Goal: Task Accomplishment & Management: Use online tool/utility

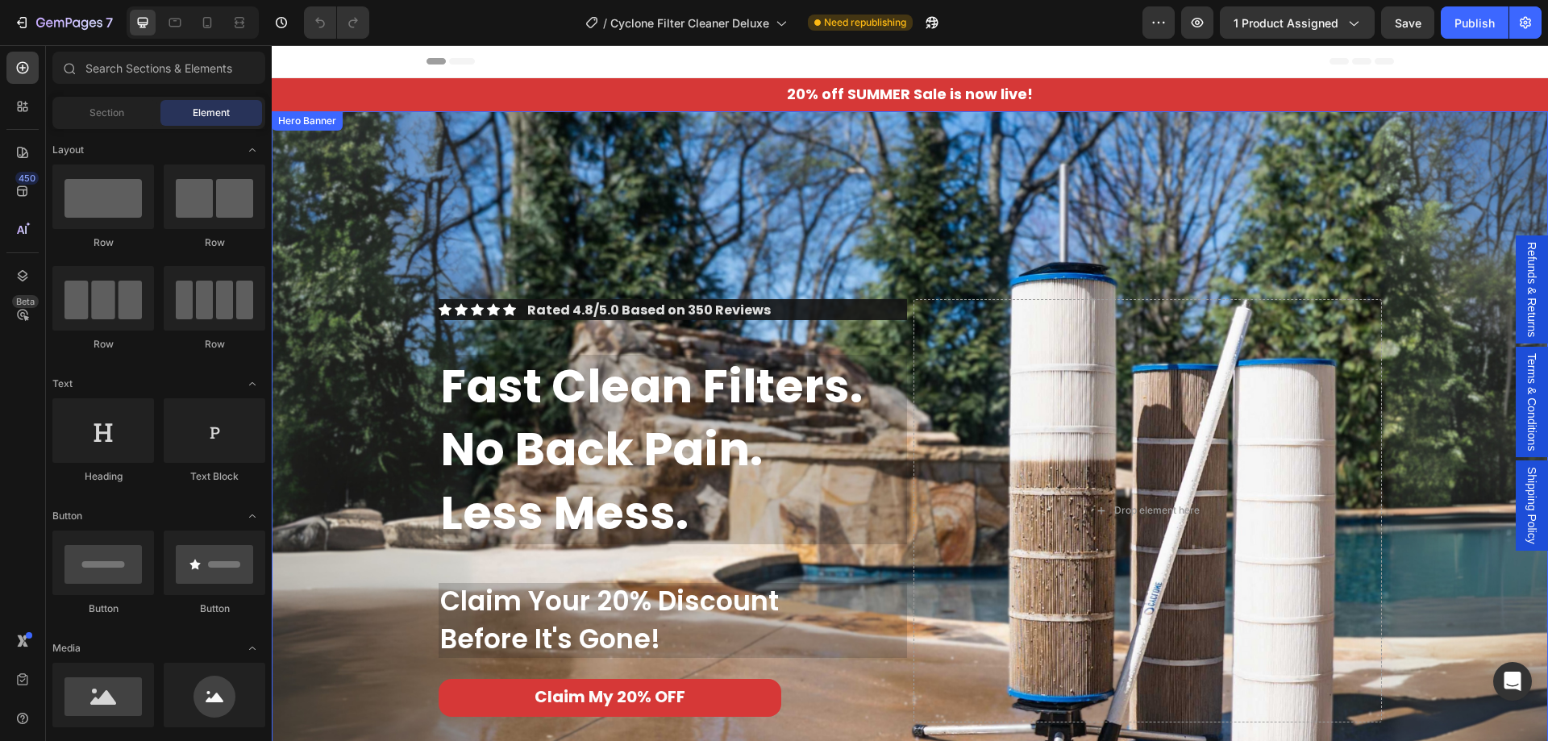
click at [365, 151] on div "Background Image" at bounding box center [910, 470] width 1276 height 718
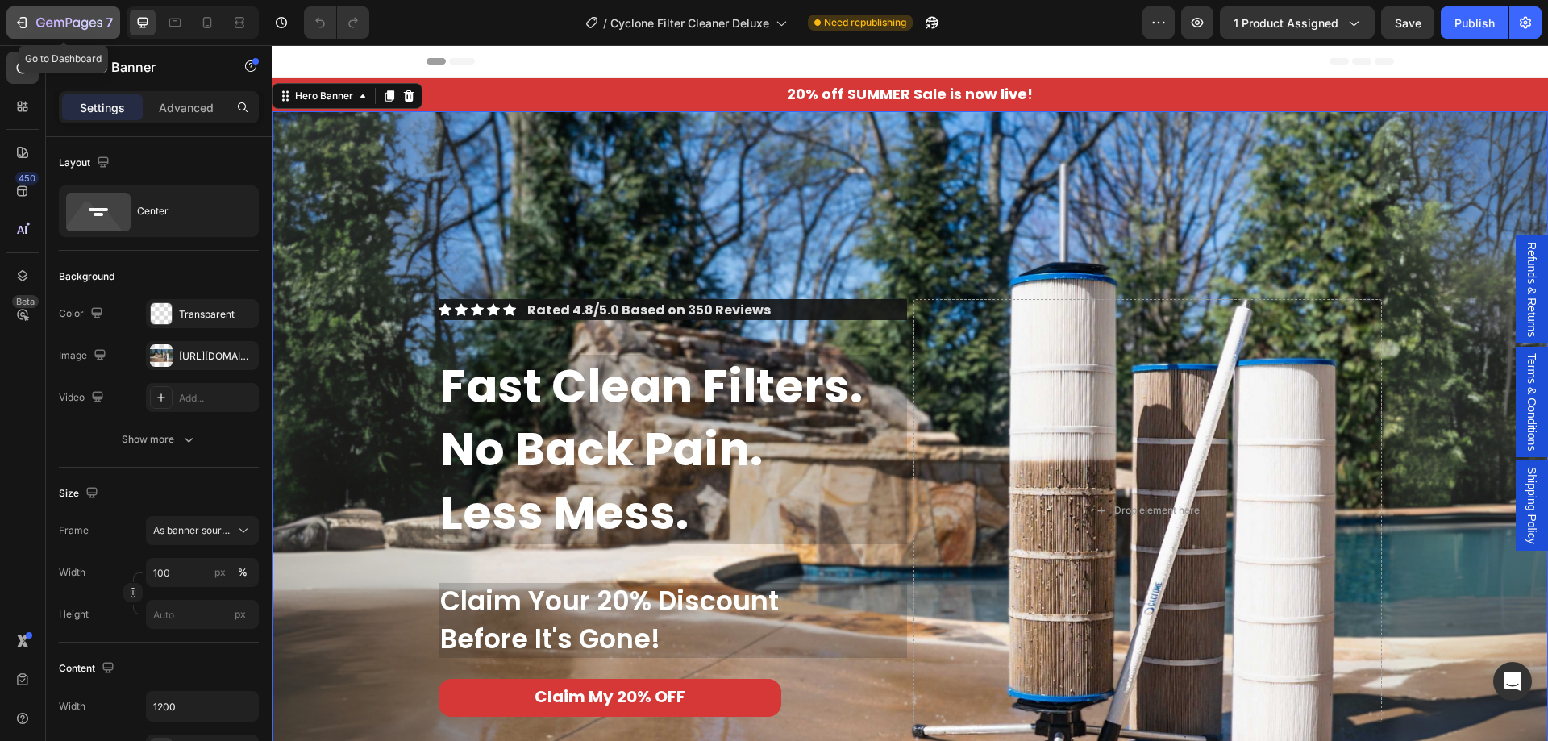
click at [25, 20] on icon "button" at bounding box center [22, 23] width 16 height 16
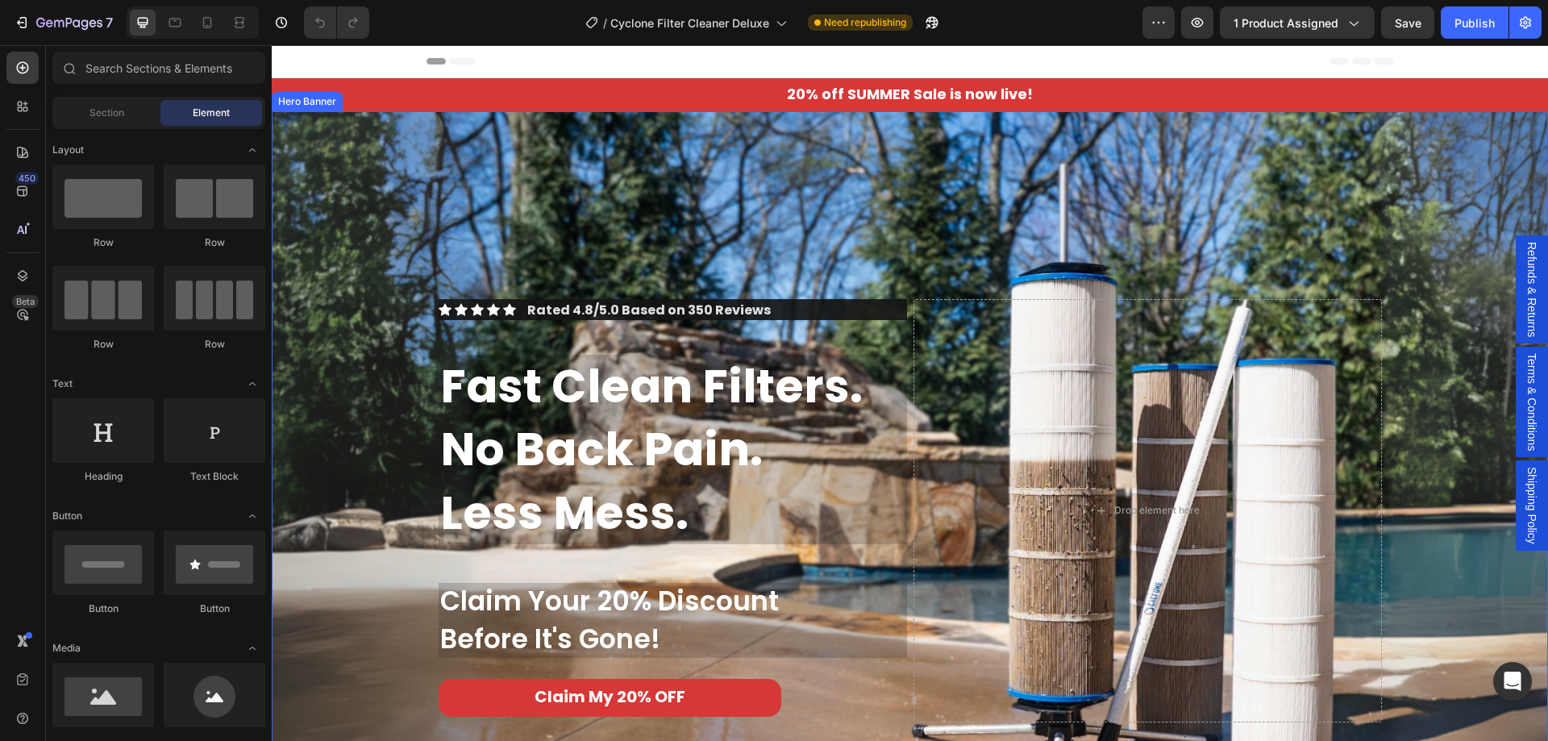
click at [323, 140] on div "Background Image" at bounding box center [910, 470] width 1276 height 718
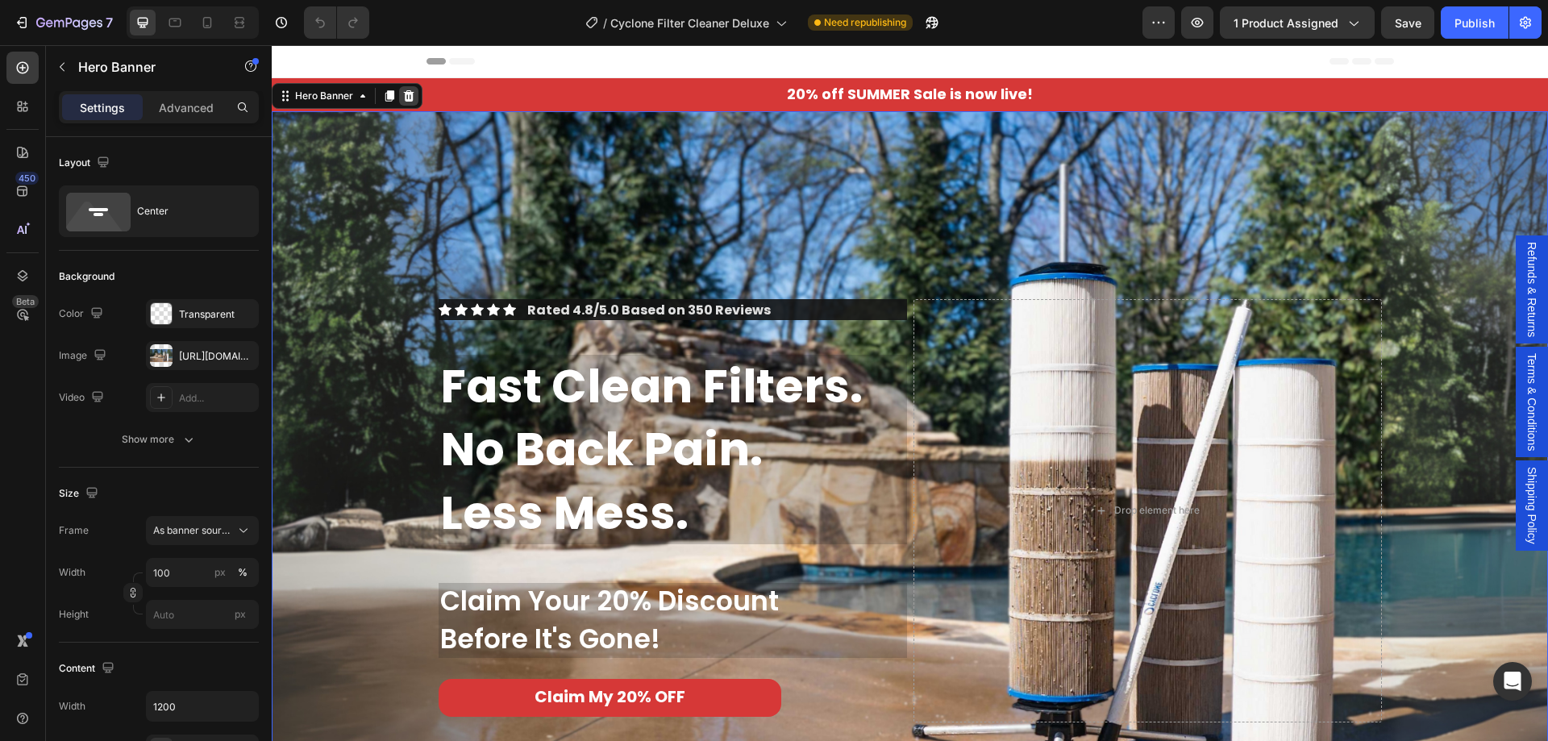
click at [407, 94] on icon at bounding box center [409, 95] width 10 height 11
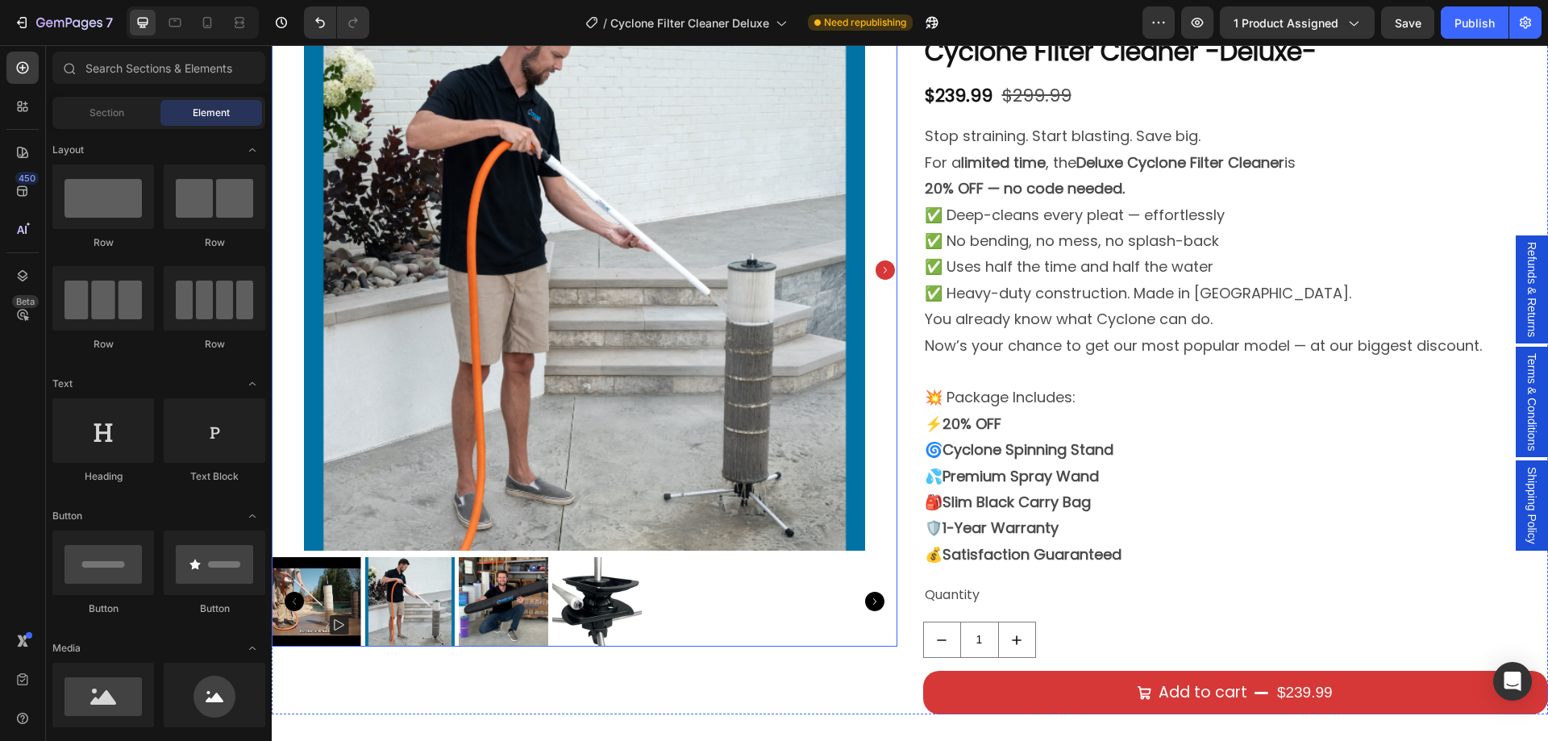
scroll to position [323, 0]
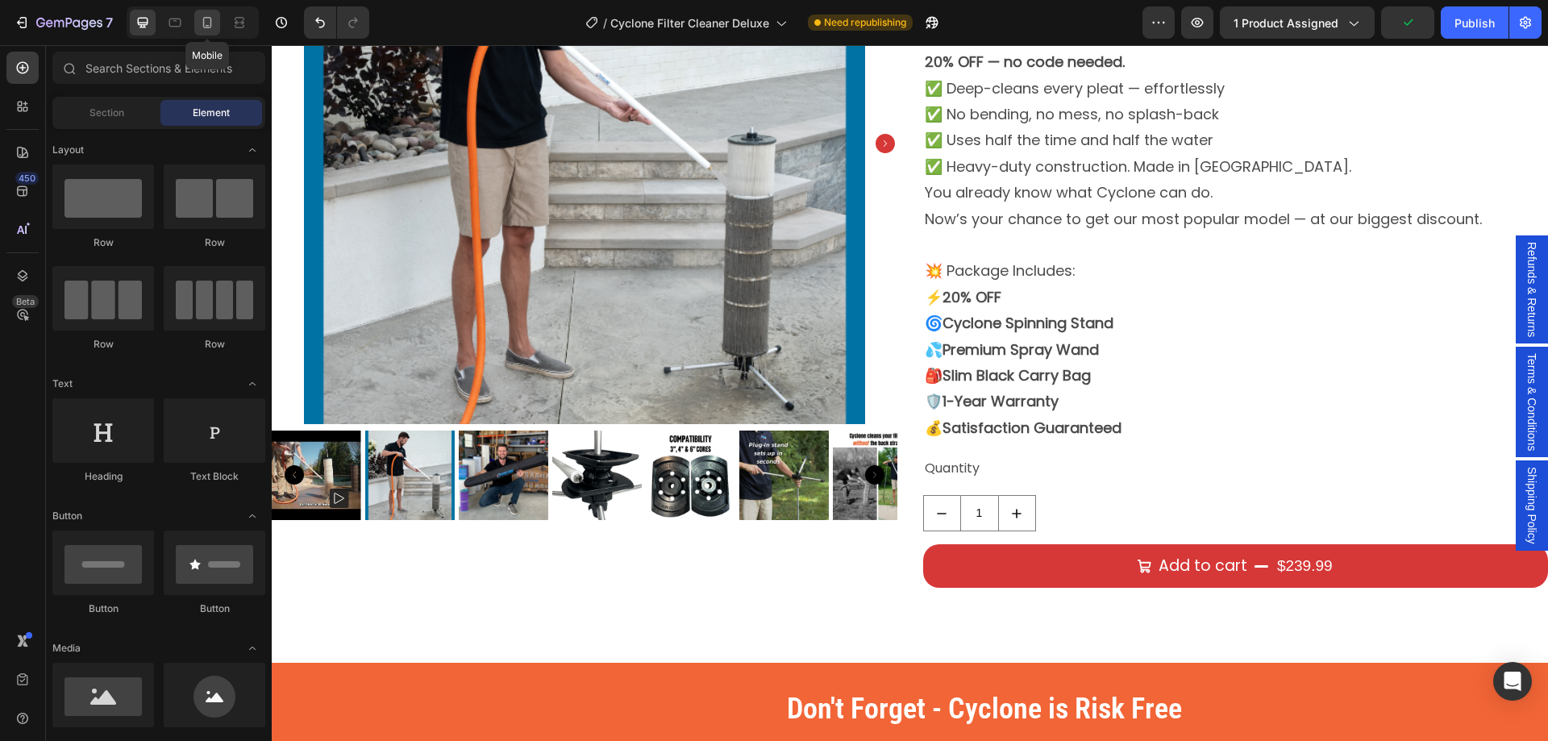
click at [210, 23] on icon at bounding box center [207, 22] width 9 height 11
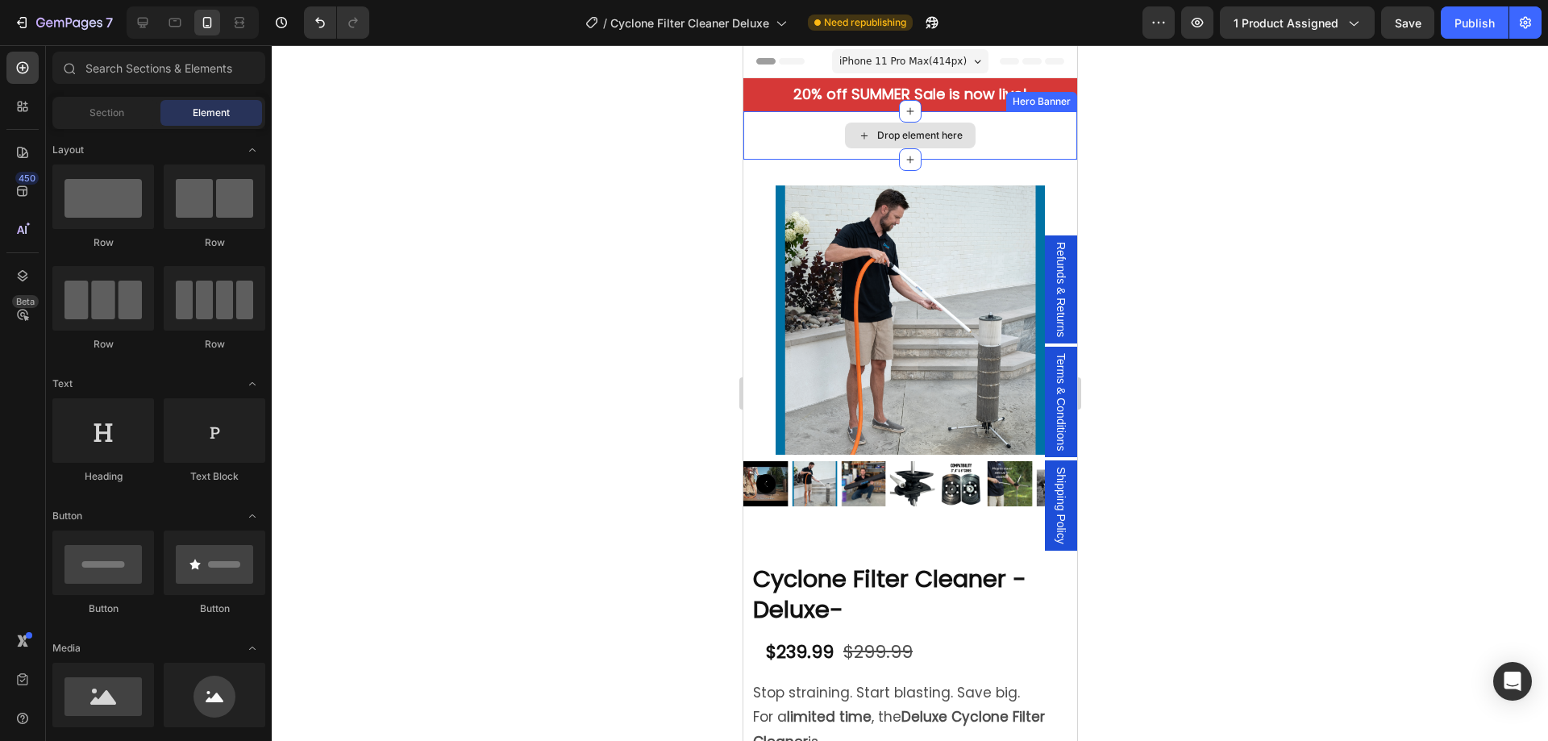
click at [768, 134] on div "Drop element here" at bounding box center [910, 135] width 334 height 48
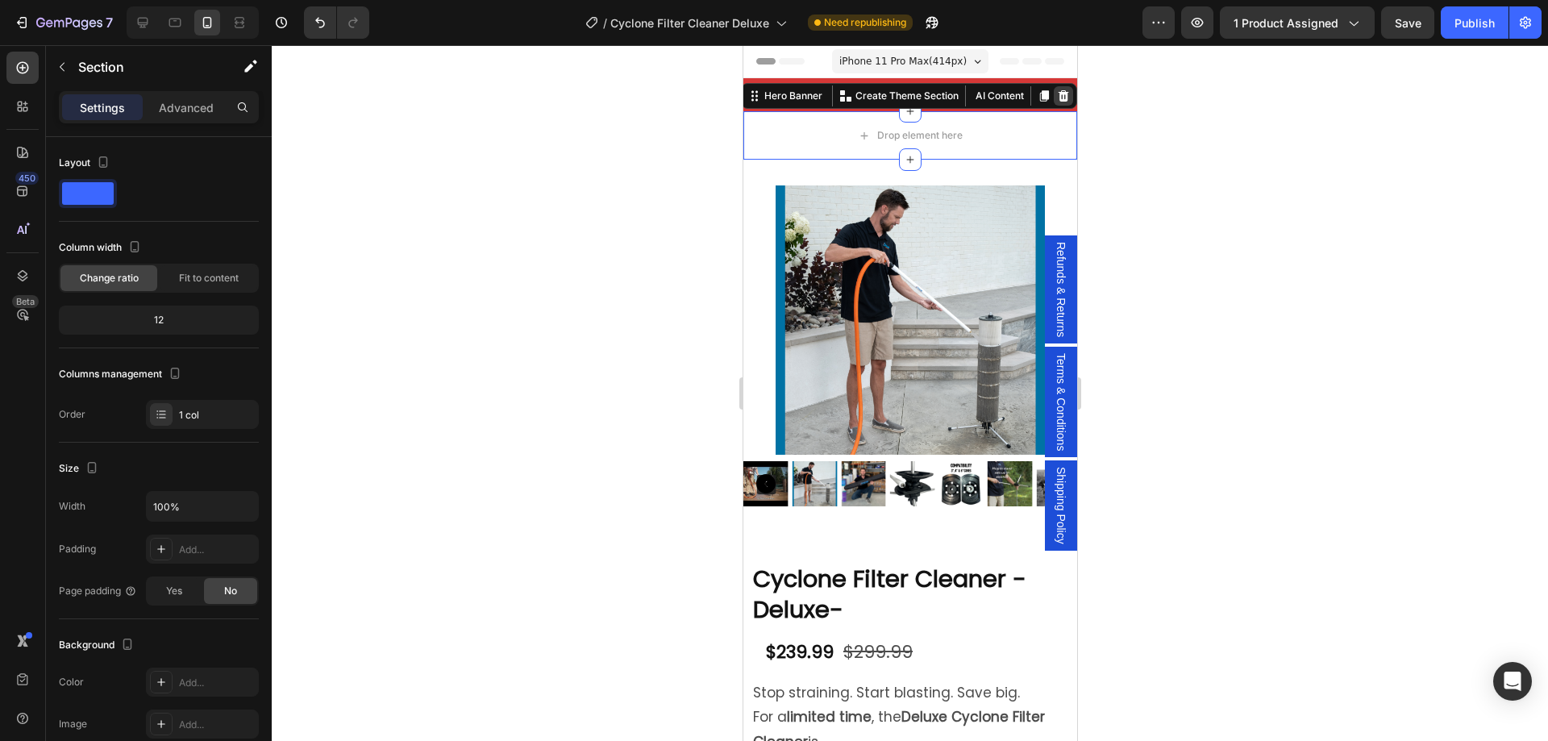
click at [1058, 97] on icon at bounding box center [1063, 95] width 10 height 11
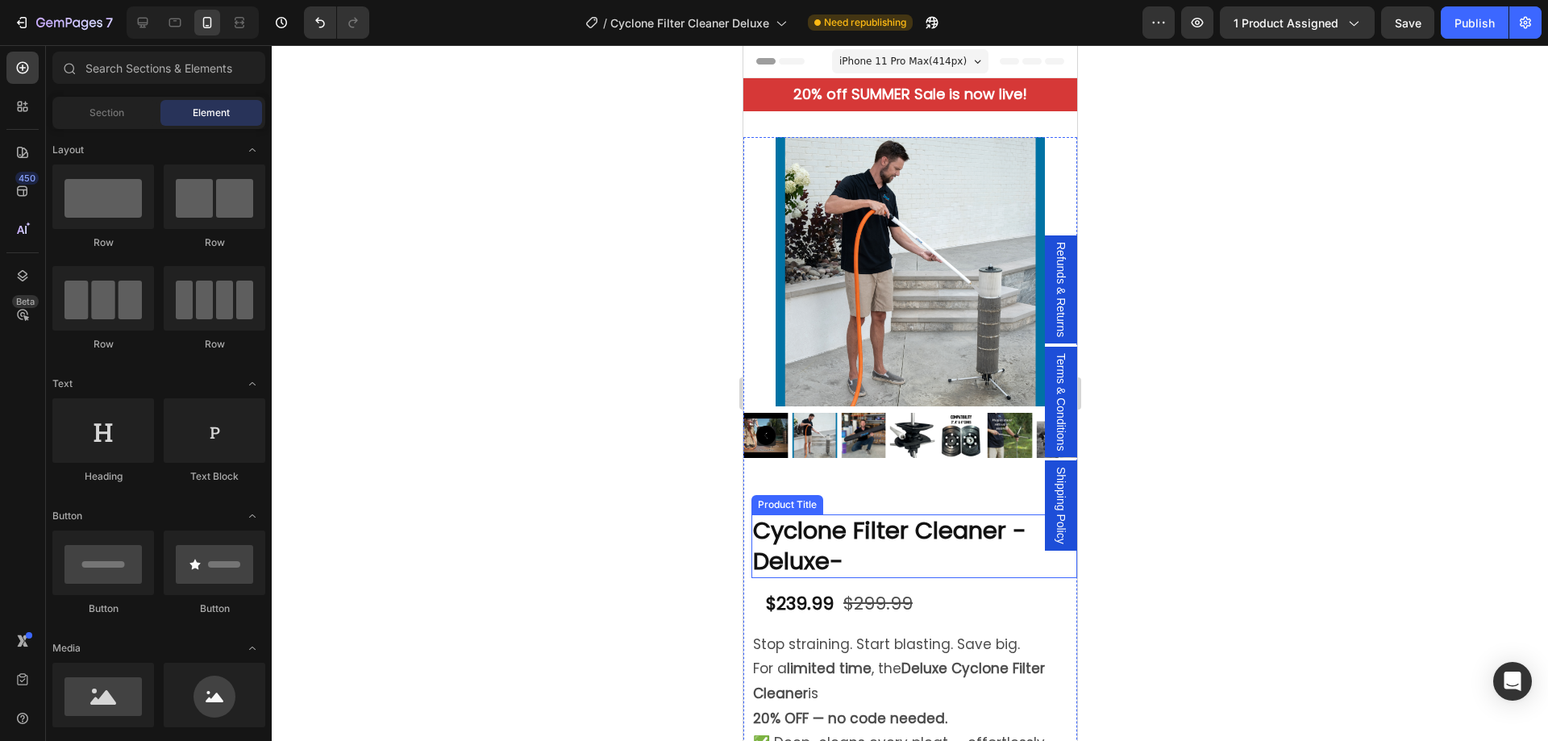
click at [804, 519] on h1 "Cyclone Filter Cleaner -Deluxe-" at bounding box center [914, 546] width 326 height 64
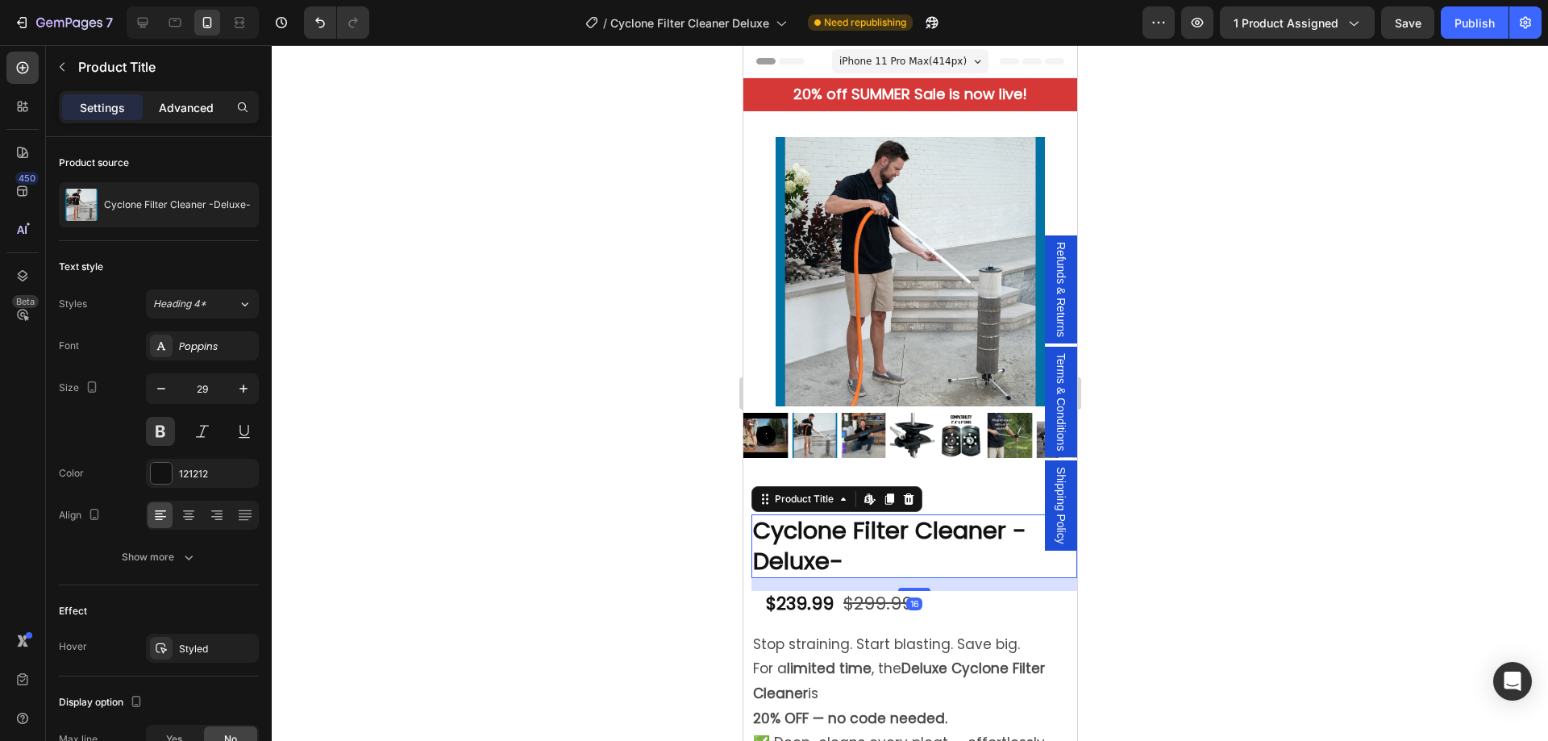
click at [177, 109] on p "Advanced" at bounding box center [186, 107] width 55 height 17
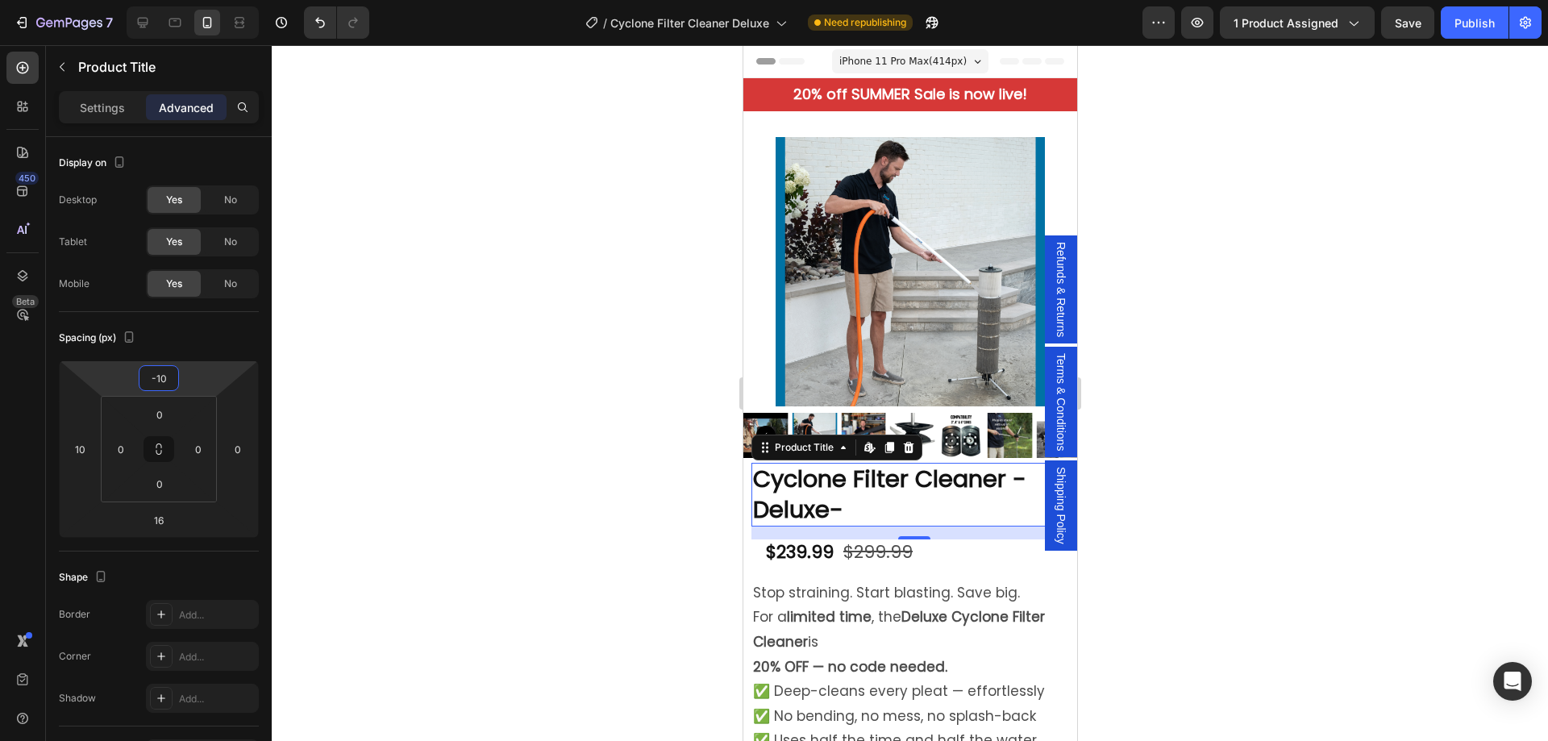
type input "-8"
drag, startPoint x: 183, startPoint y: 384, endPoint x: 184, endPoint y: 409, distance: 25.0
click at [184, 0] on html "7 Version history / Cyclone Filter Cleaner Deluxe Need republishing Preview 1 p…" at bounding box center [774, 0] width 1548 height 0
click at [979, 543] on div "$239.99 Product Price Product Price $299.99 Product Price Product Price Row" at bounding box center [931, 554] width 334 height 27
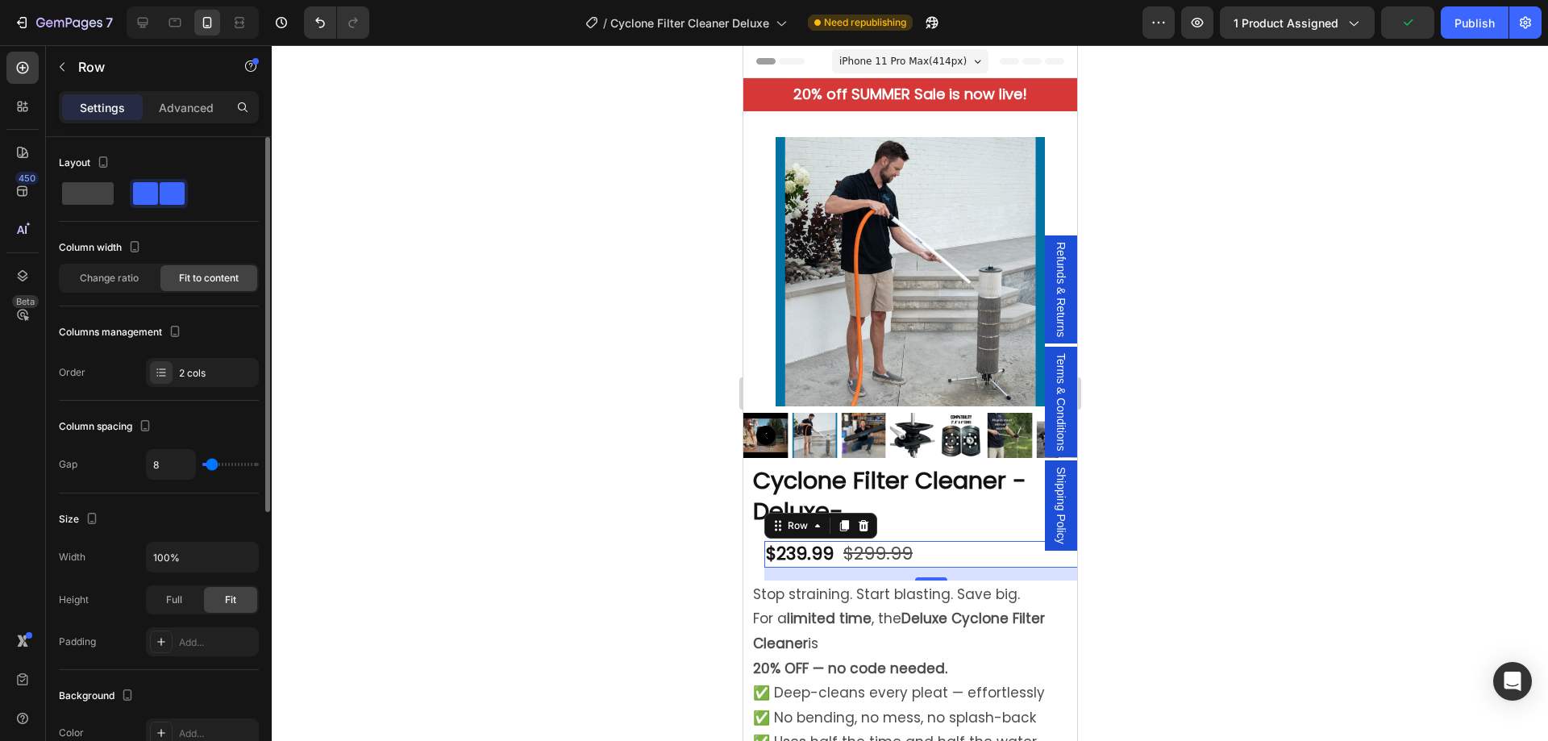
click at [160, 194] on span at bounding box center [172, 193] width 25 height 23
click at [220, 373] on div "2 cols" at bounding box center [217, 373] width 76 height 15
click at [107, 375] on div "Order 2 cols" at bounding box center [159, 372] width 200 height 29
click at [169, 102] on p "Advanced" at bounding box center [186, 107] width 55 height 17
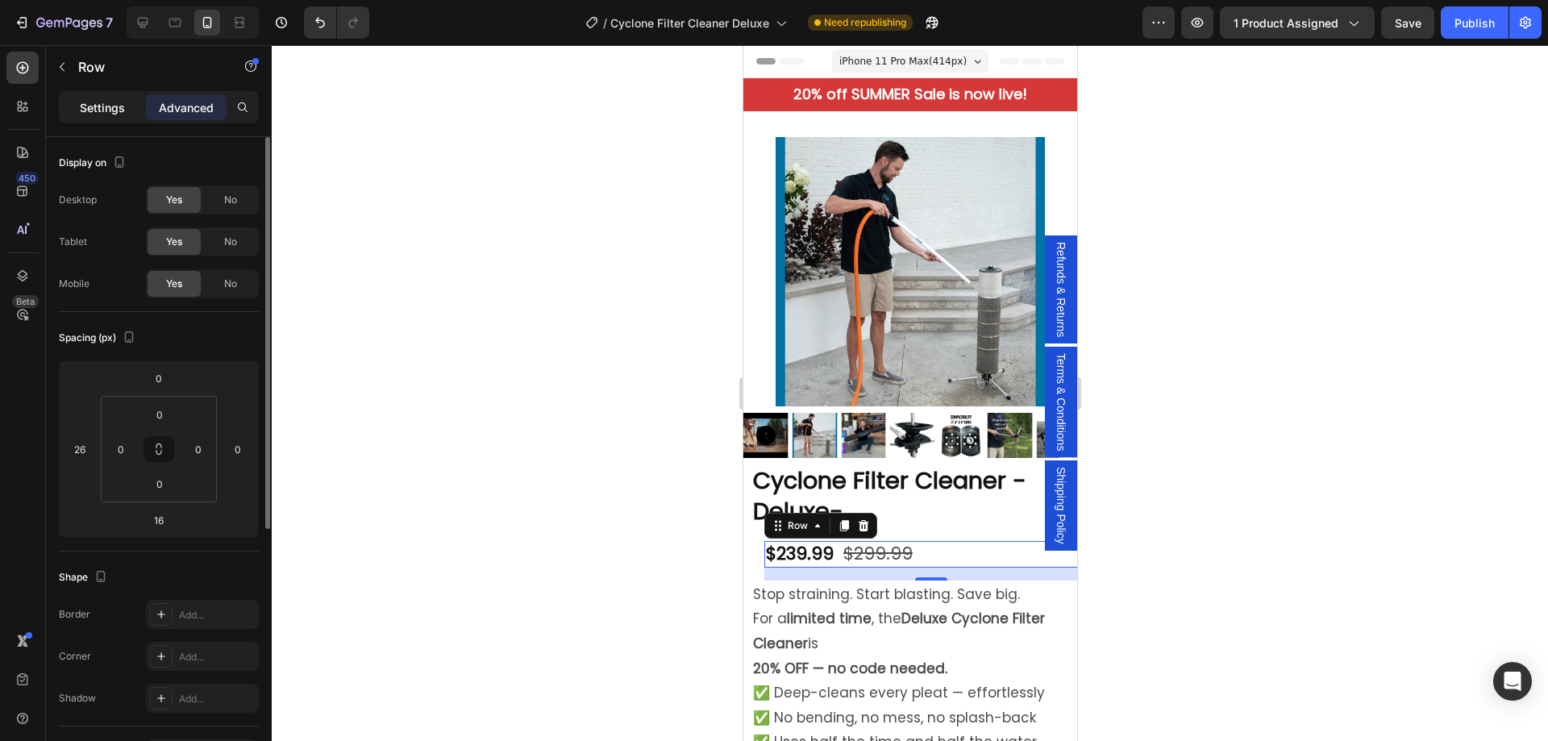
click at [99, 112] on p "Settings" at bounding box center [102, 107] width 45 height 17
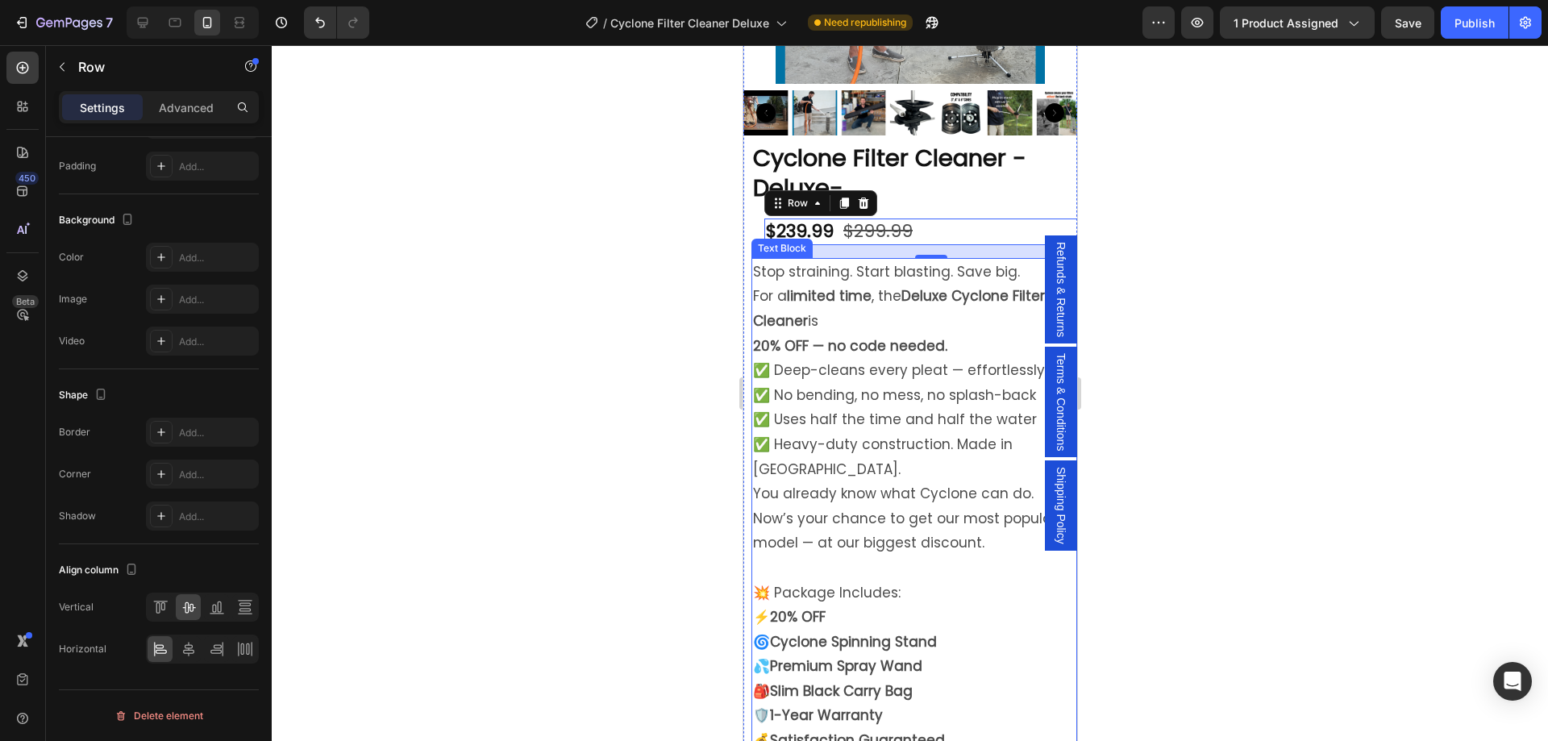
scroll to position [564, 0]
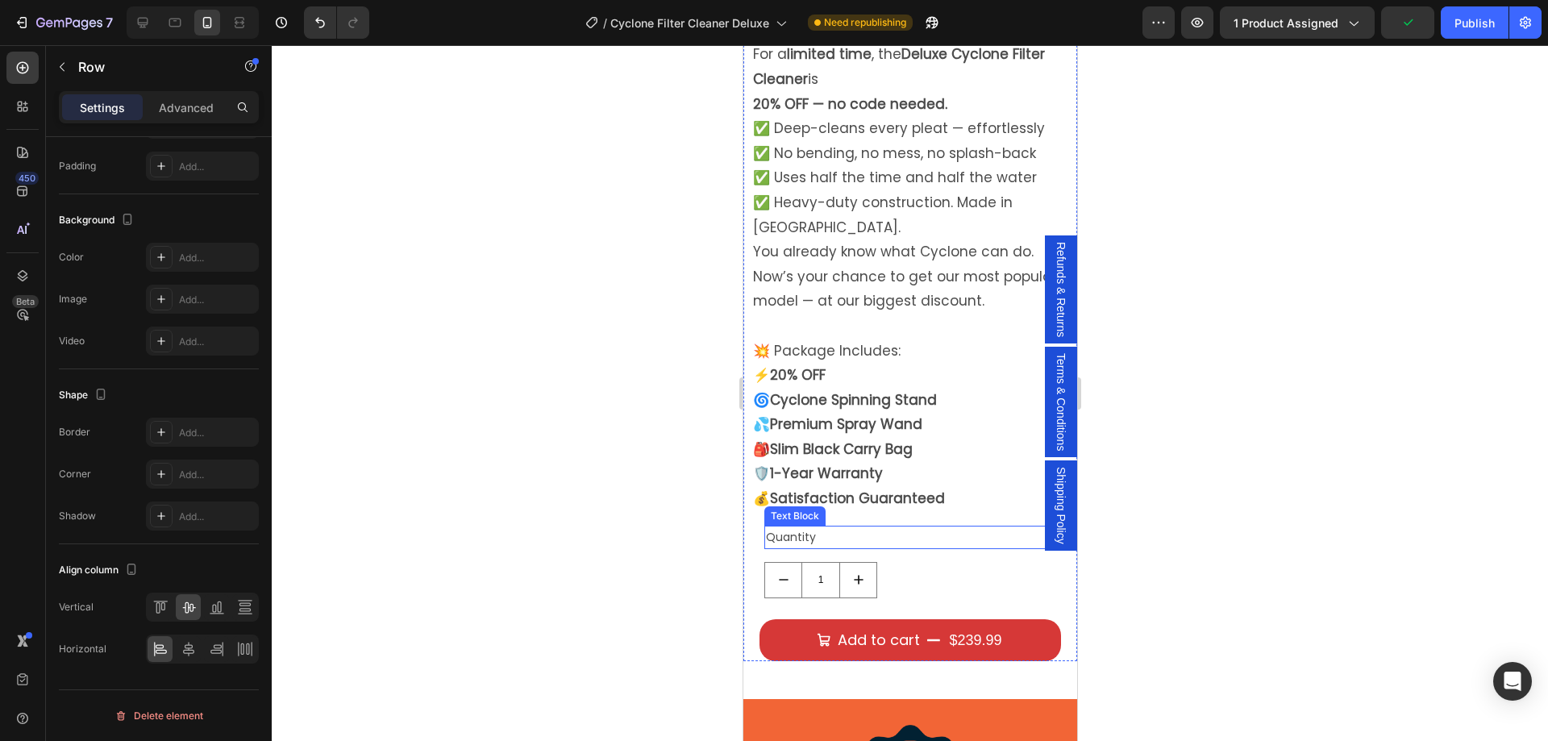
click at [834, 526] on div "Quantity" at bounding box center [920, 537] width 313 height 23
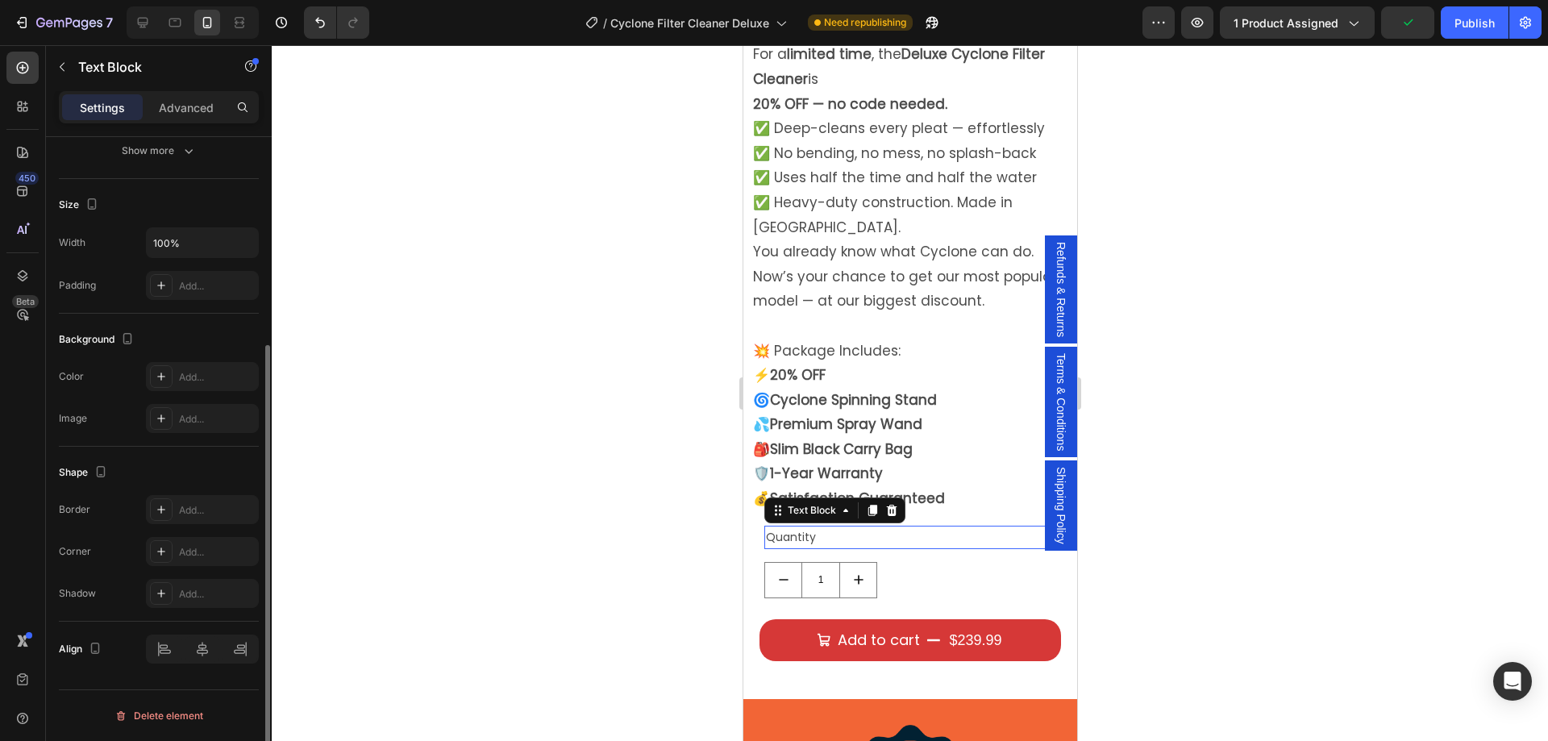
scroll to position [0, 0]
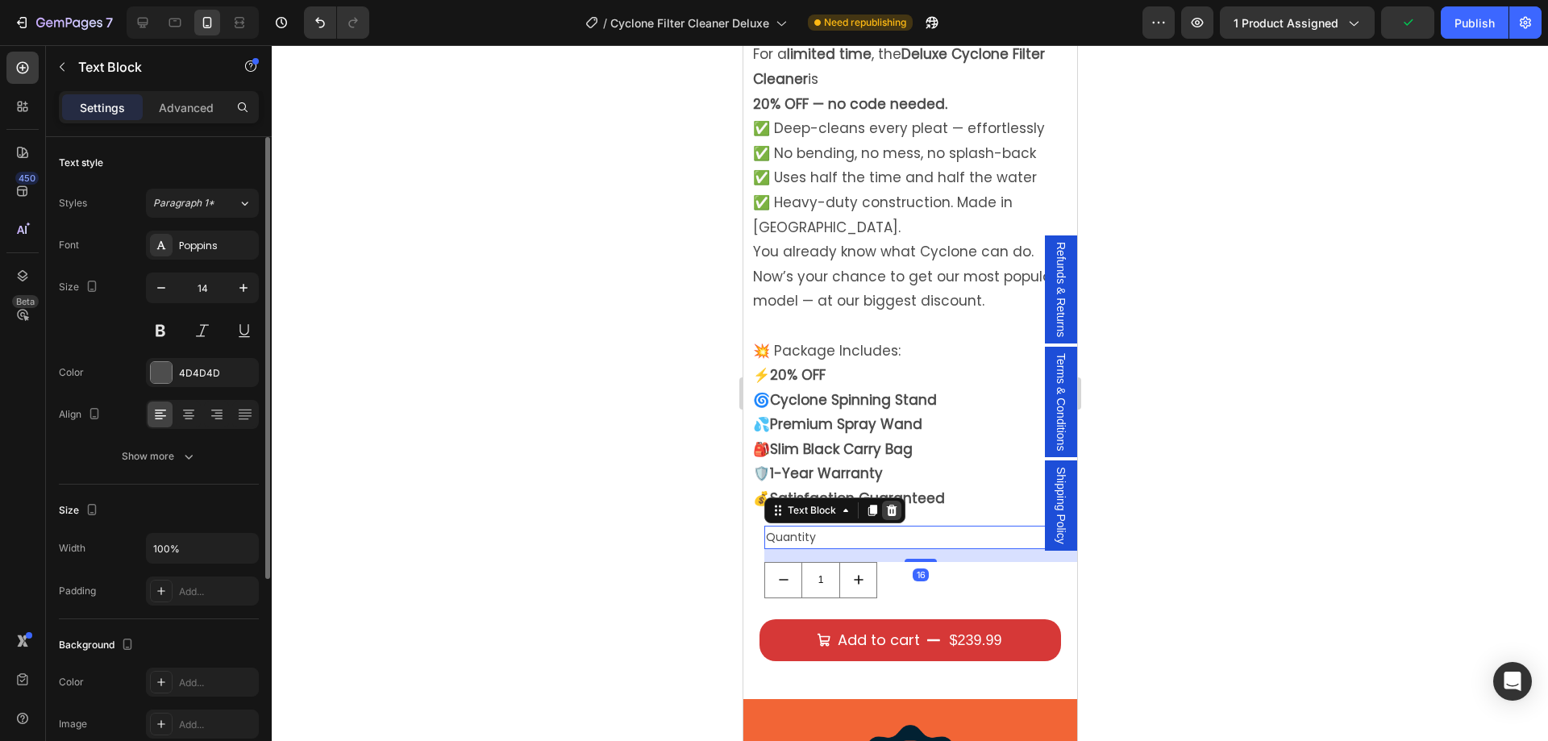
click at [892, 504] on icon at bounding box center [891, 510] width 13 height 13
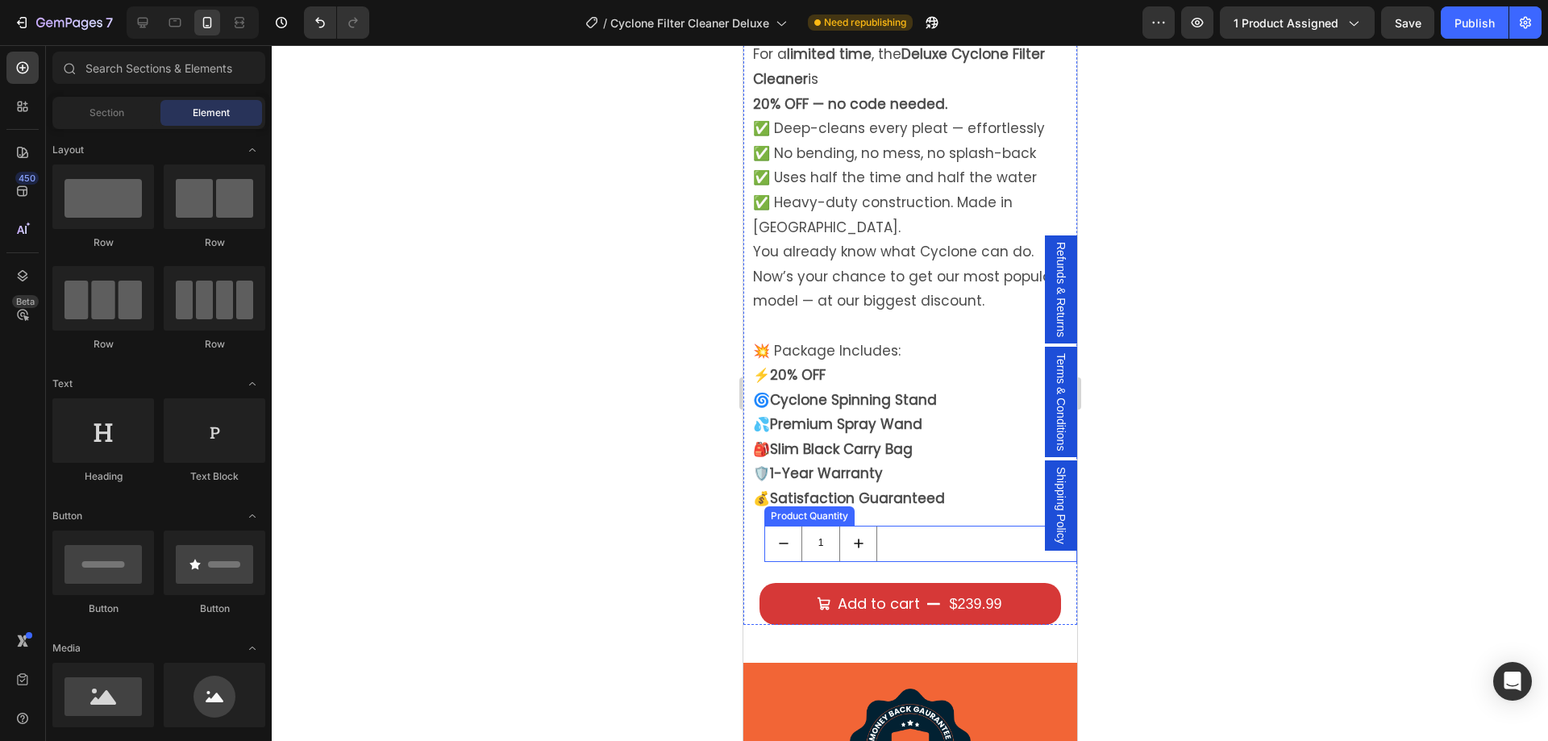
click at [918, 526] on div "1" at bounding box center [920, 544] width 313 height 36
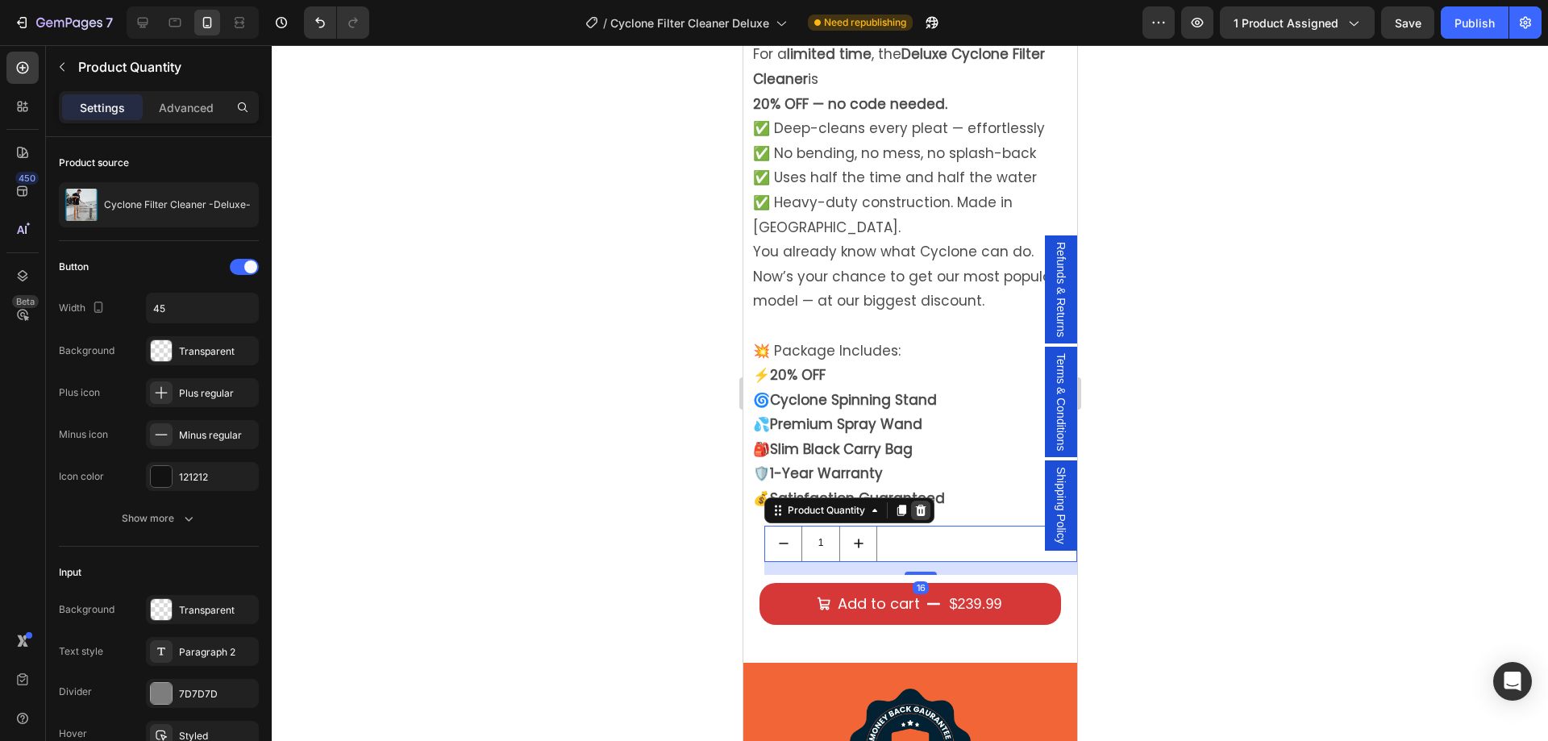
click at [924, 505] on icon at bounding box center [920, 510] width 10 height 11
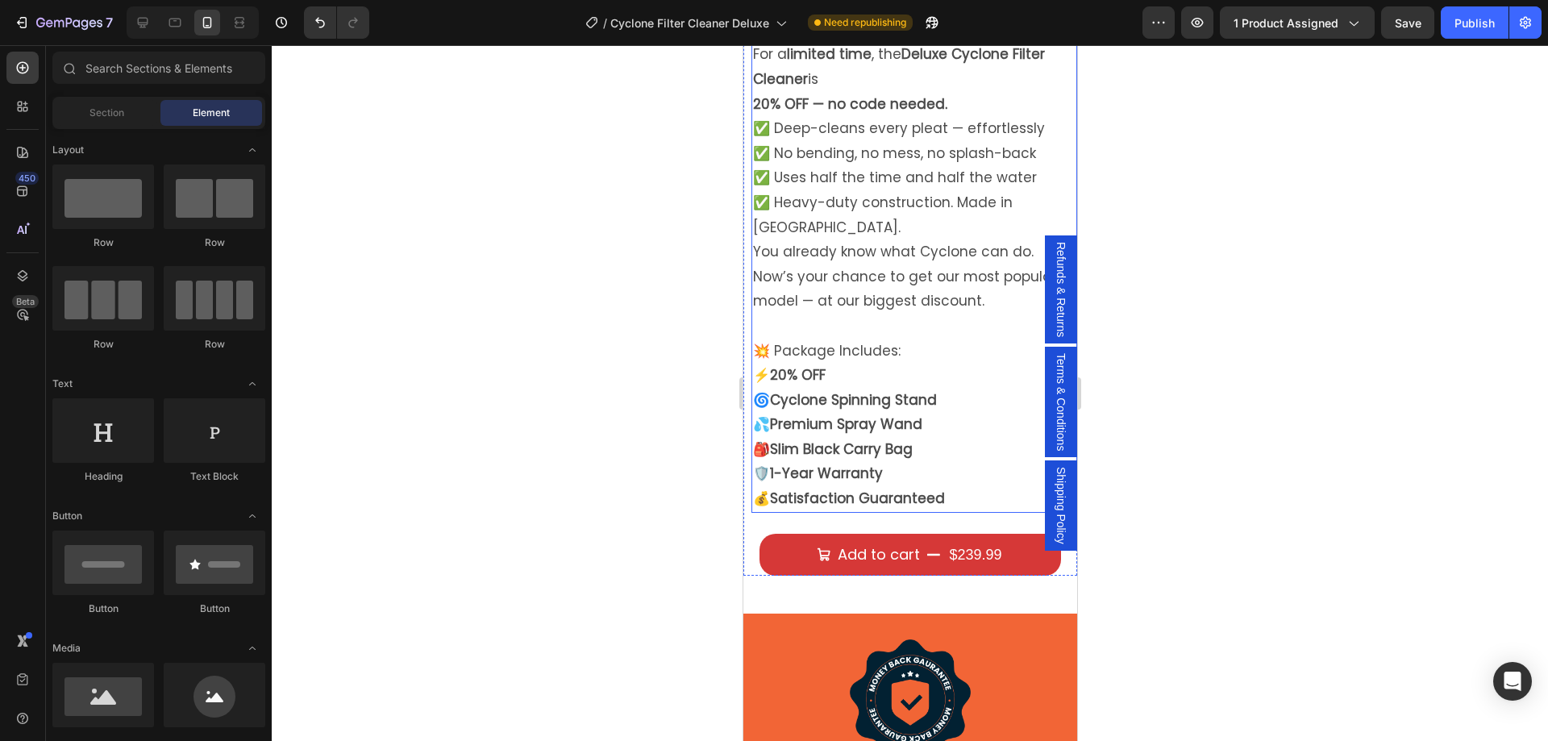
click at [802, 339] on p "💥 Package Includes:" at bounding box center [913, 351] width 323 height 25
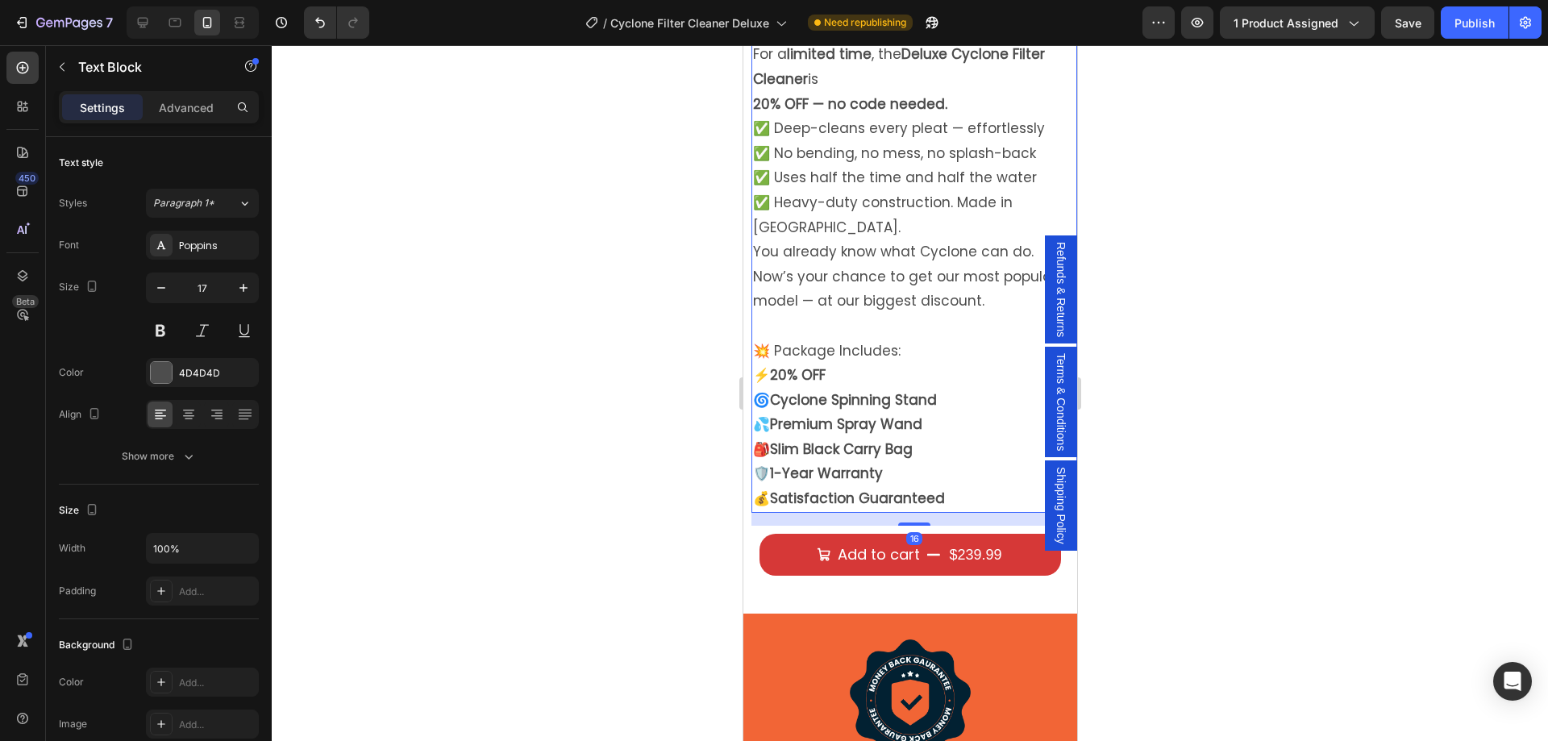
click at [937, 489] on strong "Satisfaction Guaranteed" at bounding box center [856, 498] width 175 height 19
click at [951, 461] on p "🛡️ 1-Year Warranty 💰 Satisfaction Guaranteed" at bounding box center [913, 485] width 323 height 49
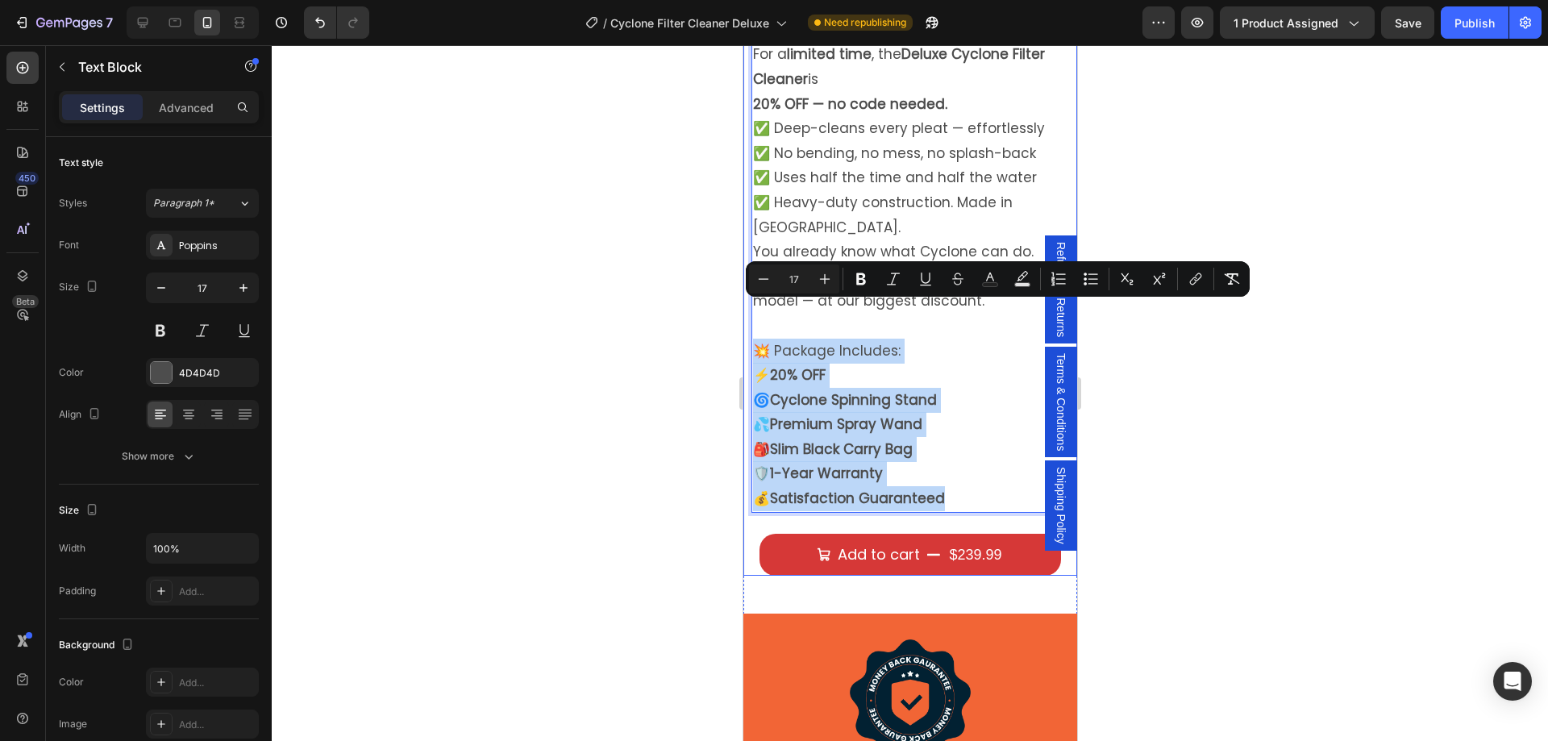
drag, startPoint x: 956, startPoint y: 461, endPoint x: 748, endPoint y: 314, distance: 255.7
click at [748, 314] on div "Cyclone Filter Cleaner -Deluxe- Product Title $239.99 Product Price Product Pri…" at bounding box center [910, 240] width 334 height 669
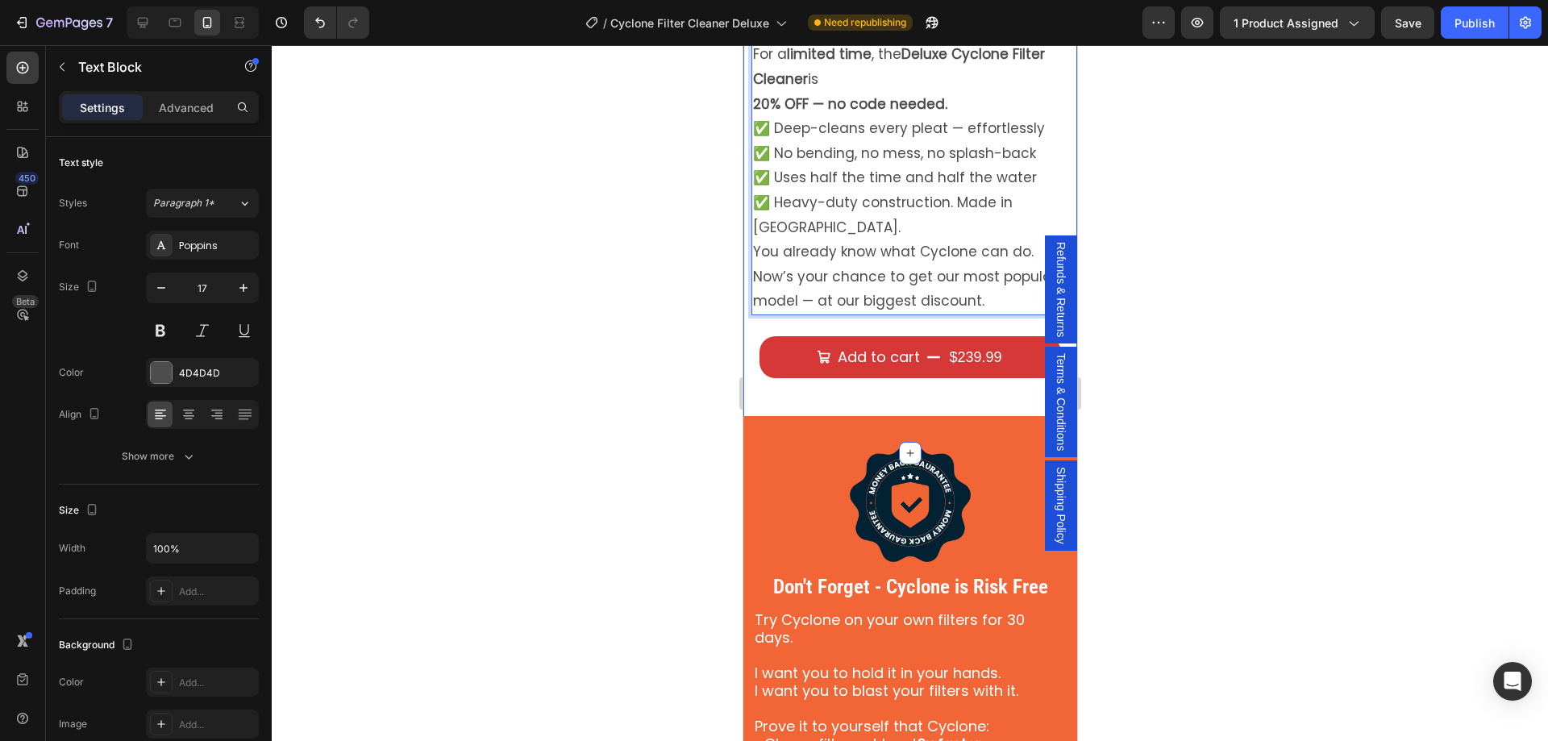
click at [862, 366] on div "Product Images Cyclone Filter Cleaner -Deluxe- Product Title $239.99 Product Pr…" at bounding box center [910, 0] width 334 height 855
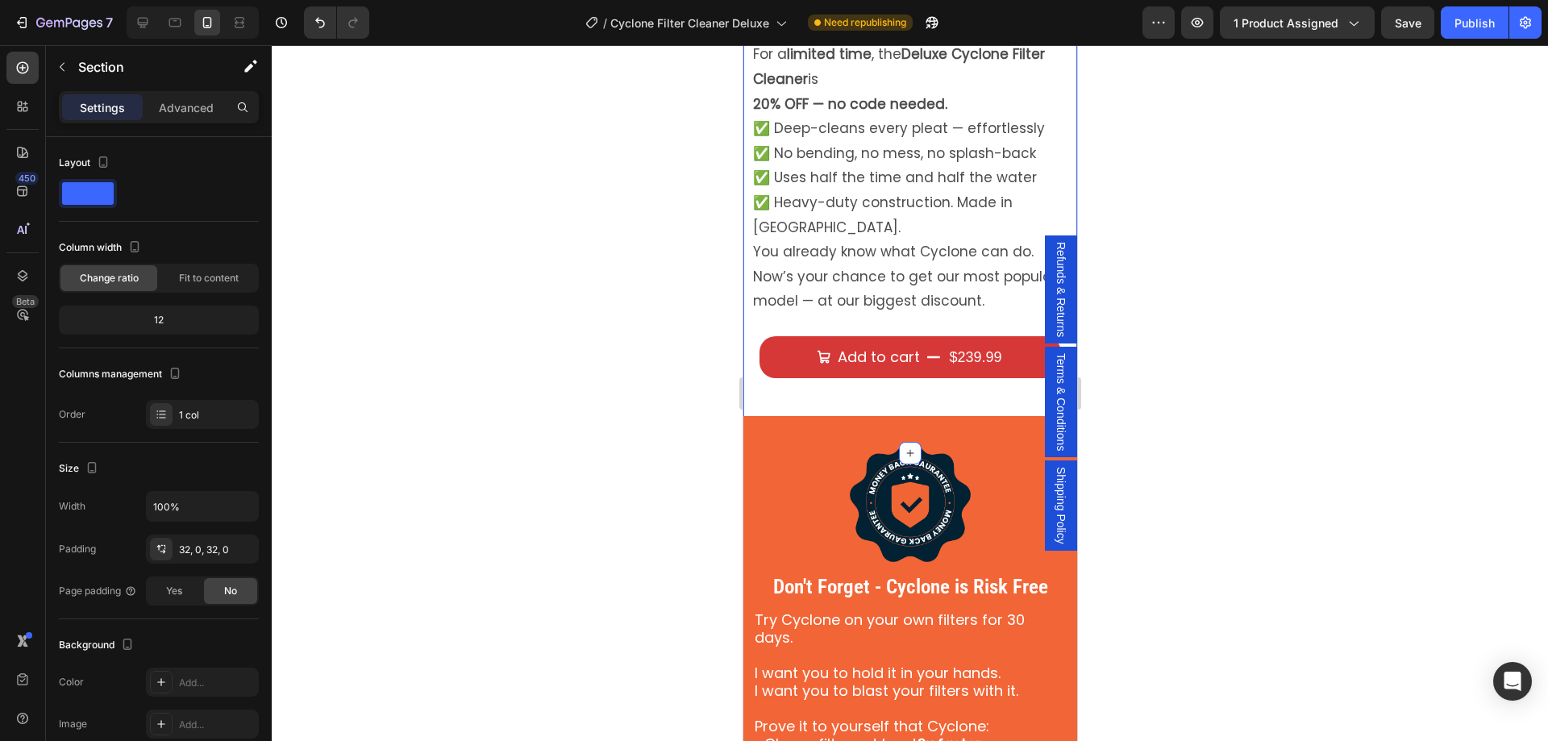
click at [864, 357] on div "Product Images Cyclone Filter Cleaner -Deluxe- Product Title $239.99 Product Pr…" at bounding box center [910, 0] width 334 height 855
click at [904, 410] on icon at bounding box center [909, 416] width 13 height 13
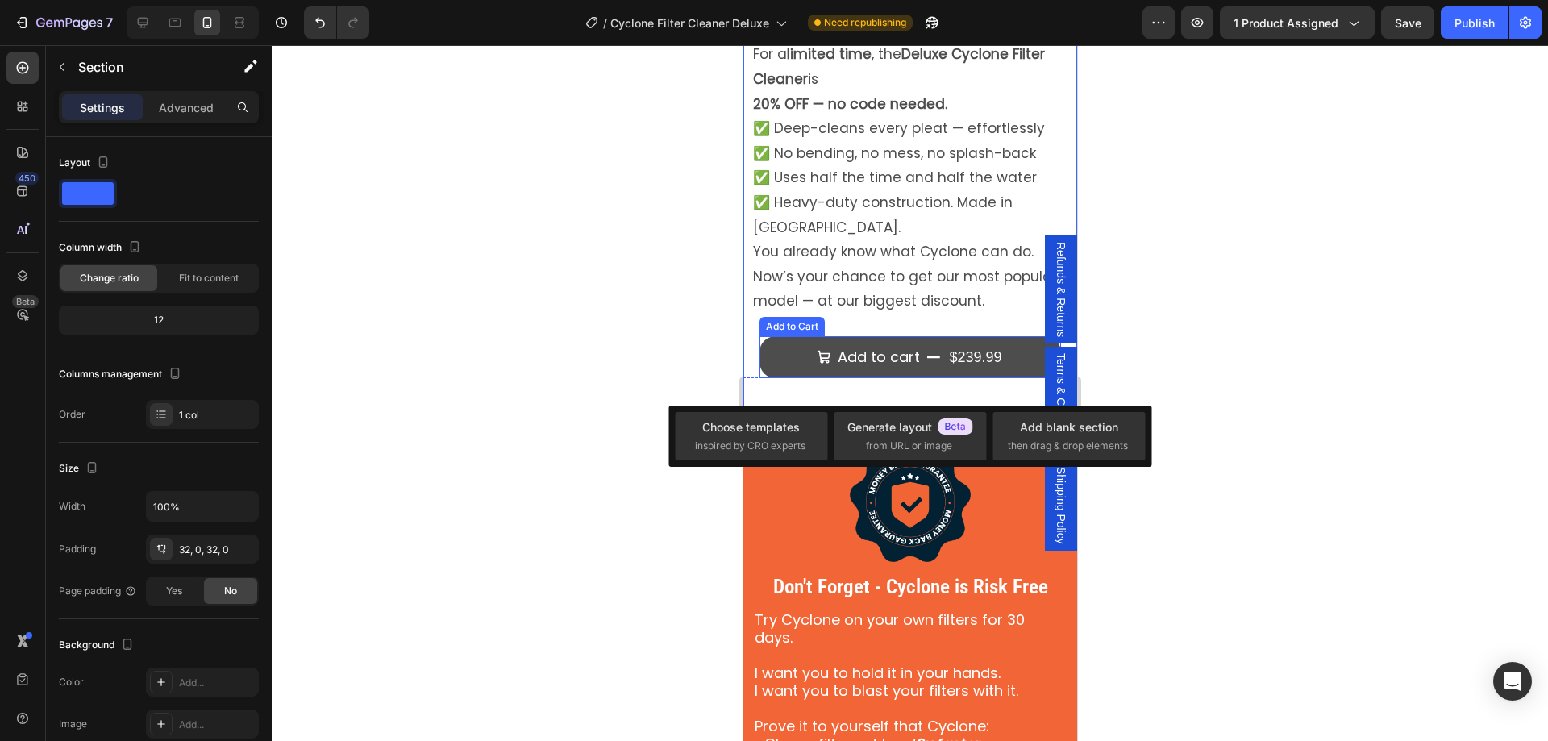
click at [776, 336] on button "Add to cart $239.99" at bounding box center [910, 357] width 302 height 42
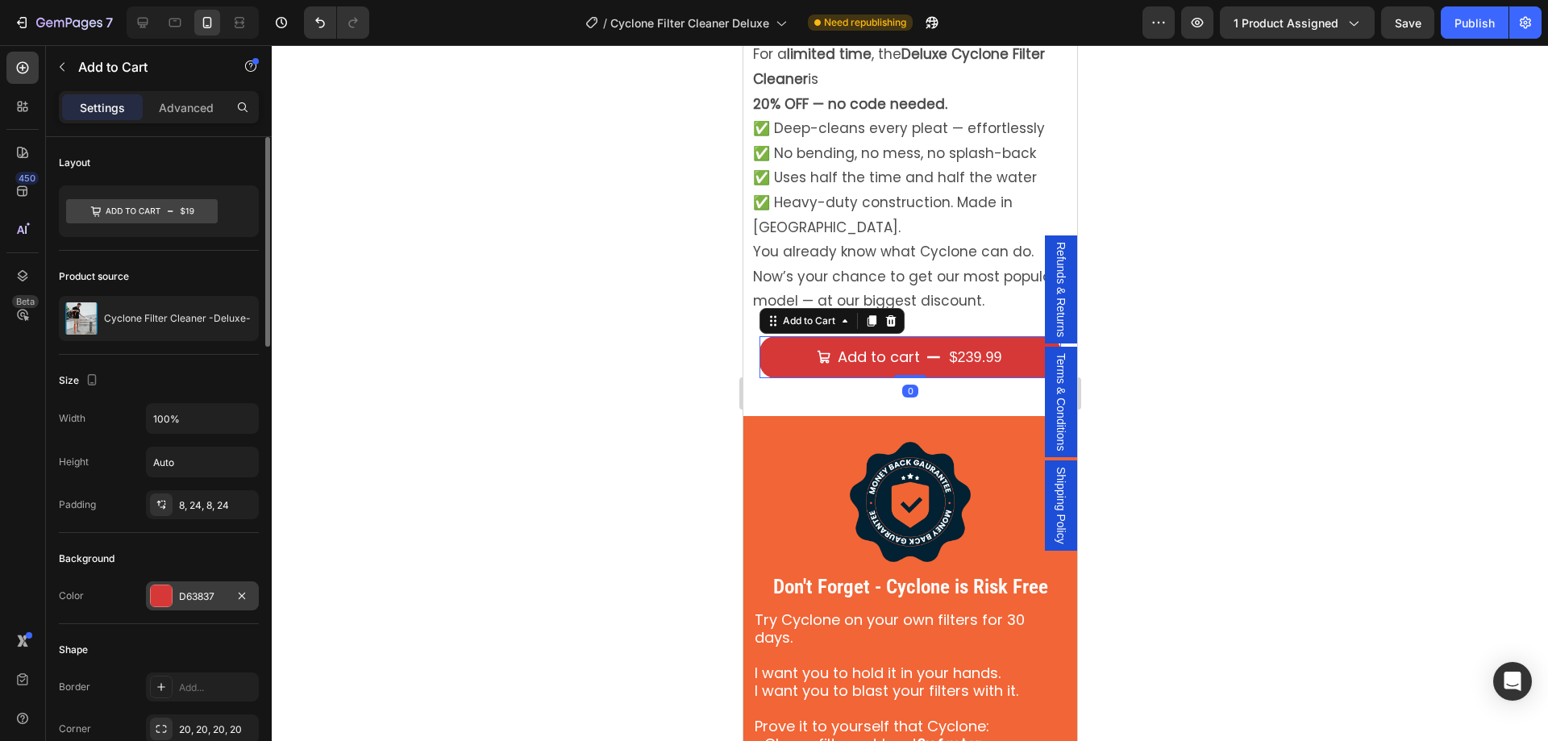
click at [161, 596] on div at bounding box center [161, 595] width 21 height 21
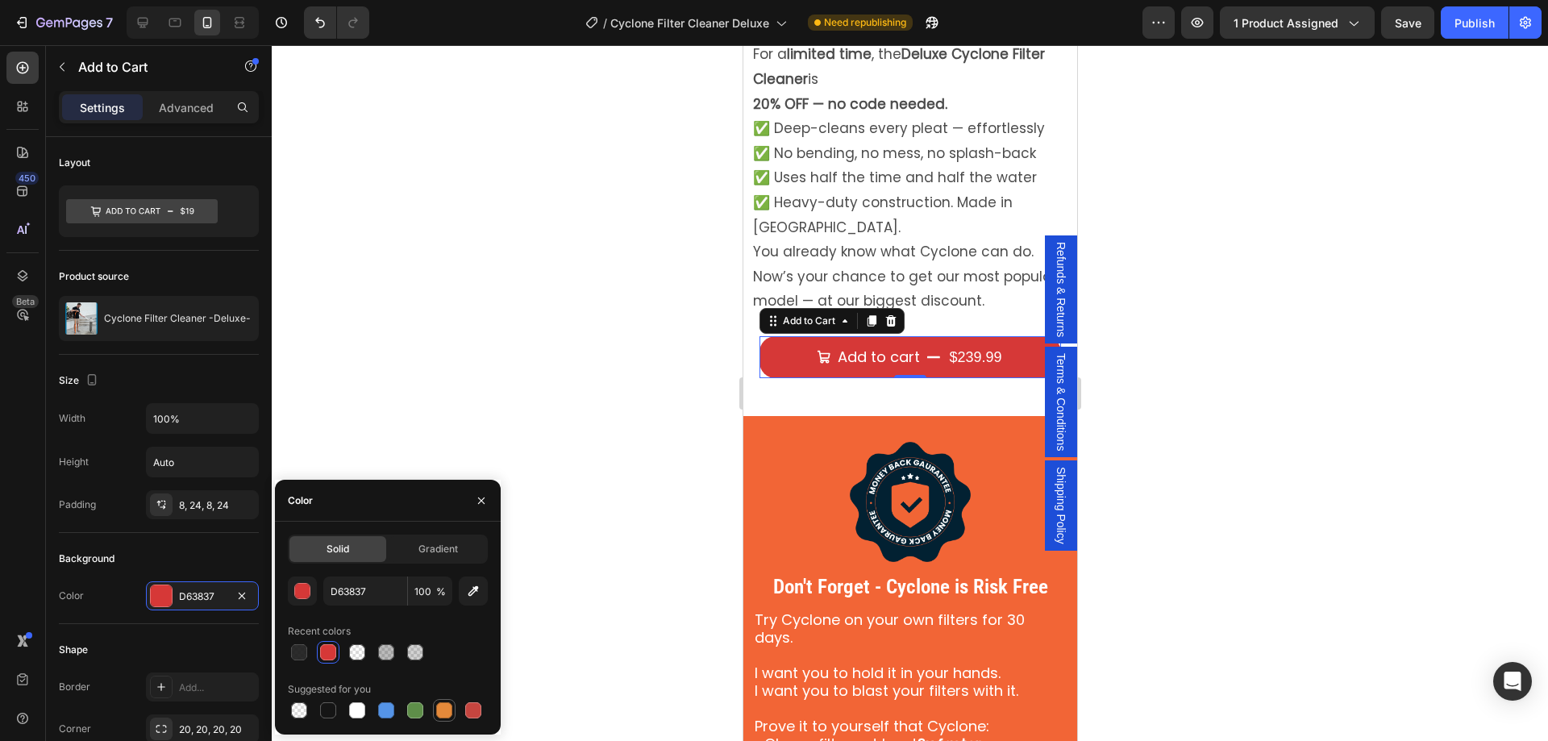
click at [446, 713] on div at bounding box center [444, 710] width 16 height 16
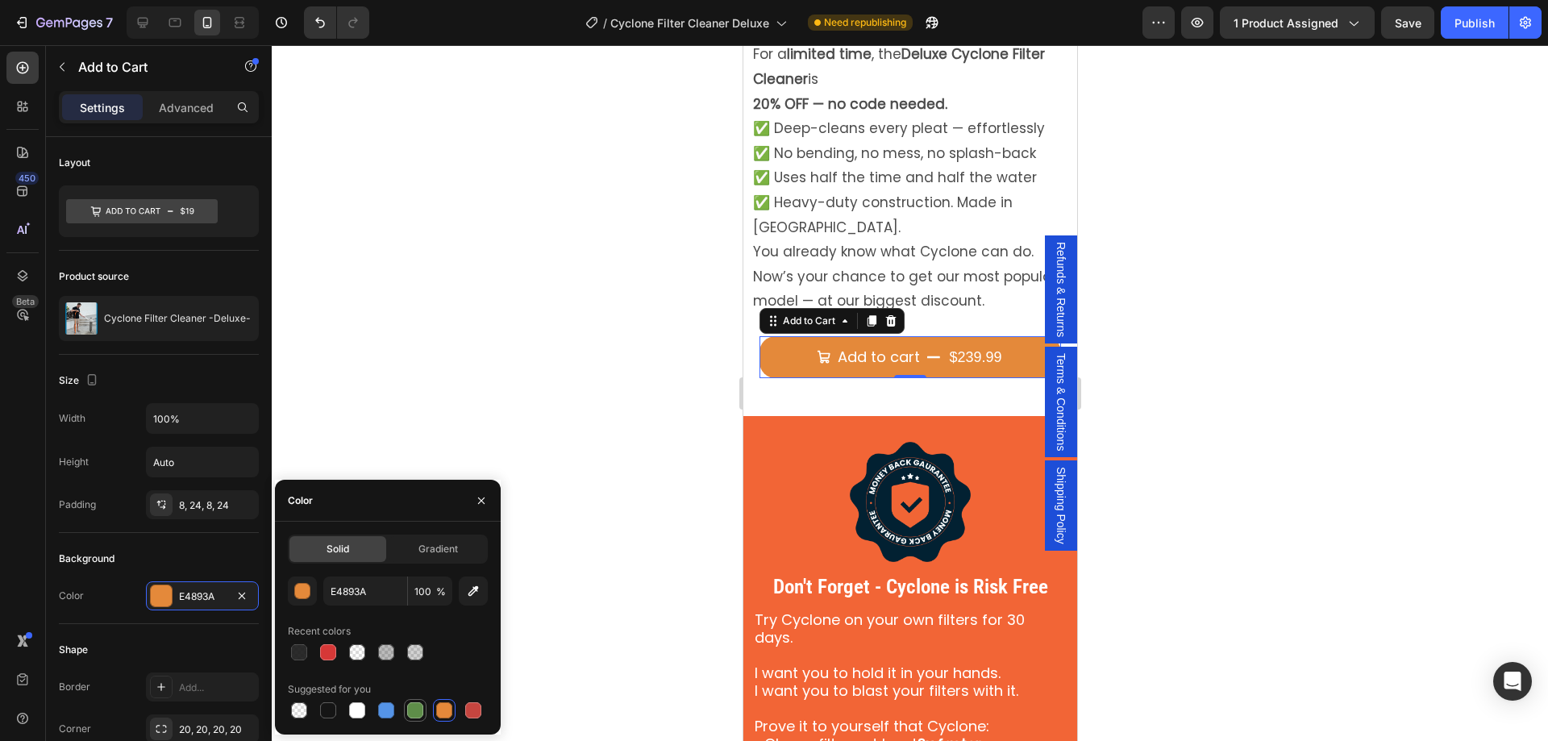
click at [415, 713] on div at bounding box center [415, 710] width 16 height 16
type input "5E8E49"
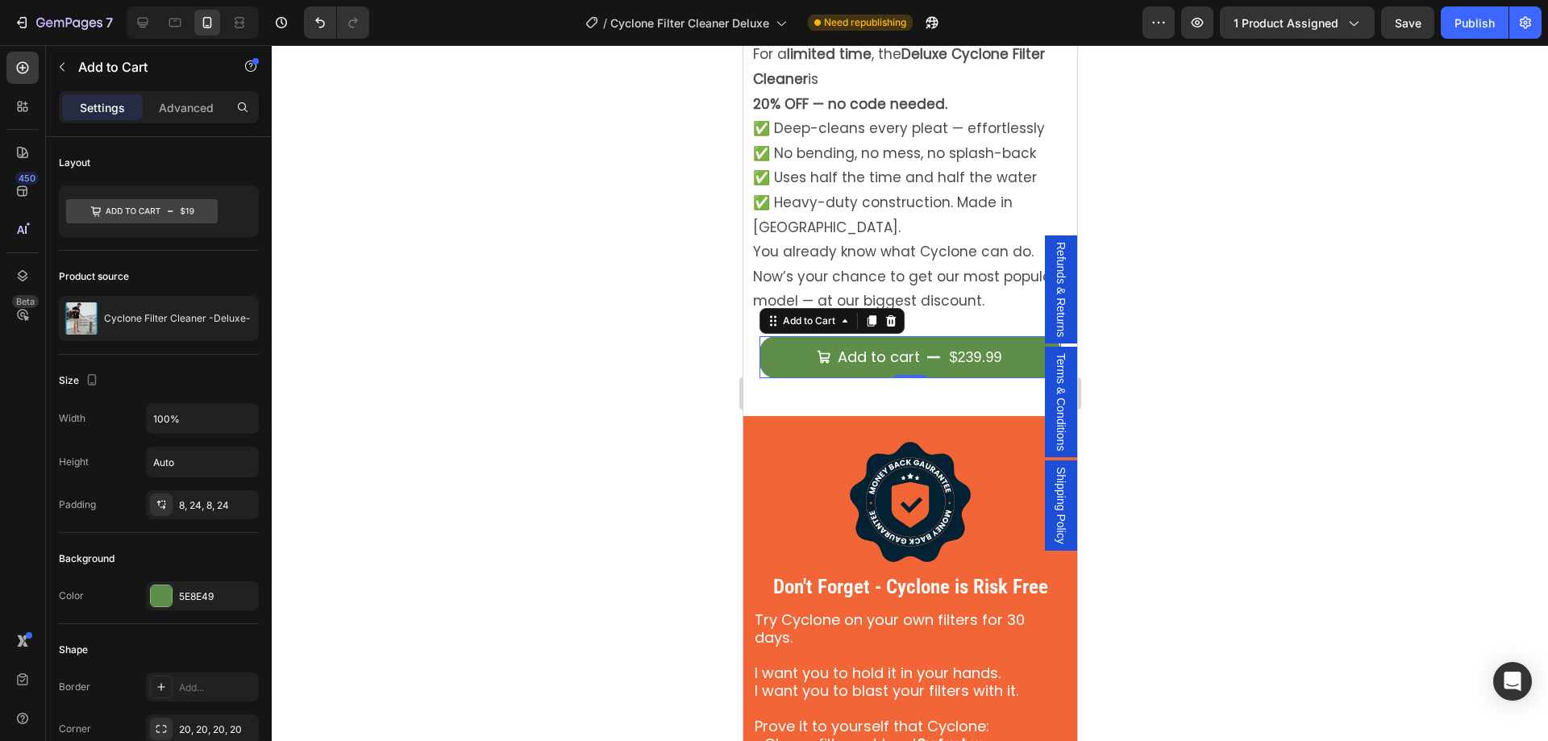
click at [719, 379] on div at bounding box center [910, 393] width 1276 height 696
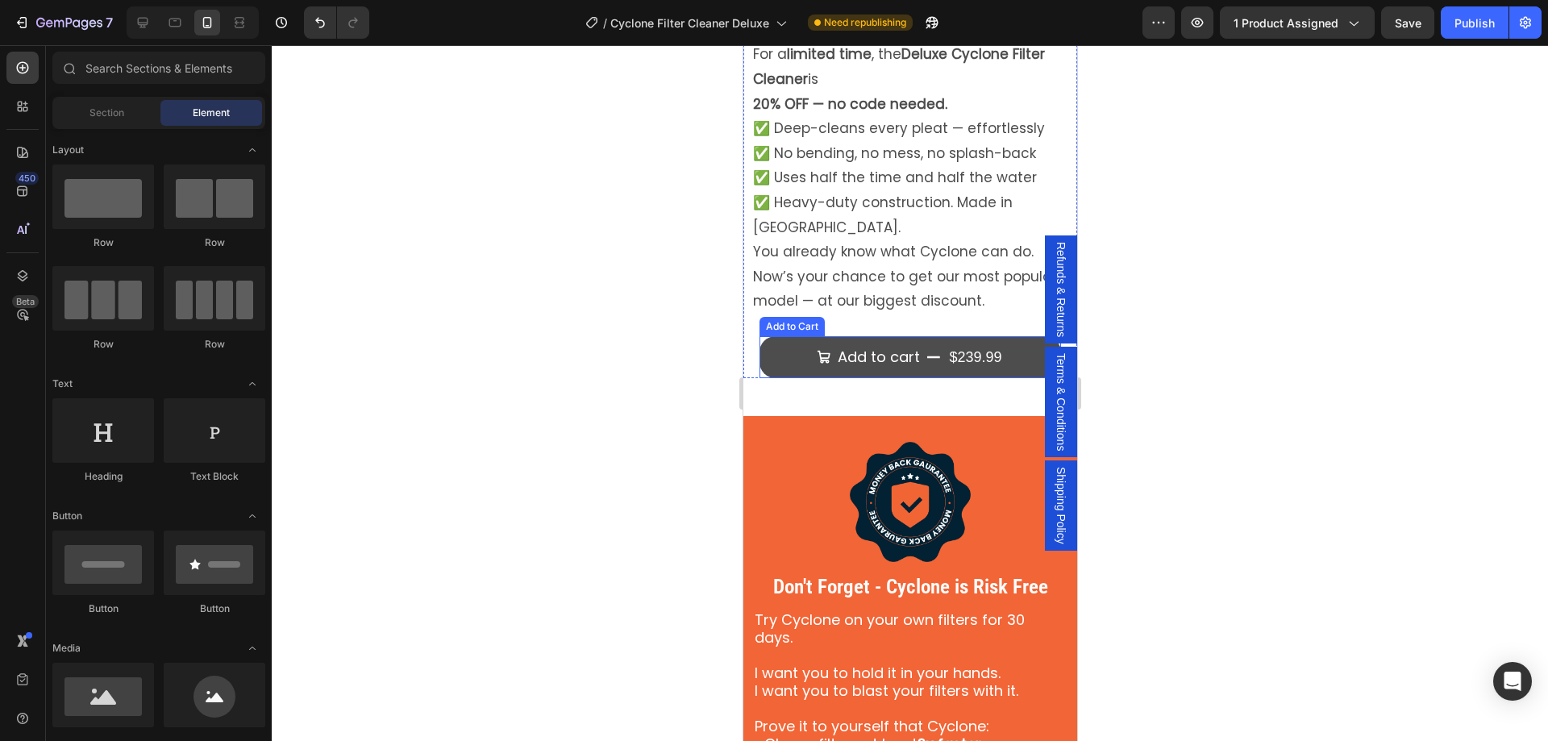
click at [781, 336] on button "Add to cart $239.99" at bounding box center [910, 357] width 302 height 42
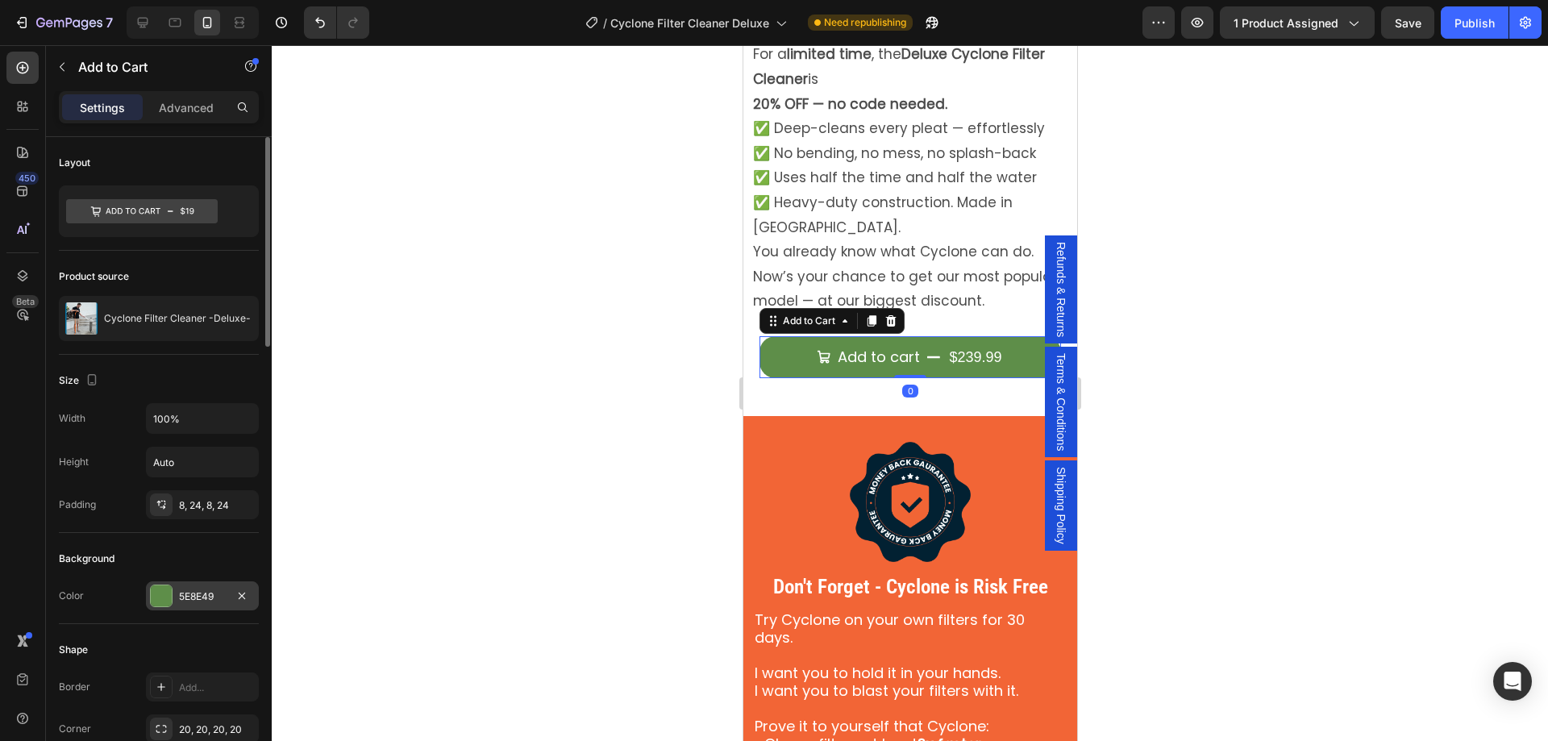
click at [157, 599] on div at bounding box center [161, 595] width 21 height 21
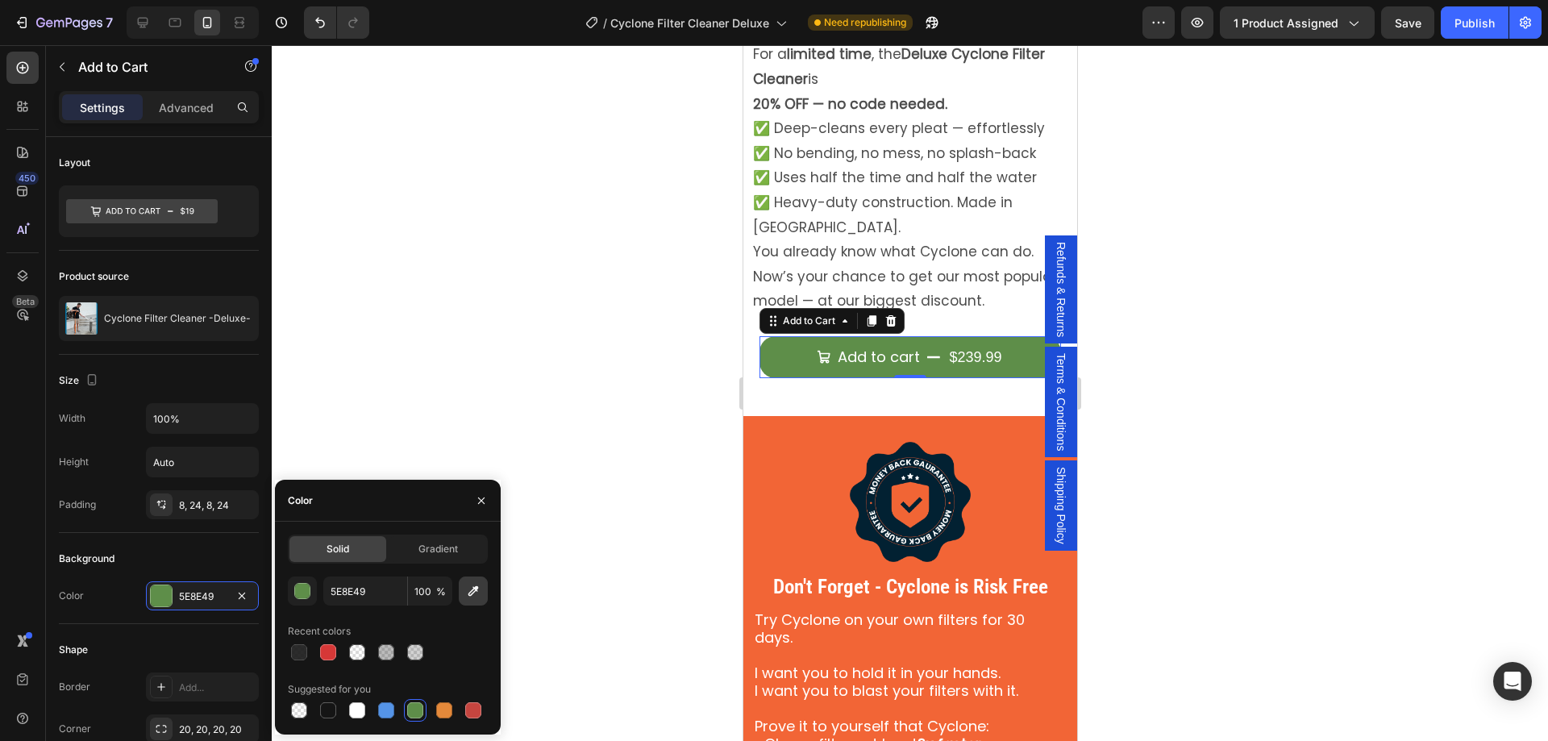
click at [469, 591] on icon "button" at bounding box center [473, 591] width 16 height 16
type input "F26536"
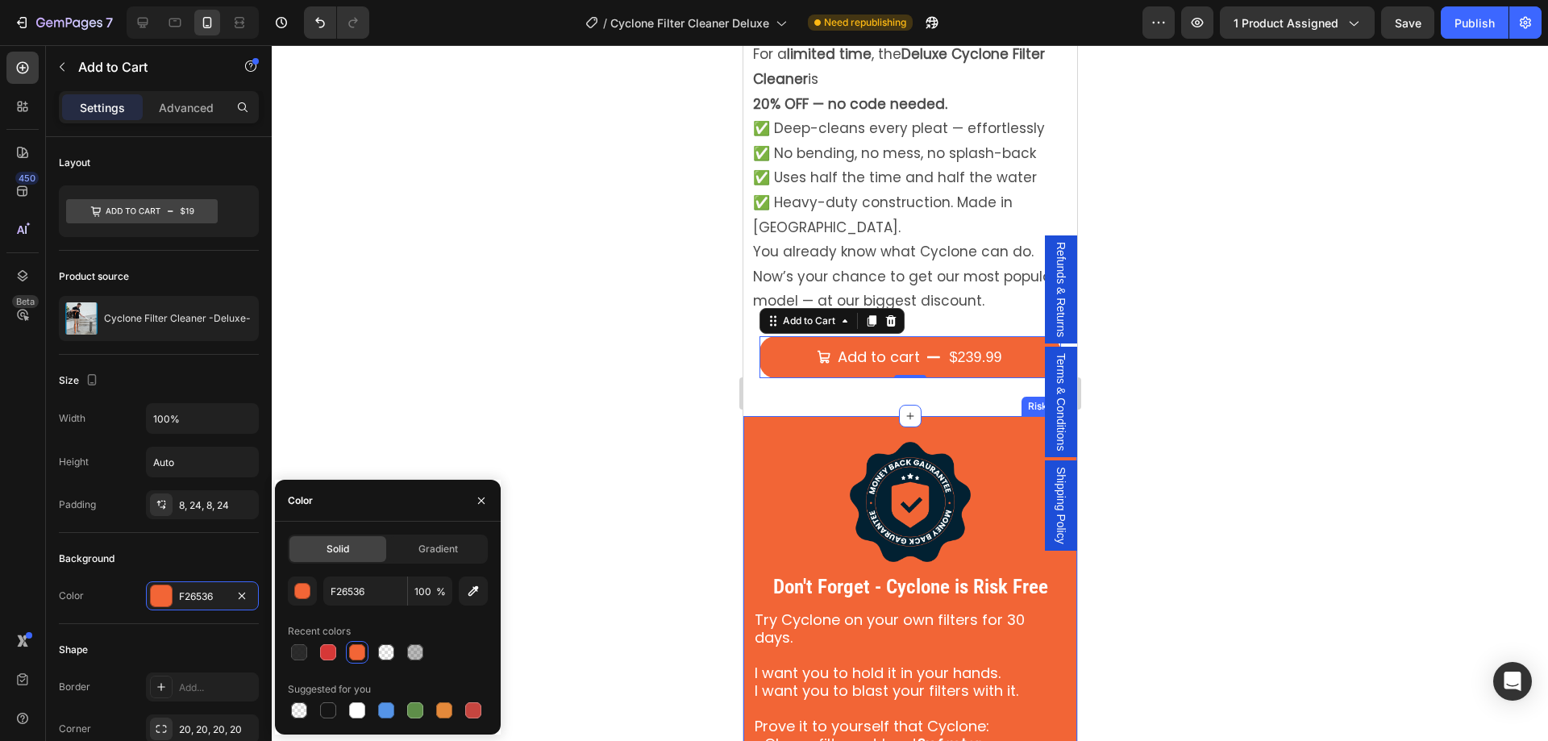
click at [651, 485] on div at bounding box center [910, 393] width 1276 height 696
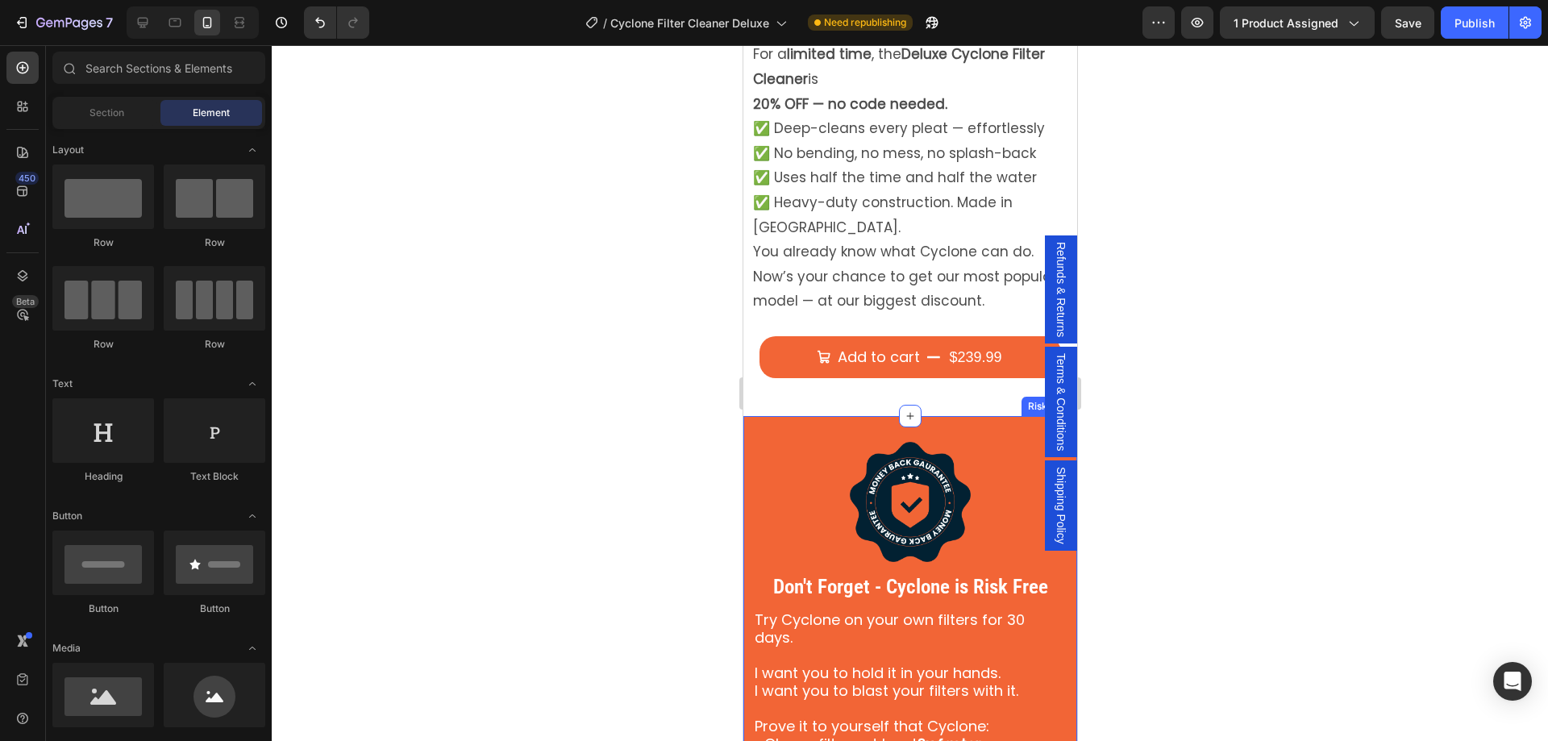
click at [748, 516] on div "Image Don't Forget - Cyclone is Risk Free Text Block Try Cyclone on your own fi…" at bounding box center [910, 669] width 334 height 506
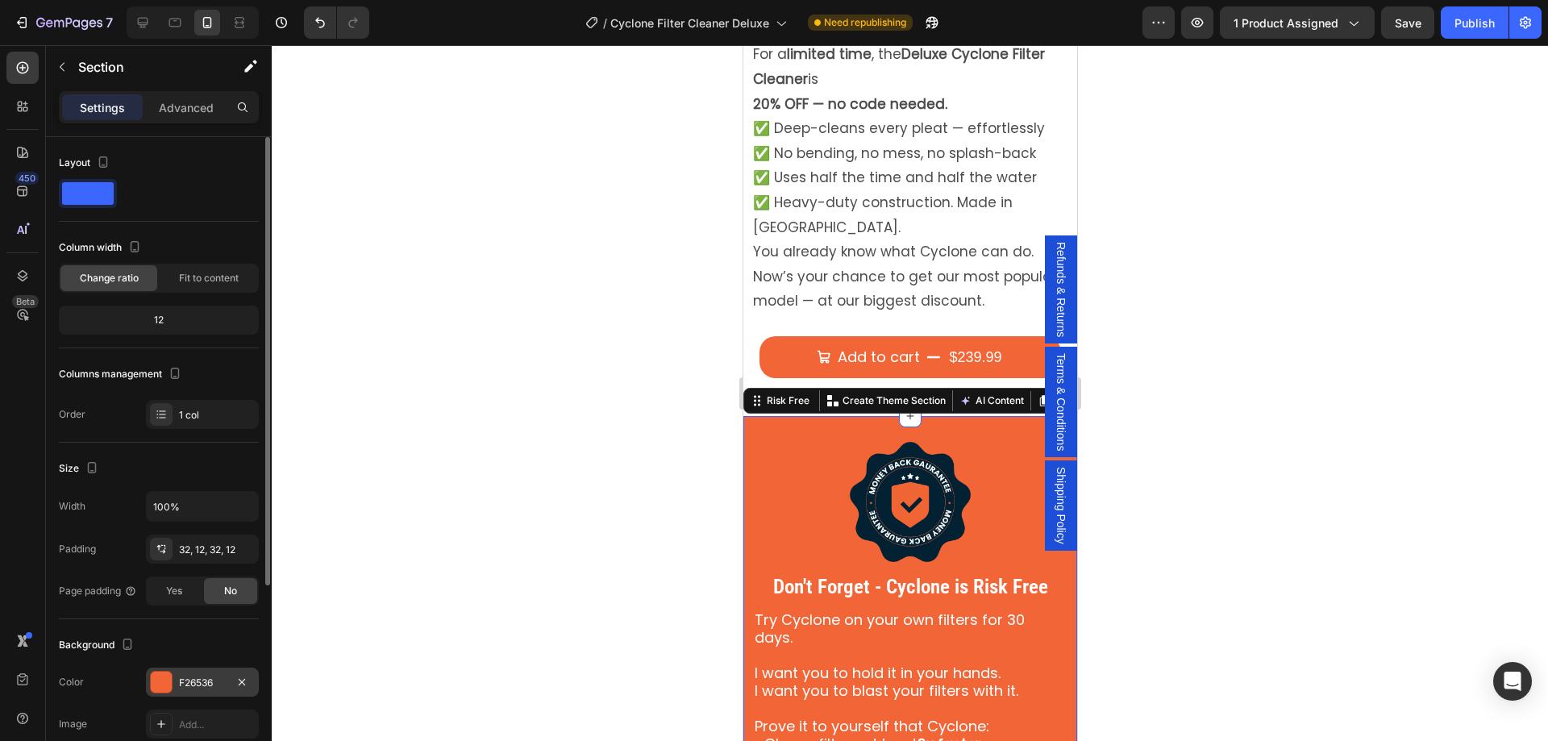
click at [156, 689] on div at bounding box center [161, 682] width 21 height 21
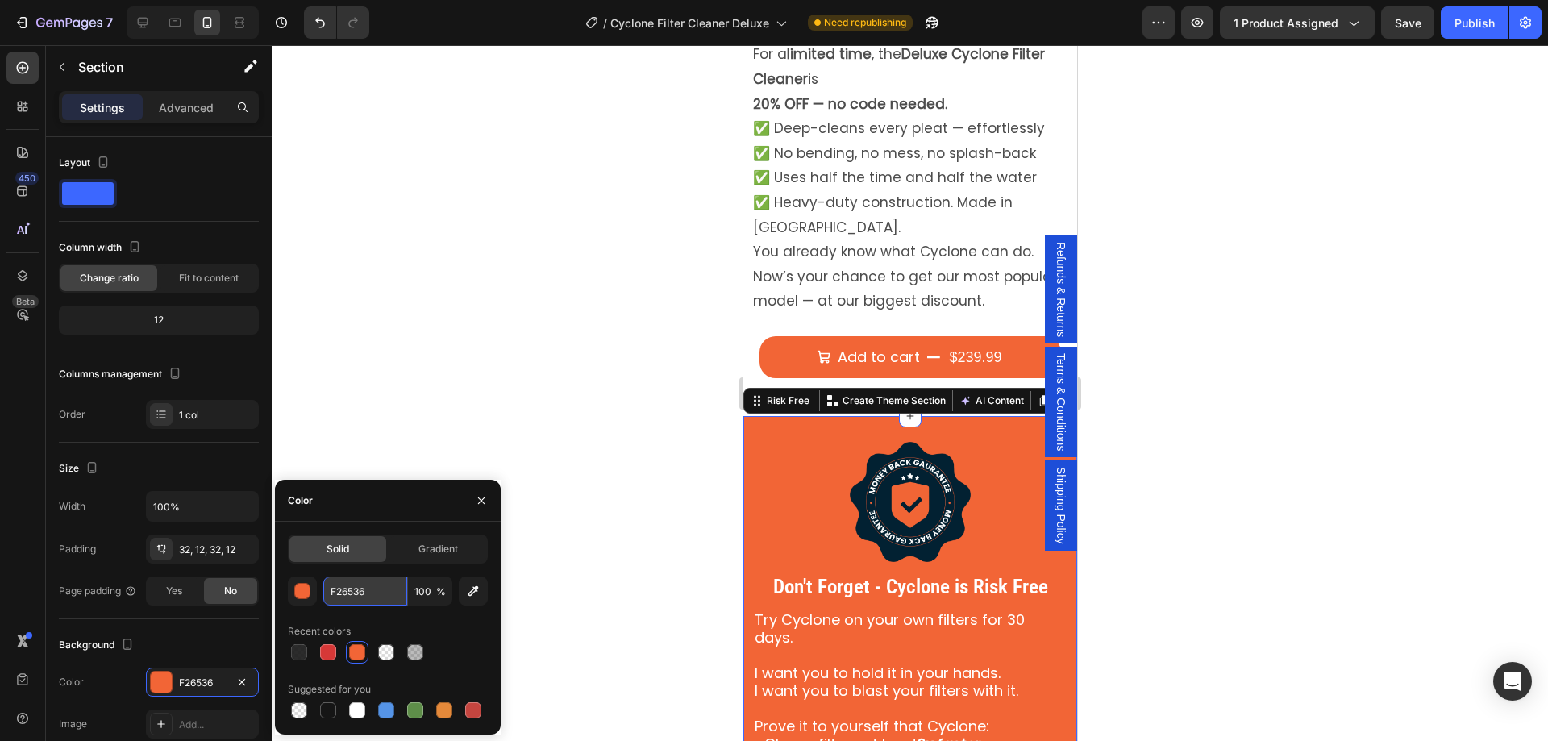
click at [376, 591] on input "F26536" at bounding box center [365, 591] width 84 height 29
paste input "1373a7"
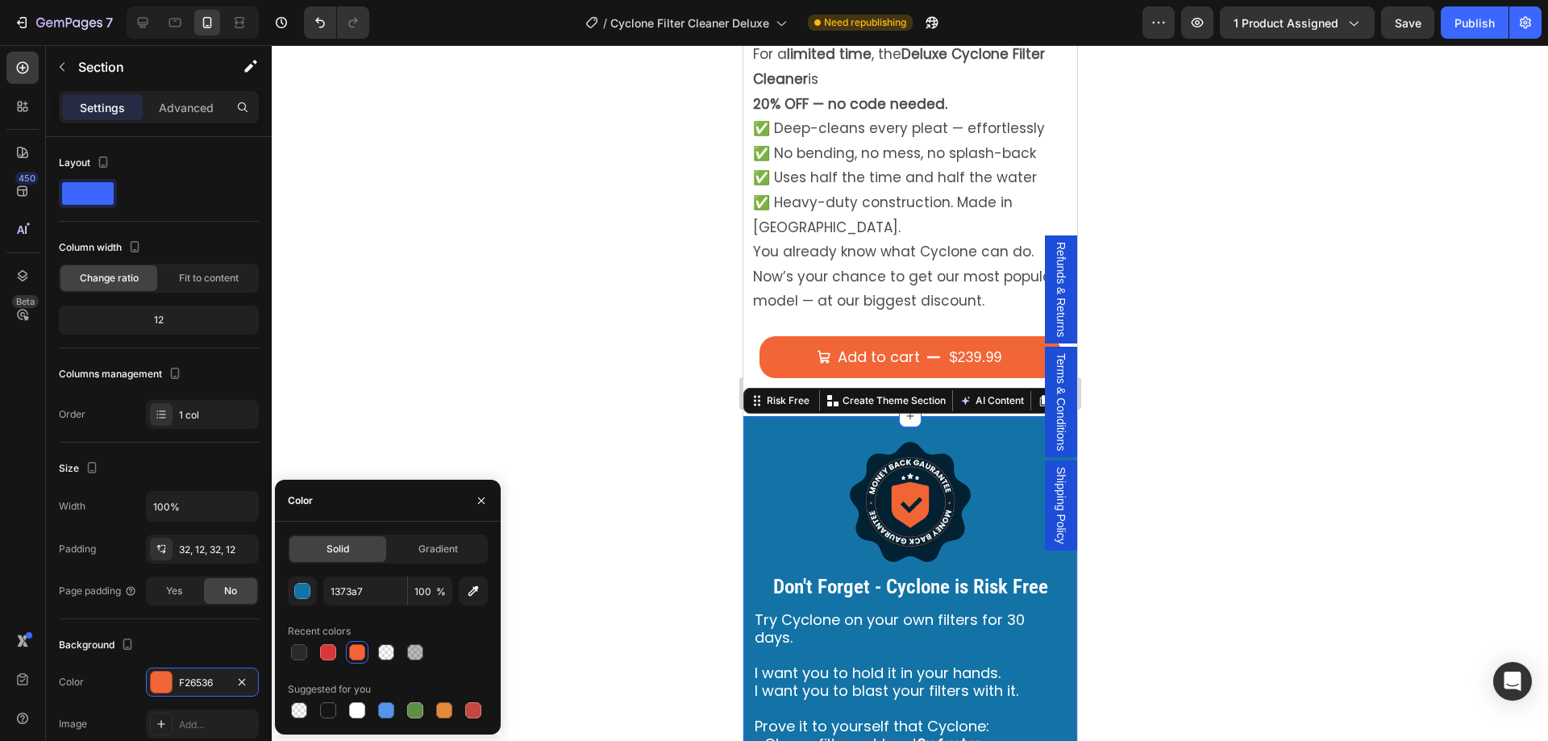
click at [452, 631] on div "Recent colors" at bounding box center [388, 631] width 200 height 26
type input "1373A7"
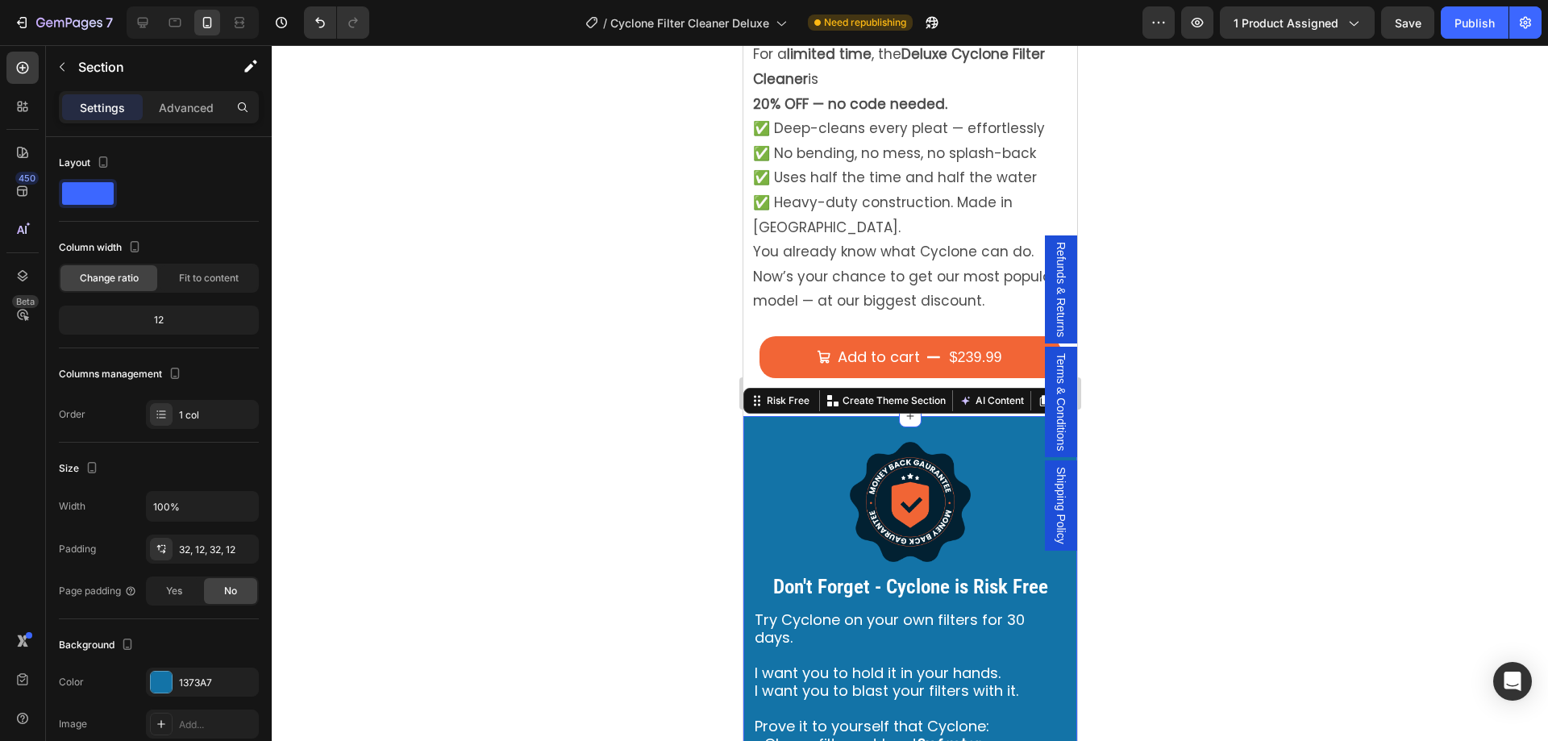
click at [681, 531] on div at bounding box center [910, 393] width 1276 height 696
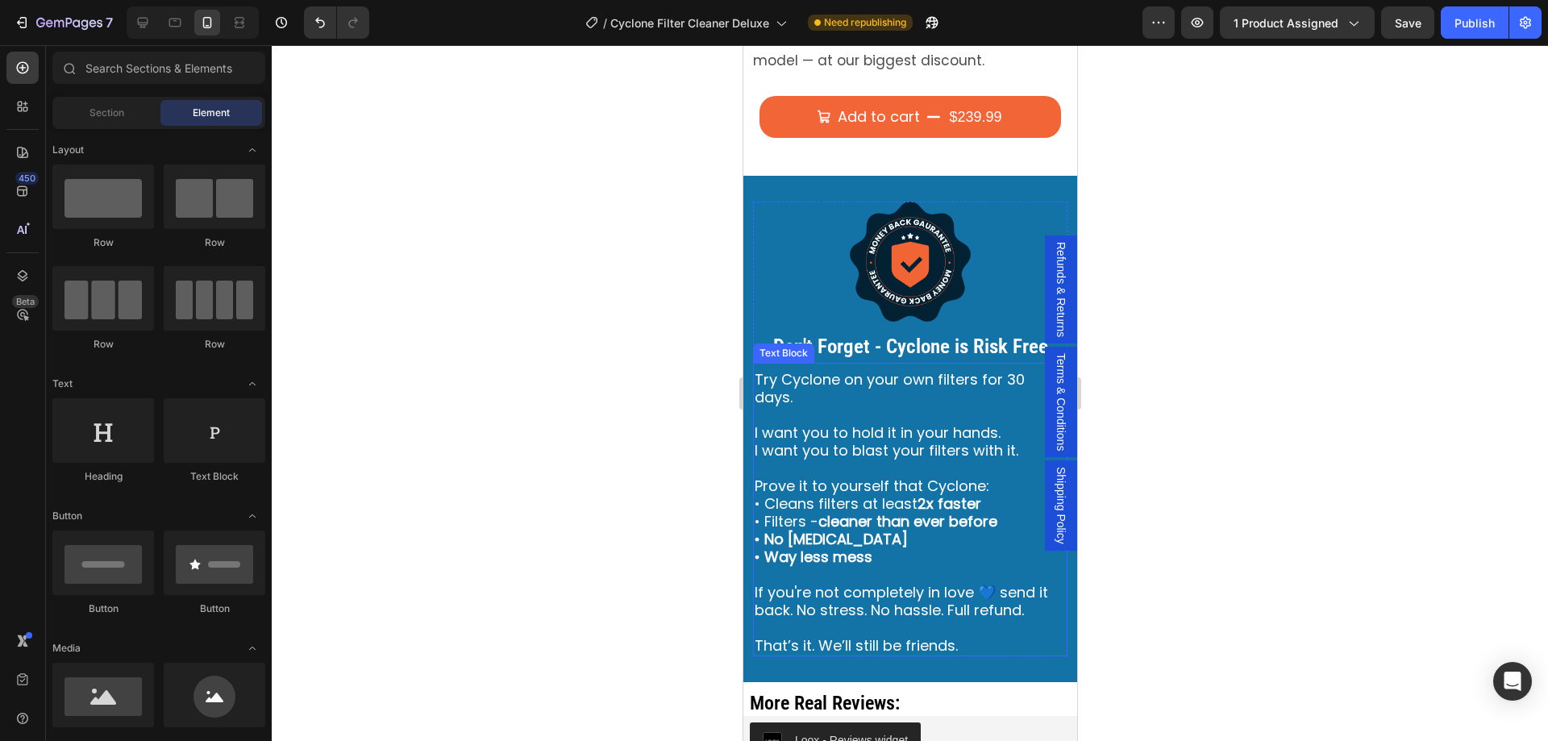
scroll to position [806, 0]
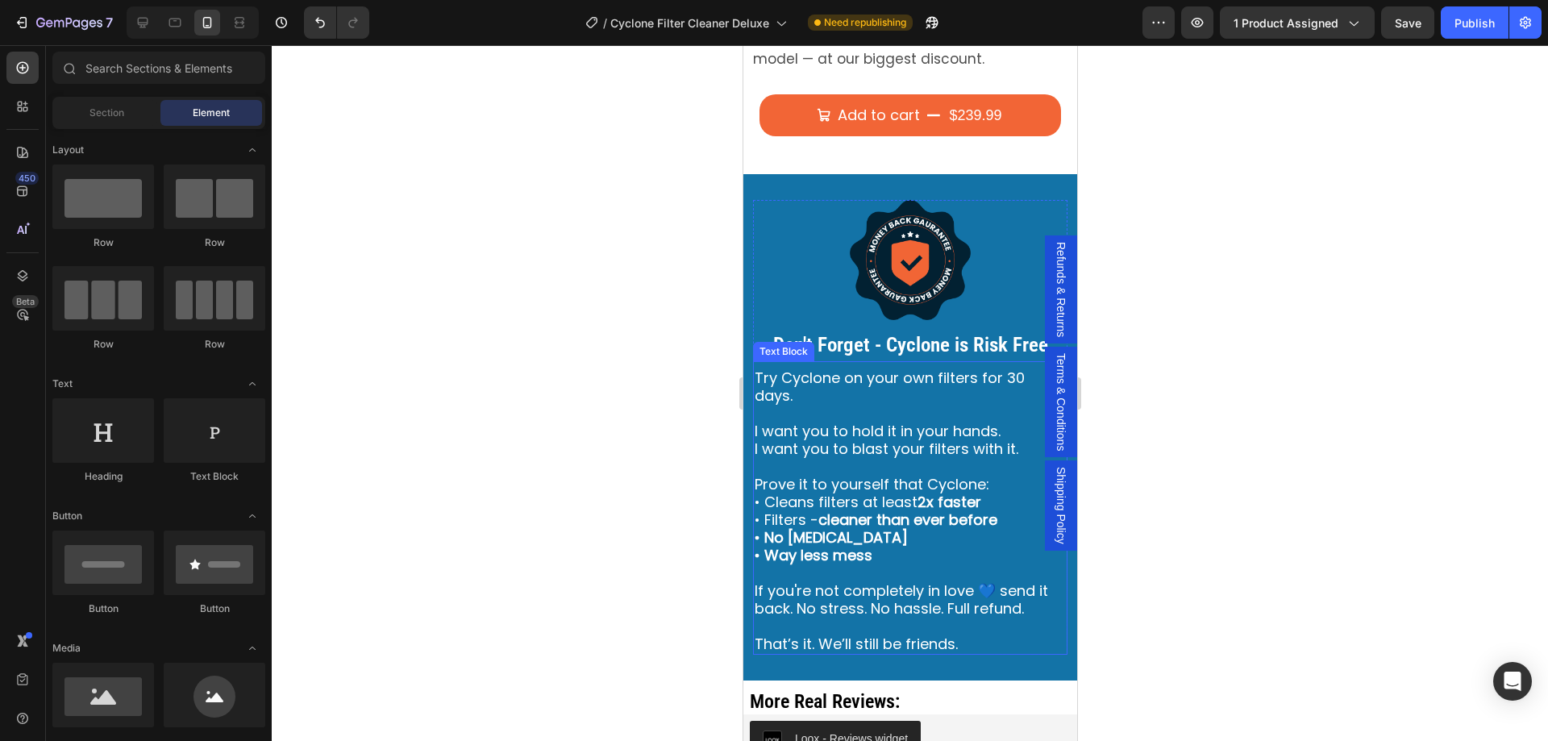
click at [806, 369] on p "Try Cyclone on your own filters for 30 days." at bounding box center [909, 386] width 311 height 35
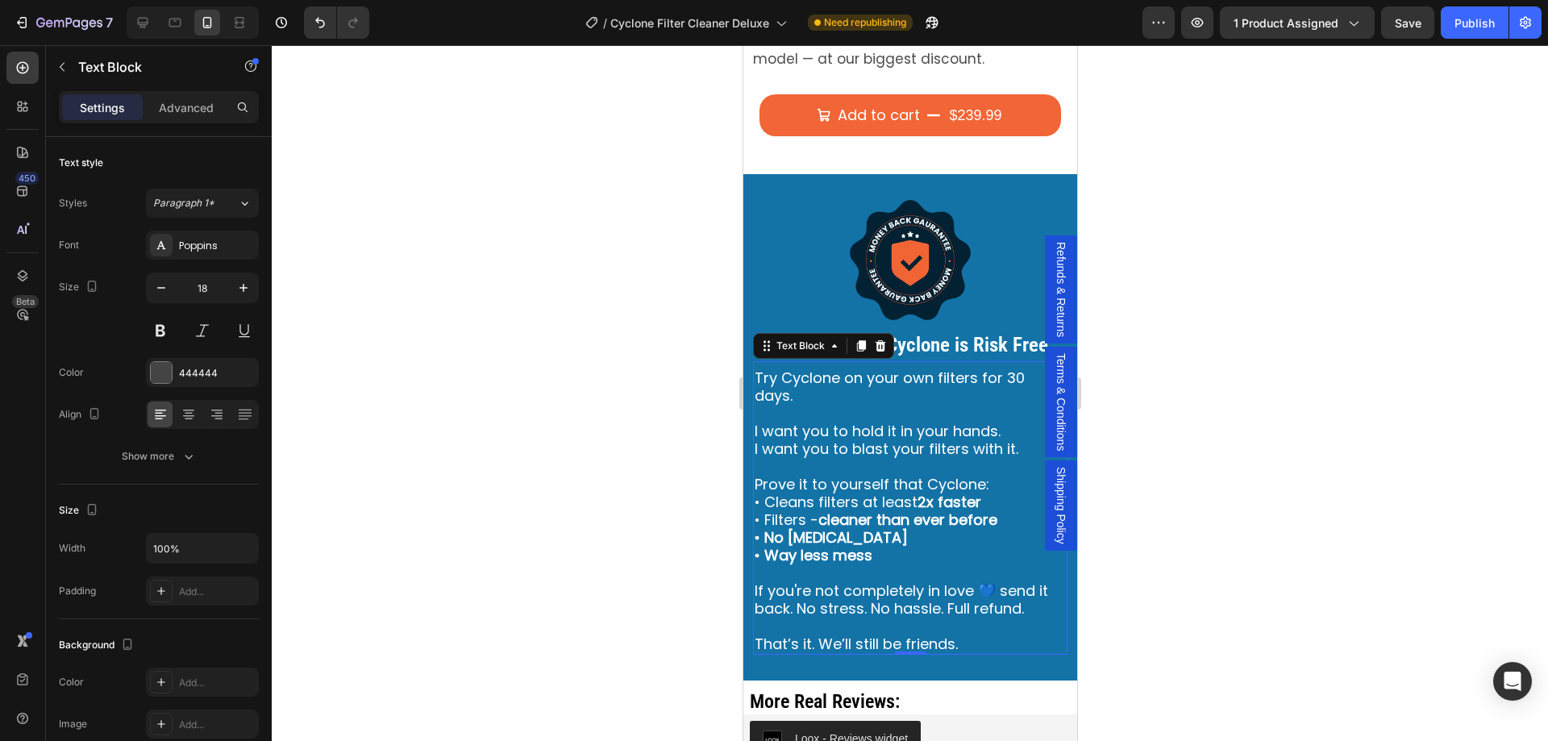
click at [960, 635] on p "That’s it. We’ll still be friends." at bounding box center [909, 644] width 311 height 18
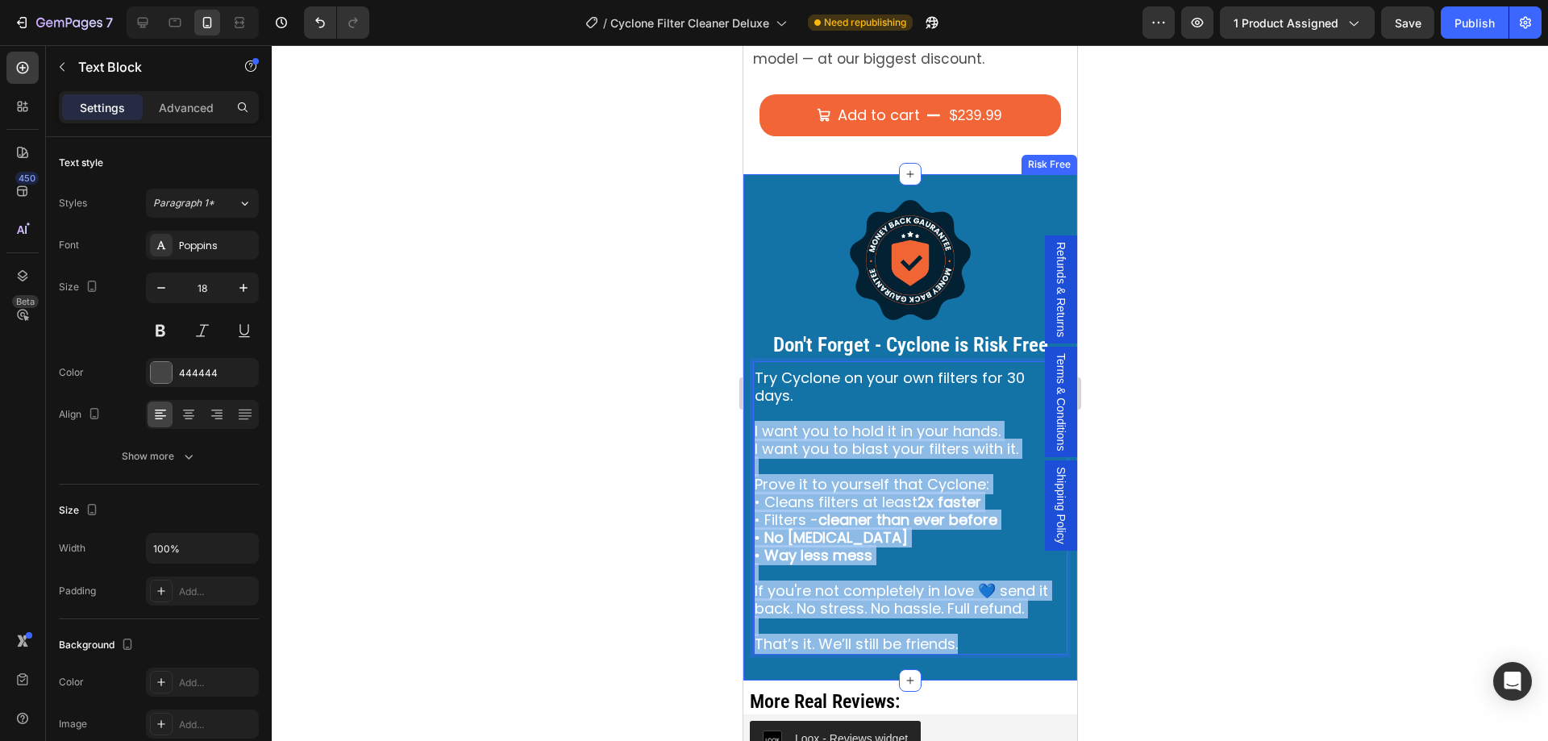
drag, startPoint x: 968, startPoint y: 606, endPoint x: 751, endPoint y: 390, distance: 306.2
click at [751, 390] on div "Image Don't Forget - Cyclone is Risk Free Text Block Try Cyclone on your own fi…" at bounding box center [910, 427] width 334 height 506
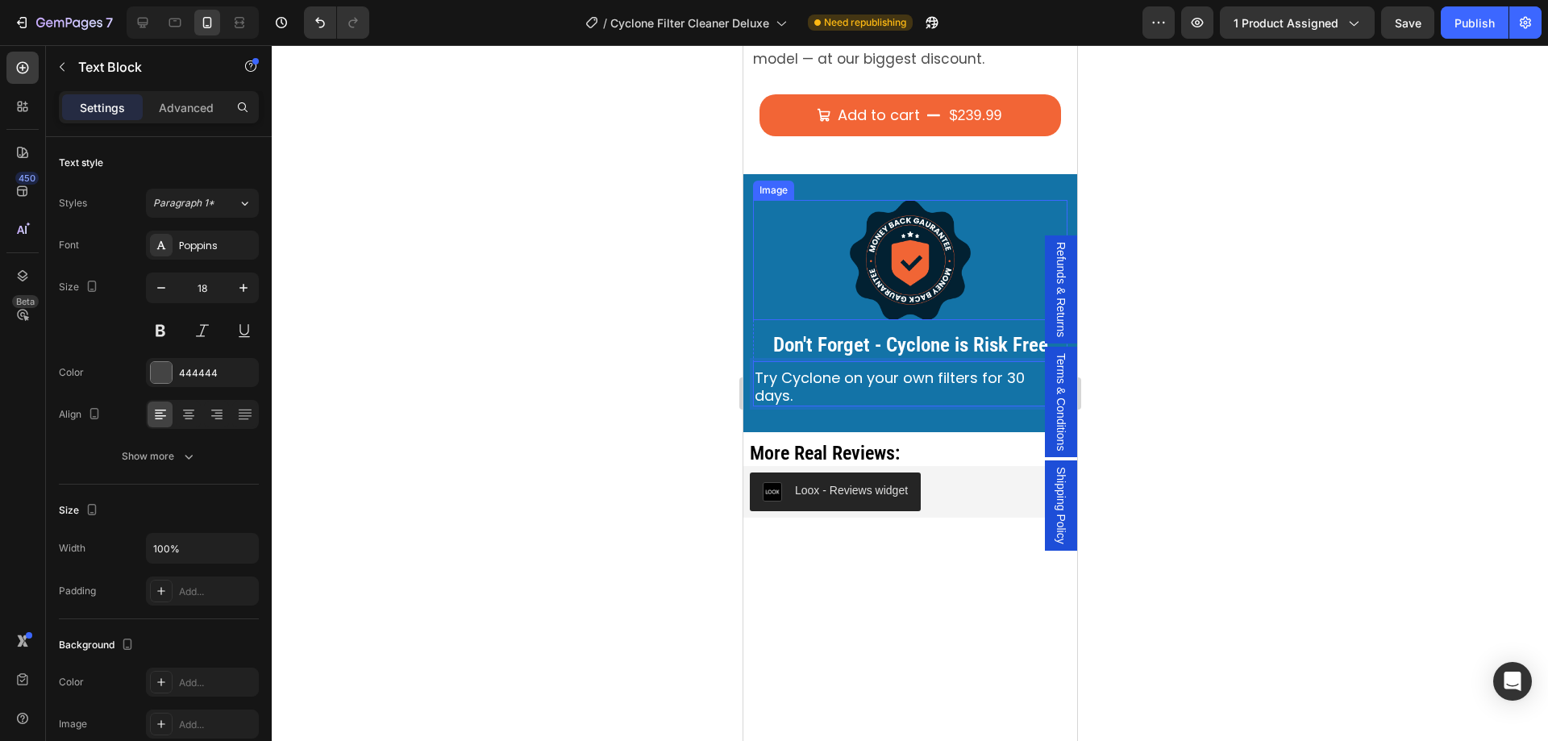
click at [919, 229] on img at bounding box center [909, 259] width 121 height 119
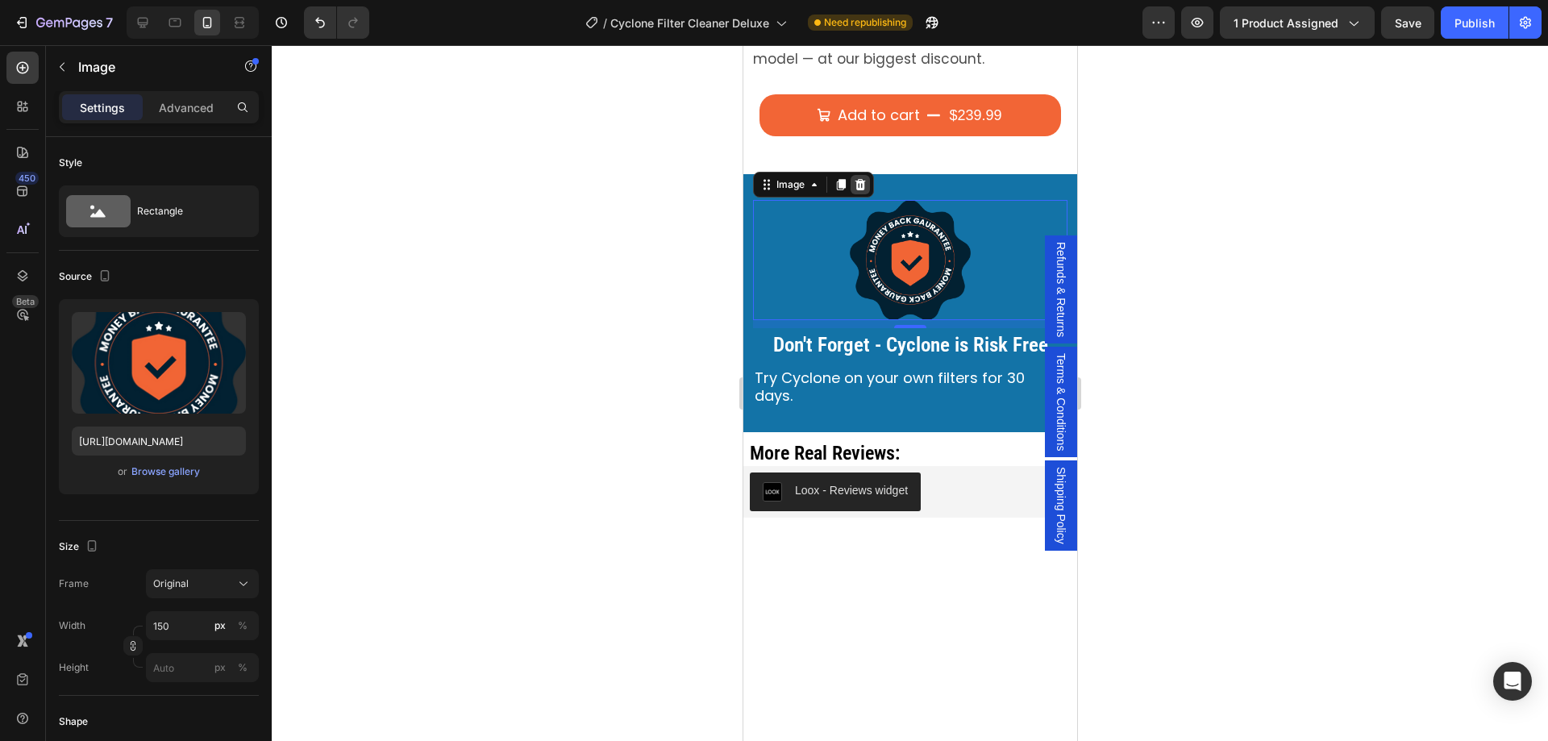
click at [860, 179] on icon at bounding box center [860, 184] width 10 height 11
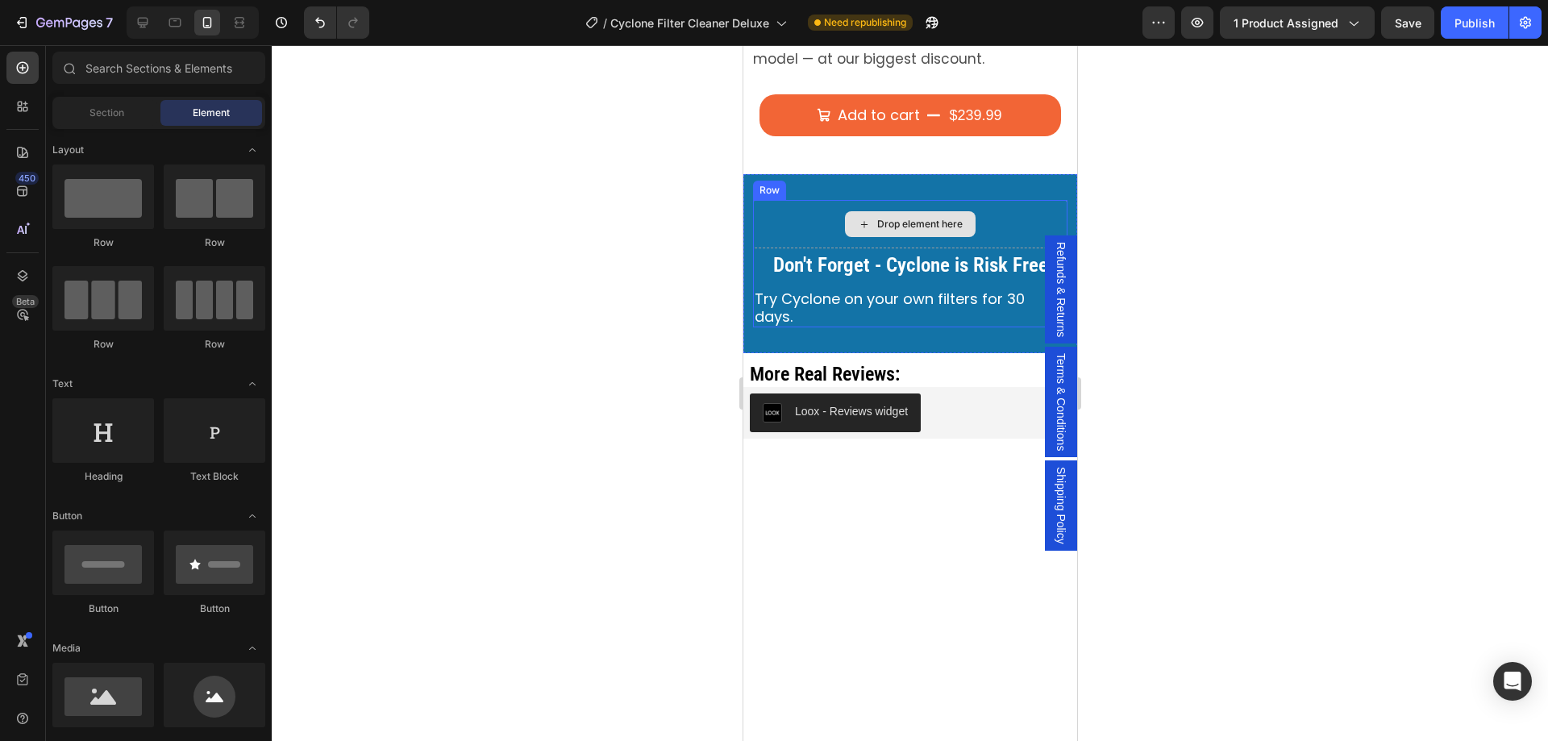
click at [764, 200] on div "Drop element here" at bounding box center [909, 224] width 314 height 48
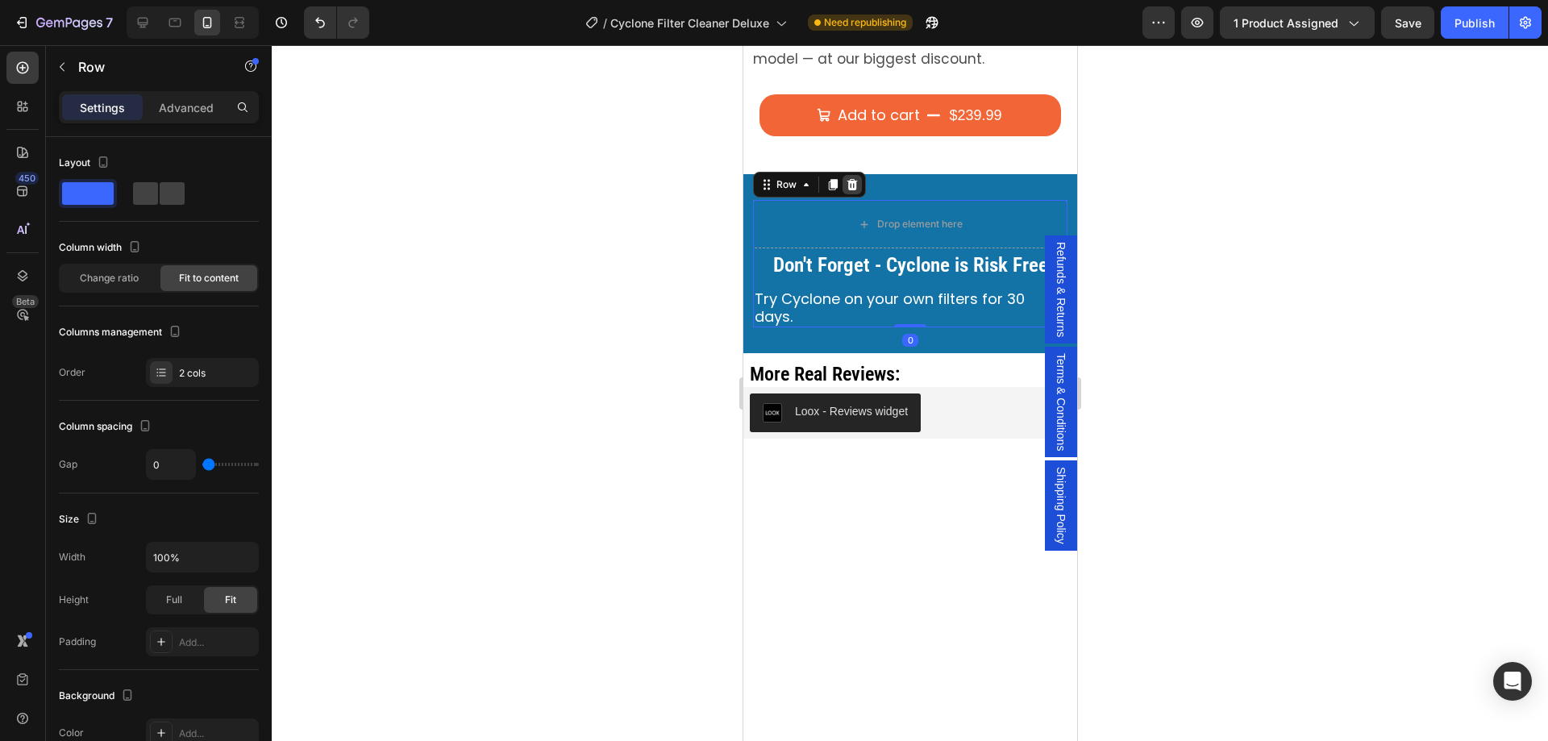
click at [849, 178] on icon at bounding box center [851, 184] width 13 height 13
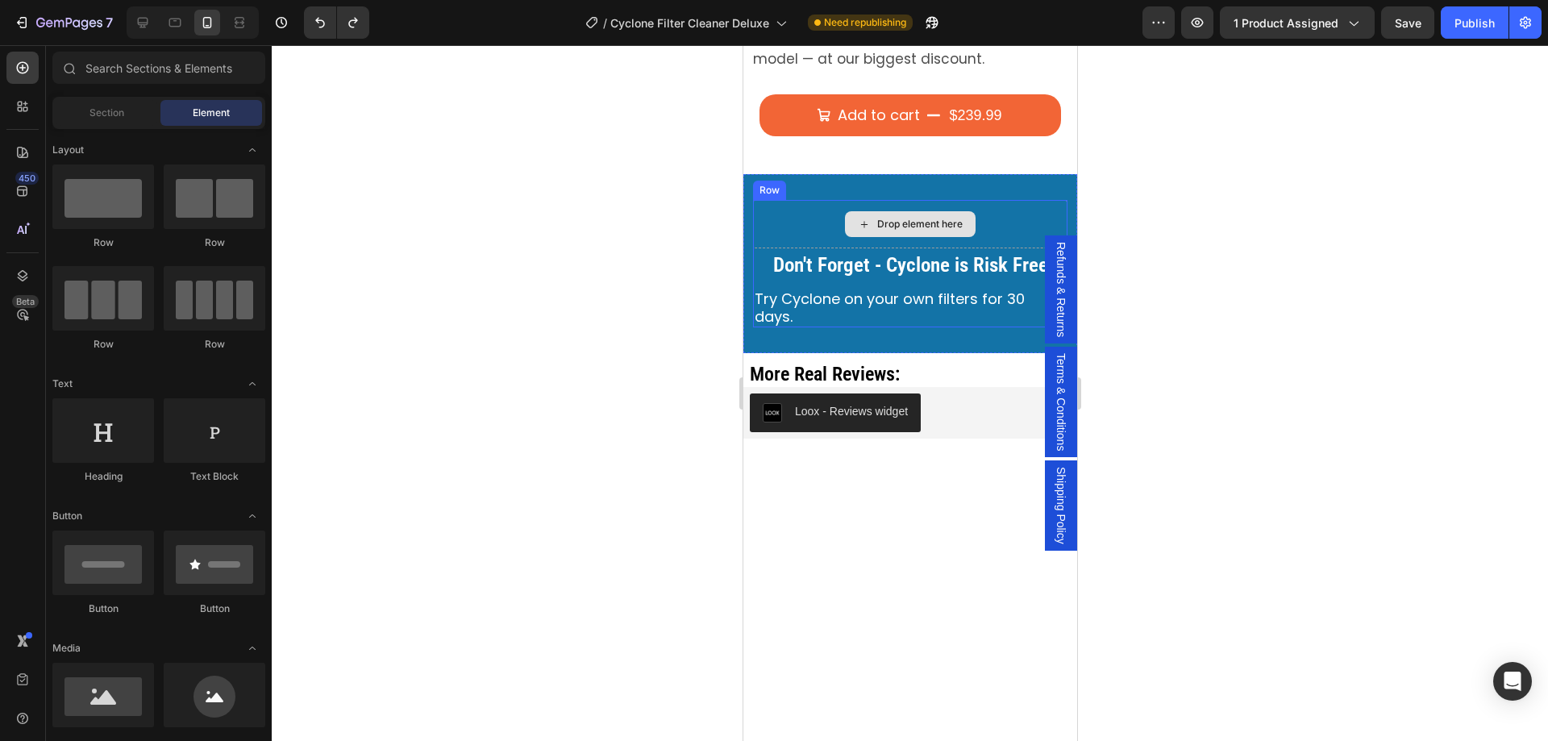
click at [777, 200] on div "Drop element here" at bounding box center [909, 224] width 314 height 48
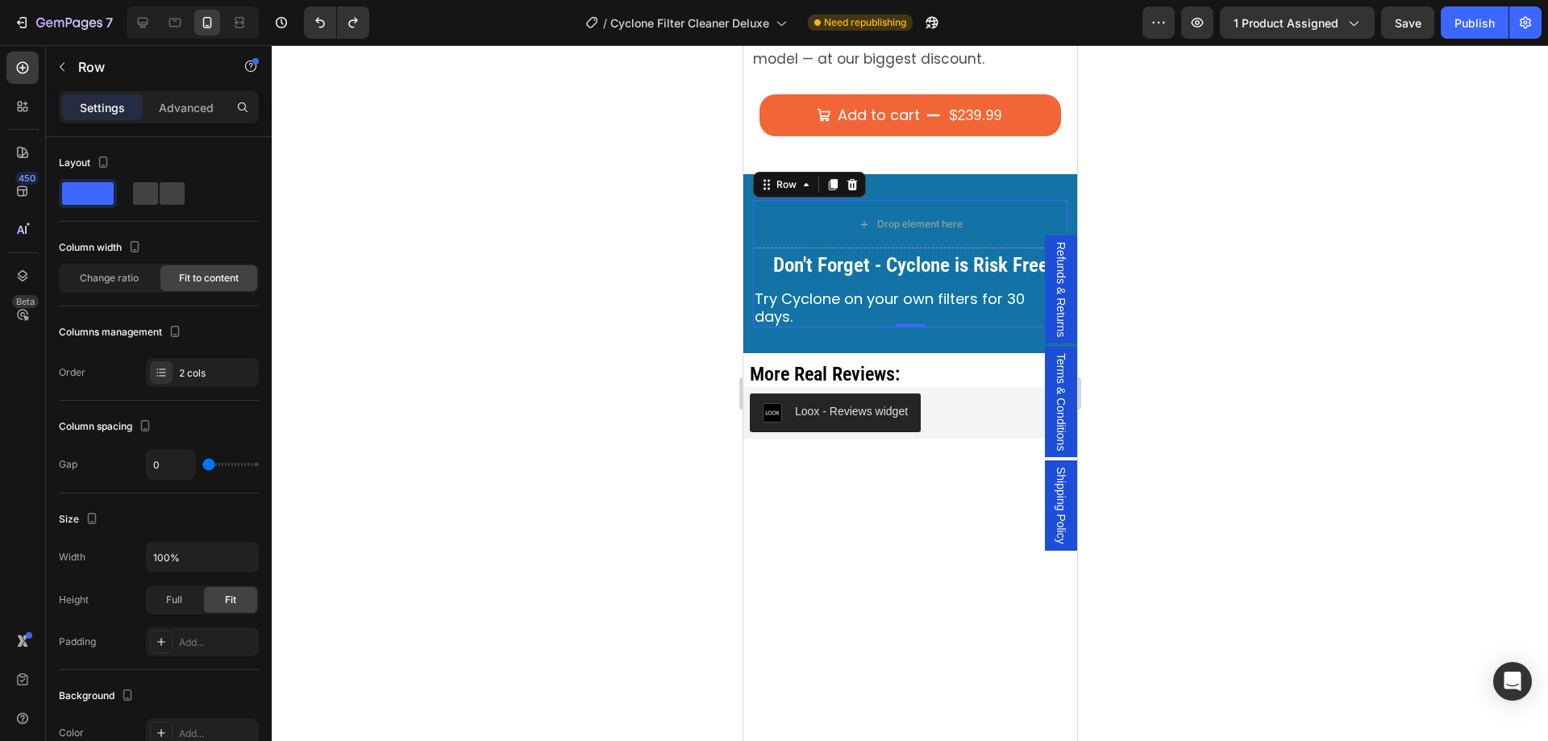
click at [677, 364] on div at bounding box center [910, 393] width 1276 height 696
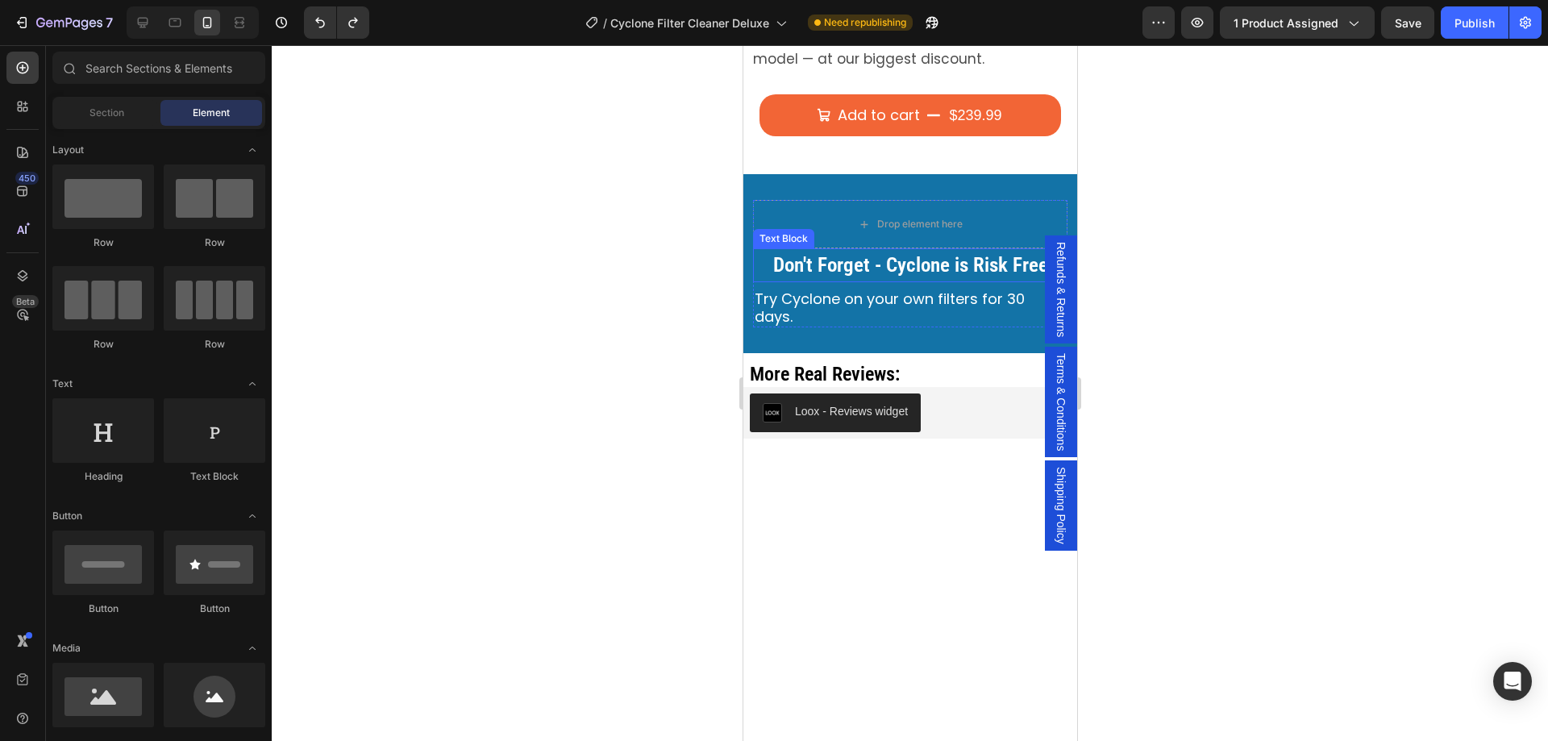
click at [814, 253] on span "Don't Forget - Cyclone is Risk Free" at bounding box center [910, 264] width 275 height 23
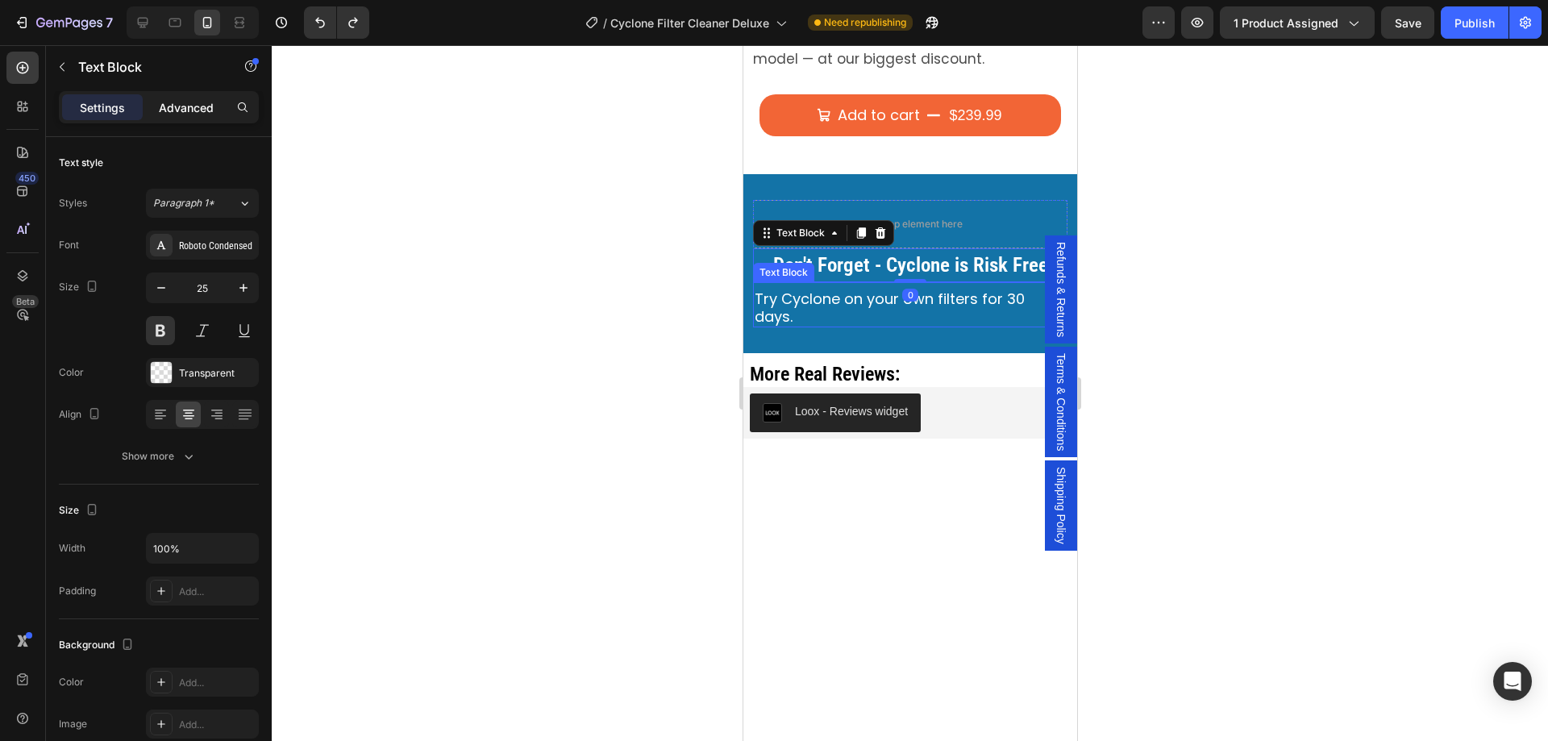
click at [207, 108] on p "Advanced" at bounding box center [186, 107] width 55 height 17
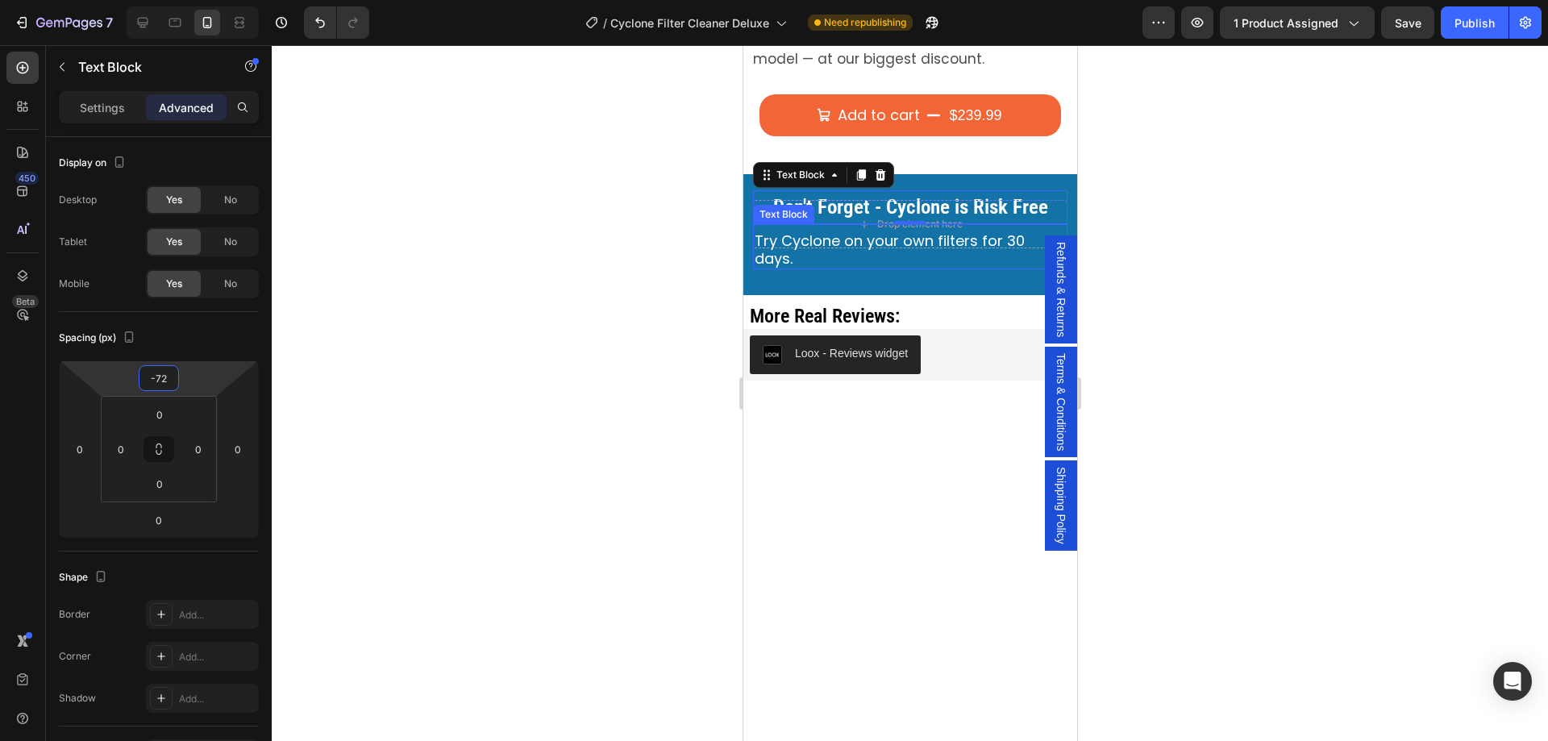
type input "-70"
drag, startPoint x: 185, startPoint y: 381, endPoint x: 198, endPoint y: 409, distance: 30.7
click at [198, 0] on html "7 Version history / Cyclone Filter Cleaner Deluxe Need republishing Preview 1 p…" at bounding box center [774, 0] width 1548 height 0
click at [535, 320] on div at bounding box center [910, 393] width 1276 height 696
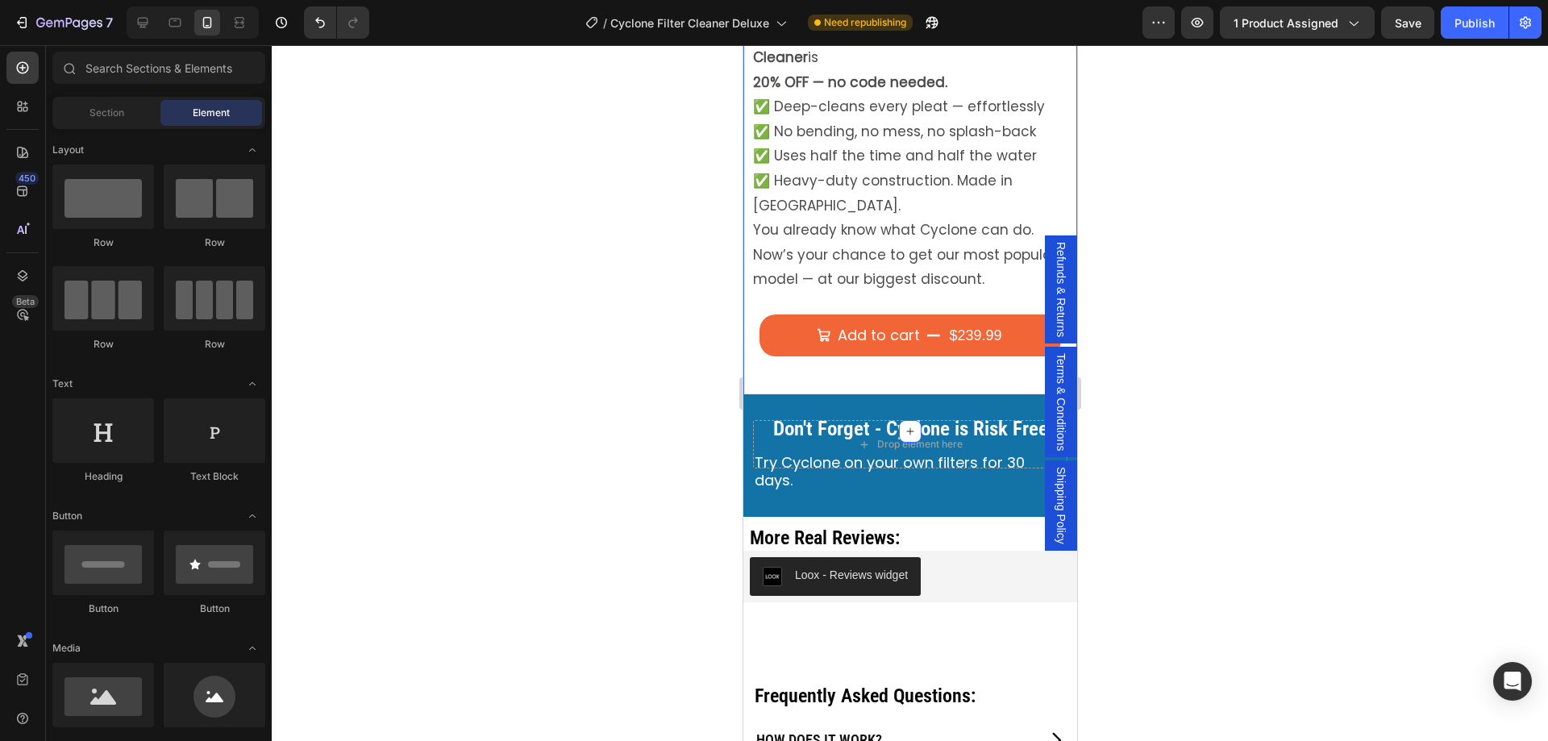
scroll to position [564, 0]
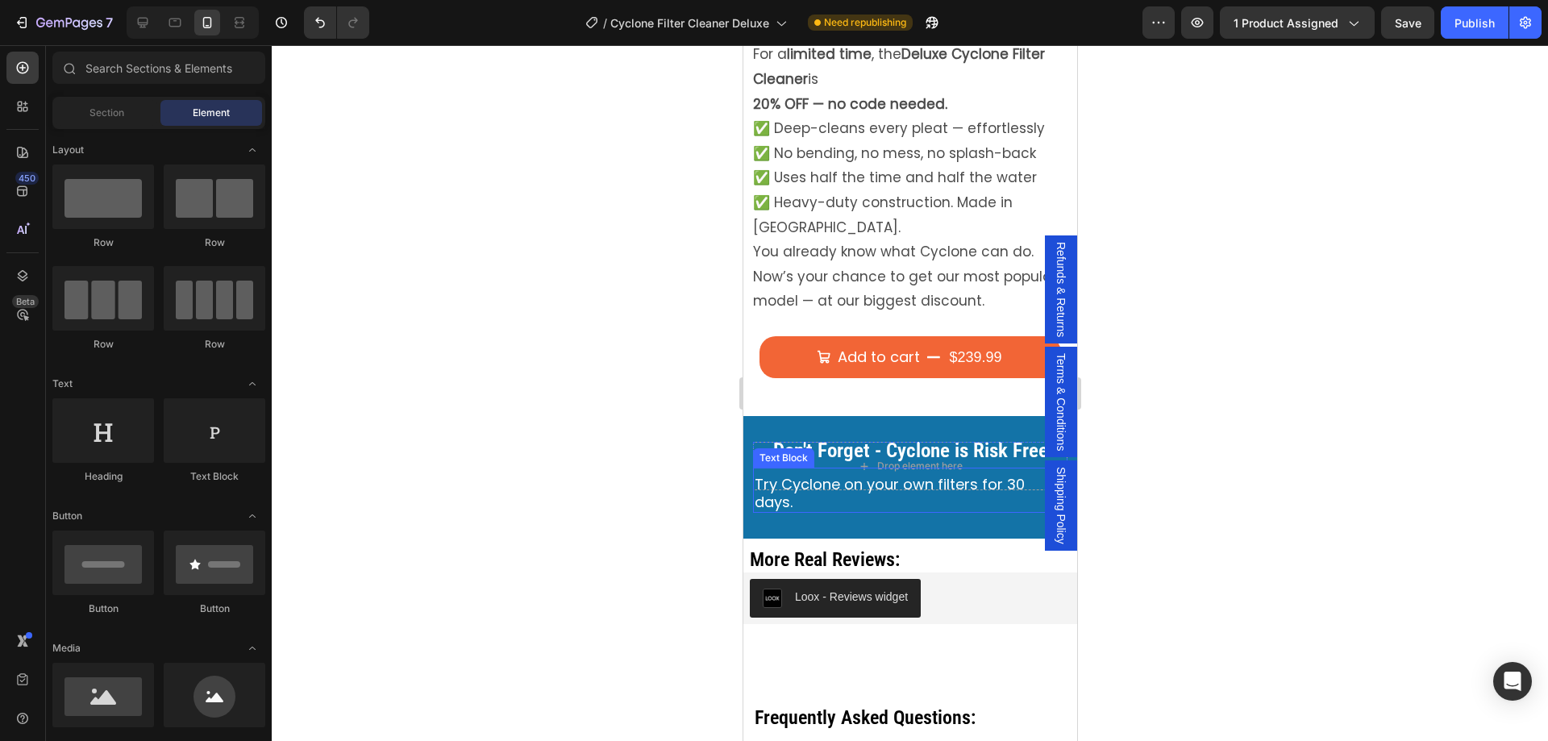
click at [786, 474] on span "Try Cyclone on your own filters for 30 days." at bounding box center [889, 493] width 270 height 38
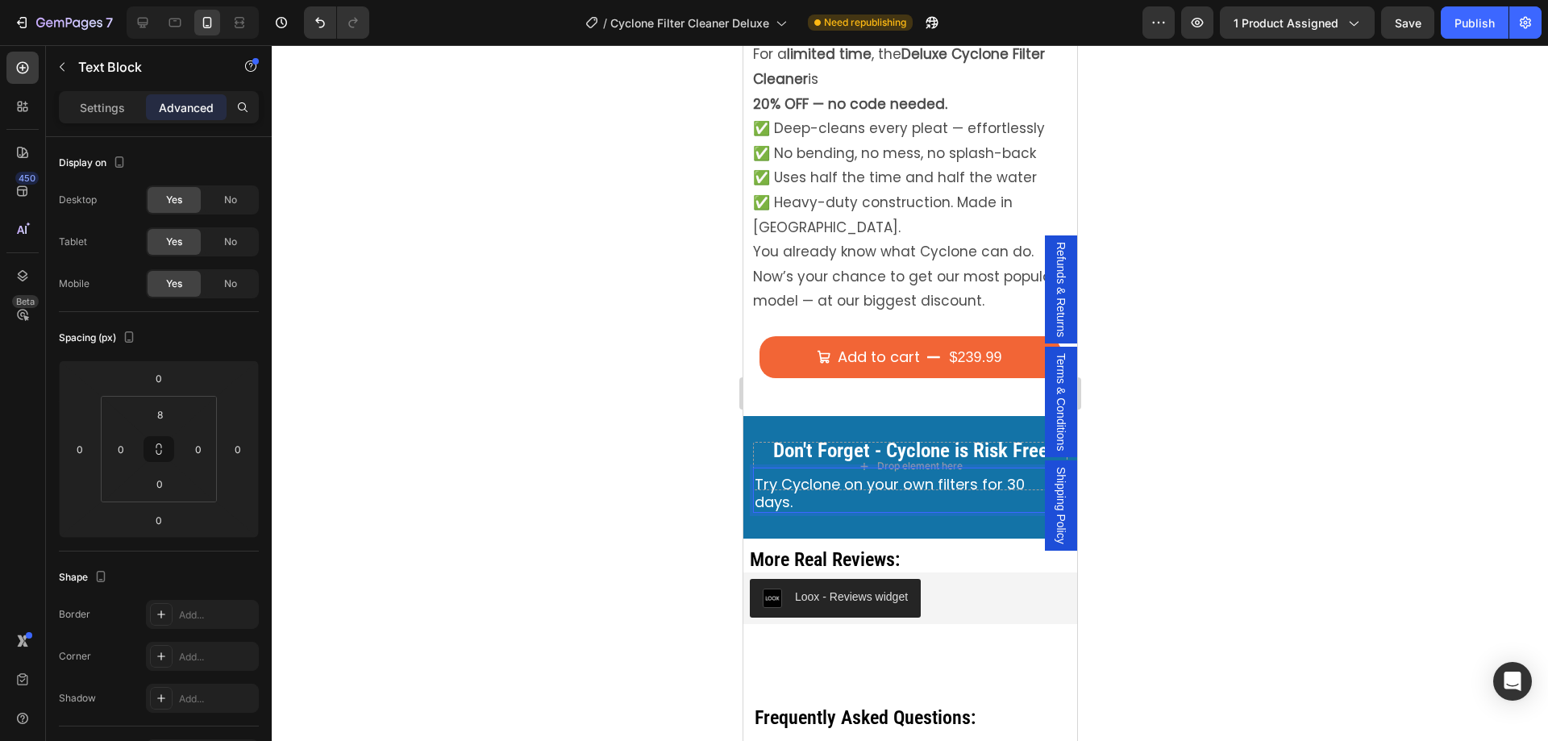
click at [802, 476] on p "Try Cyclone on your own filters for 30 days." at bounding box center [909, 493] width 311 height 35
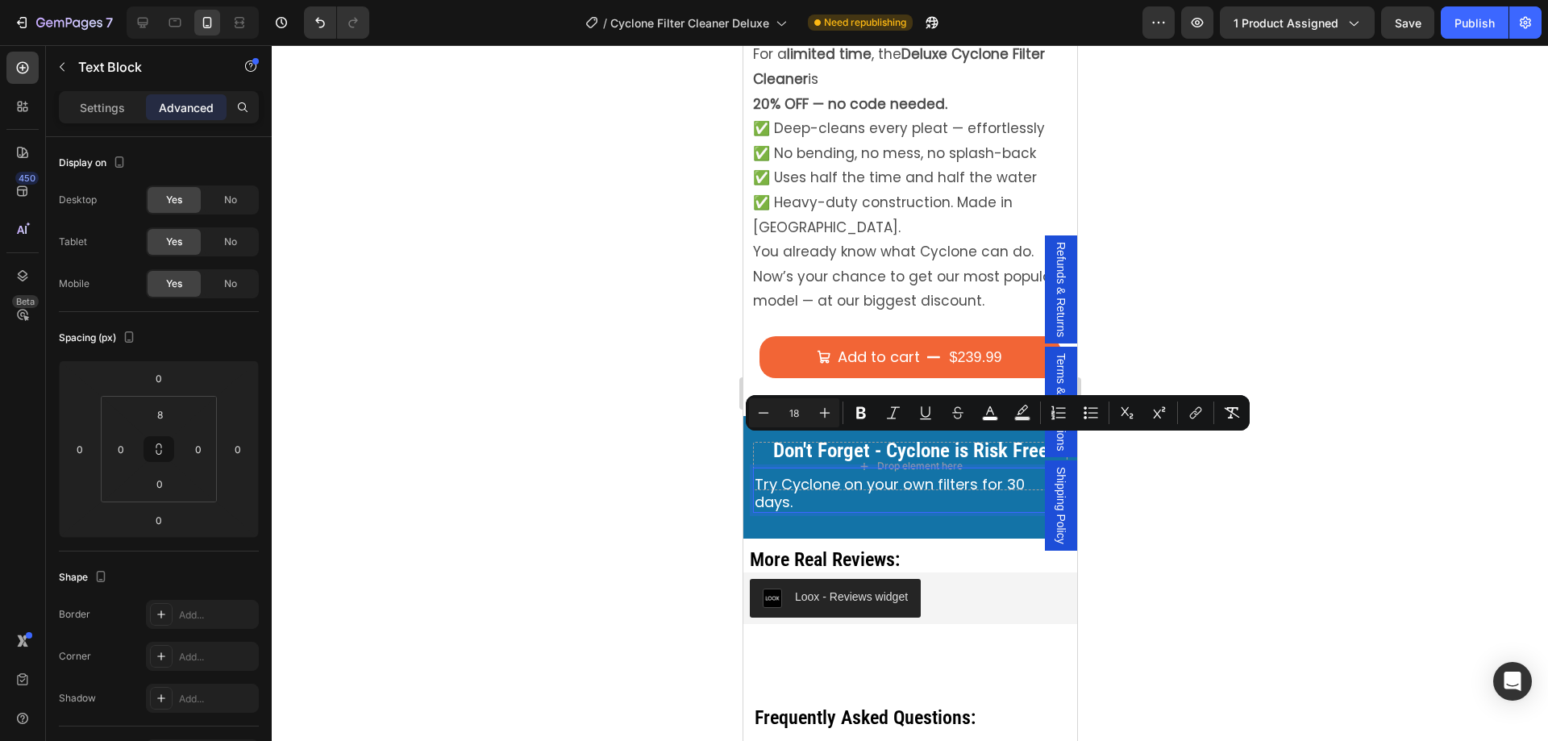
drag, startPoint x: 805, startPoint y: 466, endPoint x: 749, endPoint y: 449, distance: 58.2
click at [749, 449] on div "Drop element here Don't Forget - Cyclone is Risk Free Text Block Try Cyclone on…" at bounding box center [910, 477] width 334 height 123
copy span "Try Cyclone on your own filters for 30 days."
click at [610, 523] on div at bounding box center [910, 393] width 1276 height 696
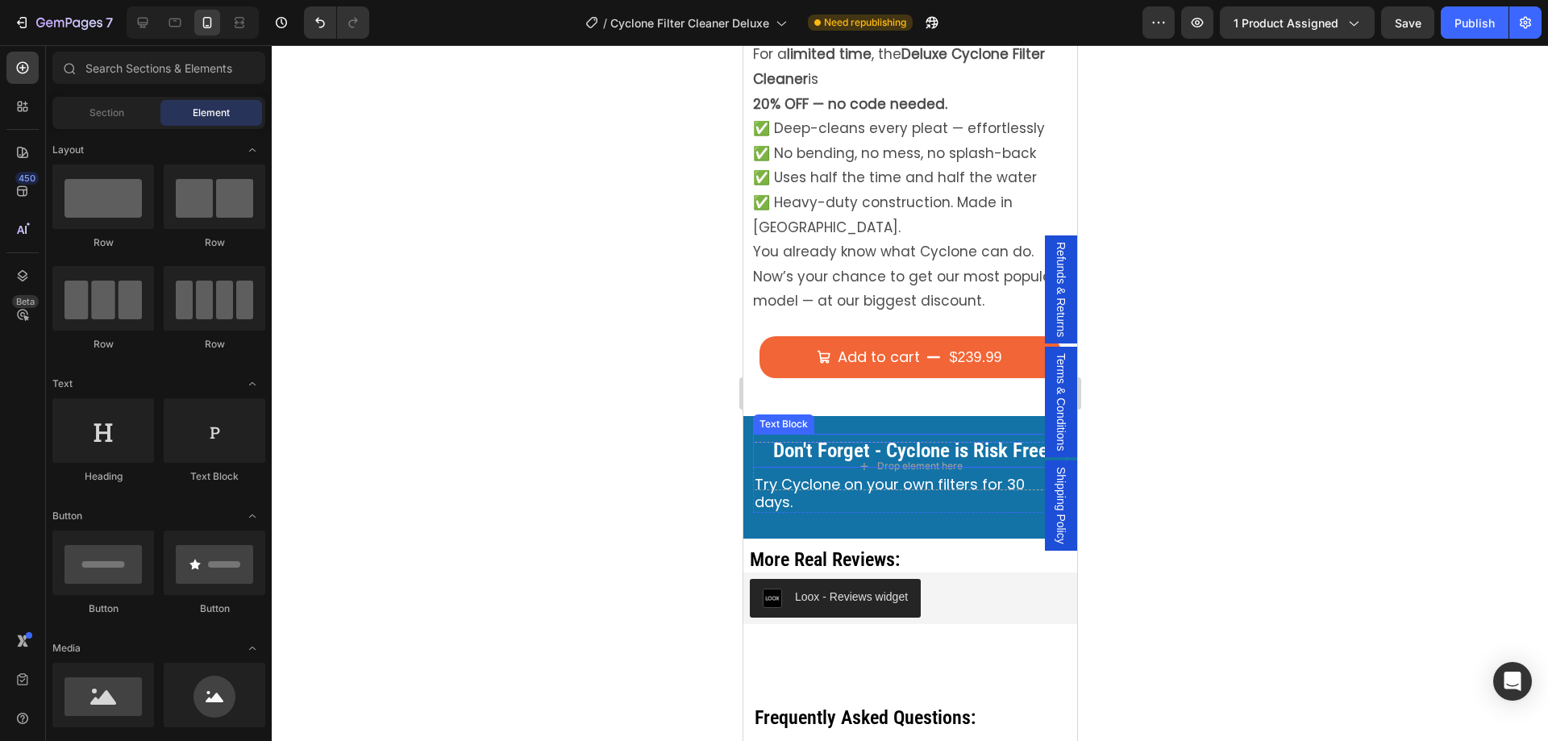
click at [838, 439] on span "Don't Forget - Cyclone is Risk Free" at bounding box center [910, 450] width 275 height 23
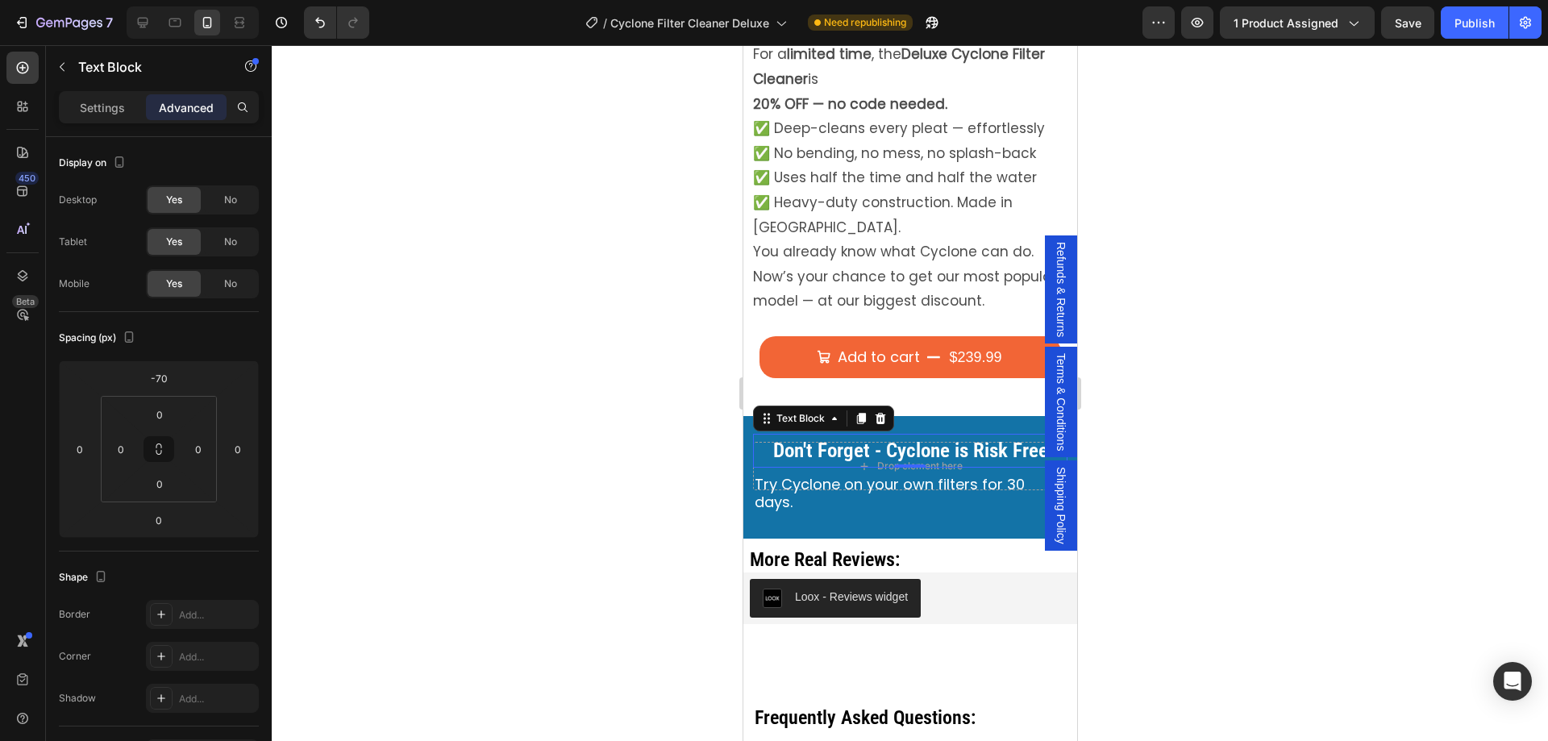
click at [818, 439] on span "Don't Forget - Cyclone is Risk Free" at bounding box center [910, 450] width 275 height 23
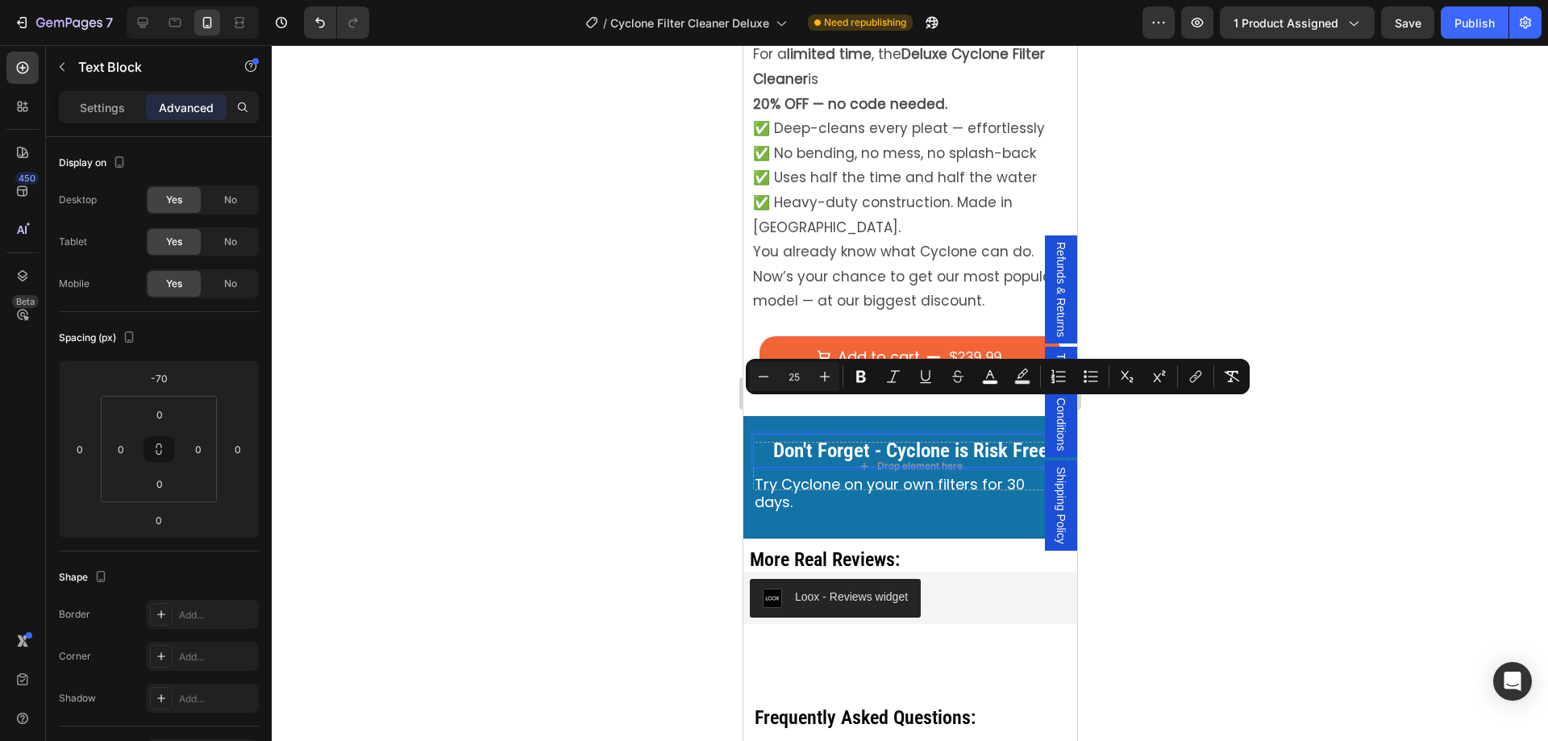
click at [788, 439] on span "Don't Forget - Cyclone is Risk Free" at bounding box center [910, 450] width 275 height 23
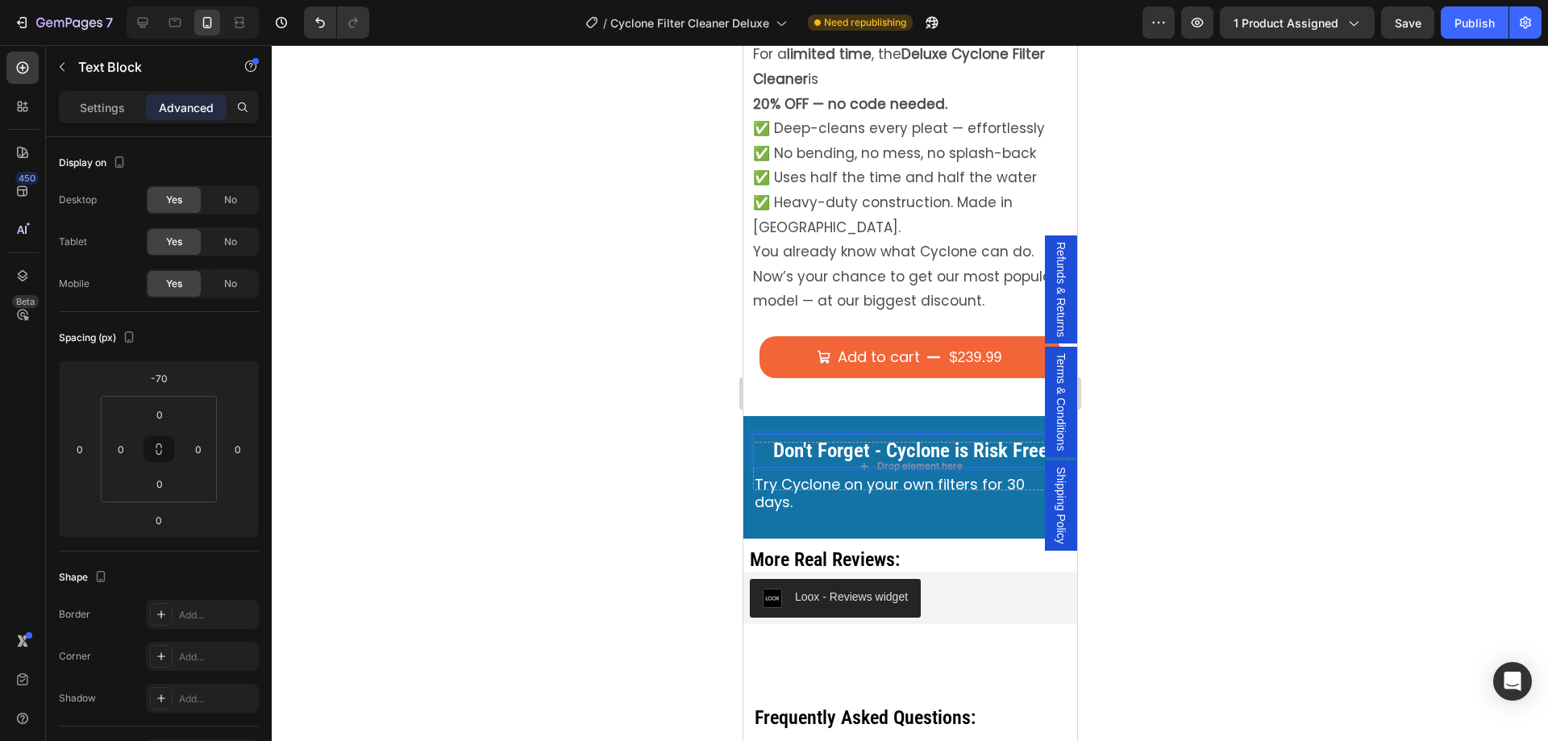
click at [773, 439] on span "Don't Forget - Cyclone is Risk Free" at bounding box center [910, 450] width 275 height 23
click at [1020, 439] on span "Don't Forget - Cyclone is Risk Free" at bounding box center [910, 450] width 275 height 23
click at [1002, 435] on p "Don't Forget -ee" at bounding box center [909, 450] width 311 height 31
click at [892, 435] on p "Your" at bounding box center [909, 450] width 311 height 31
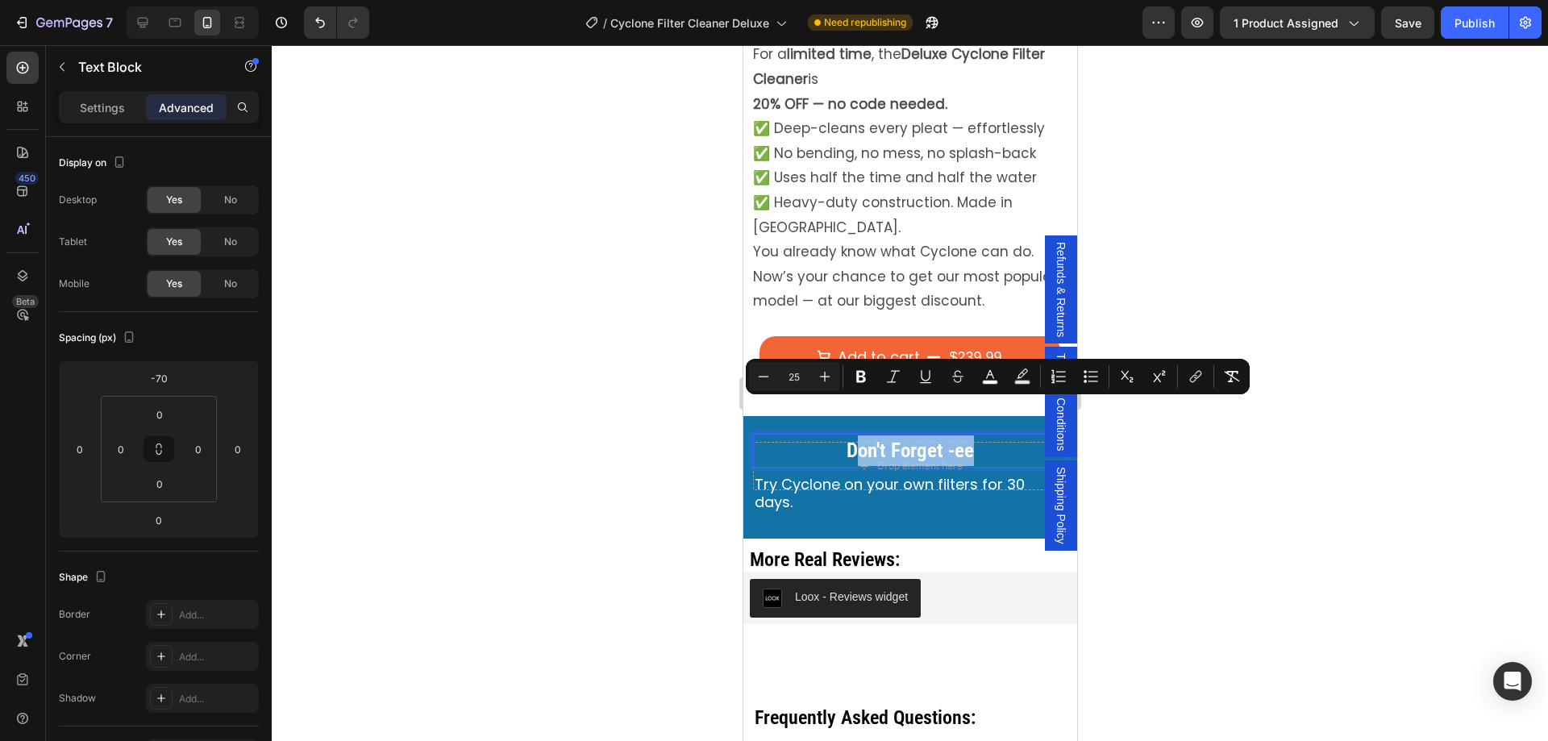
drag, startPoint x: 964, startPoint y: 418, endPoint x: 854, endPoint y: 425, distance: 110.7
click at [854, 439] on span "Don't Forget -ee" at bounding box center [909, 450] width 127 height 23
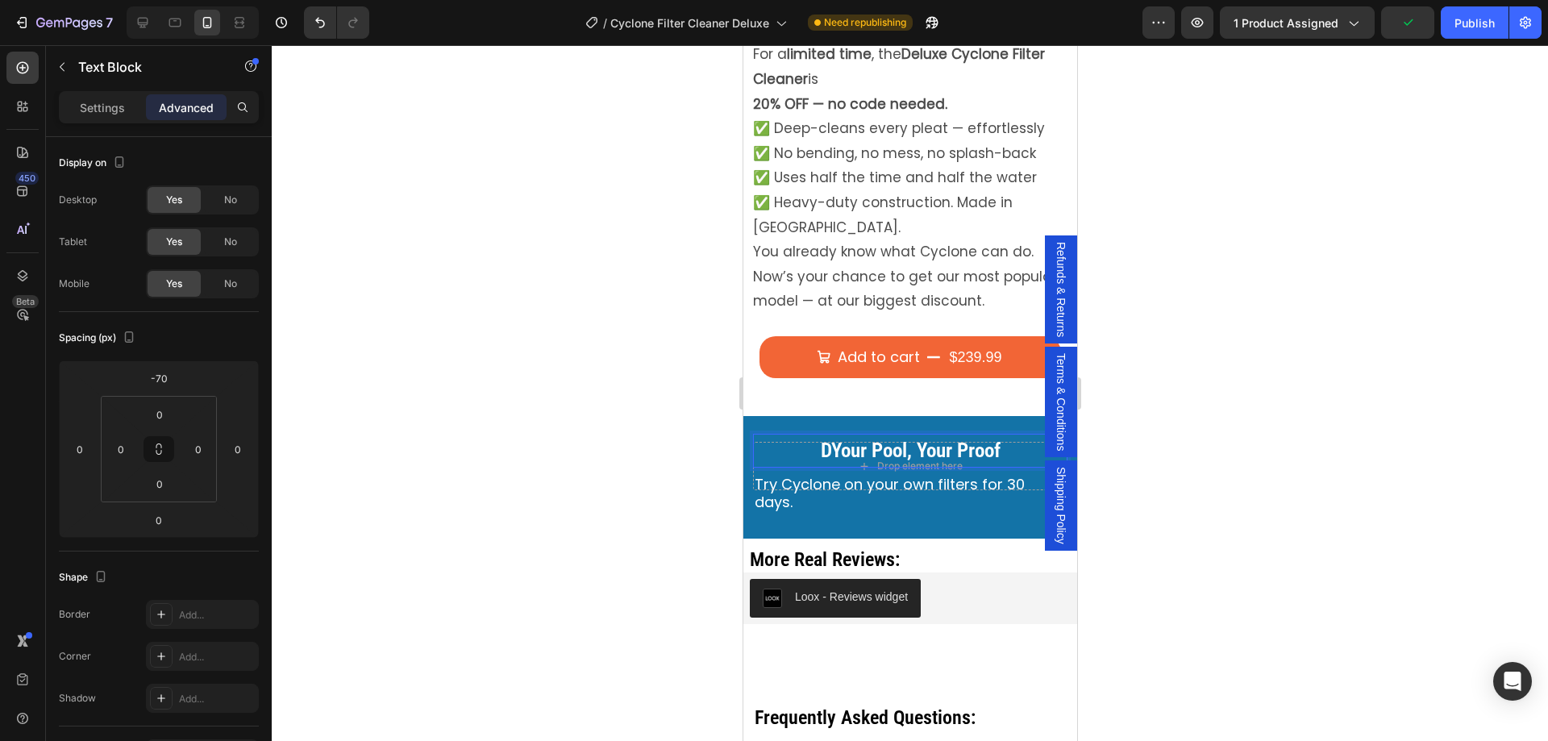
click at [823, 439] on span "DYour Pool, Your Proof" at bounding box center [910, 450] width 180 height 23
click at [786, 474] on span "Try Cyclone on your own filters for 30 days." at bounding box center [889, 493] width 270 height 38
click at [791, 474] on span "Try Cyclone on your own filters for 30 days." at bounding box center [889, 493] width 270 height 38
drag, startPoint x: 805, startPoint y: 469, endPoint x: 754, endPoint y: 449, distance: 54.4
click at [754, 476] on p "Try Cyclone on your own filters for 30 days." at bounding box center [909, 493] width 311 height 35
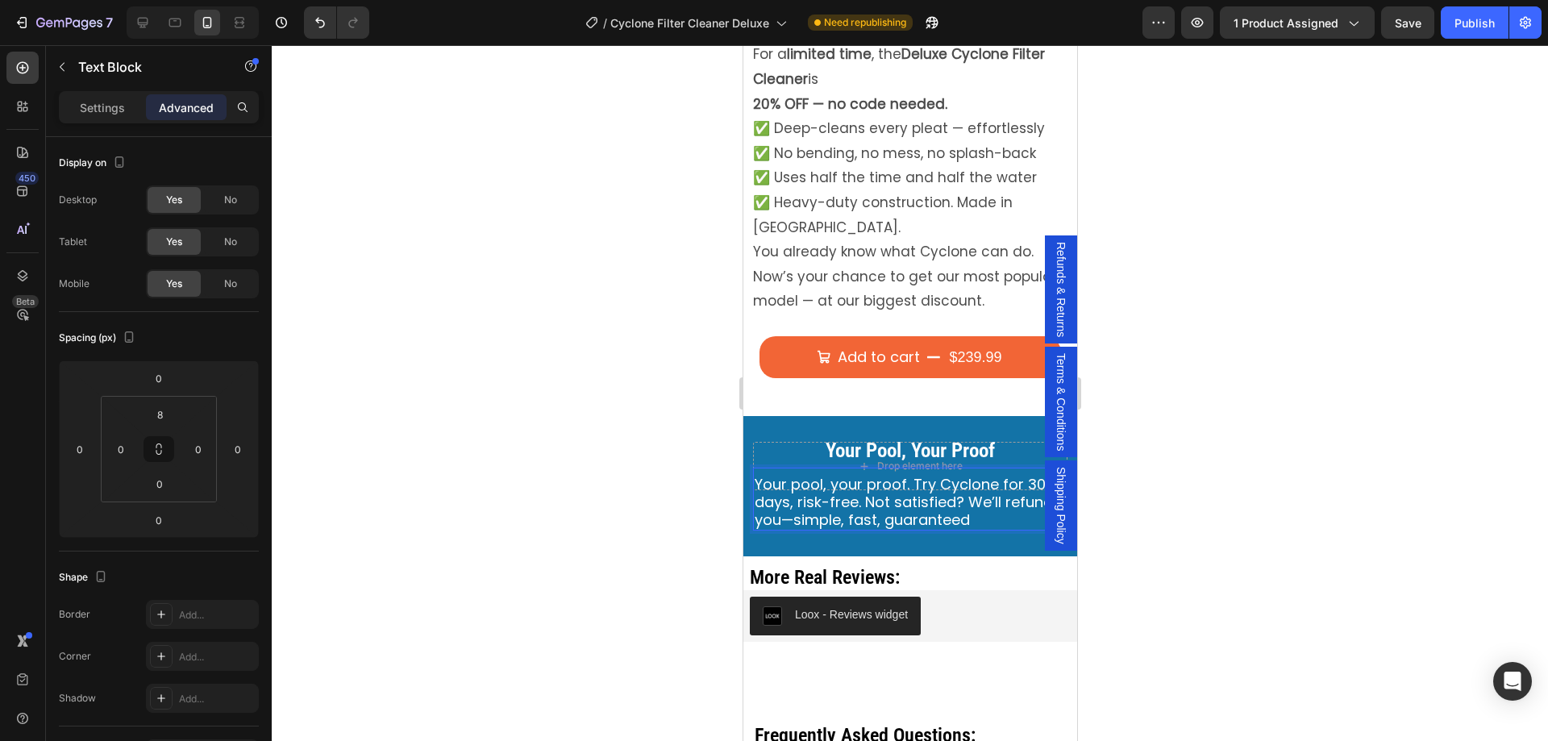
click at [912, 474] on span "Your pool, your proof. Try Cyclone for 30 days, risk-free. Not satisfied? We’ll…" at bounding box center [903, 502] width 298 height 56
click at [863, 483] on p "Try Cyclone for 30 days, risk-free. Not satisfied? We’ll refund you—simple, fas…" at bounding box center [909, 502] width 311 height 53
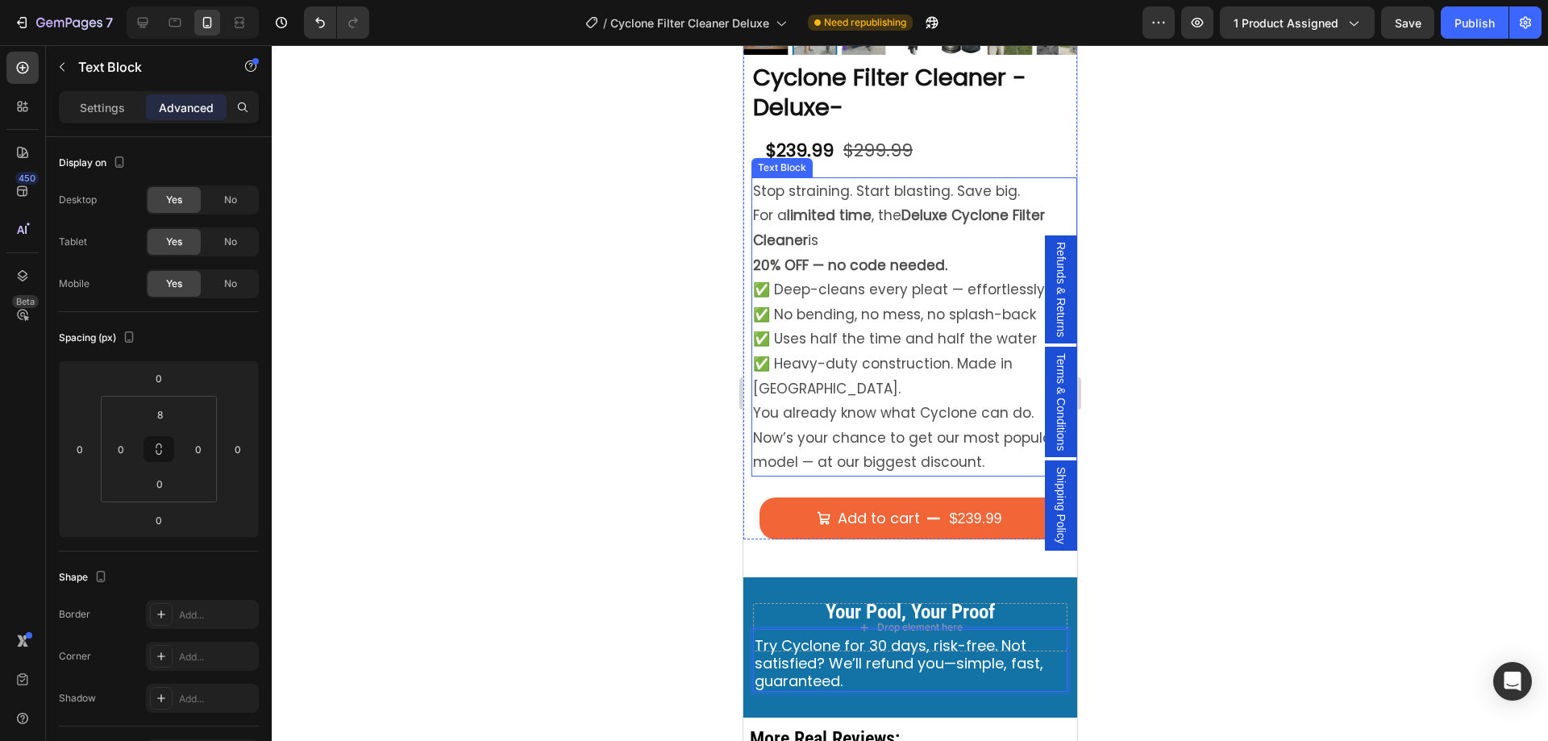
scroll to position [242, 0]
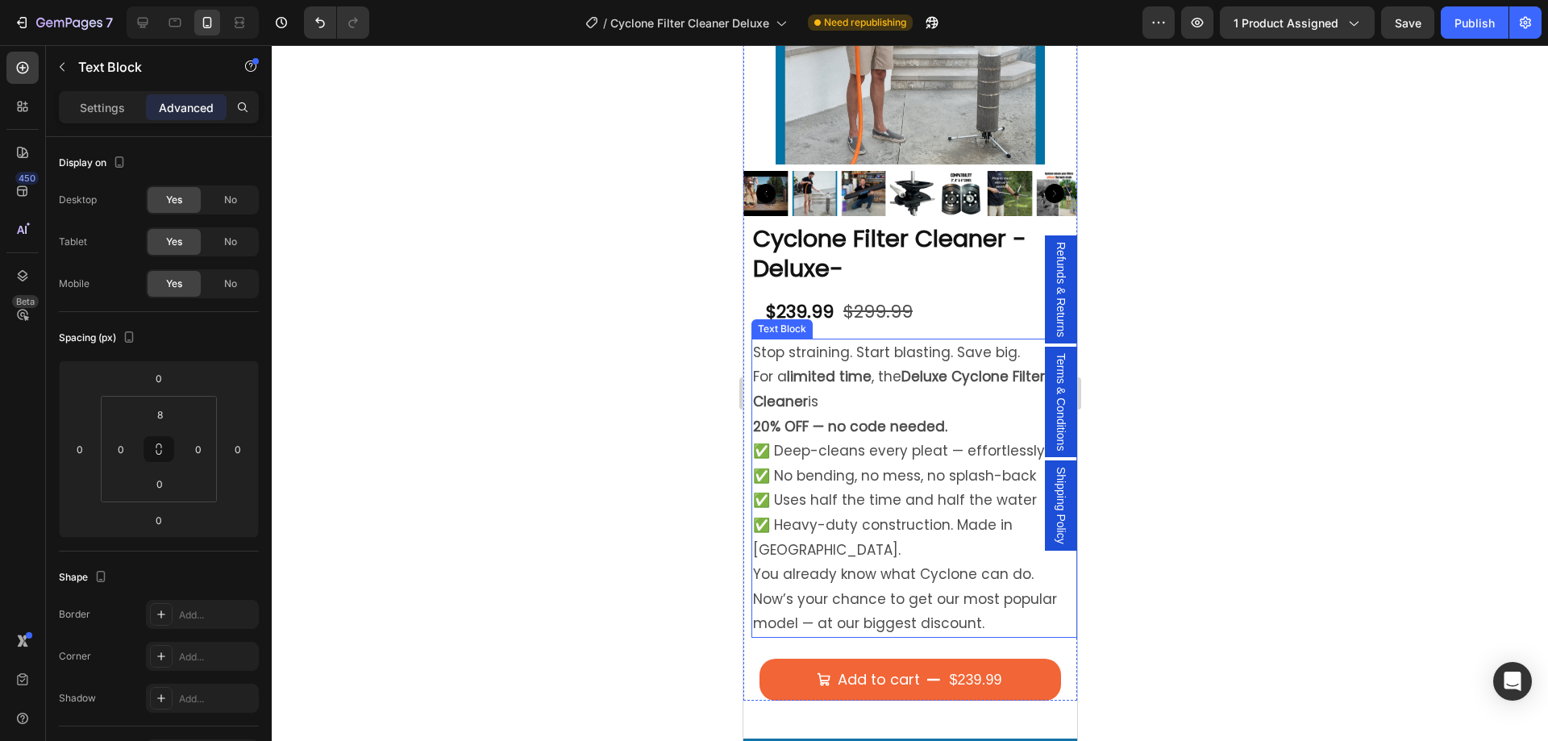
click at [1024, 345] on p "Stop straining. Start blasting. Save big." at bounding box center [913, 352] width 323 height 25
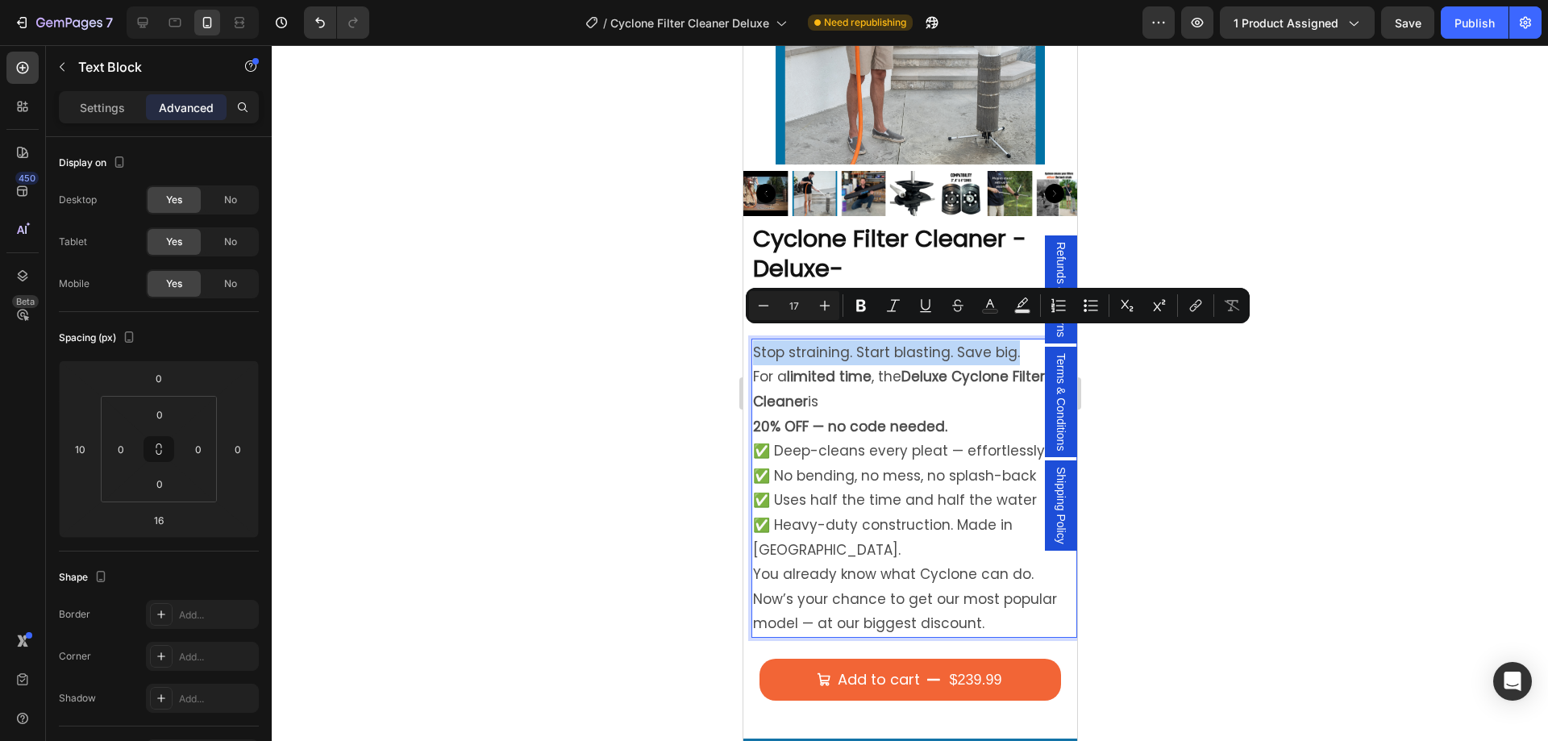
drag, startPoint x: 753, startPoint y: 339, endPoint x: 1018, endPoint y: 341, distance: 265.3
click at [1018, 341] on p "Stop straining. Start blasting. Save big." at bounding box center [913, 352] width 323 height 25
copy p "Stop straining. Start blasting. Save big."
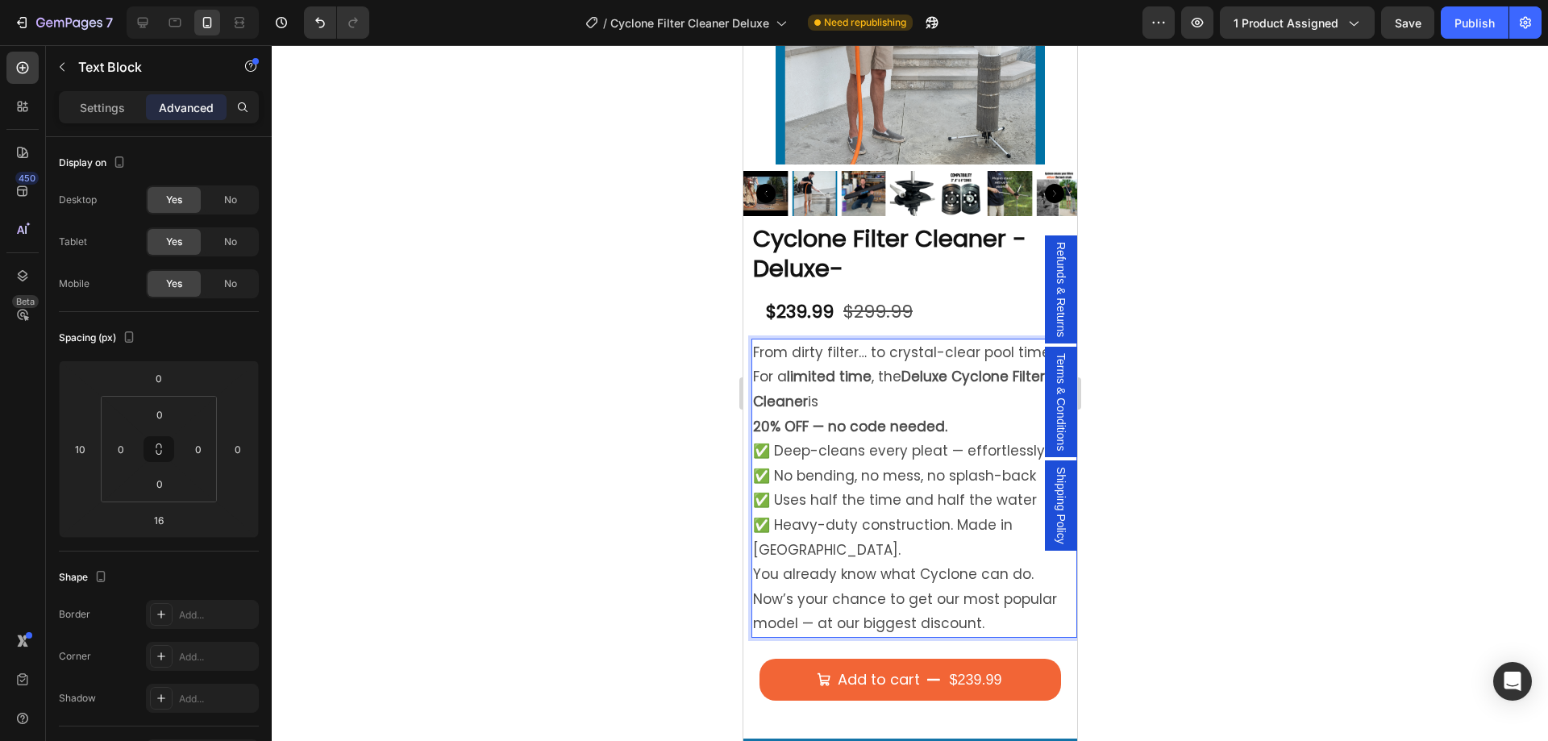
click at [757, 417] on strong "20% OFF — no code needed." at bounding box center [849, 426] width 194 height 19
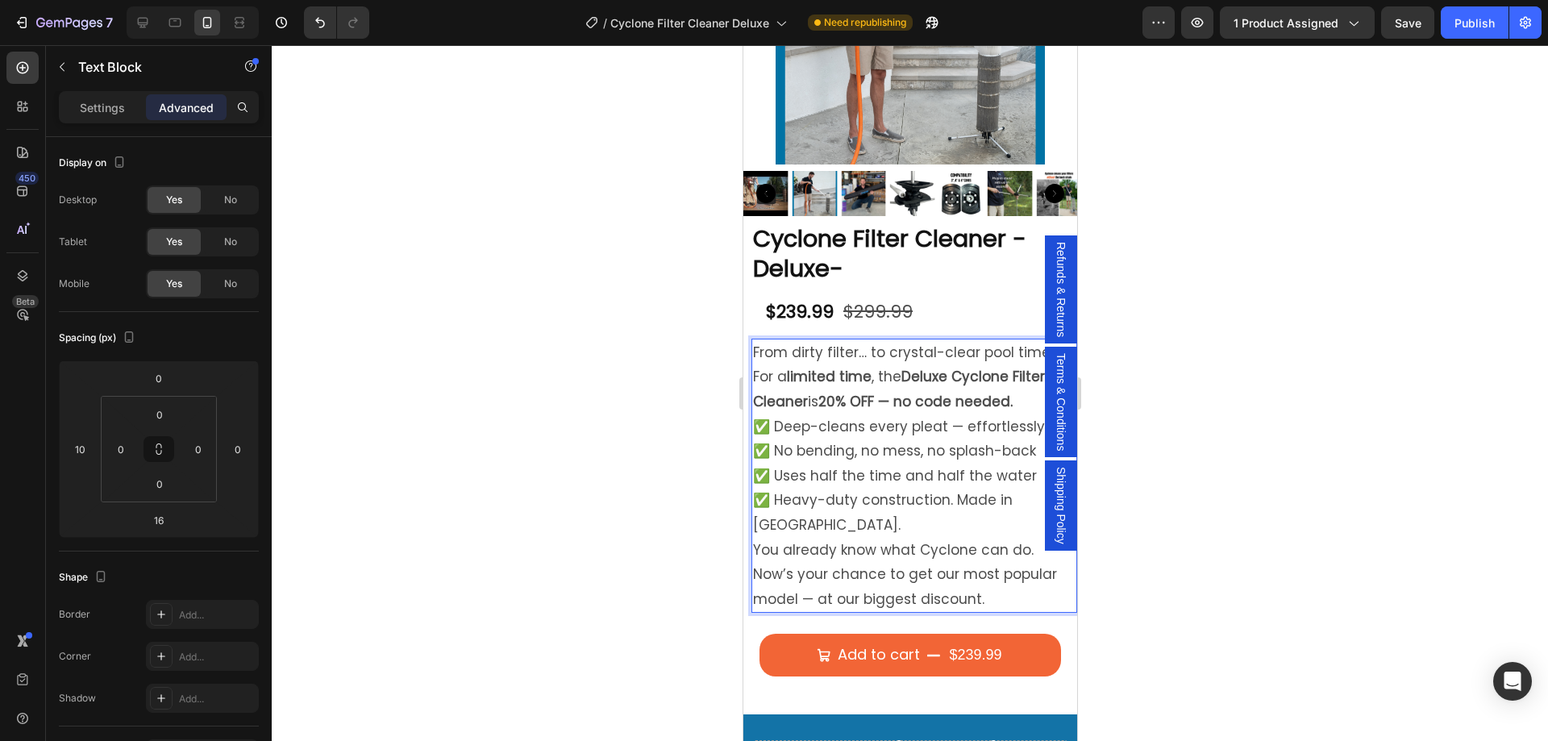
scroll to position [484, 0]
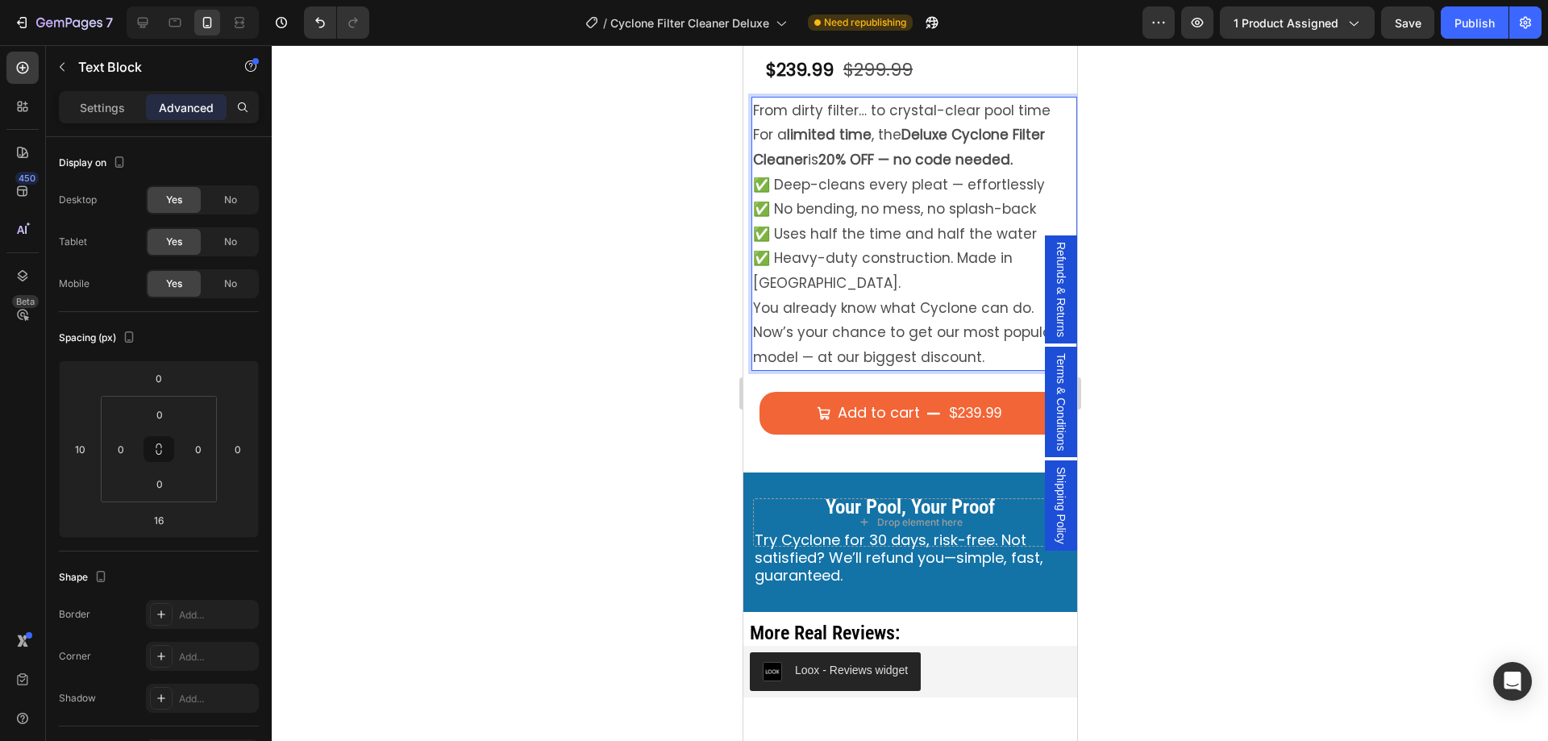
click at [1029, 148] on p "For a limited time , the Deluxe Cyclone Filter Cleaner is 20% OFF — no code nee…" at bounding box center [913, 147] width 323 height 49
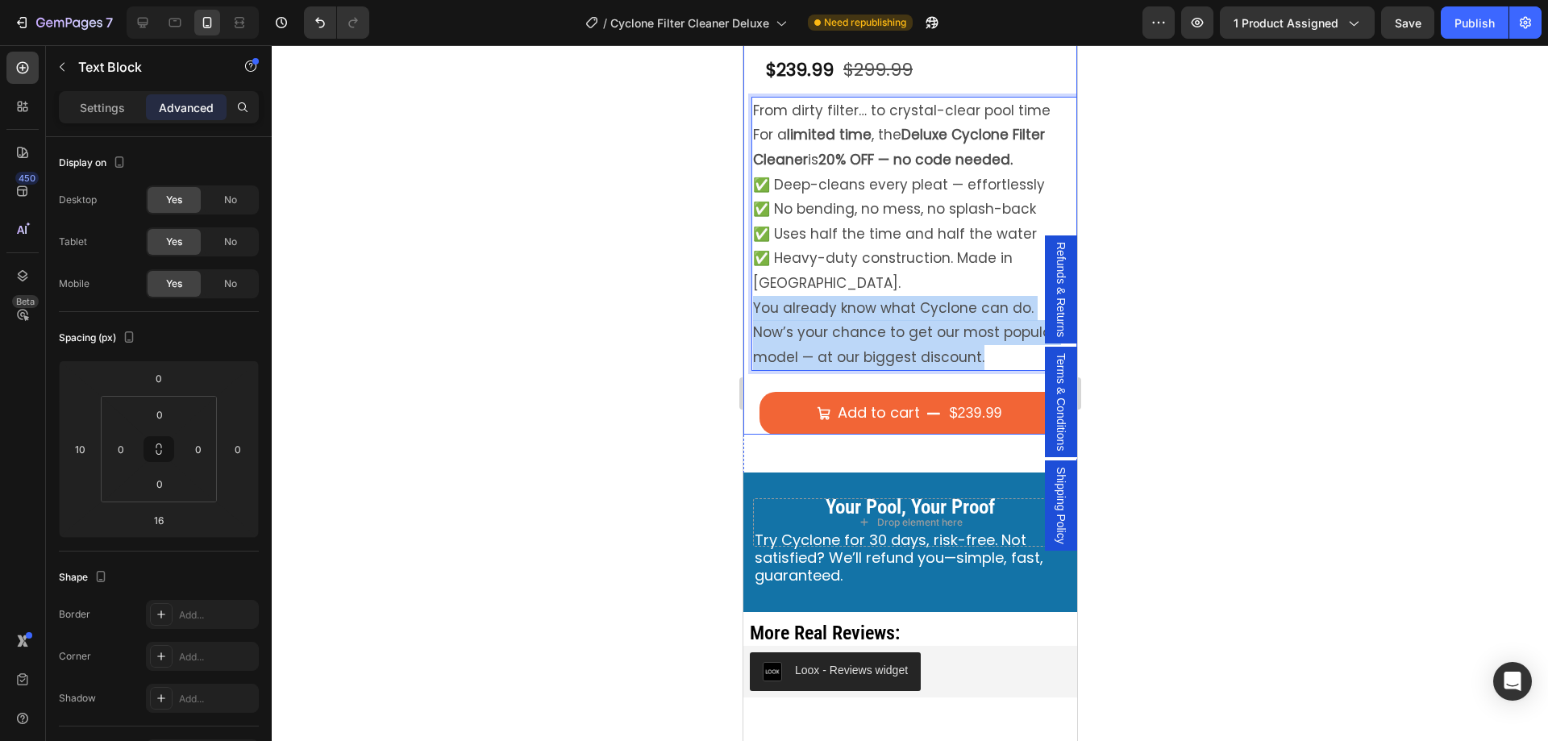
drag, startPoint x: 993, startPoint y: 325, endPoint x: 749, endPoint y: 281, distance: 248.2
click at [749, 281] on div "Cyclone Filter Cleaner -Deluxe- Product Title $239.99 Product Price Product Pri…" at bounding box center [910, 211] width 334 height 448
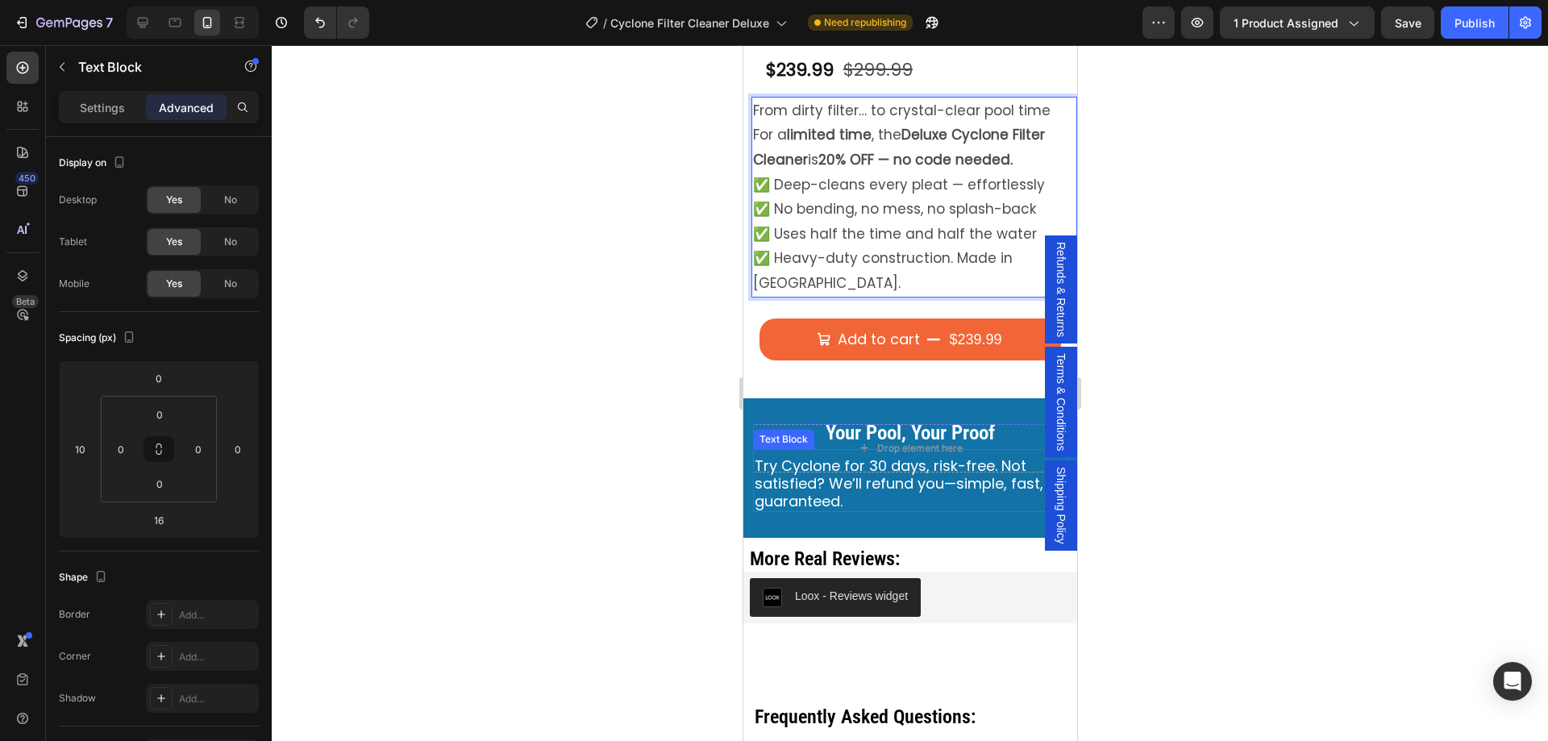
scroll to position [323, 0]
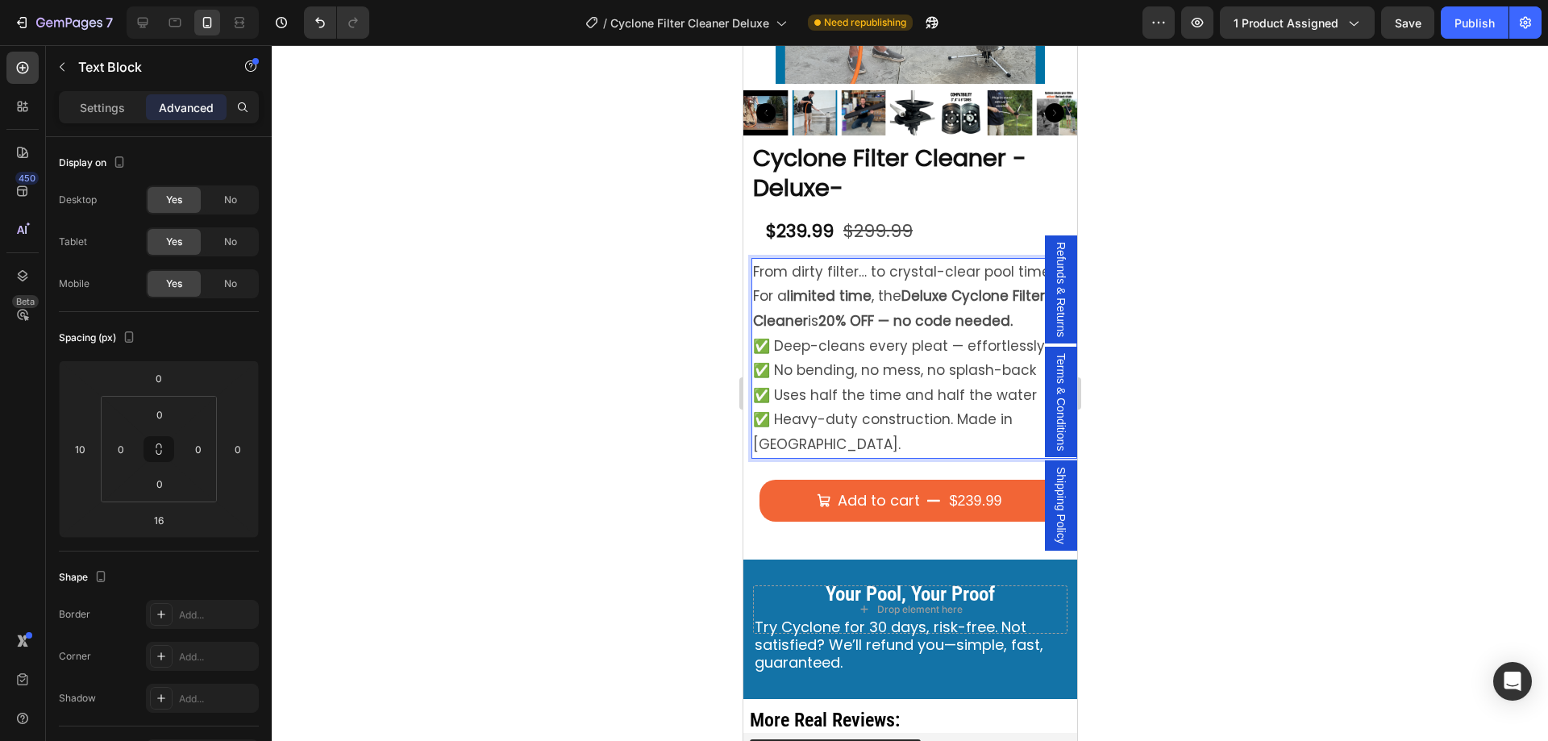
click at [1027, 311] on p "For a limited time , the Deluxe Cyclone Filter Cleaner is 20% OFF — no code nee…" at bounding box center [913, 308] width 323 height 49
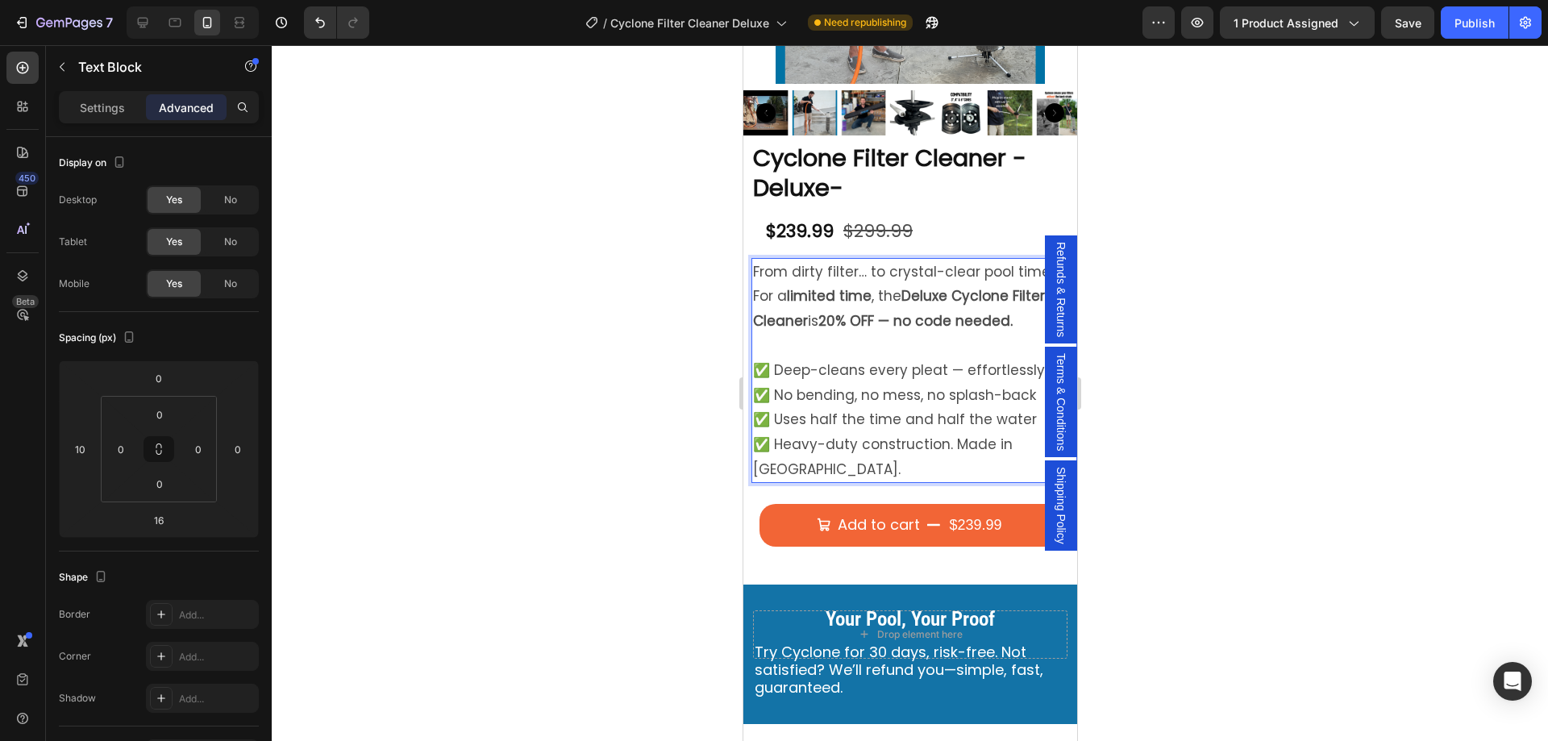
scroll to position [81, 0]
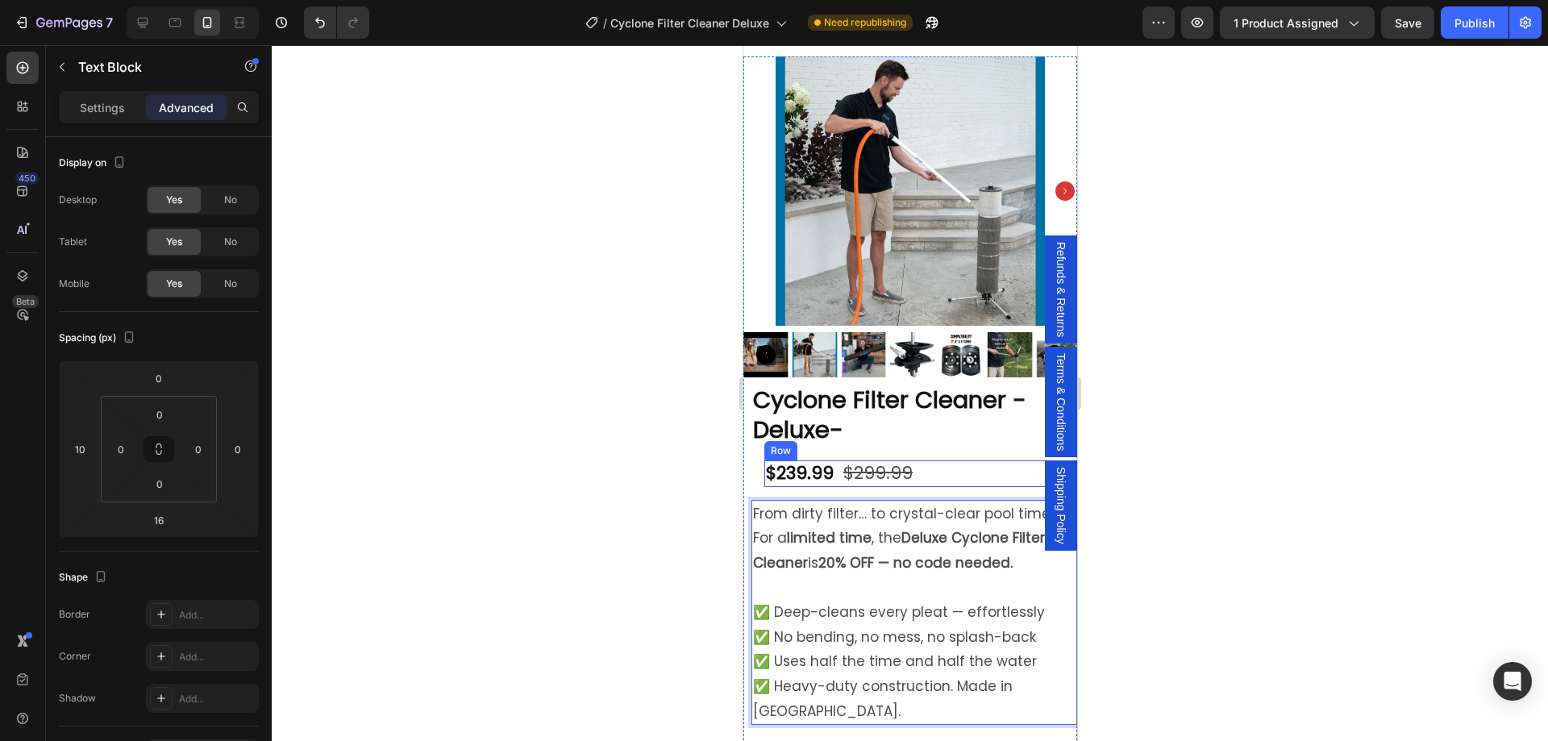
click at [943, 467] on div "$239.99 Product Price Product Price $299.99 Product Price Product Price Row" at bounding box center [931, 473] width 334 height 27
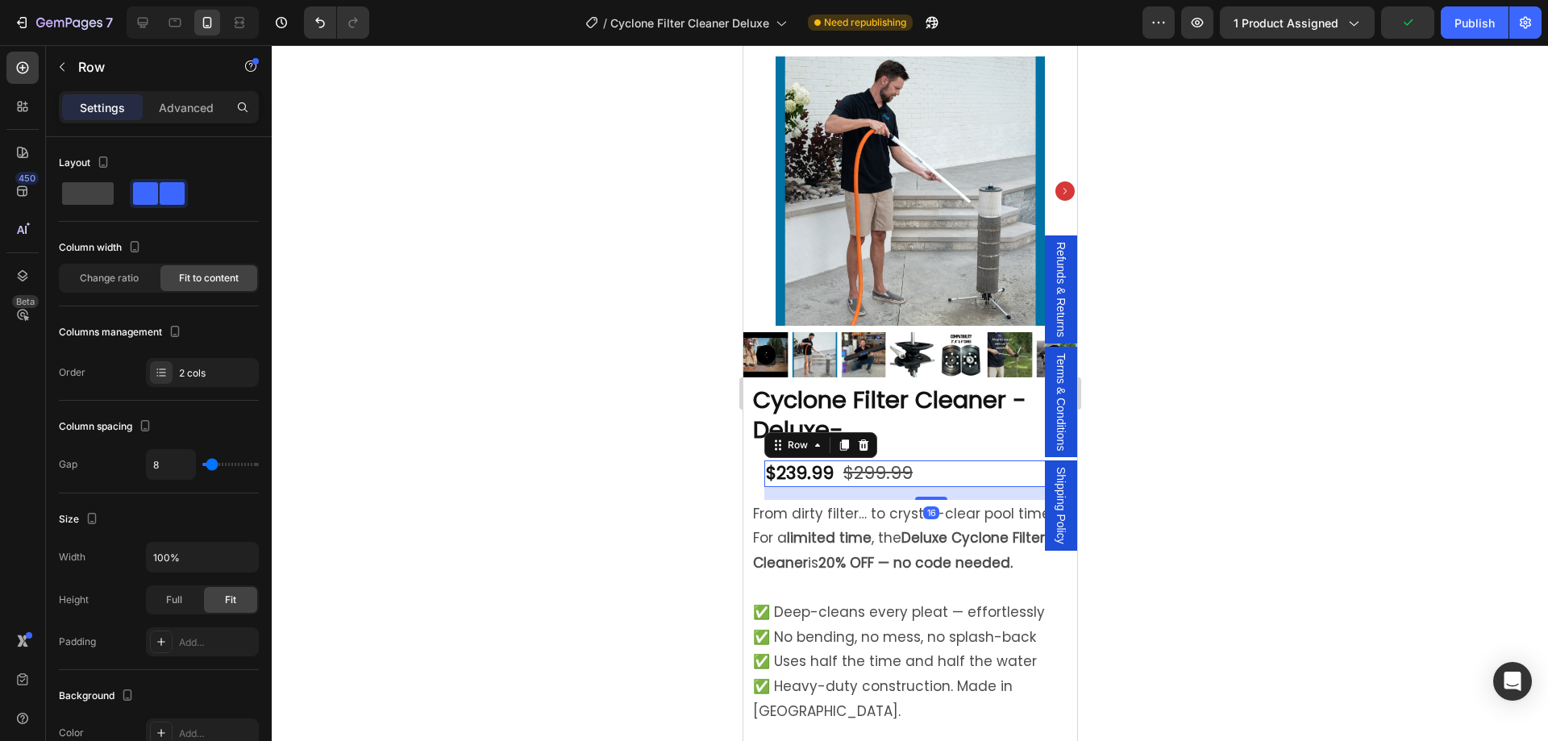
click at [944, 460] on div "$239.99 Product Price Product Price $299.99 Product Price Product Price Row 16" at bounding box center [931, 473] width 334 height 27
click at [162, 374] on icon at bounding box center [161, 372] width 13 height 13
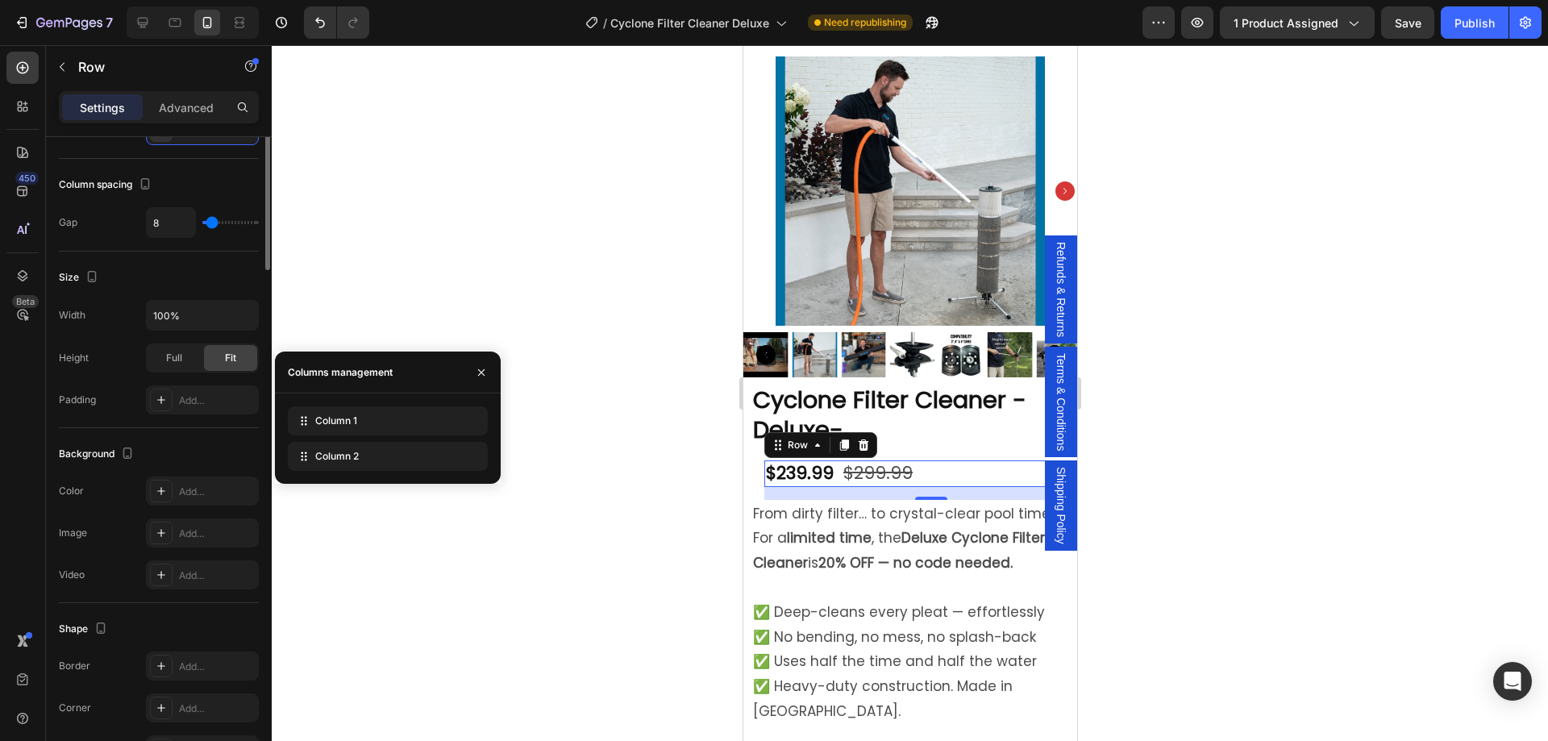
scroll to position [0, 0]
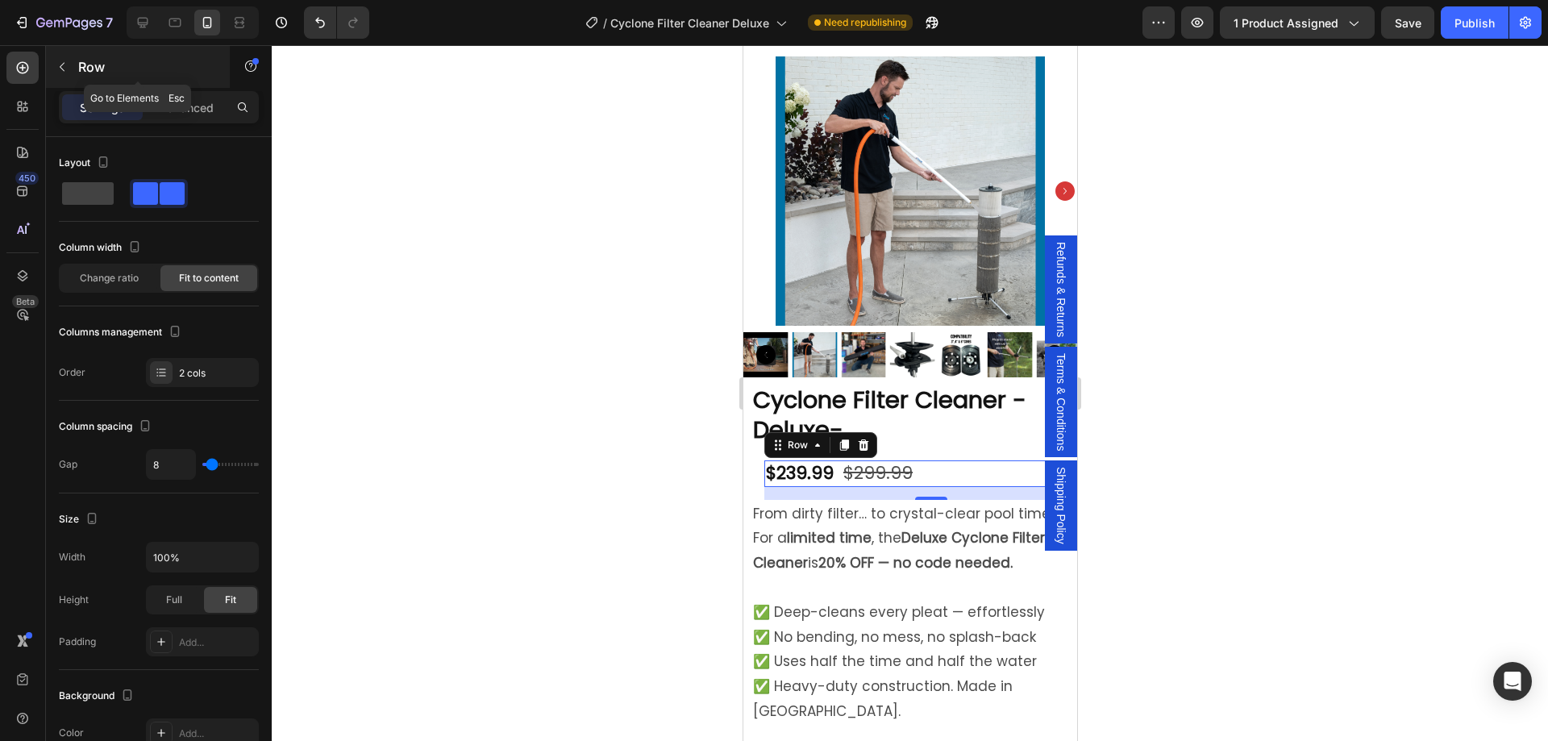
click at [61, 73] on button "button" at bounding box center [62, 67] width 26 height 26
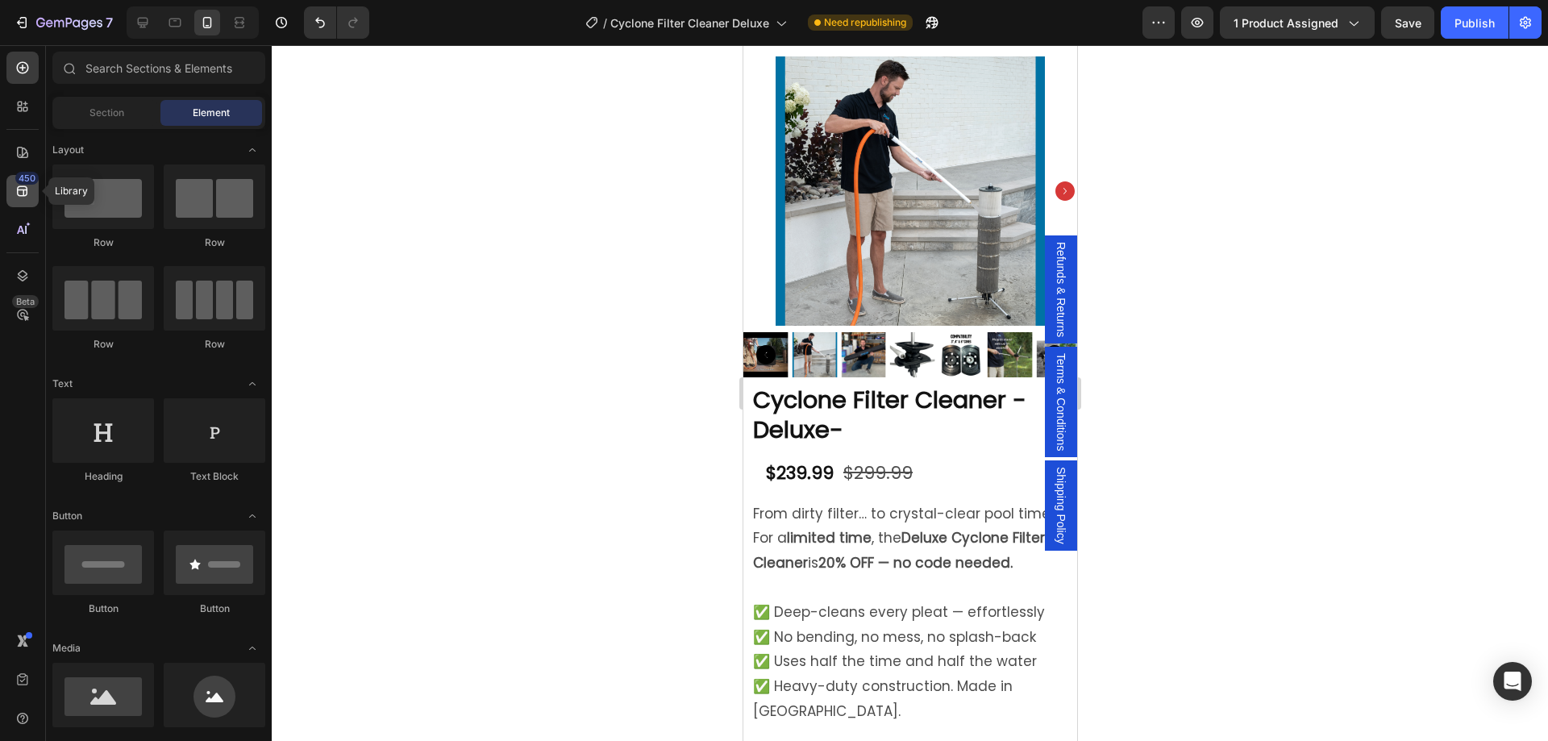
click at [23, 196] on icon at bounding box center [22, 191] width 10 height 10
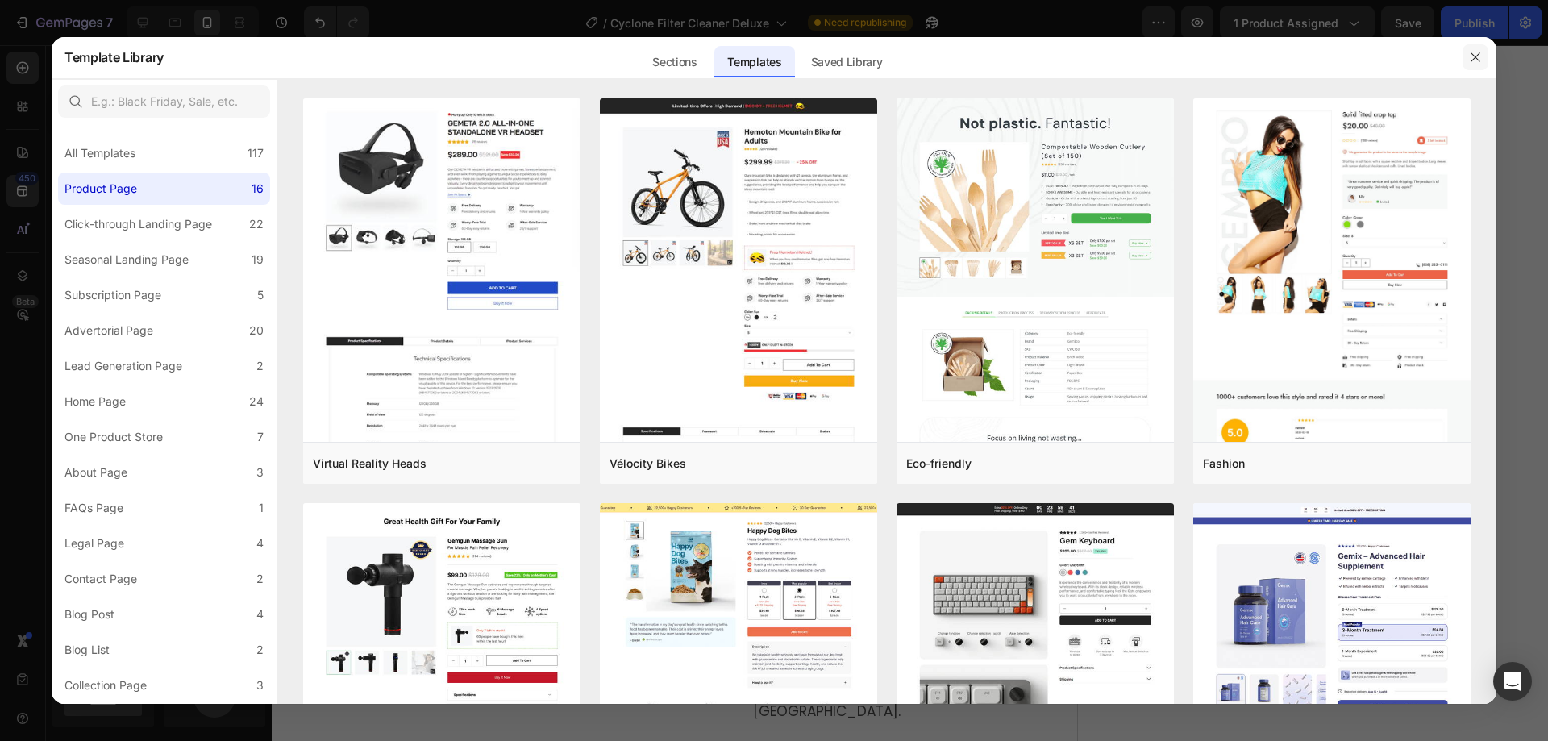
click at [1479, 58] on icon "button" at bounding box center [1475, 57] width 13 height 13
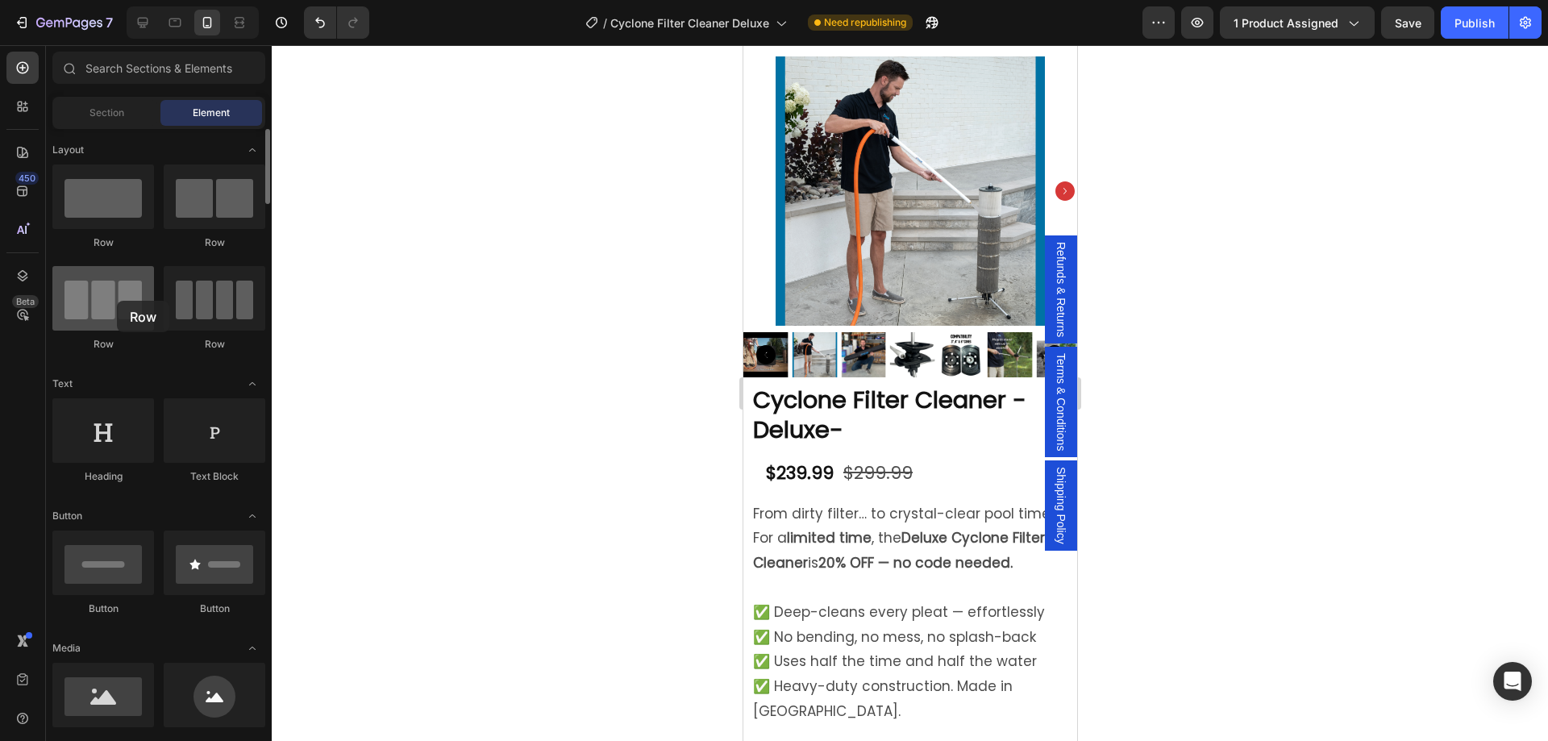
drag, startPoint x: 126, startPoint y: 315, endPoint x: 117, endPoint y: 301, distance: 17.0
click at [117, 301] on div at bounding box center [103, 298] width 102 height 65
click at [127, 70] on input "text" at bounding box center [158, 68] width 213 height 32
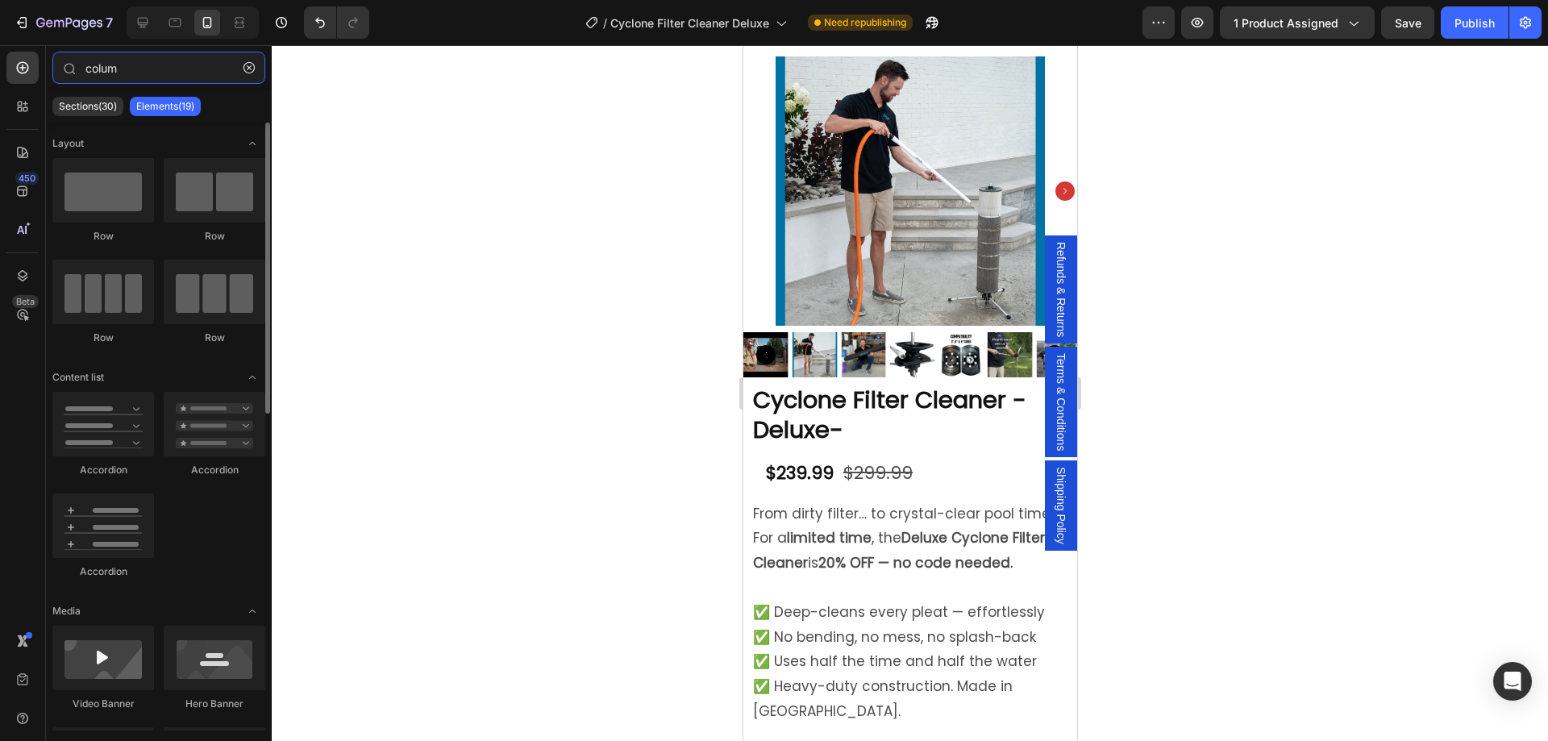
type input "column"
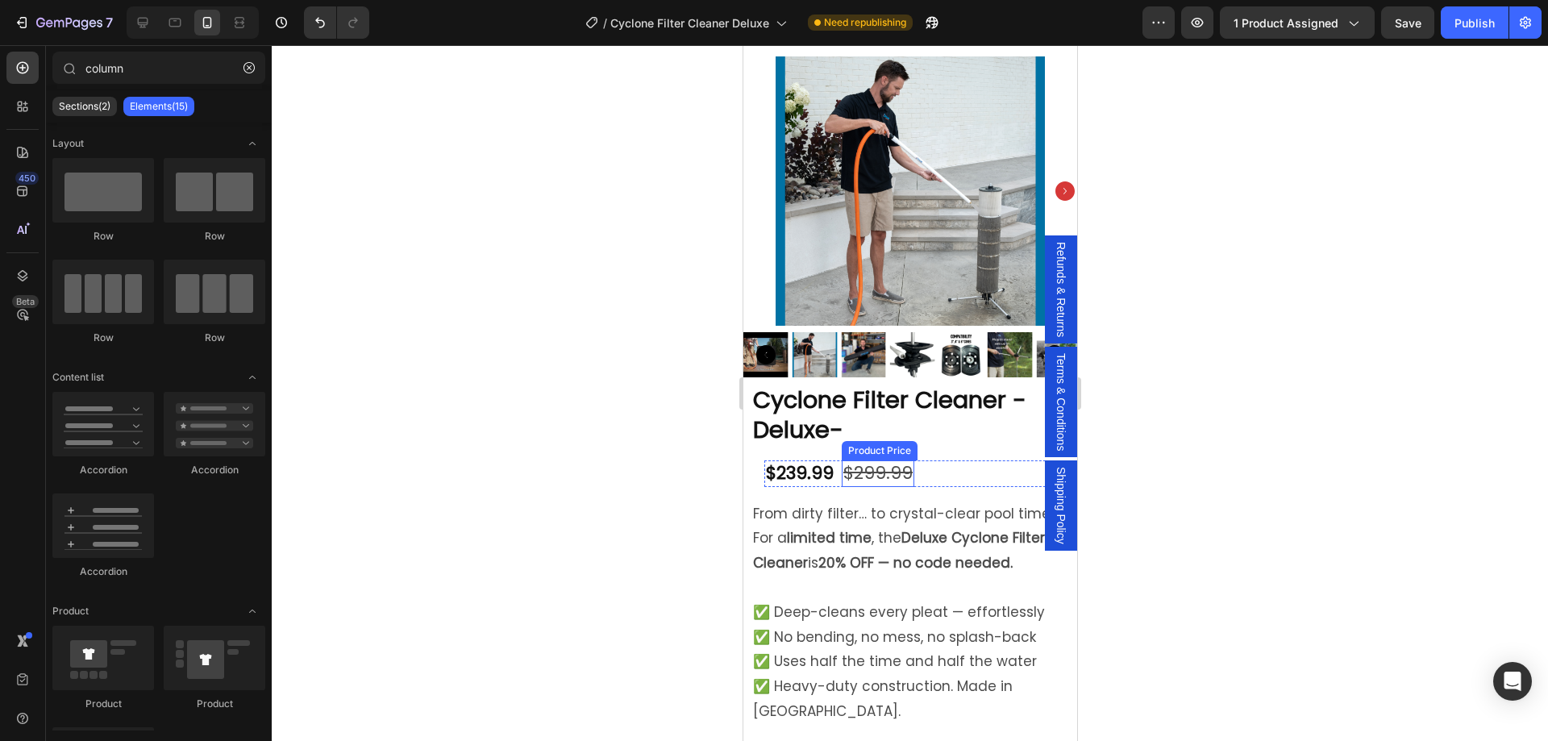
click at [906, 464] on div "$299.99" at bounding box center [877, 473] width 73 height 27
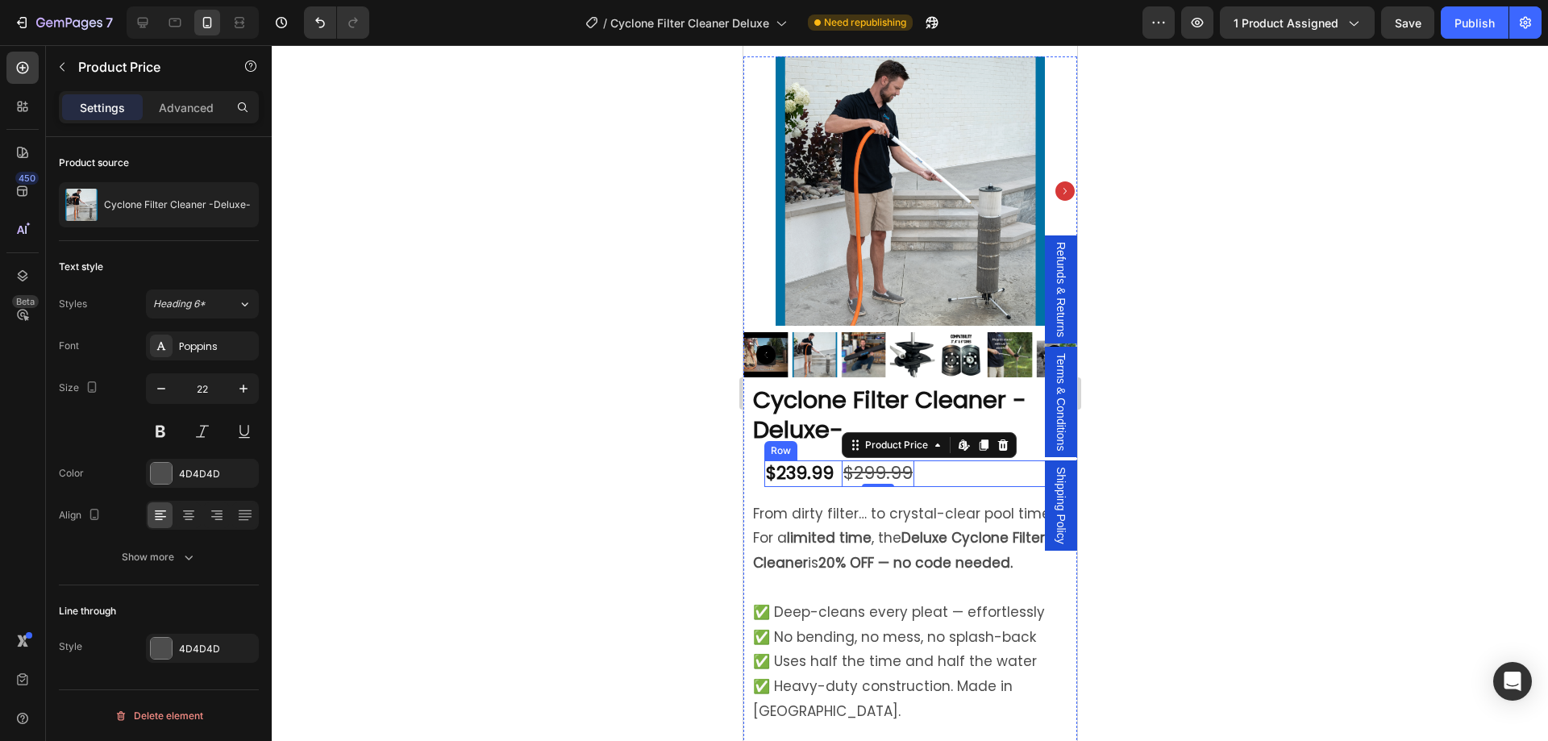
click at [931, 463] on div "$239.99 Product Price Product Price $299.99 Product Price Edit content in Shopi…" at bounding box center [931, 473] width 334 height 27
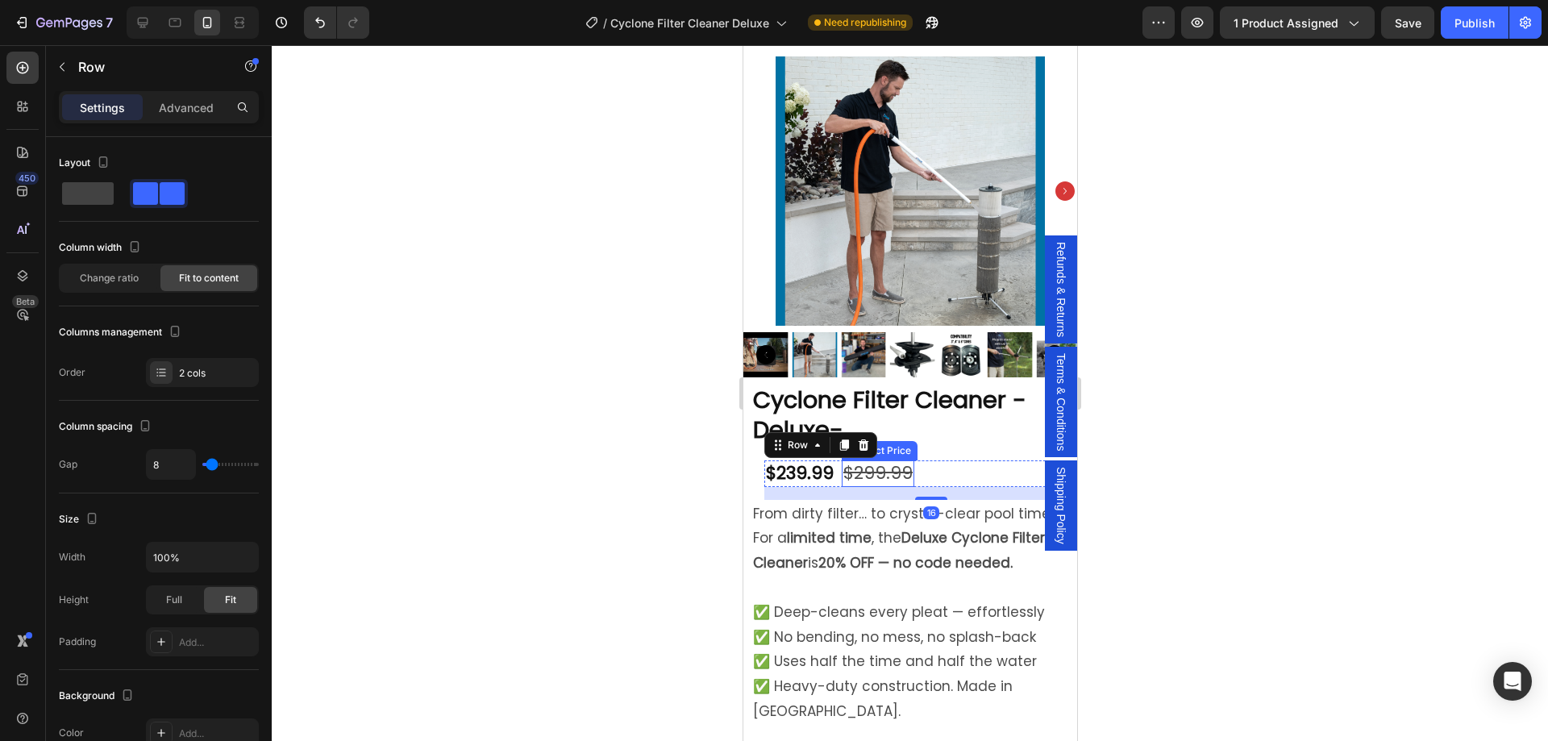
click at [903, 460] on div "$299.99" at bounding box center [877, 473] width 73 height 27
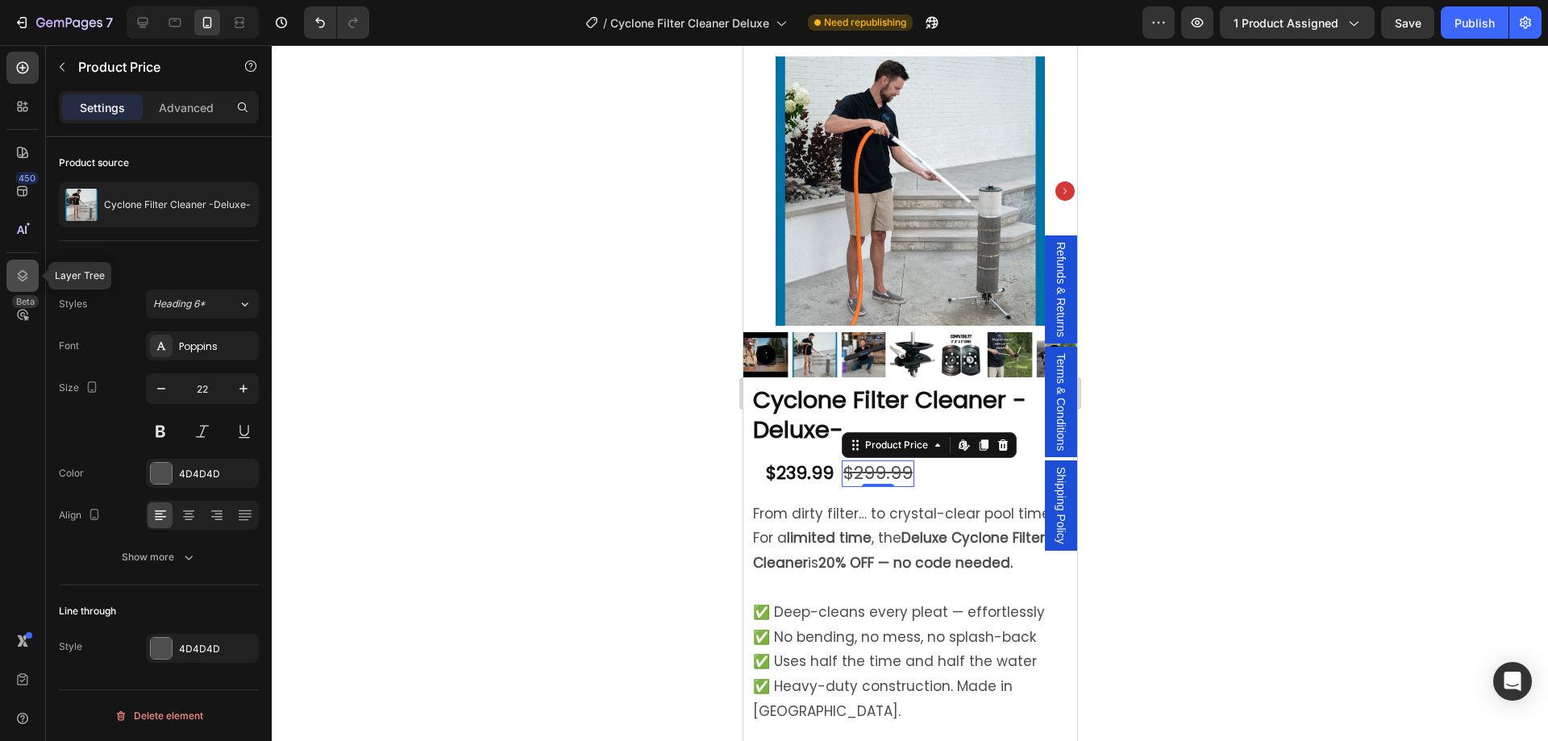
click at [18, 273] on icon at bounding box center [23, 276] width 16 height 16
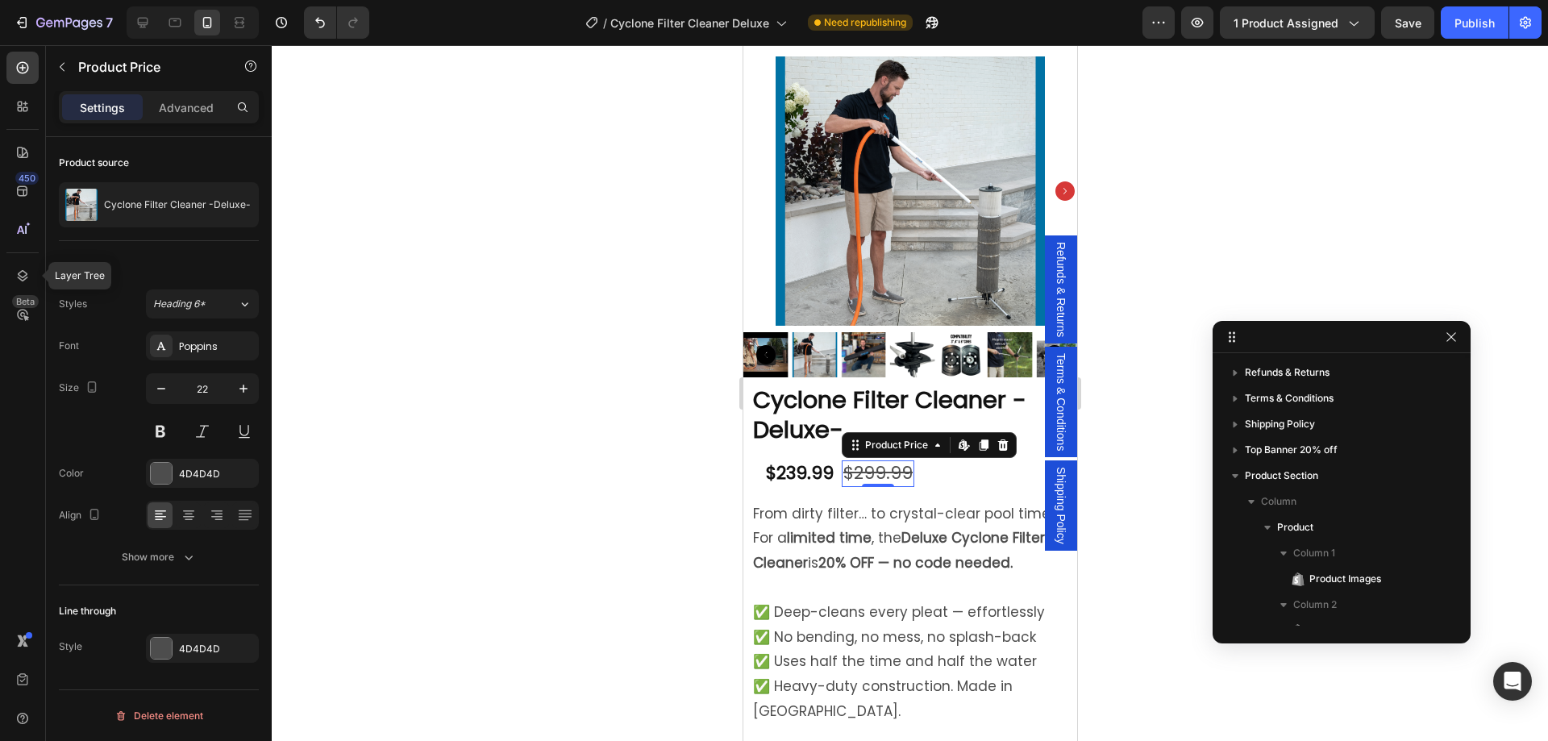
scroll to position [280, 0]
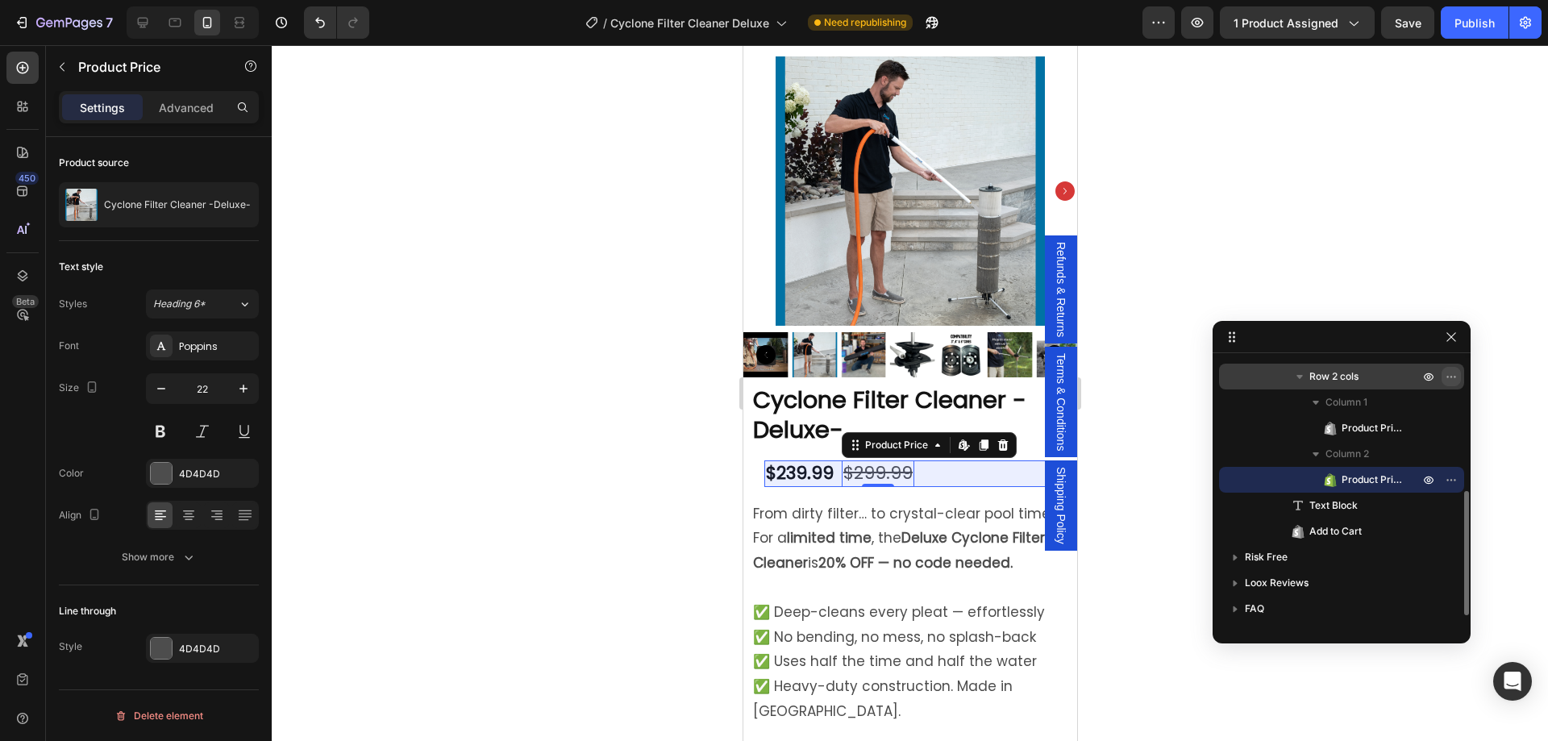
click at [1450, 377] on icon "button" at bounding box center [1451, 376] width 13 height 13
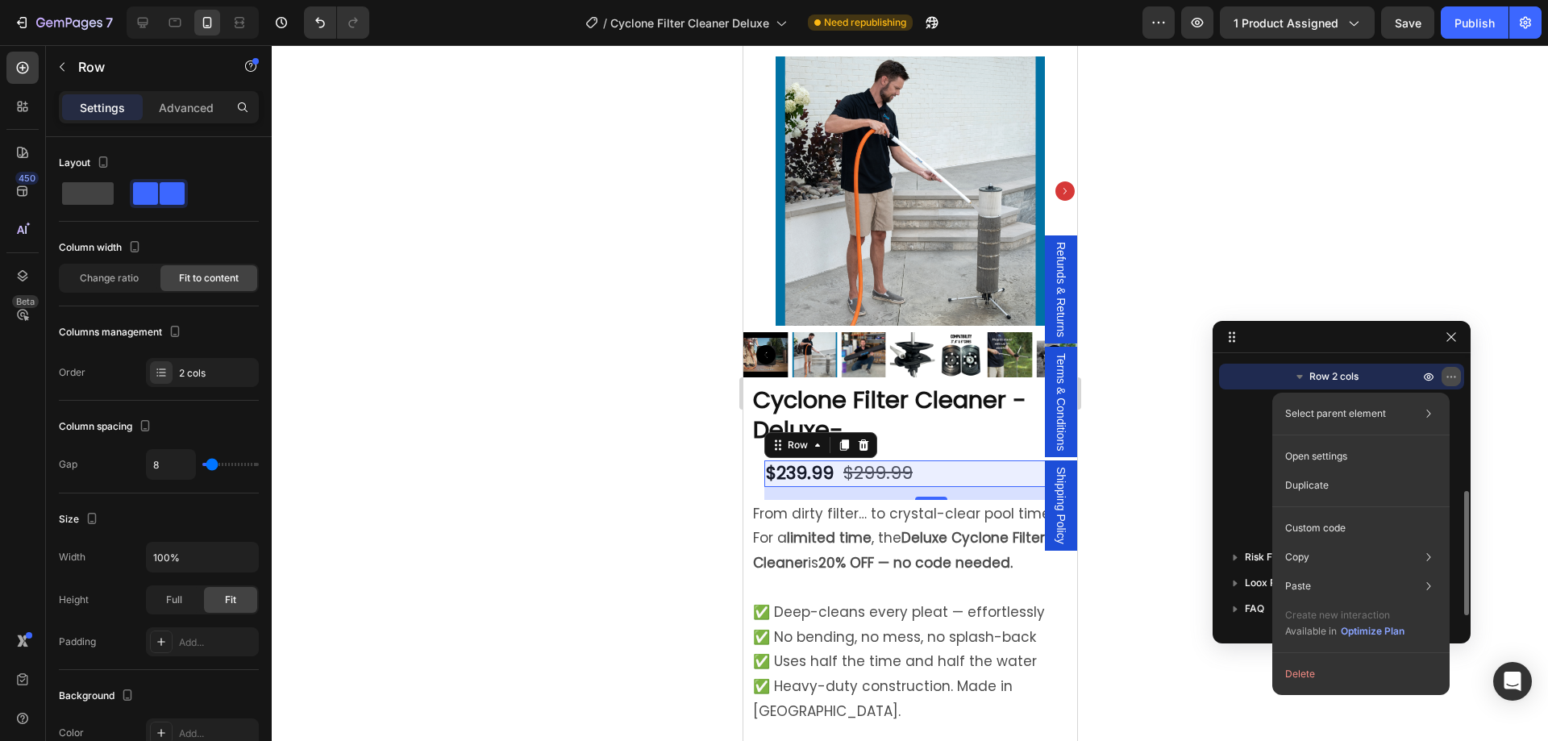
click at [1450, 377] on icon "button" at bounding box center [1451, 376] width 13 height 13
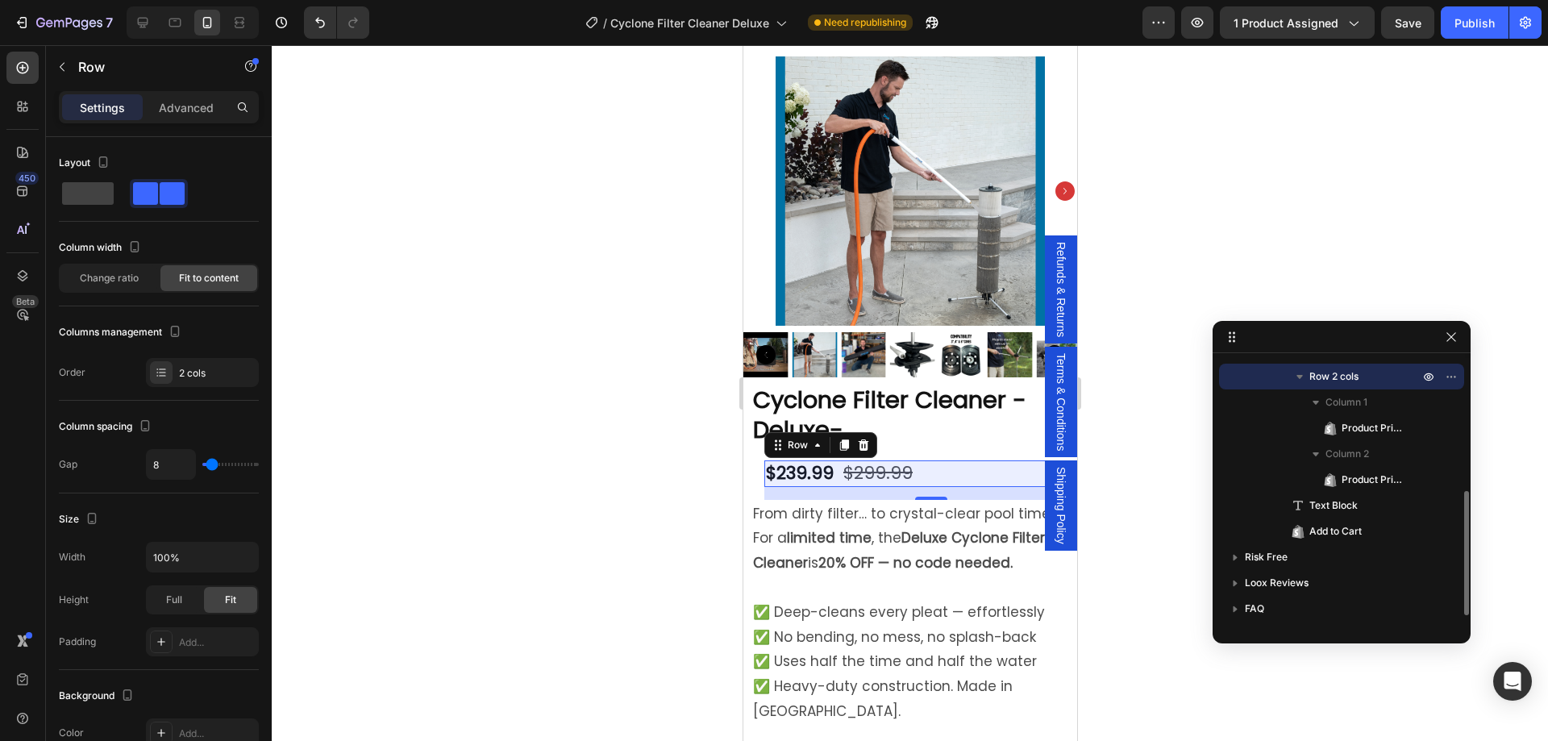
click at [1322, 377] on span "Row 2 cols" at bounding box center [1334, 377] width 49 height 16
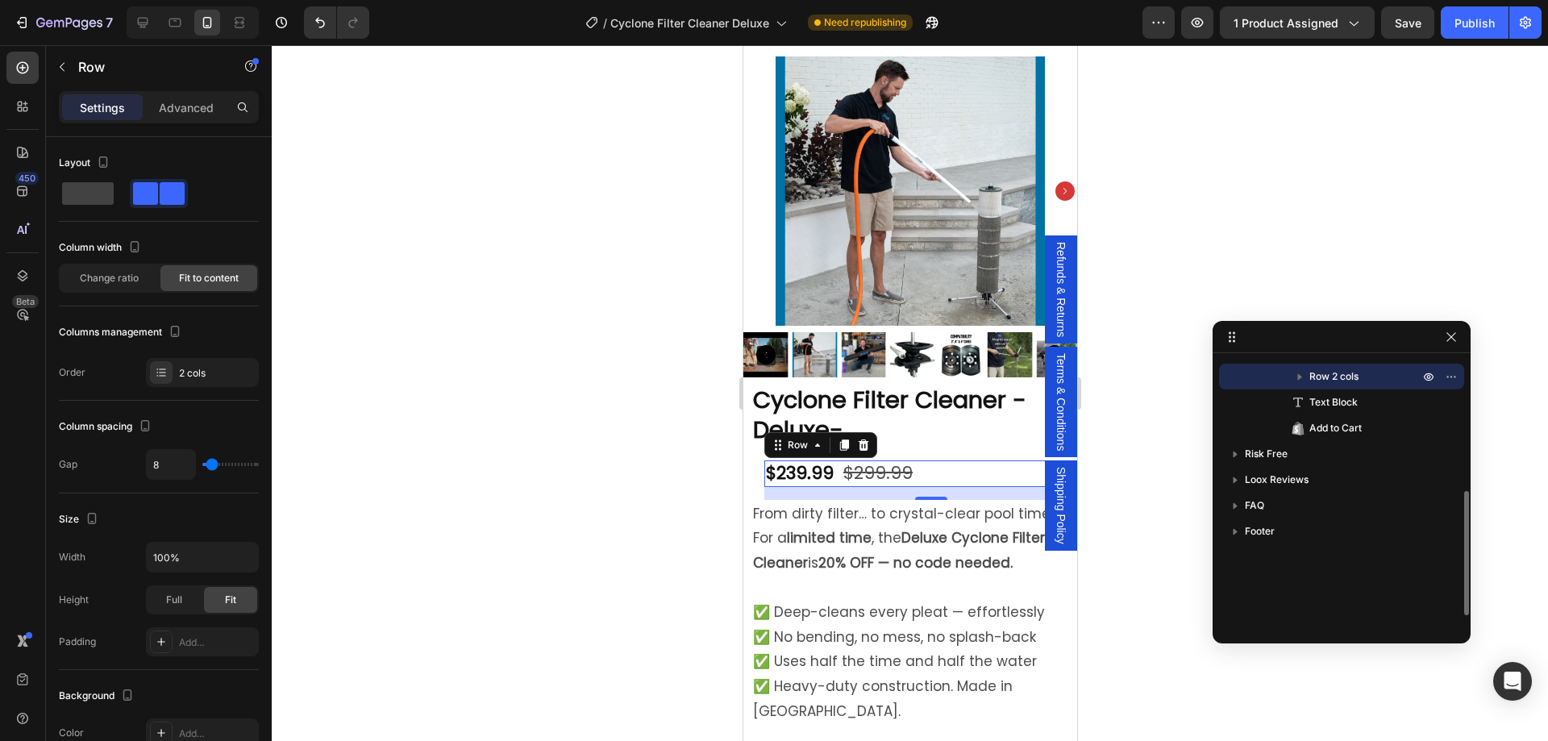
click at [1322, 377] on span "Row 2 cols" at bounding box center [1334, 377] width 49 height 16
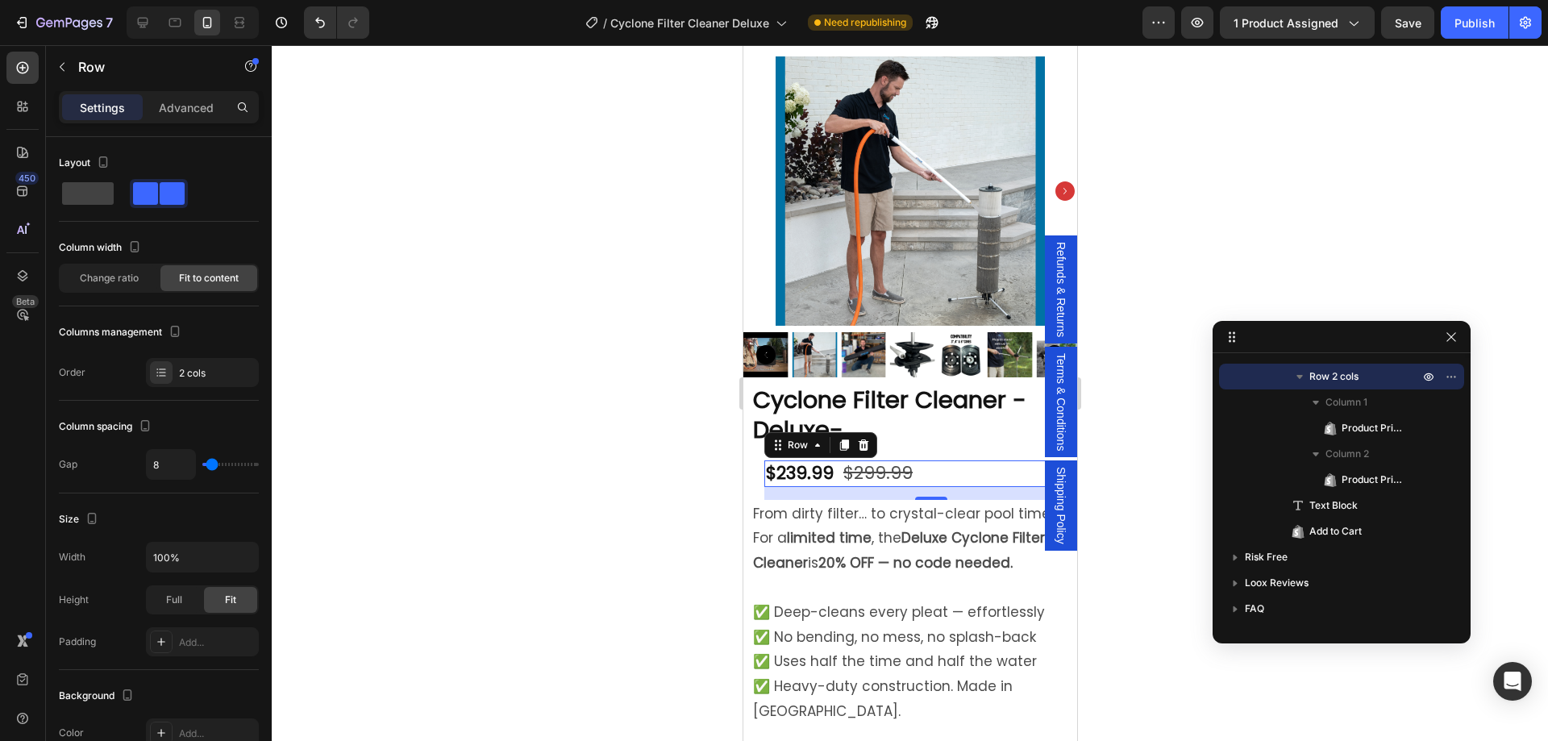
click at [923, 462] on div "$239.99 Product Price Product Price $299.99 Product Price Product Price Row 16" at bounding box center [931, 473] width 334 height 27
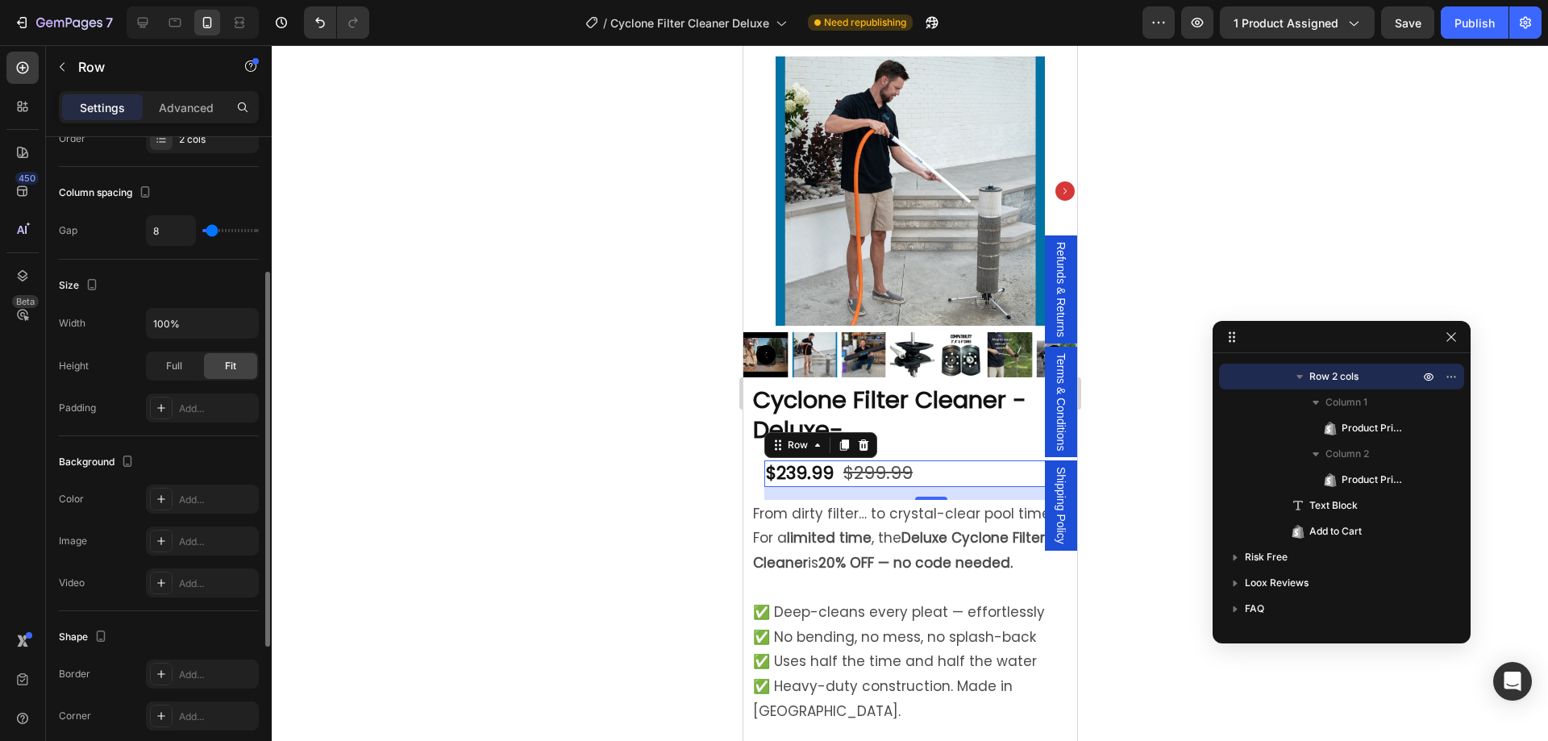
scroll to position [0, 0]
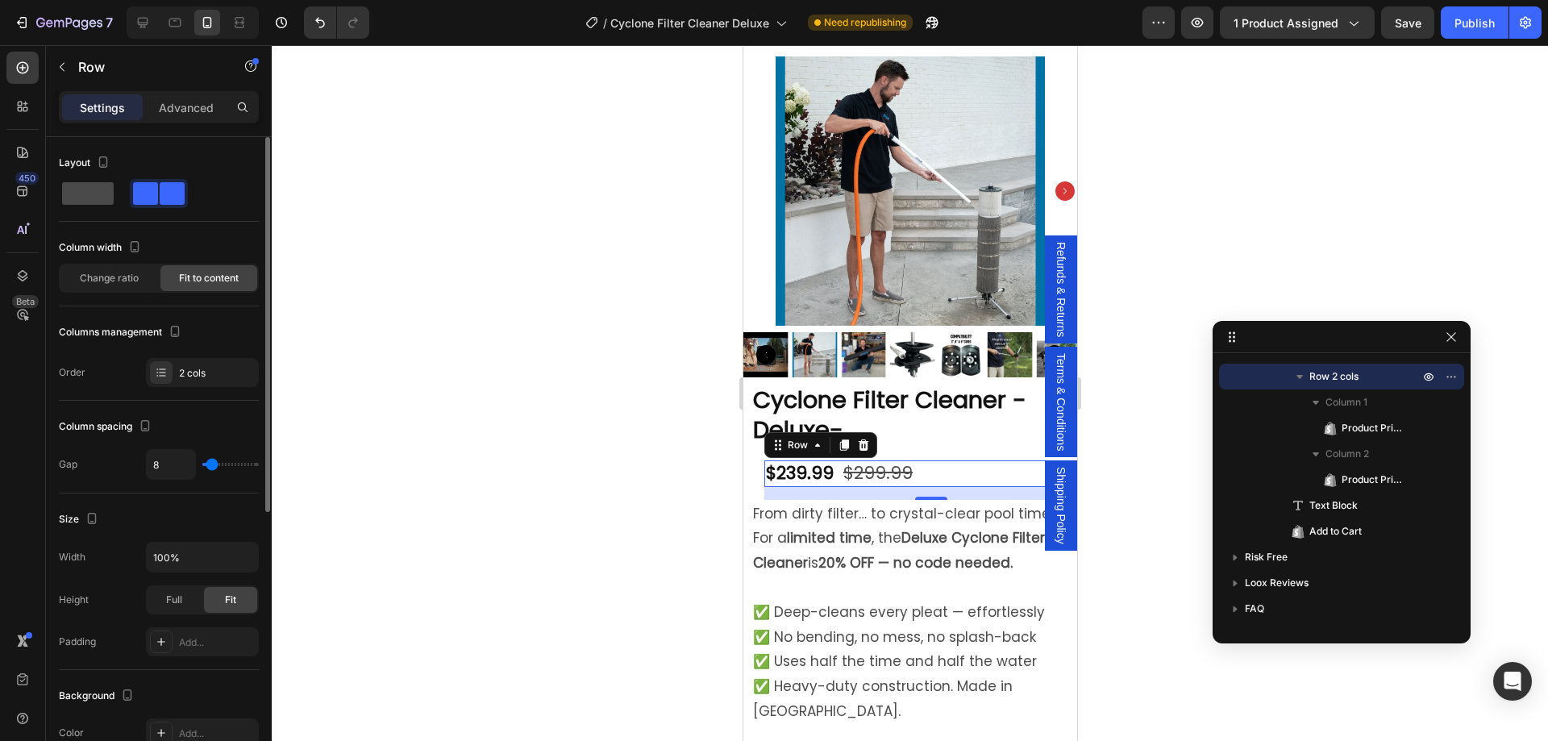
click at [80, 188] on span at bounding box center [88, 193] width 52 height 23
type input "0"
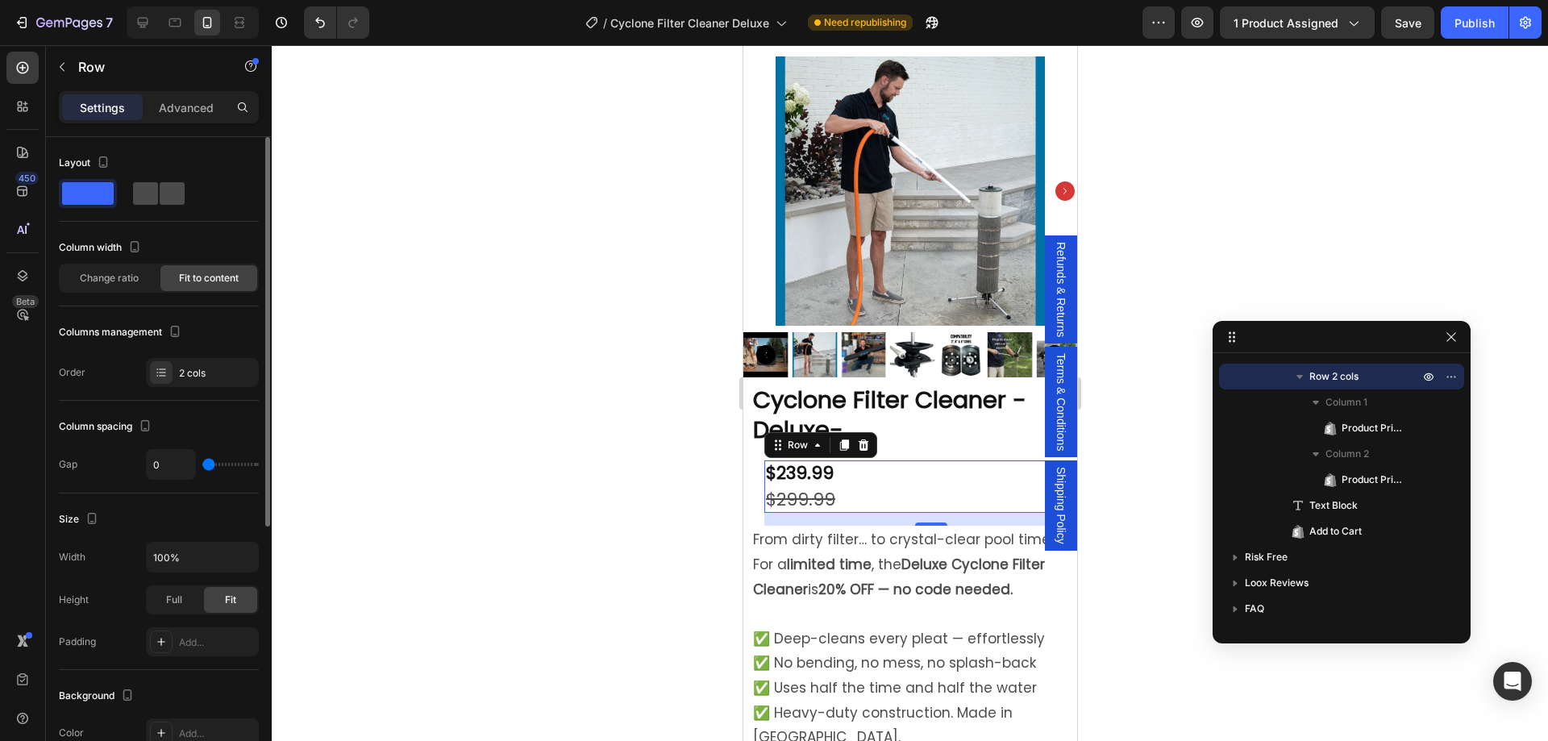
click at [160, 198] on span at bounding box center [172, 193] width 25 height 23
type input "8"
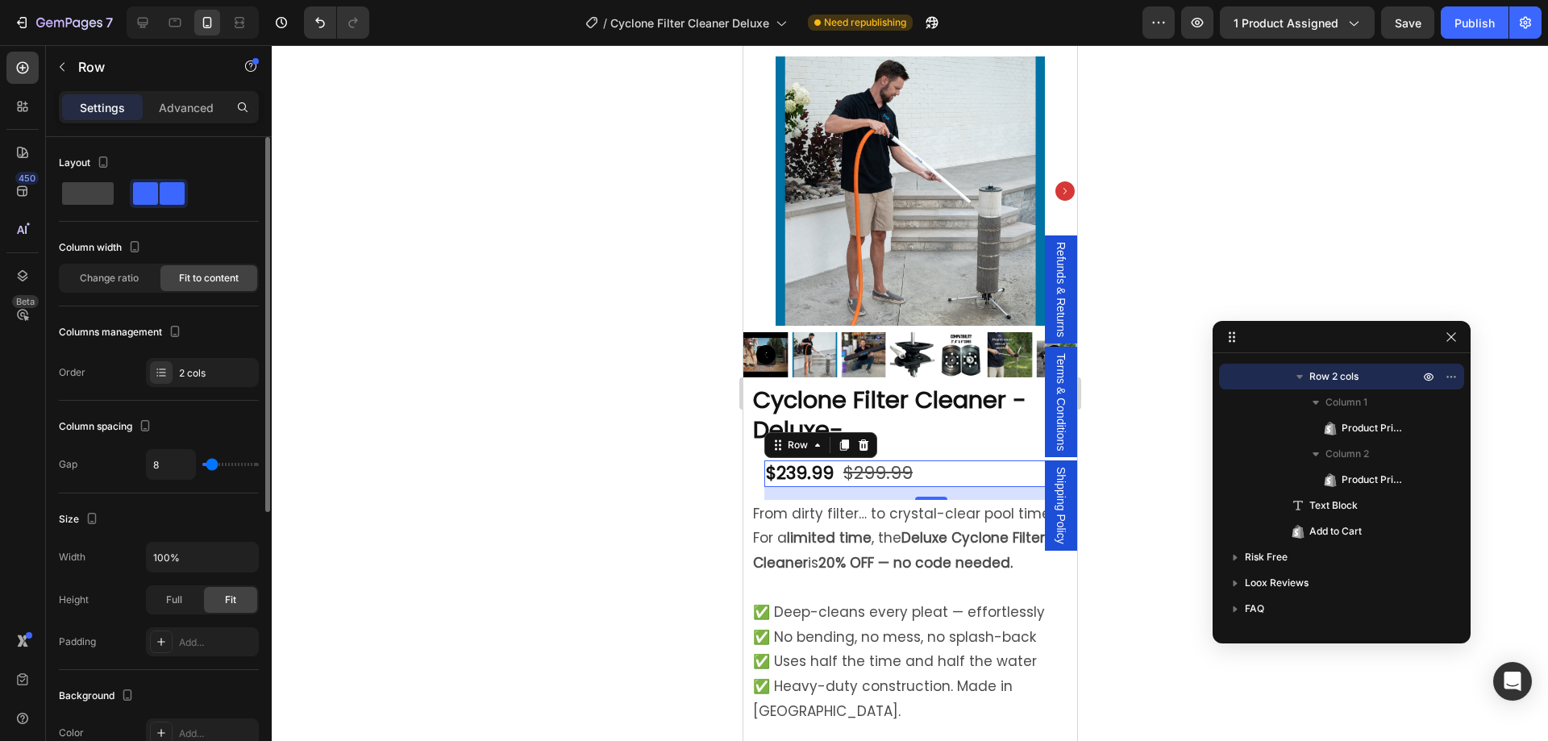
click at [209, 193] on div at bounding box center [159, 193] width 200 height 29
click at [186, 100] on p "Advanced" at bounding box center [186, 107] width 55 height 17
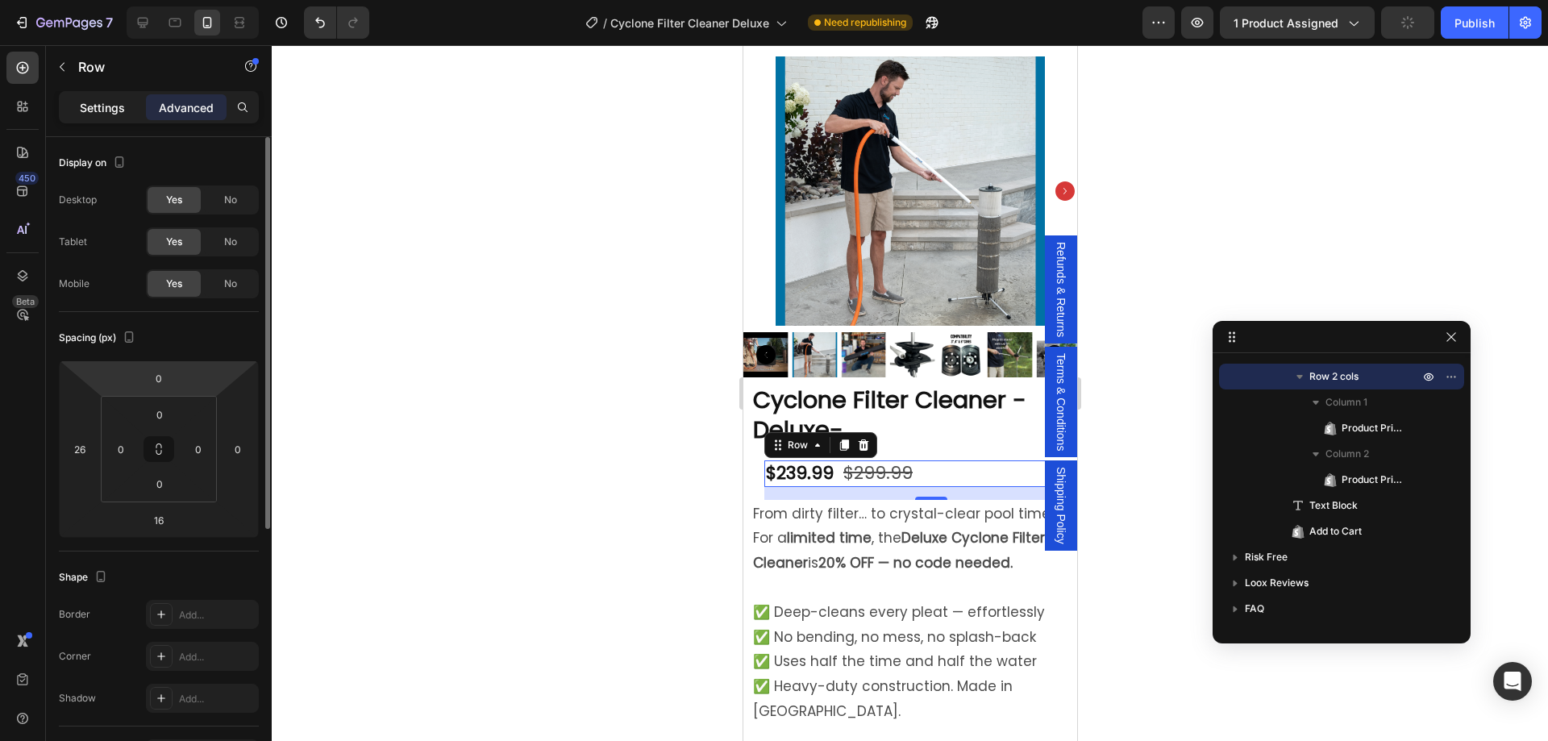
click at [117, 101] on p "Settings" at bounding box center [102, 107] width 45 height 17
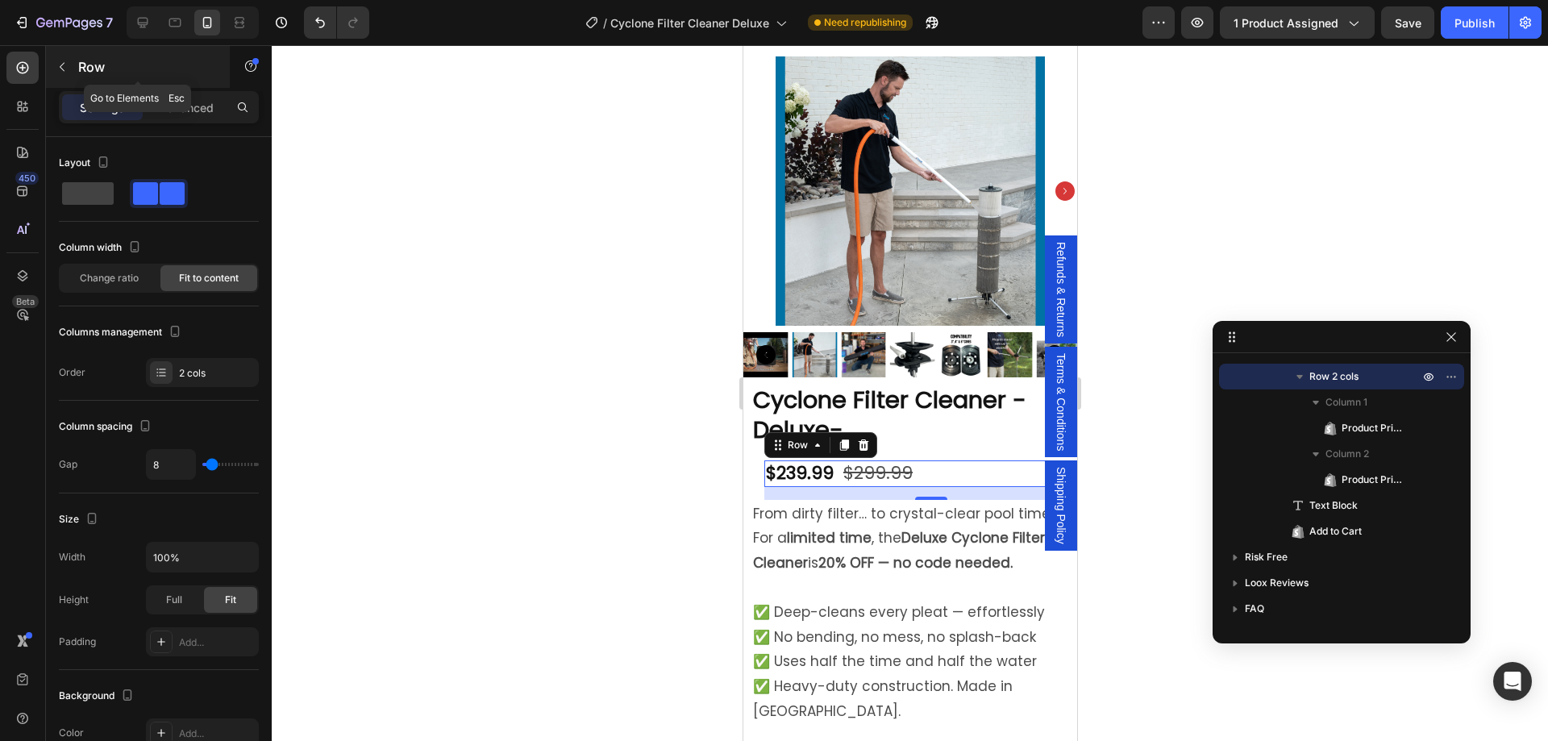
click at [62, 63] on icon "button" at bounding box center [62, 66] width 13 height 13
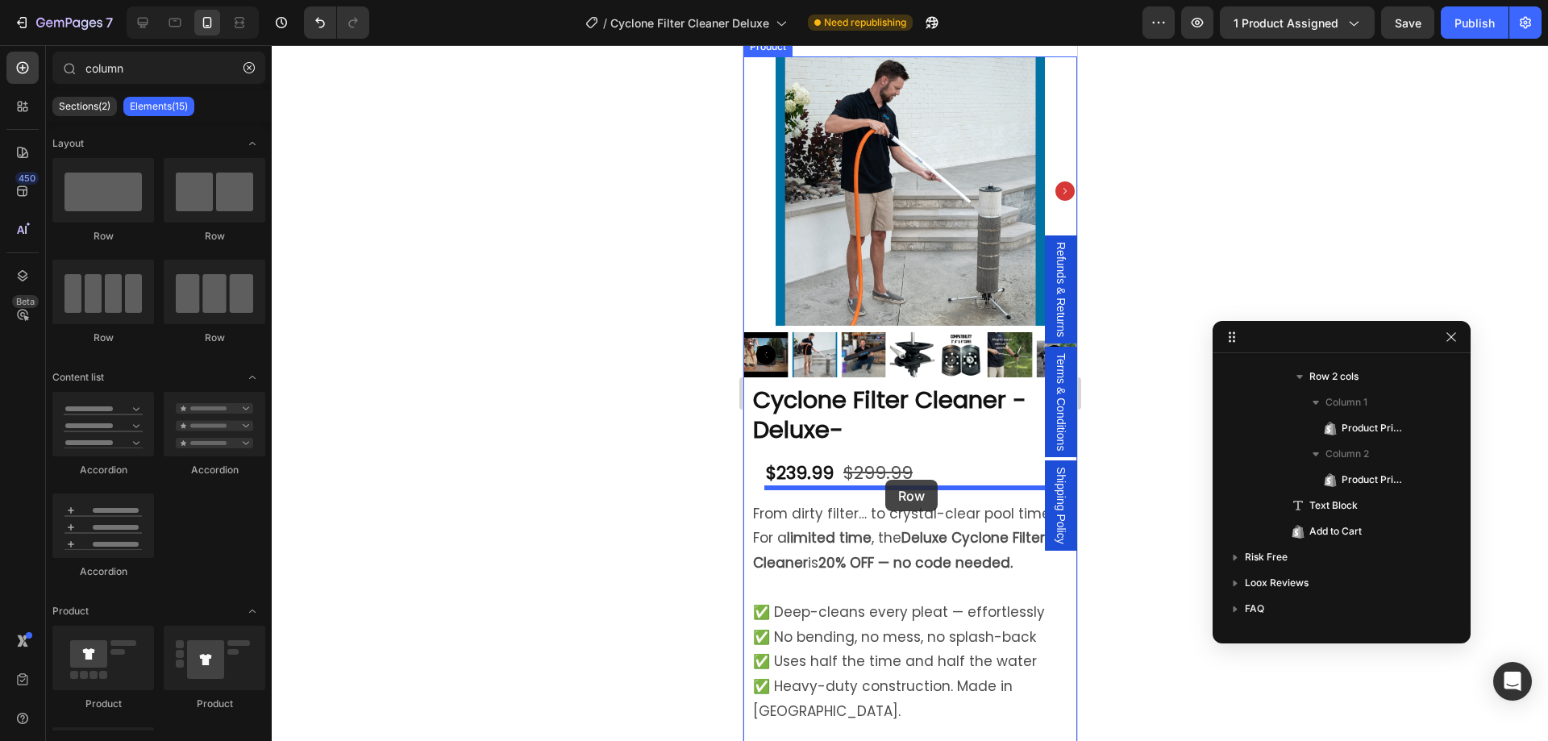
drag, startPoint x: 956, startPoint y: 350, endPoint x: 885, endPoint y: 480, distance: 148.0
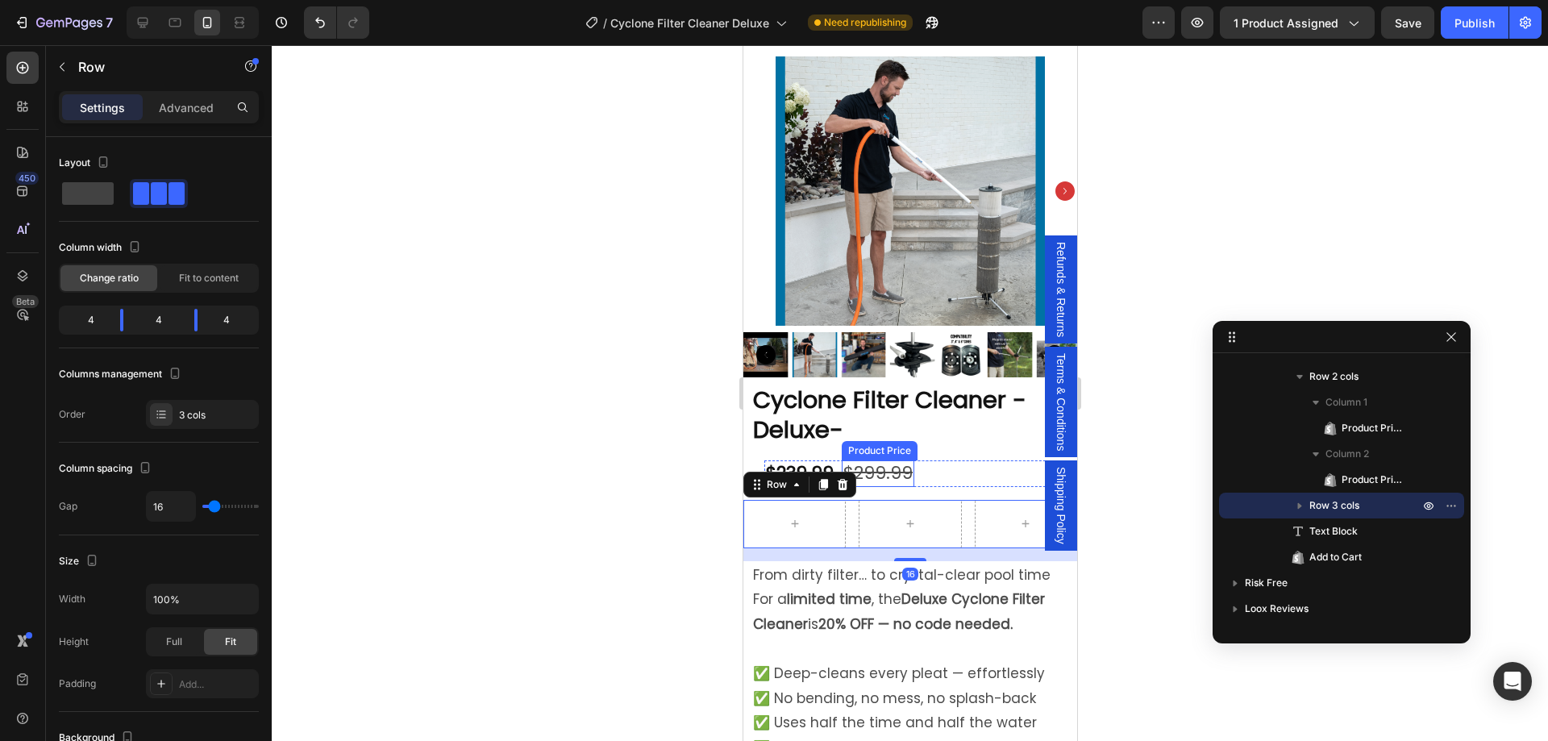
click at [881, 460] on div "$299.99" at bounding box center [877, 473] width 73 height 27
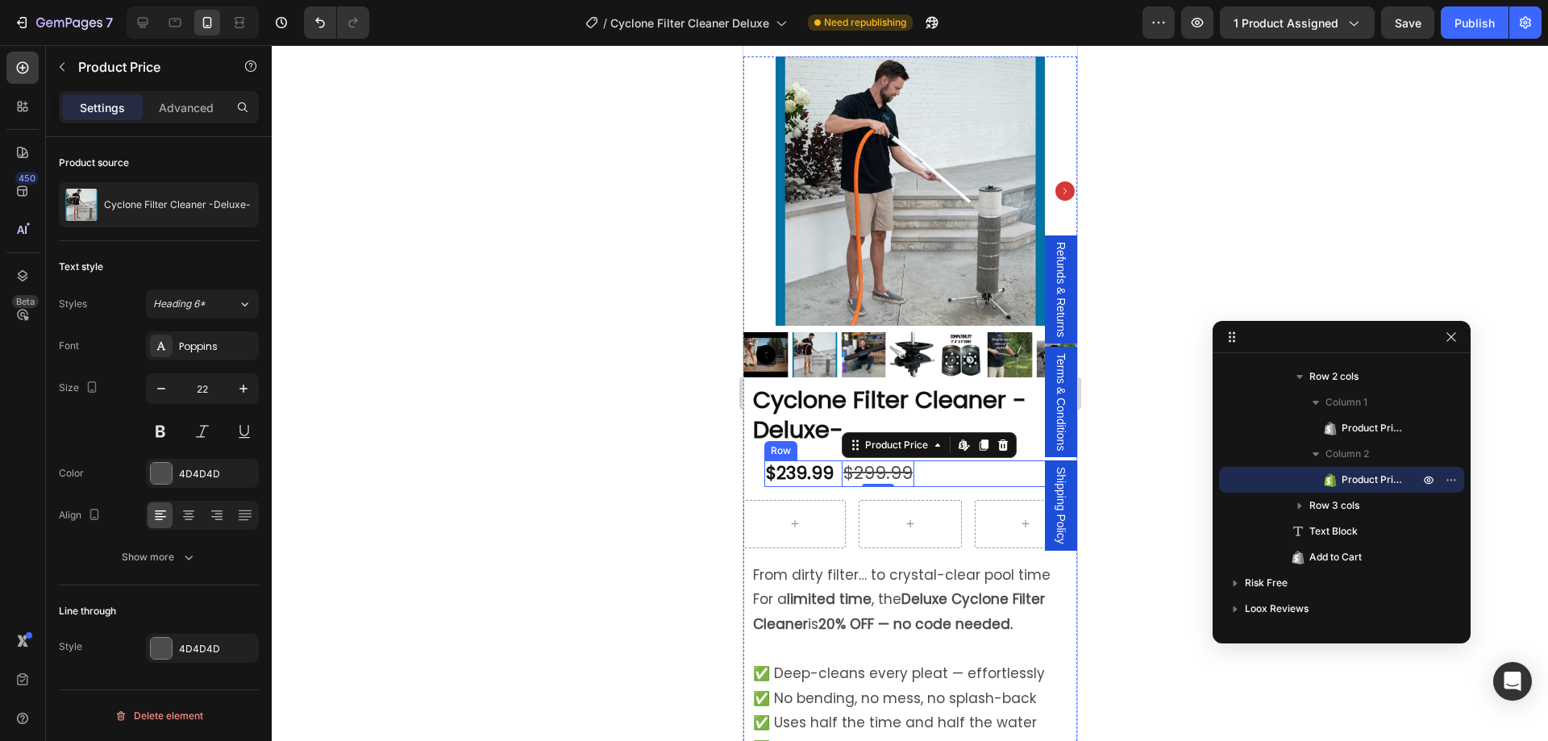
click at [797, 460] on div "$239.99" at bounding box center [799, 473] width 71 height 27
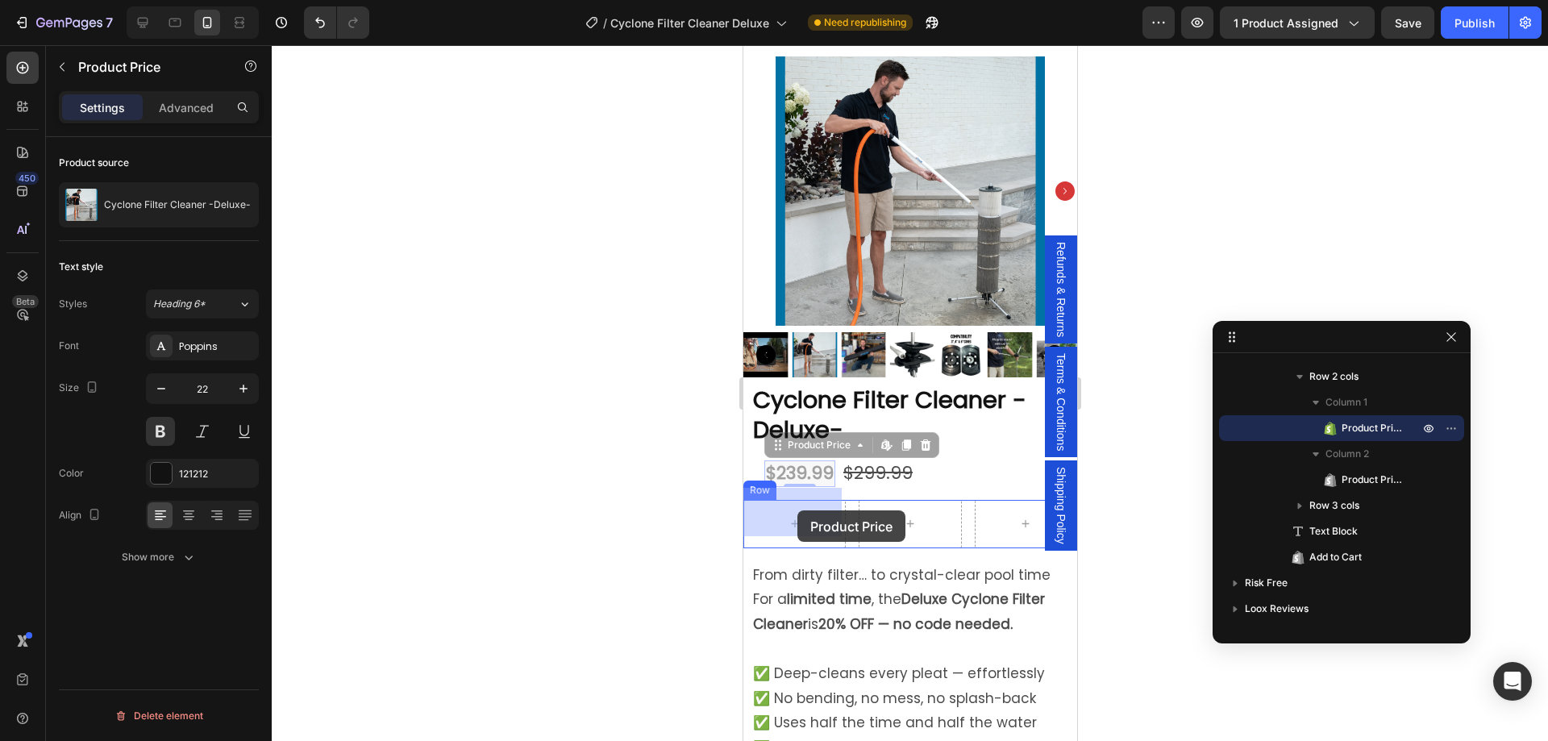
drag, startPoint x: 797, startPoint y: 462, endPoint x: 797, endPoint y: 510, distance: 48.4
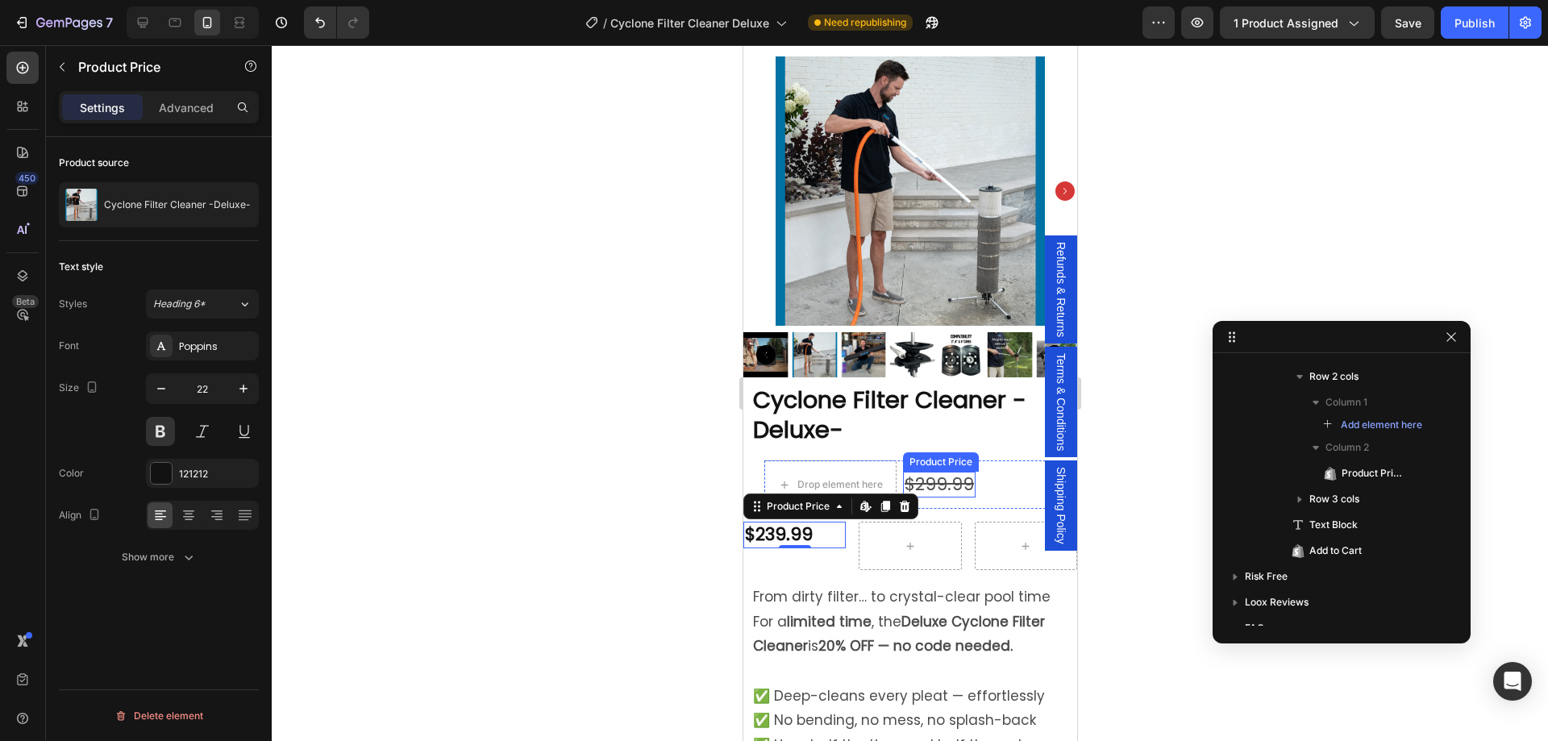
click at [931, 472] on div "$299.99" at bounding box center [938, 485] width 73 height 27
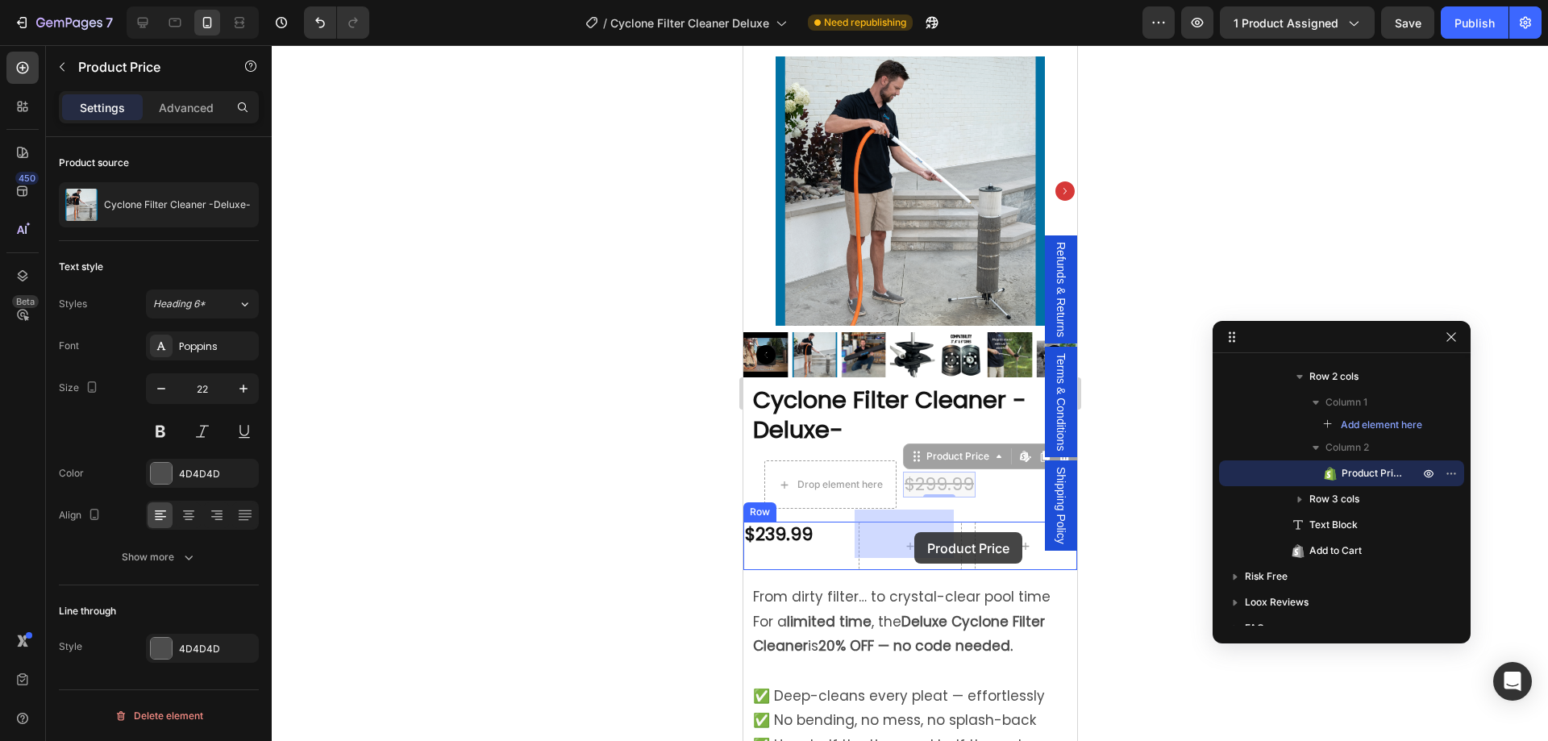
drag, startPoint x: 942, startPoint y: 469, endPoint x: 915, endPoint y: 530, distance: 66.1
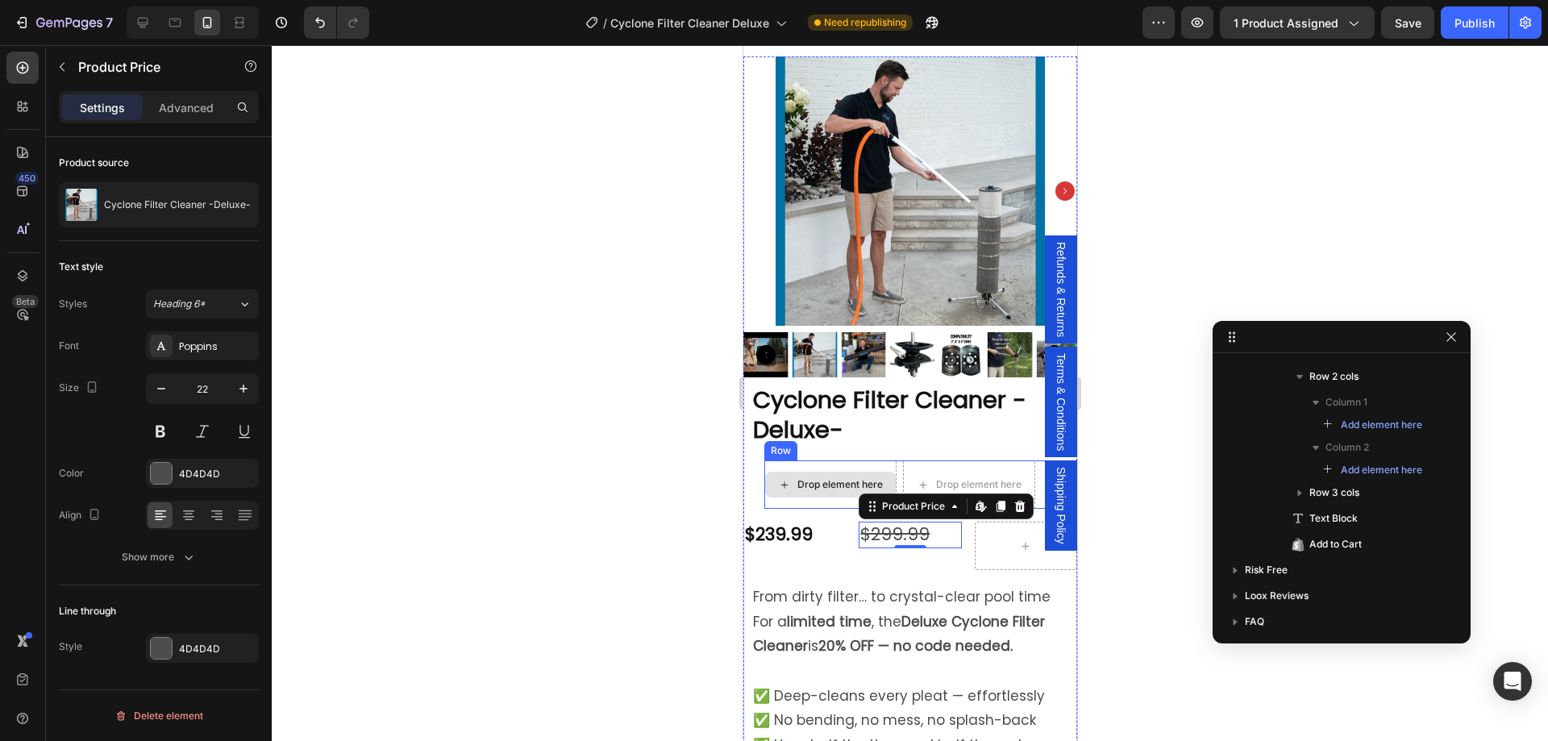
click at [780, 460] on div "Drop element here" at bounding box center [830, 484] width 132 height 48
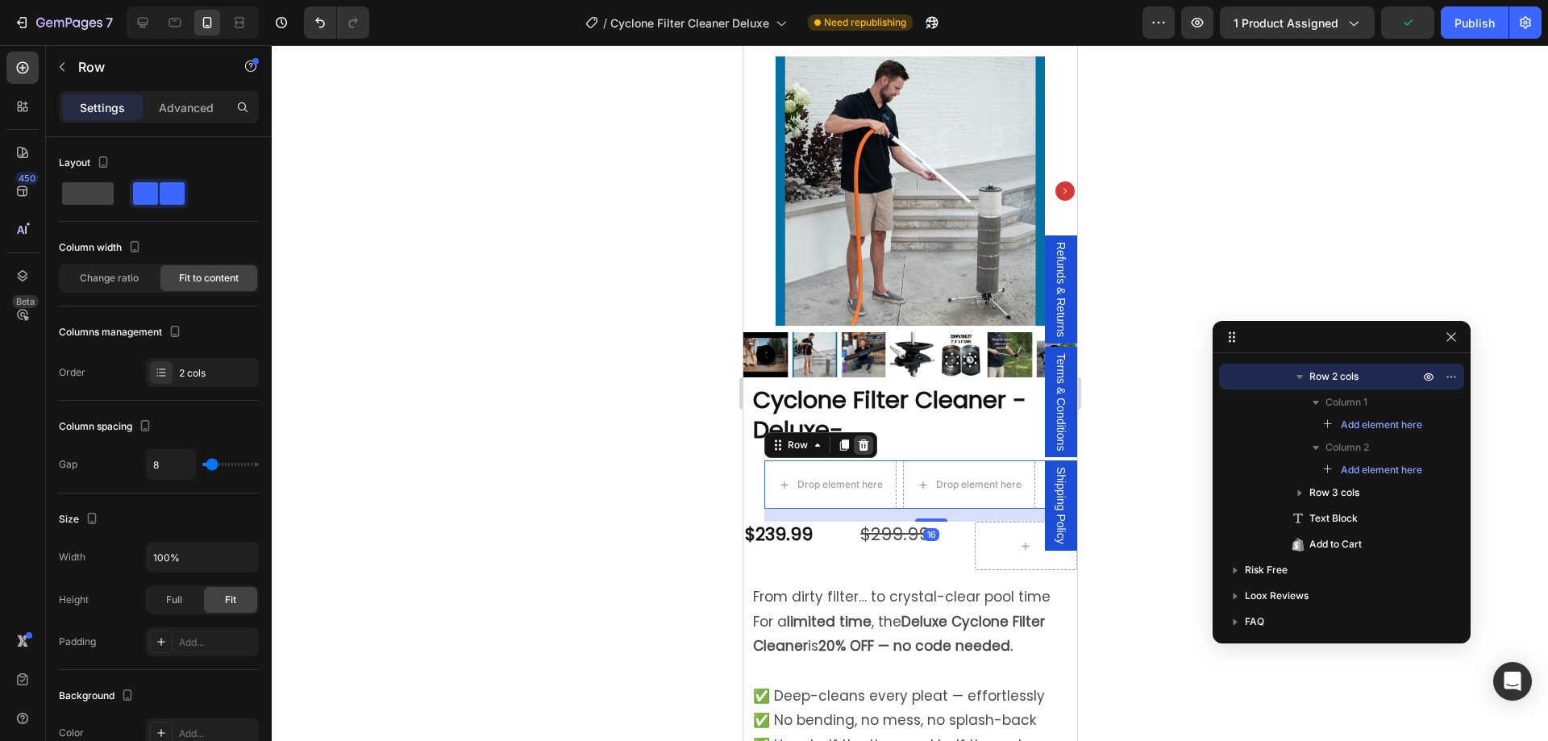
click at [865, 439] on icon at bounding box center [863, 444] width 10 height 11
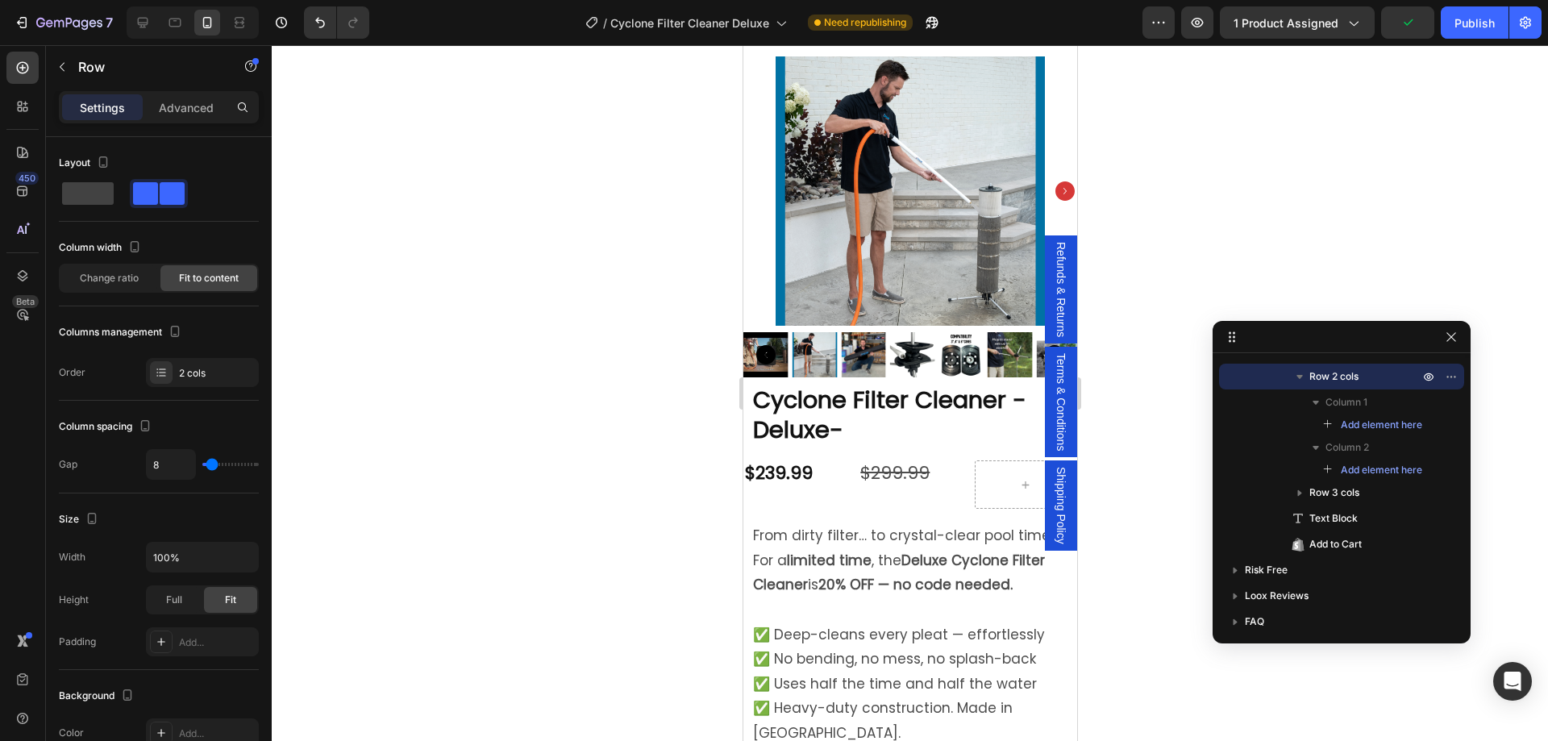
scroll to position [198, 0]
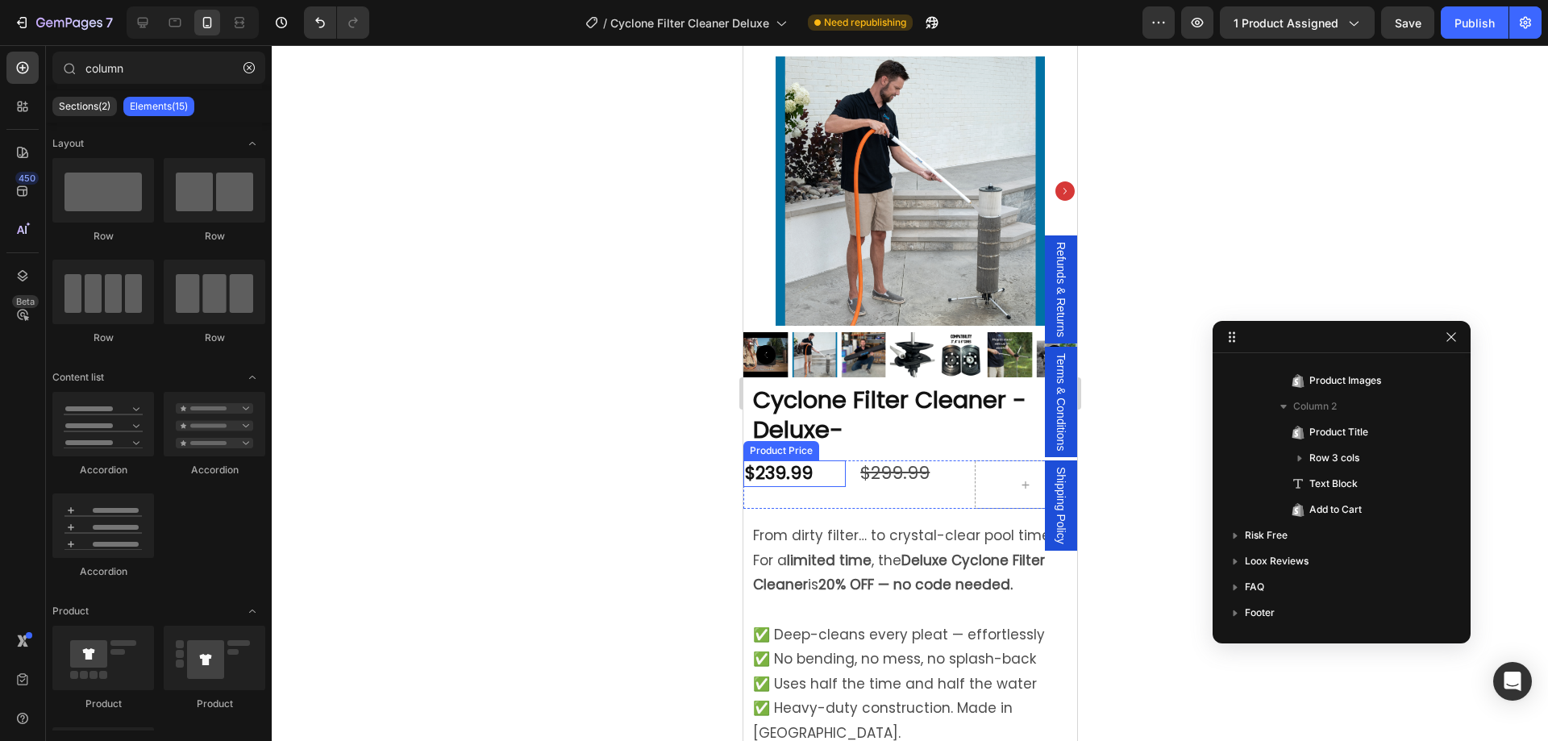
click at [789, 464] on div "$239.99" at bounding box center [794, 473] width 102 height 27
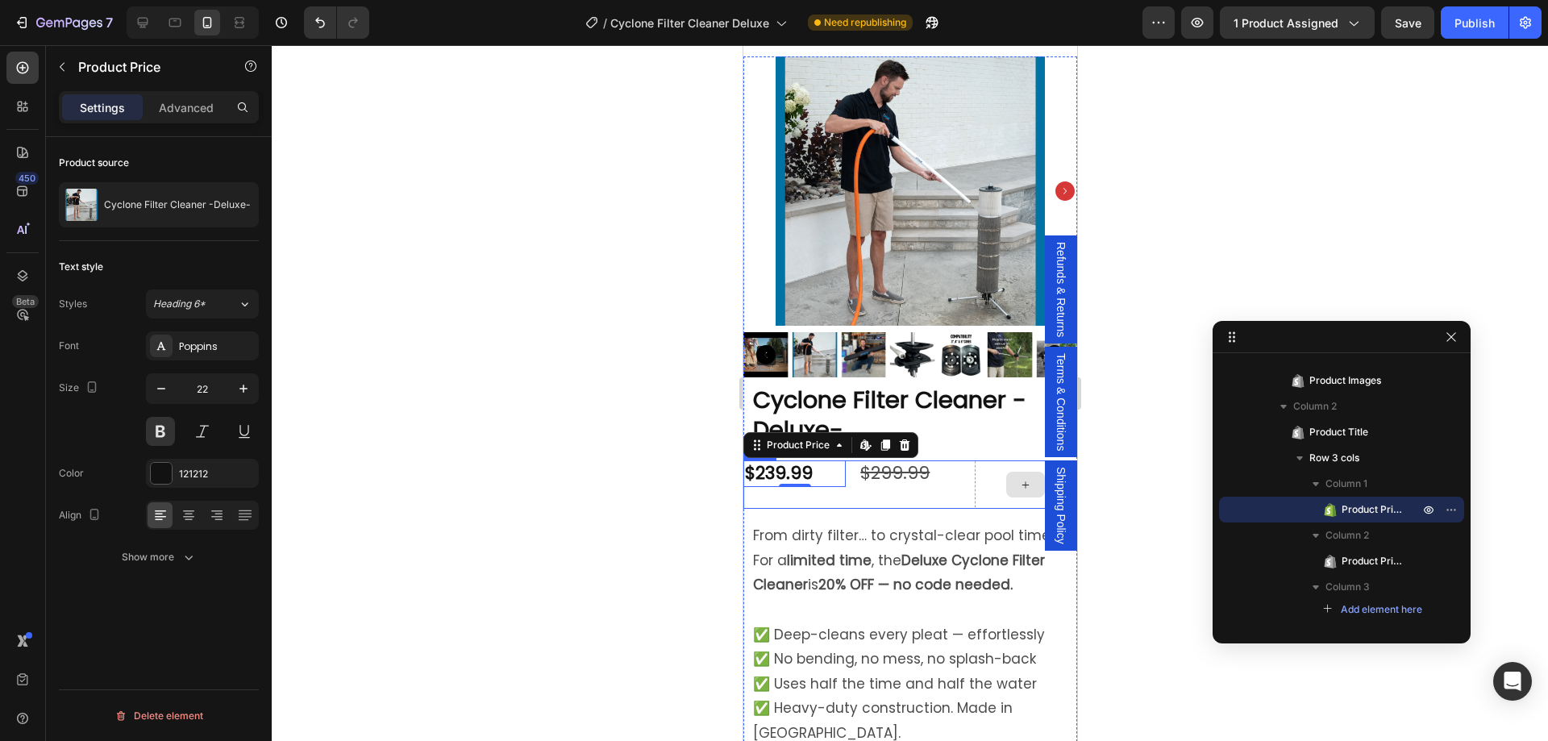
click at [1018, 478] on icon at bounding box center [1024, 485] width 13 height 14
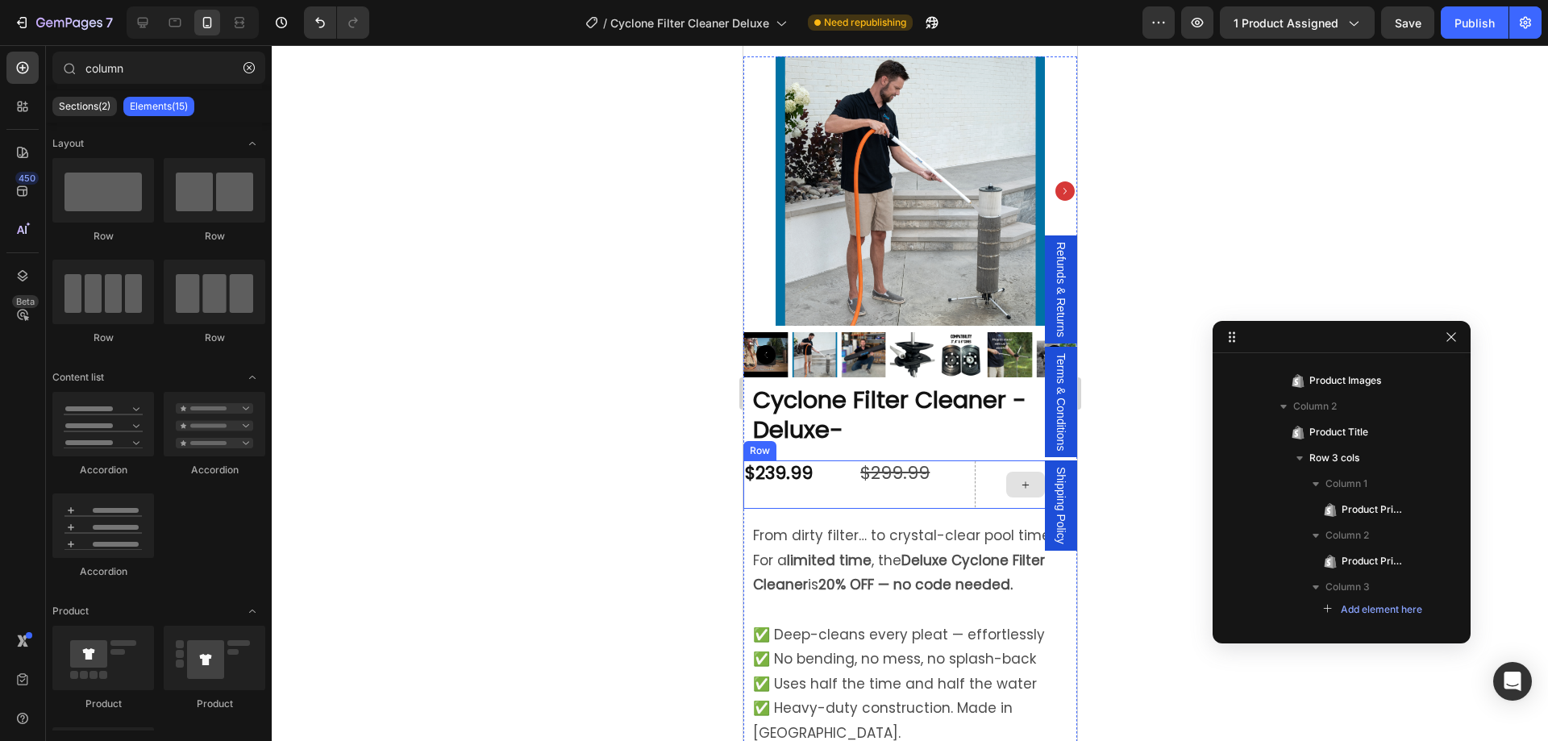
click at [1018, 478] on icon at bounding box center [1024, 485] width 13 height 14
drag, startPoint x: 133, startPoint y: 69, endPoint x: 47, endPoint y: 79, distance: 86.9
click at [47, 79] on div "column" at bounding box center [159, 71] width 226 height 39
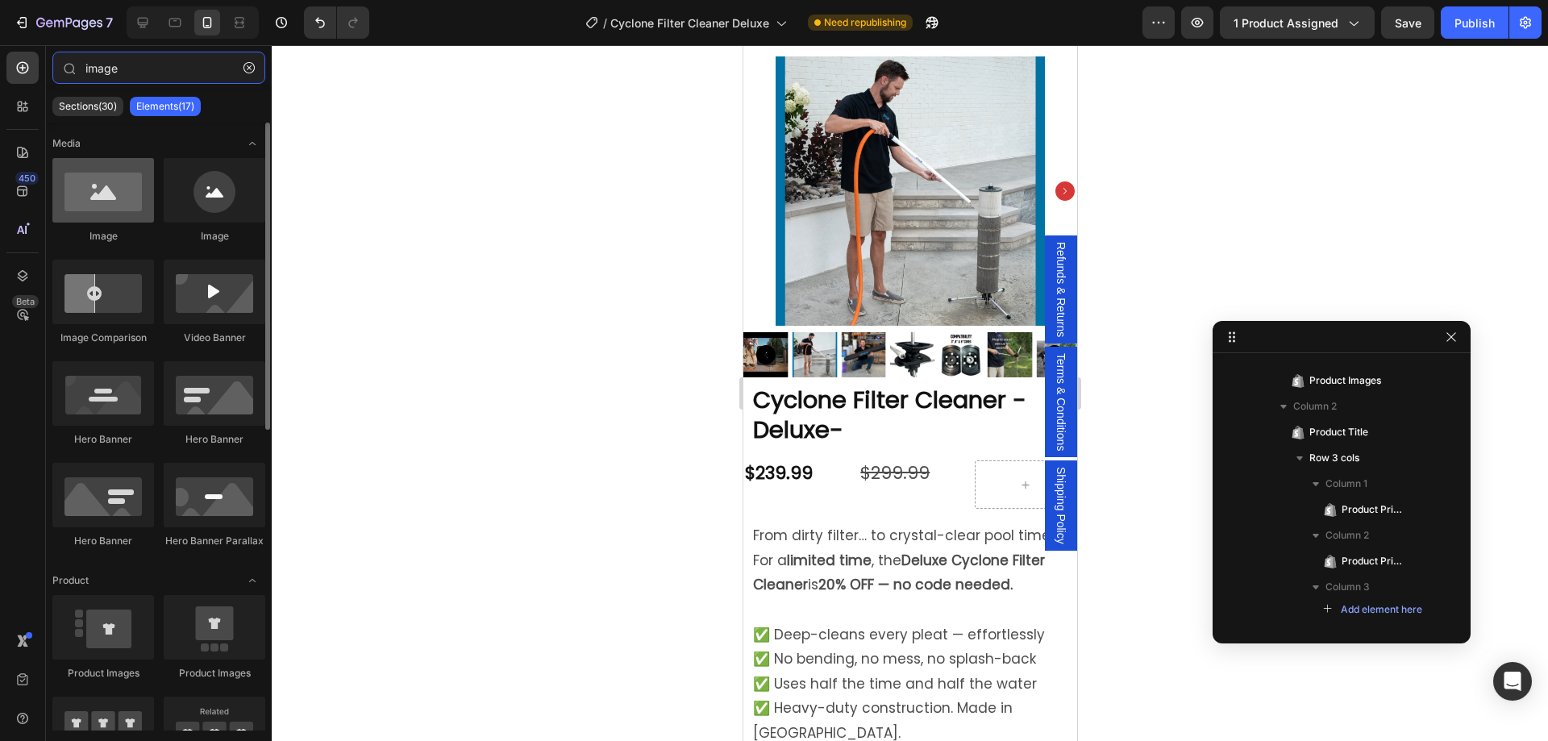
type input "image"
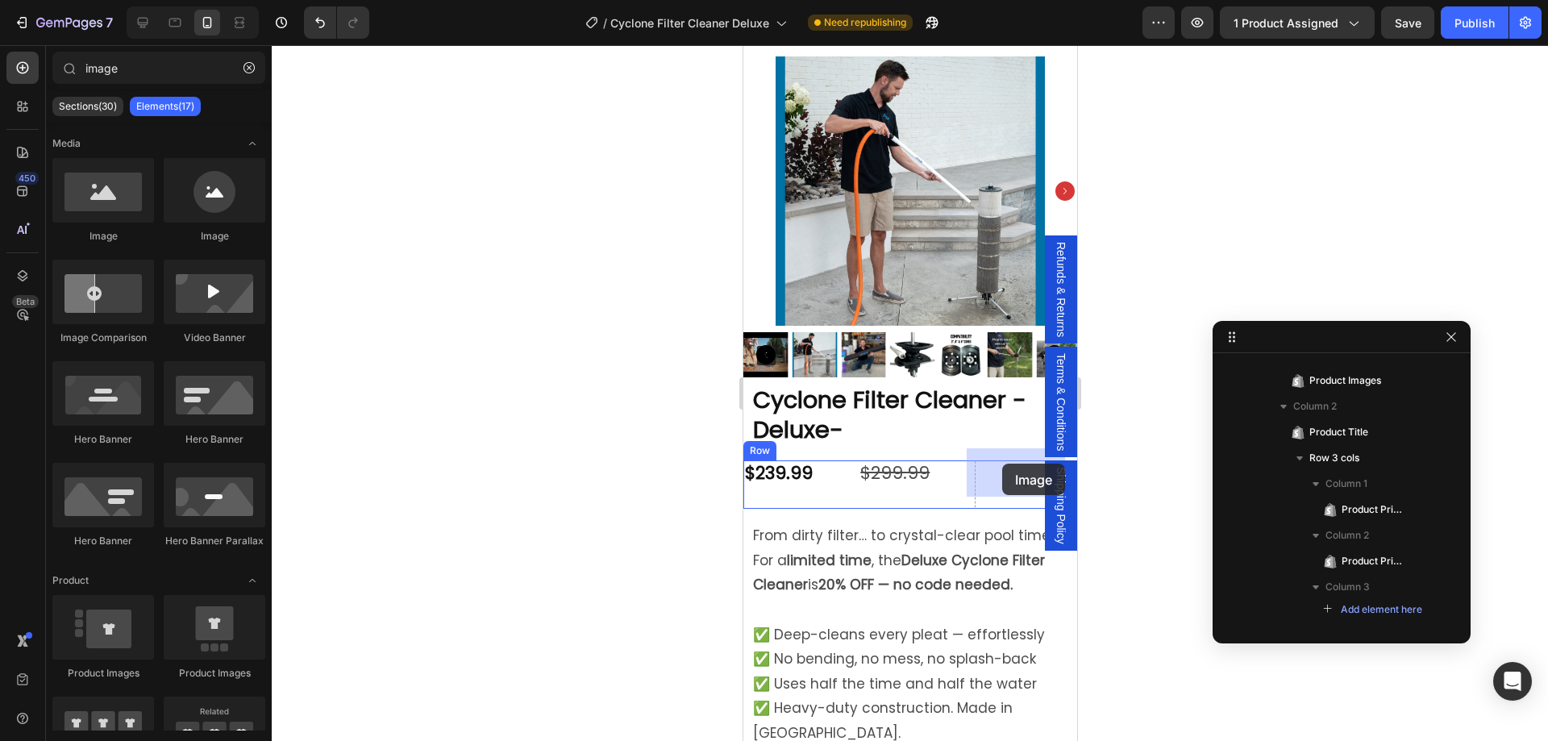
drag, startPoint x: 862, startPoint y: 244, endPoint x: 1043, endPoint y: 474, distance: 292.9
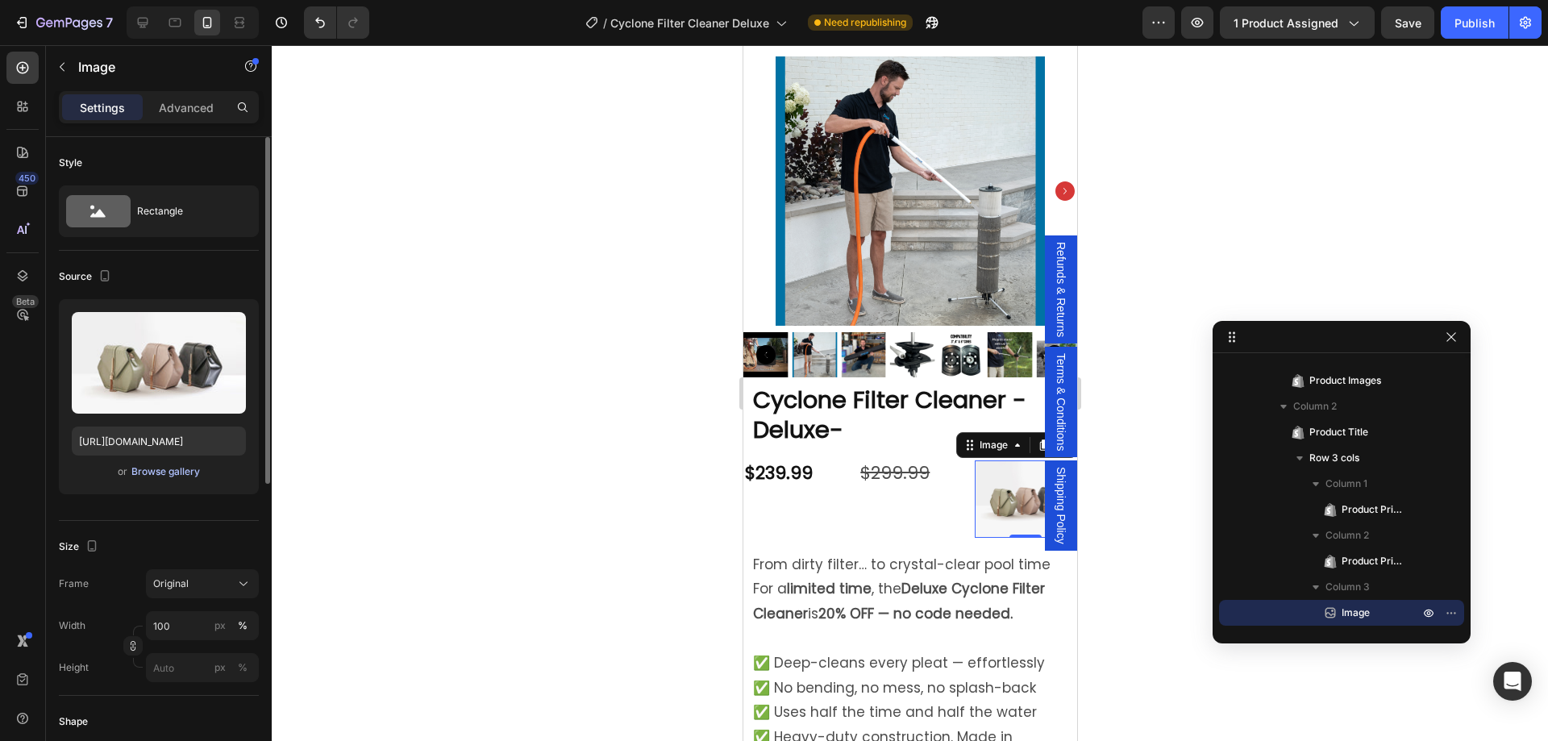
click at [169, 469] on div "Browse gallery" at bounding box center [165, 471] width 69 height 15
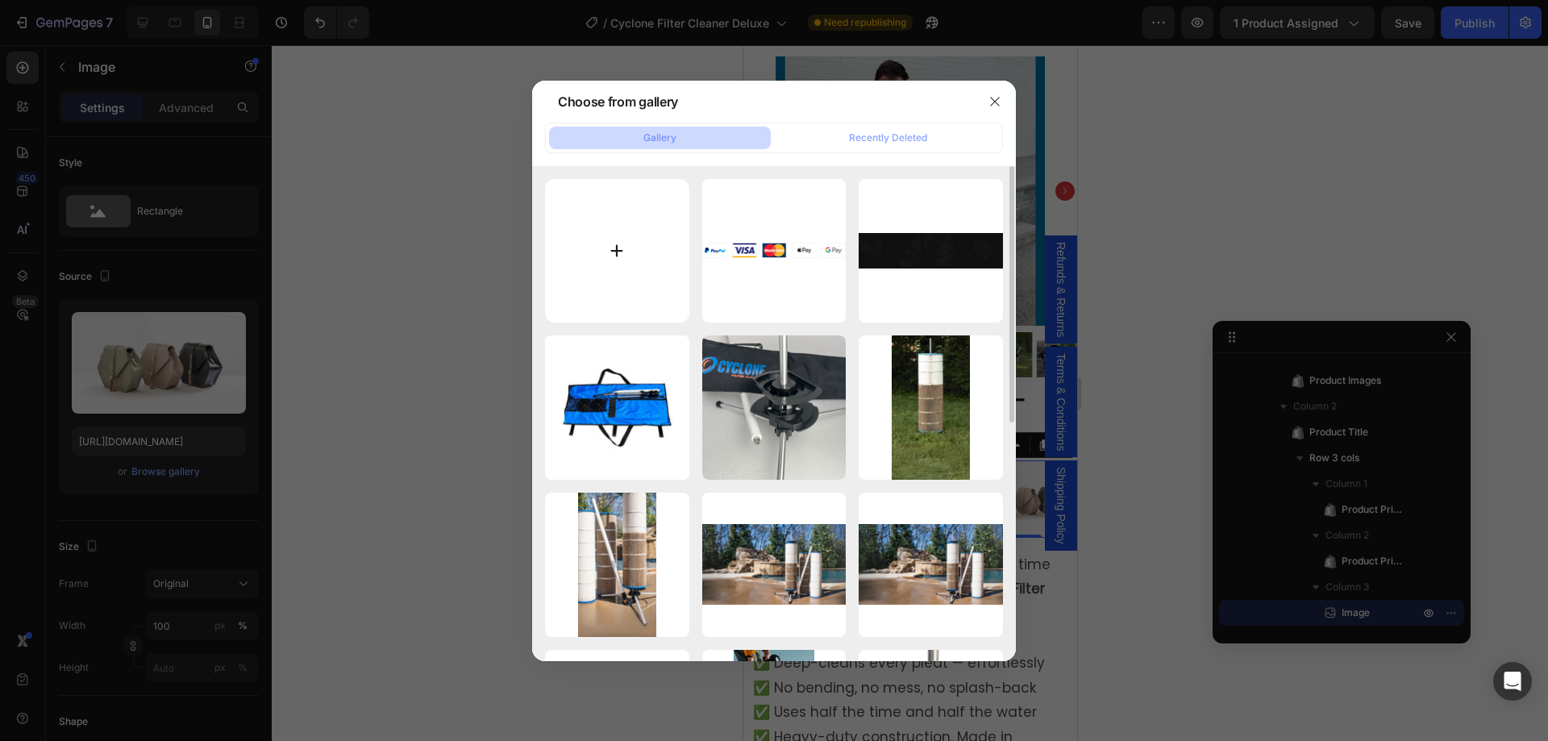
click at [634, 261] on input "file" at bounding box center [617, 251] width 144 height 144
type input "C:\fakepath\Untitled (600 x 600 px) (2).png"
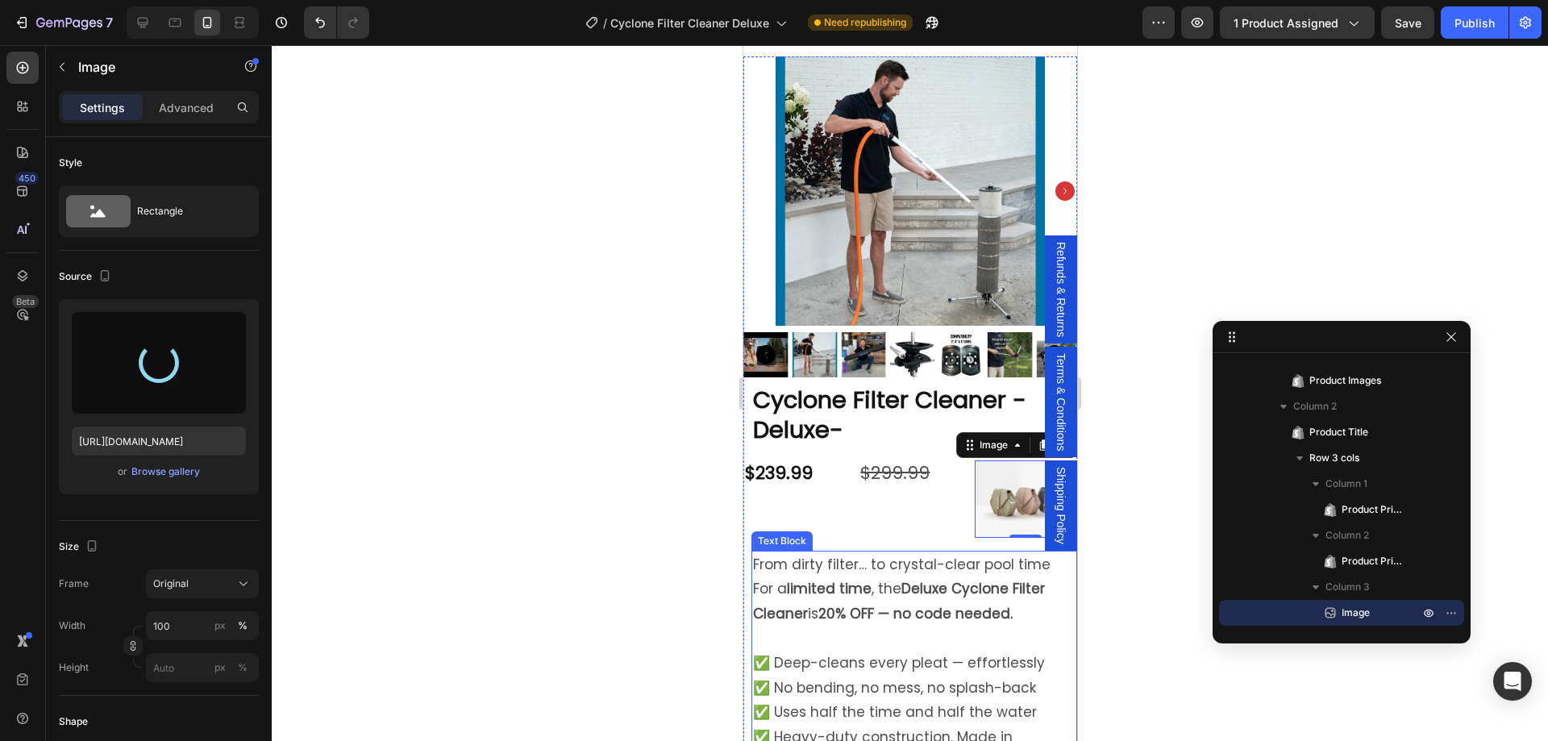
type input "[URL][DOMAIN_NAME]"
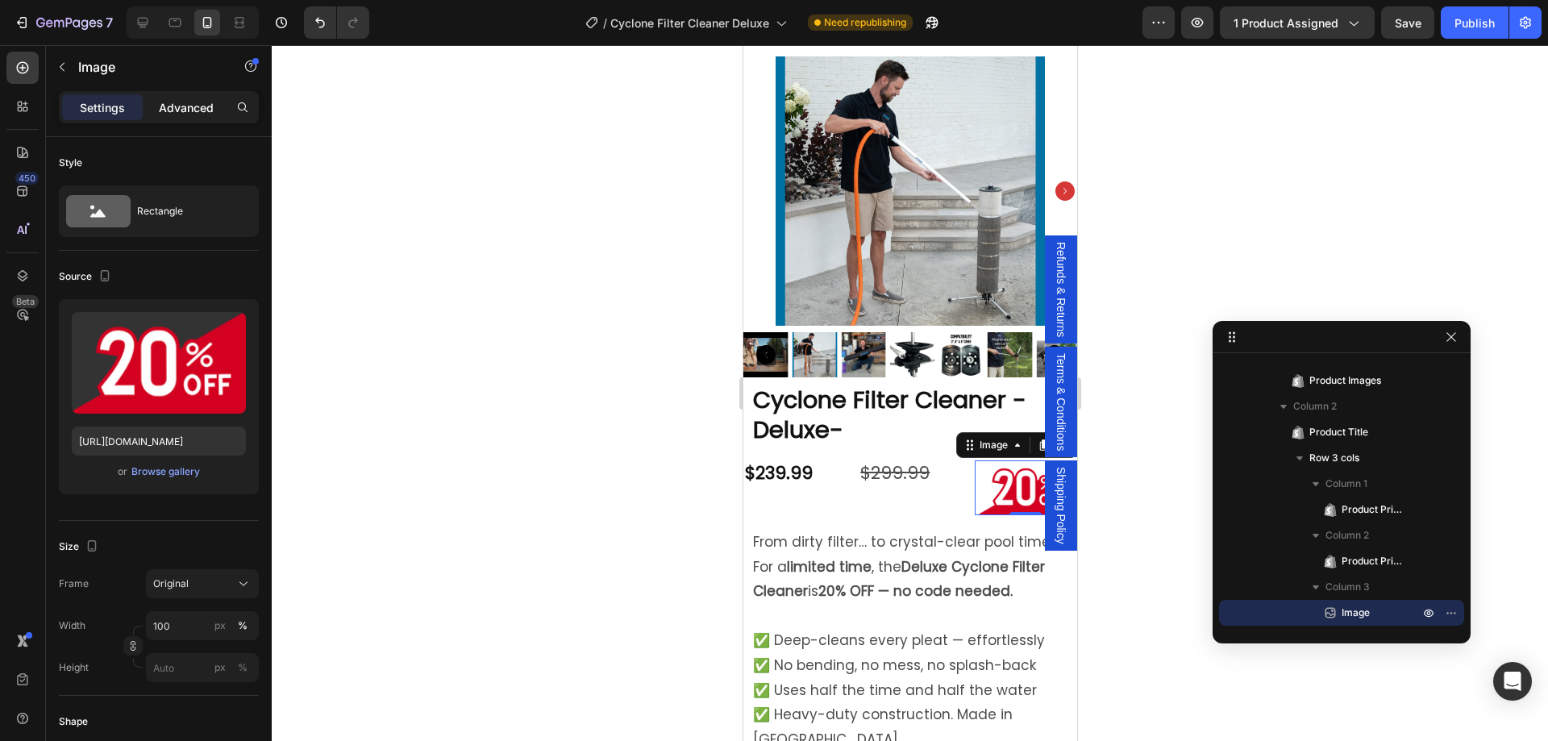
click at [181, 107] on p "Advanced" at bounding box center [186, 107] width 55 height 17
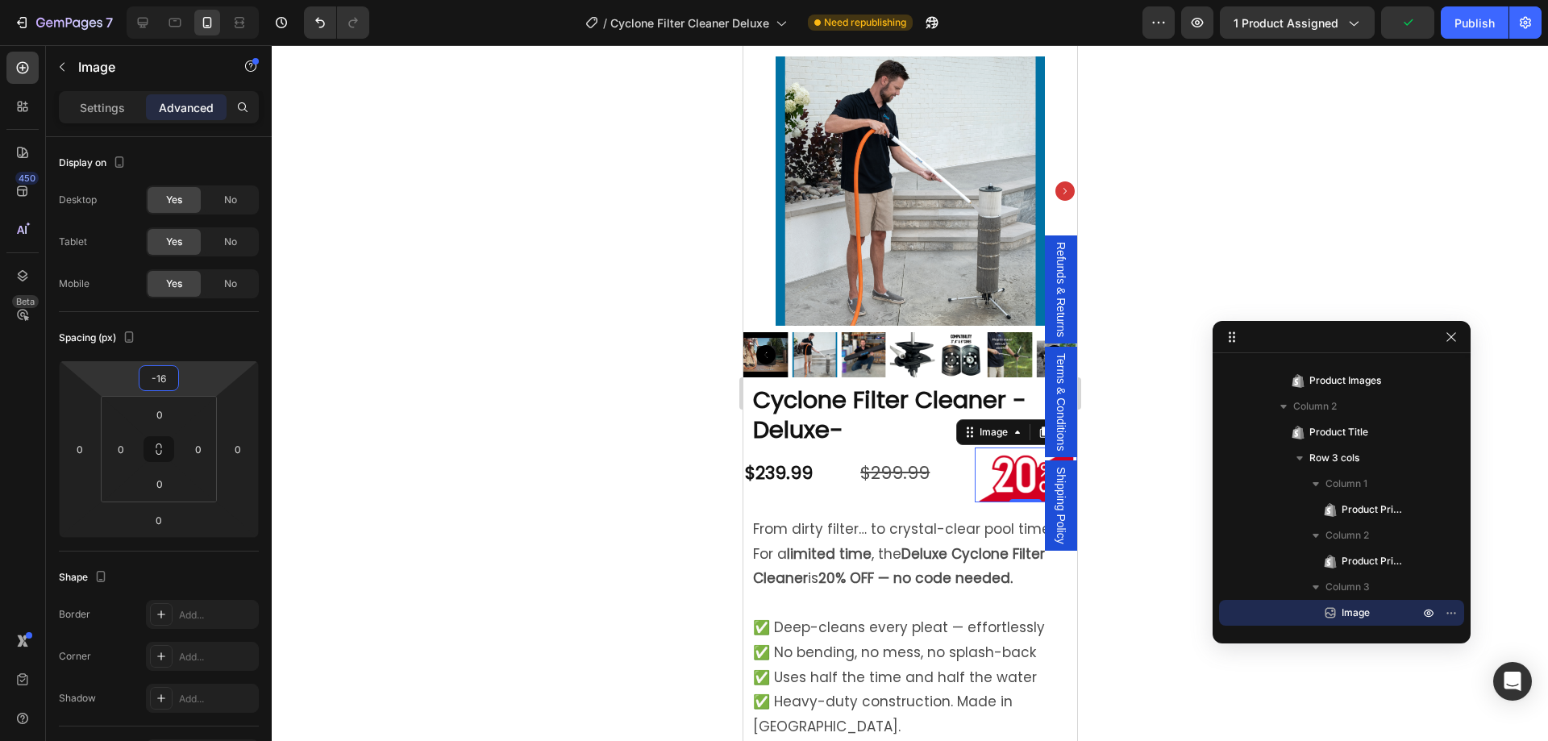
type input "-18"
drag, startPoint x: 181, startPoint y: 383, endPoint x: 185, endPoint y: 390, distance: 8.7
click at [185, 0] on html "7 Version history / Cyclone Filter Cleaner Deluxe Need republishing Preview 1 p…" at bounding box center [774, 0] width 1548 height 0
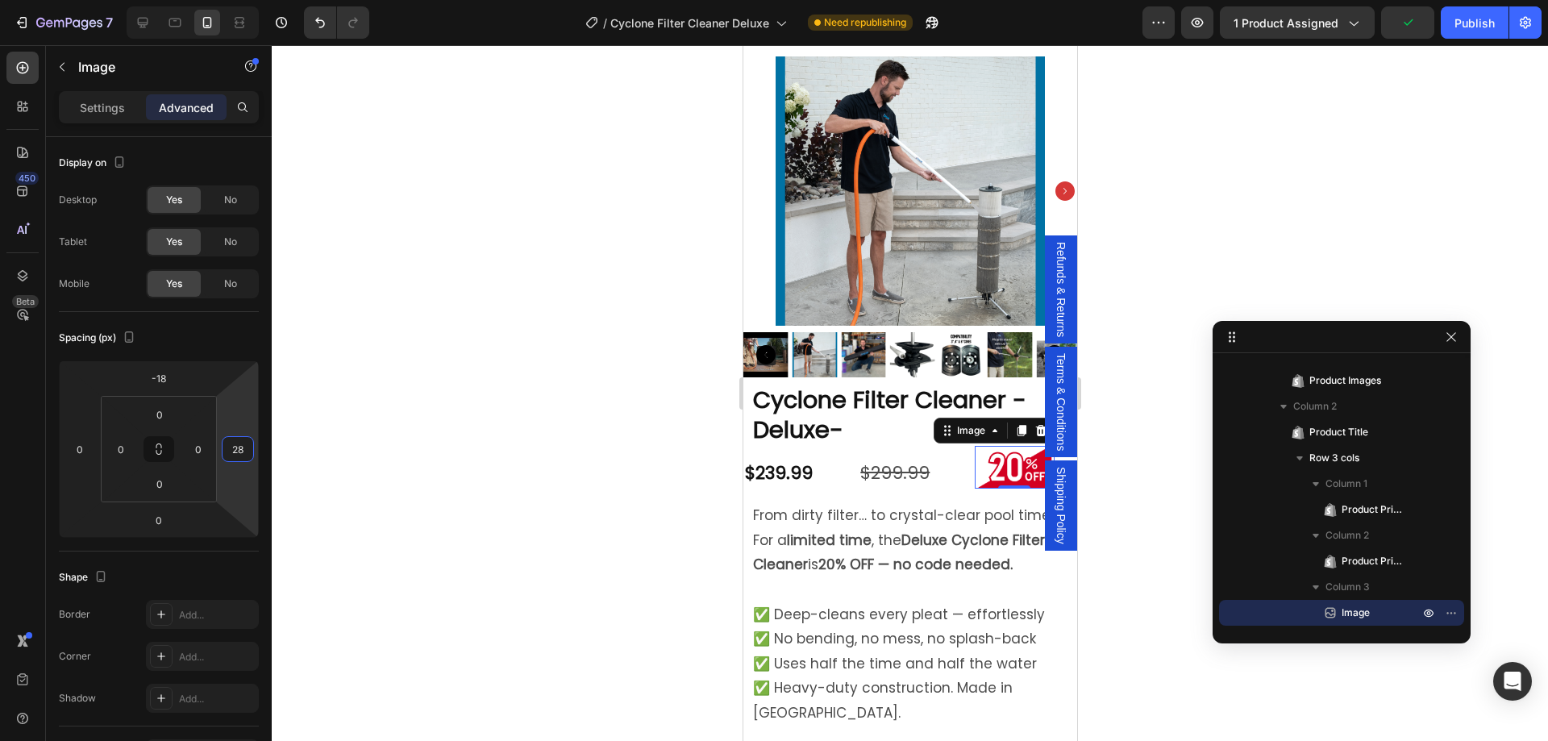
type input "26"
drag, startPoint x: 219, startPoint y: 449, endPoint x: 214, endPoint y: 439, distance: 11.9
click at [214, 0] on html "7 Version history / Cyclone Filter Cleaner Deluxe Need republishing Preview 1 p…" at bounding box center [774, 0] width 1548 height 0
type input "-8"
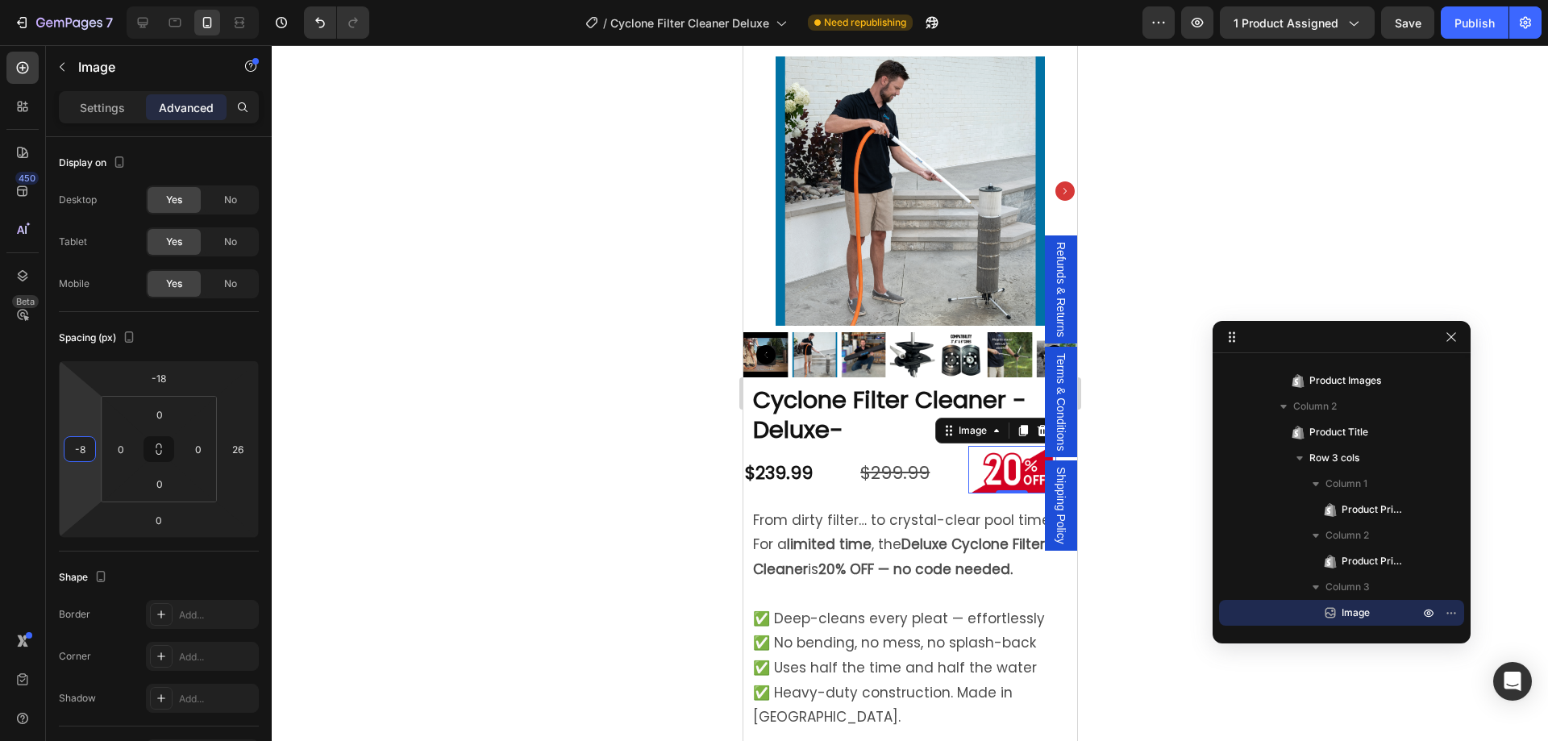
click at [94, 0] on html "7 Version history / Cyclone Filter Cleaner Deluxe Need republishing Preview 1 p…" at bounding box center [774, 0] width 1548 height 0
click at [202, 452] on input "0" at bounding box center [198, 449] width 24 height 24
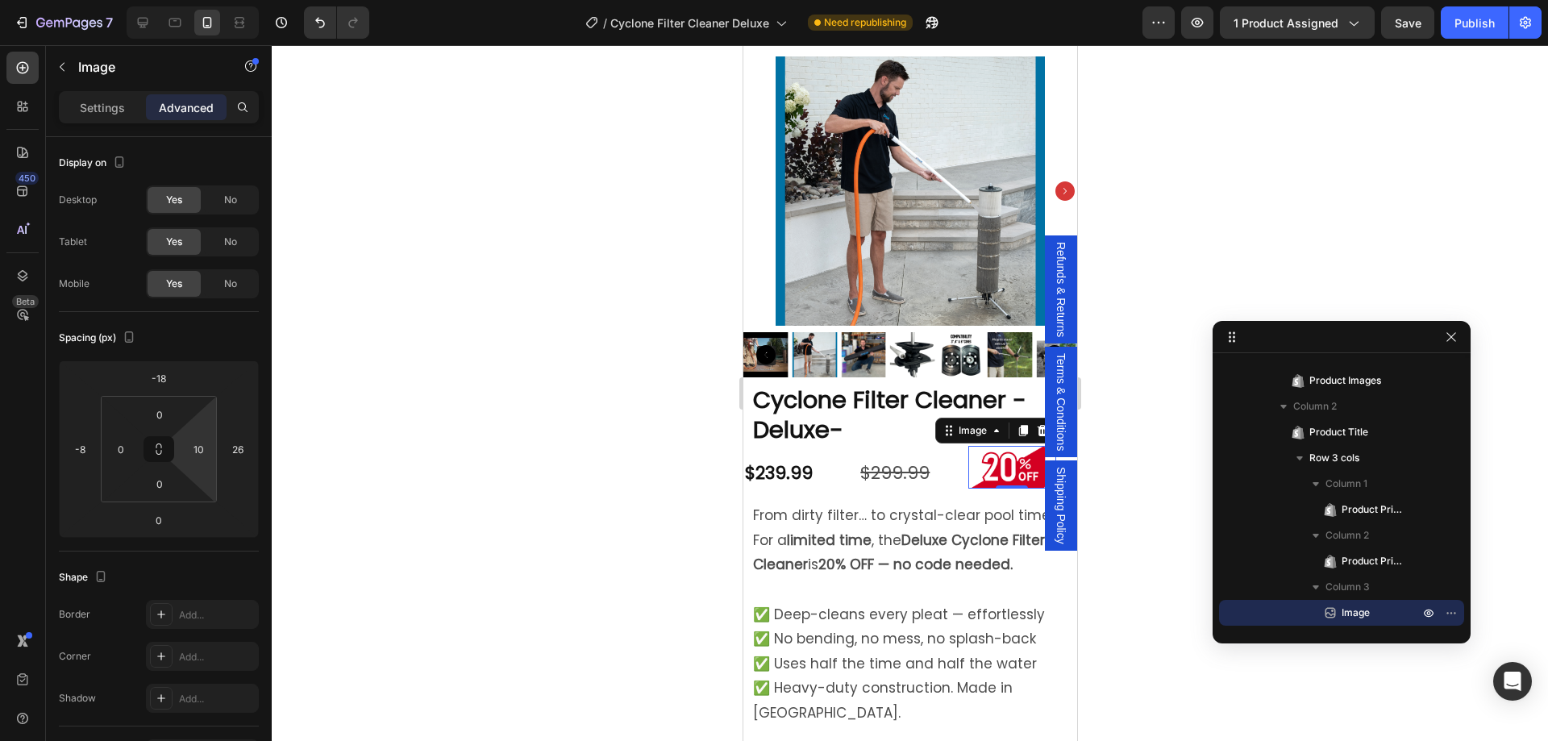
type input "8"
click at [205, 0] on html "7 Version history / Cyclone Filter Cleaner Deluxe Need republishing Preview 1 p…" at bounding box center [774, 0] width 1548 height 0
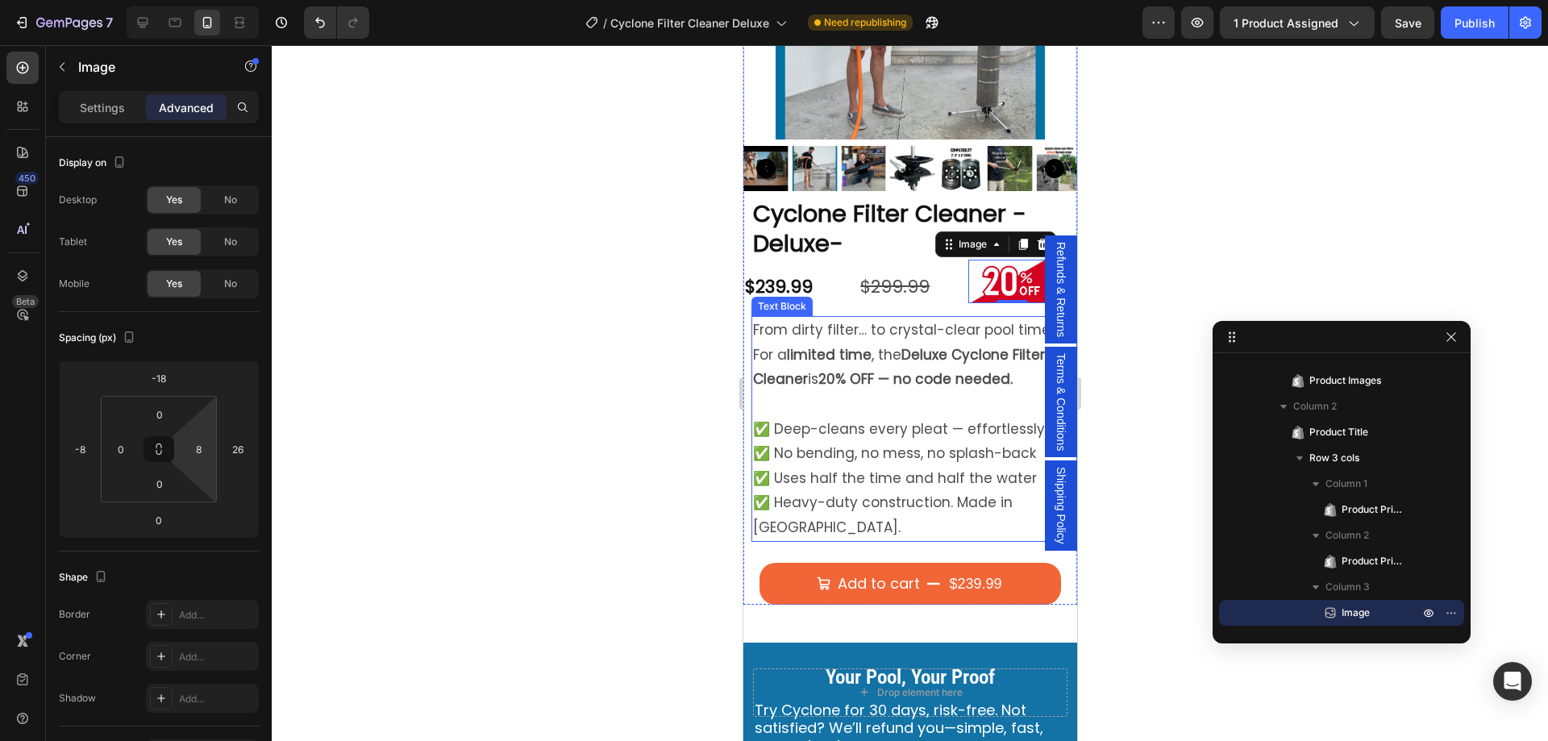
scroll to position [323, 0]
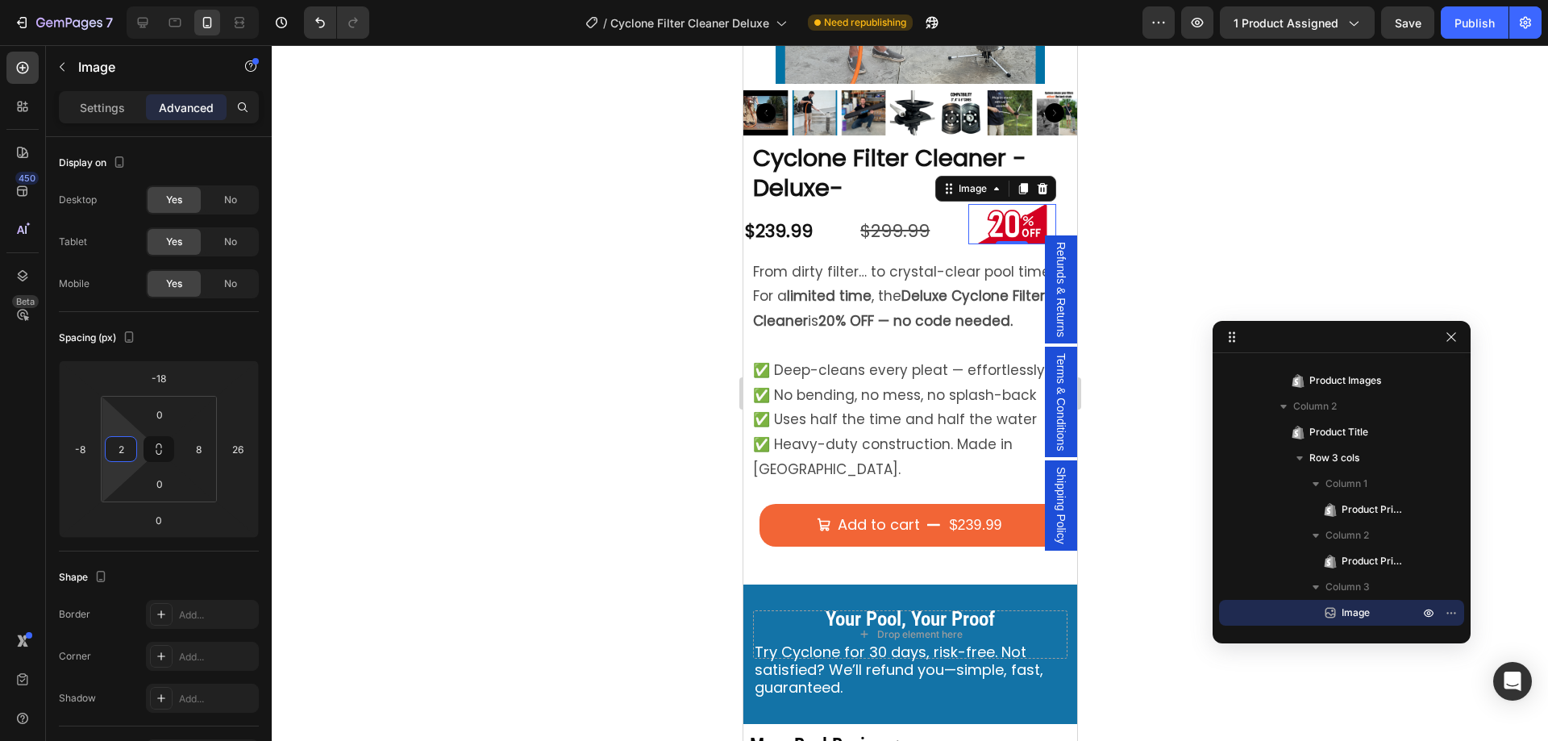
type input "0"
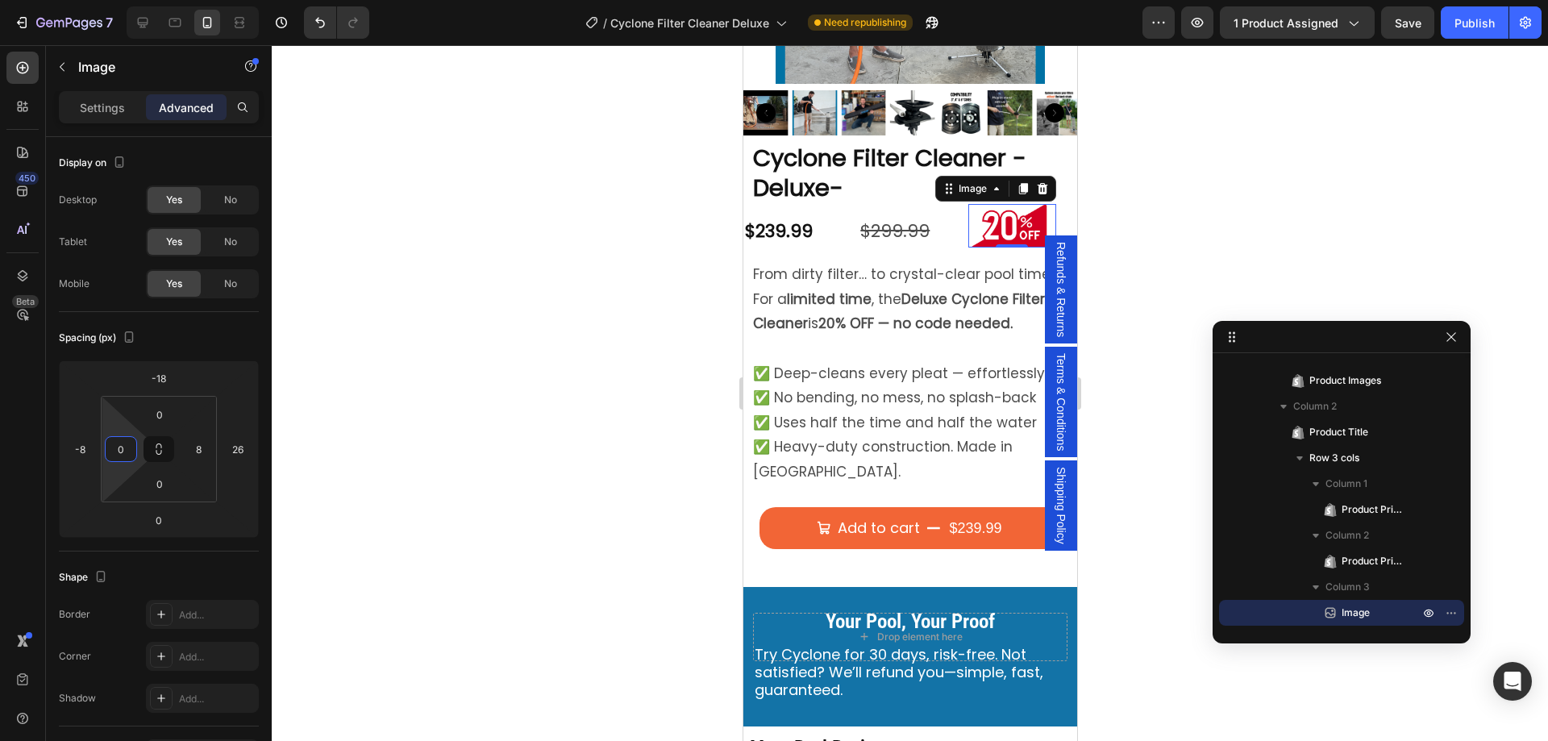
click at [129, 0] on html "7 Version history / Cyclone Filter Cleaner Deluxe Need republishing Preview 1 p…" at bounding box center [774, 0] width 1548 height 0
type input "-6"
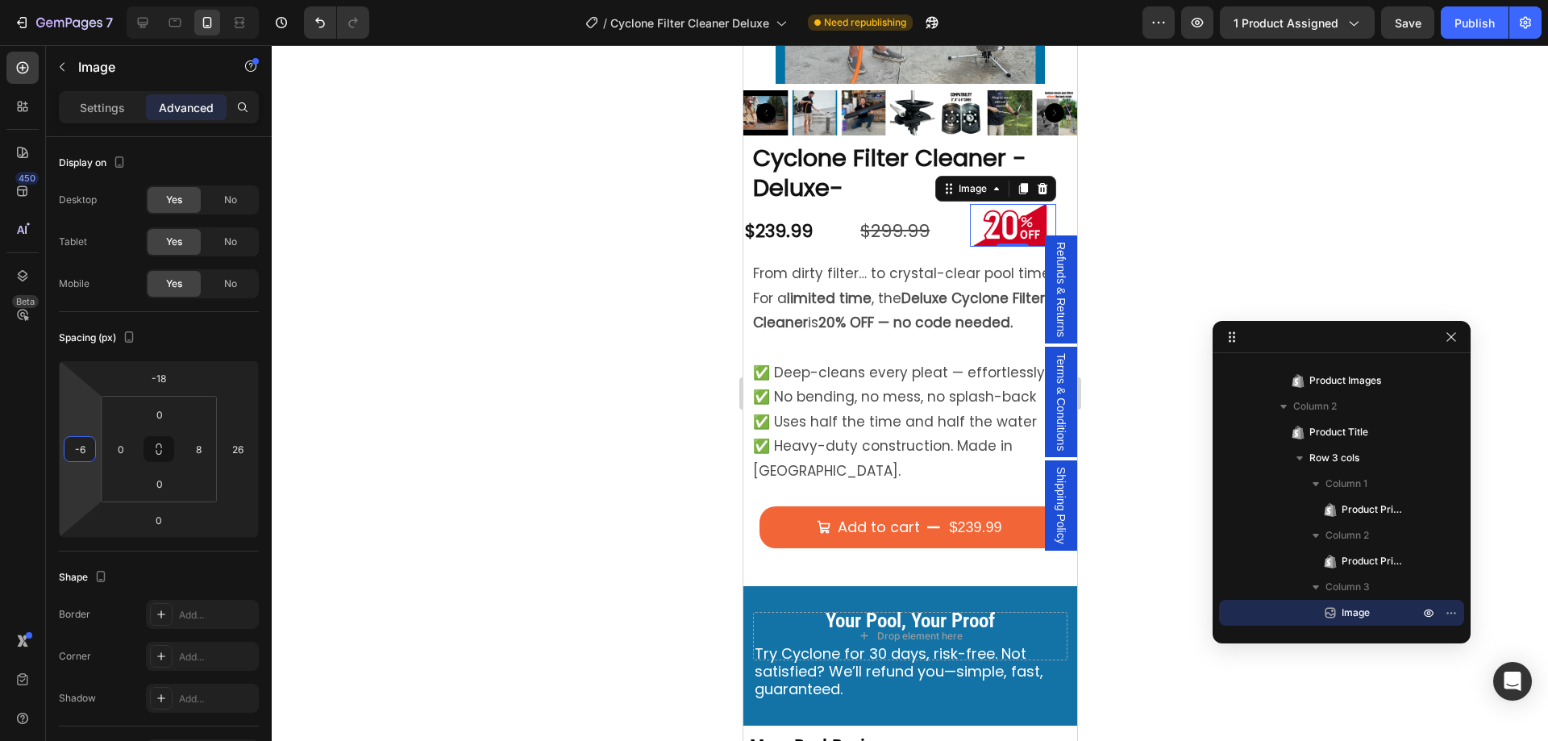
drag, startPoint x: 89, startPoint y: 466, endPoint x: 100, endPoint y: 465, distance: 11.3
click at [100, 0] on html "7 Version history / Cyclone Filter Cleaner Deluxe Need republishing Preview 1 p…" at bounding box center [774, 0] width 1548 height 0
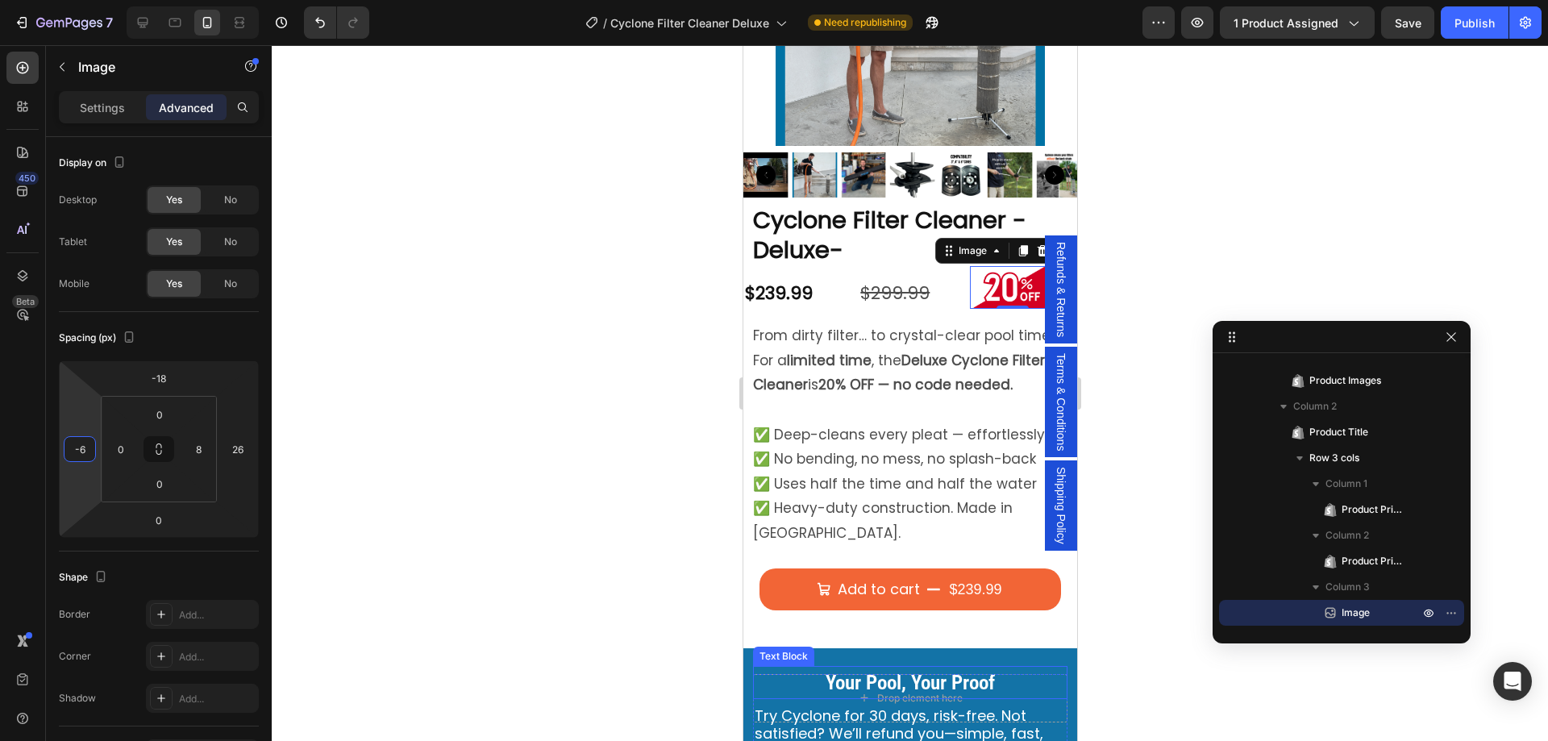
scroll to position [161, 0]
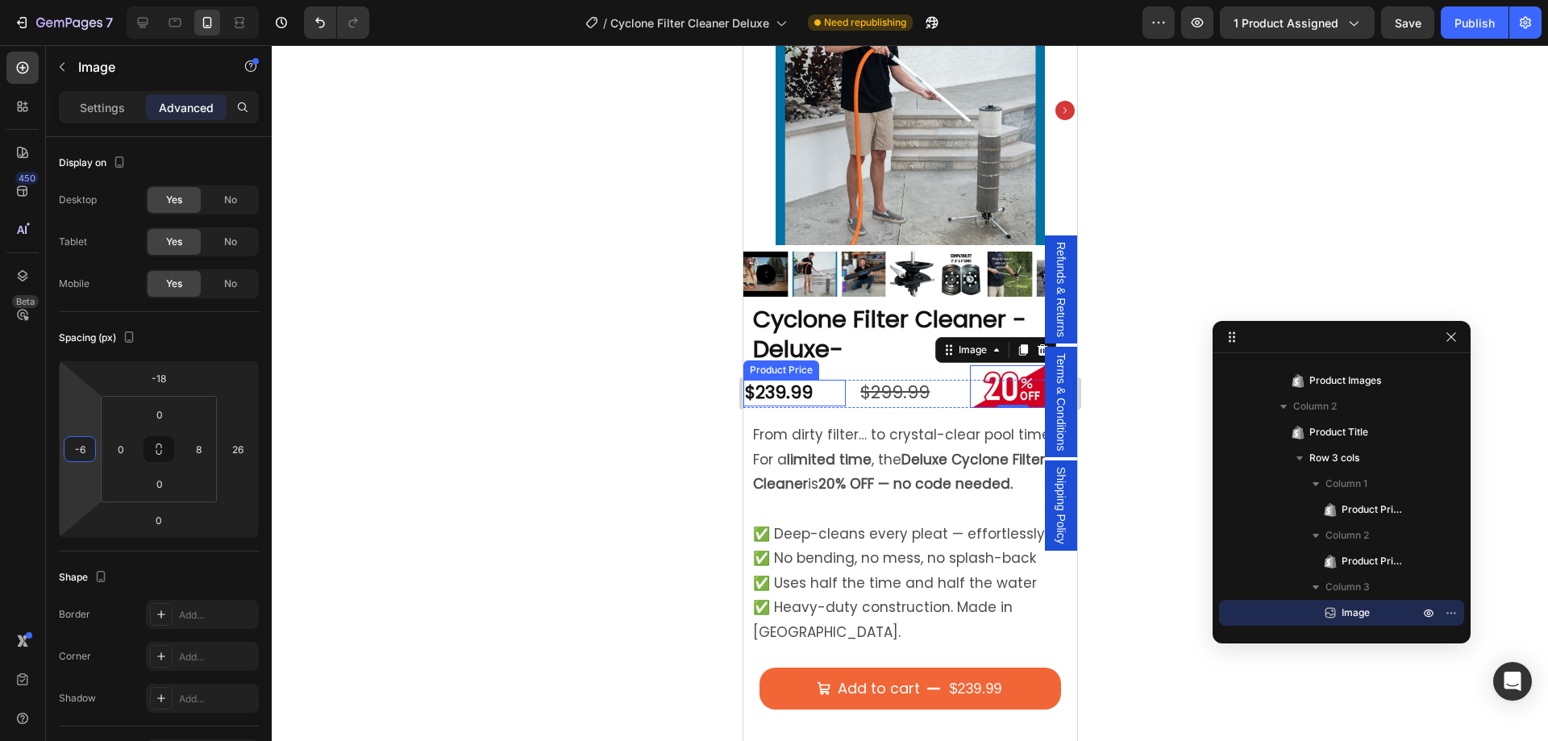
click at [797, 380] on div "$239.99" at bounding box center [794, 393] width 102 height 27
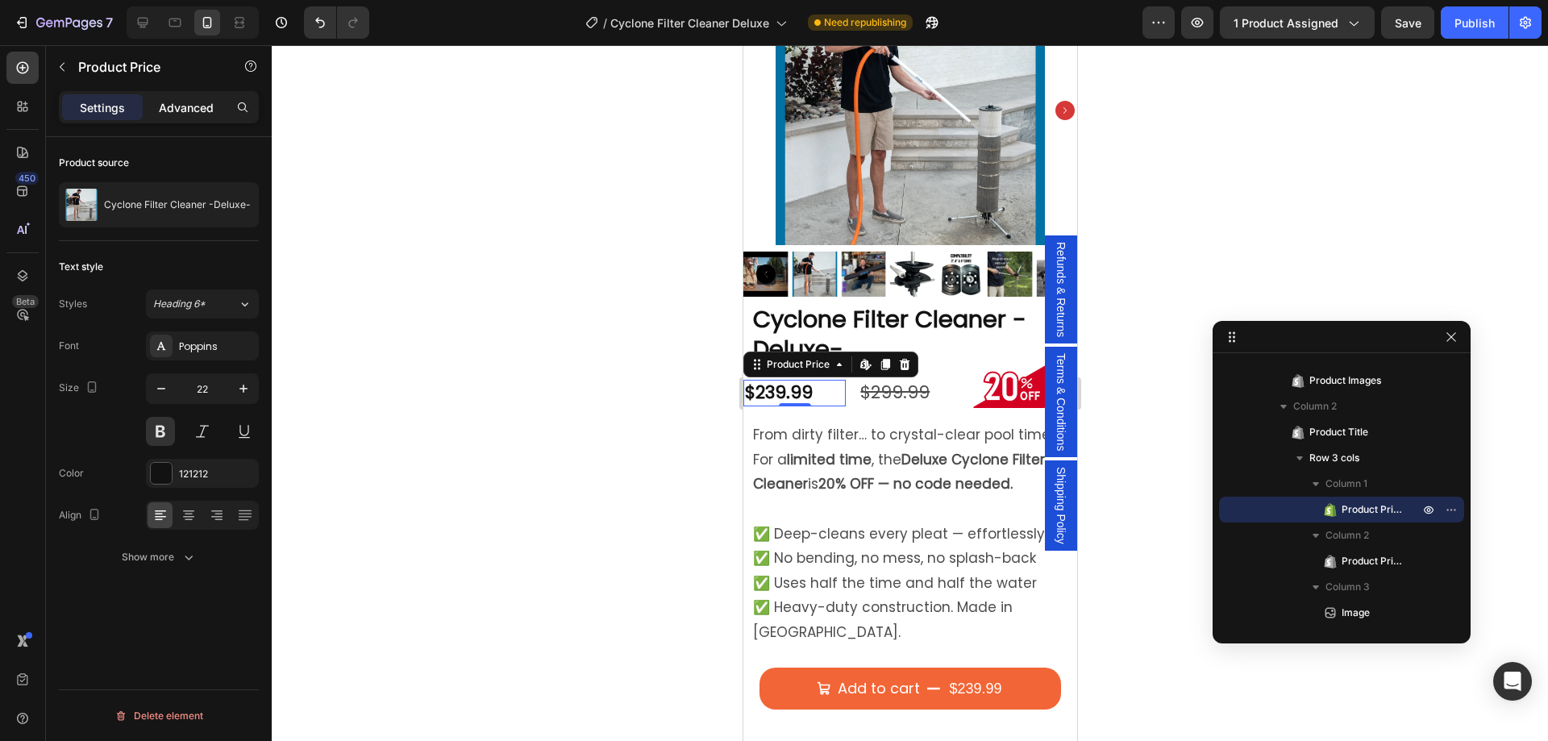
click at [179, 105] on p "Advanced" at bounding box center [186, 107] width 55 height 17
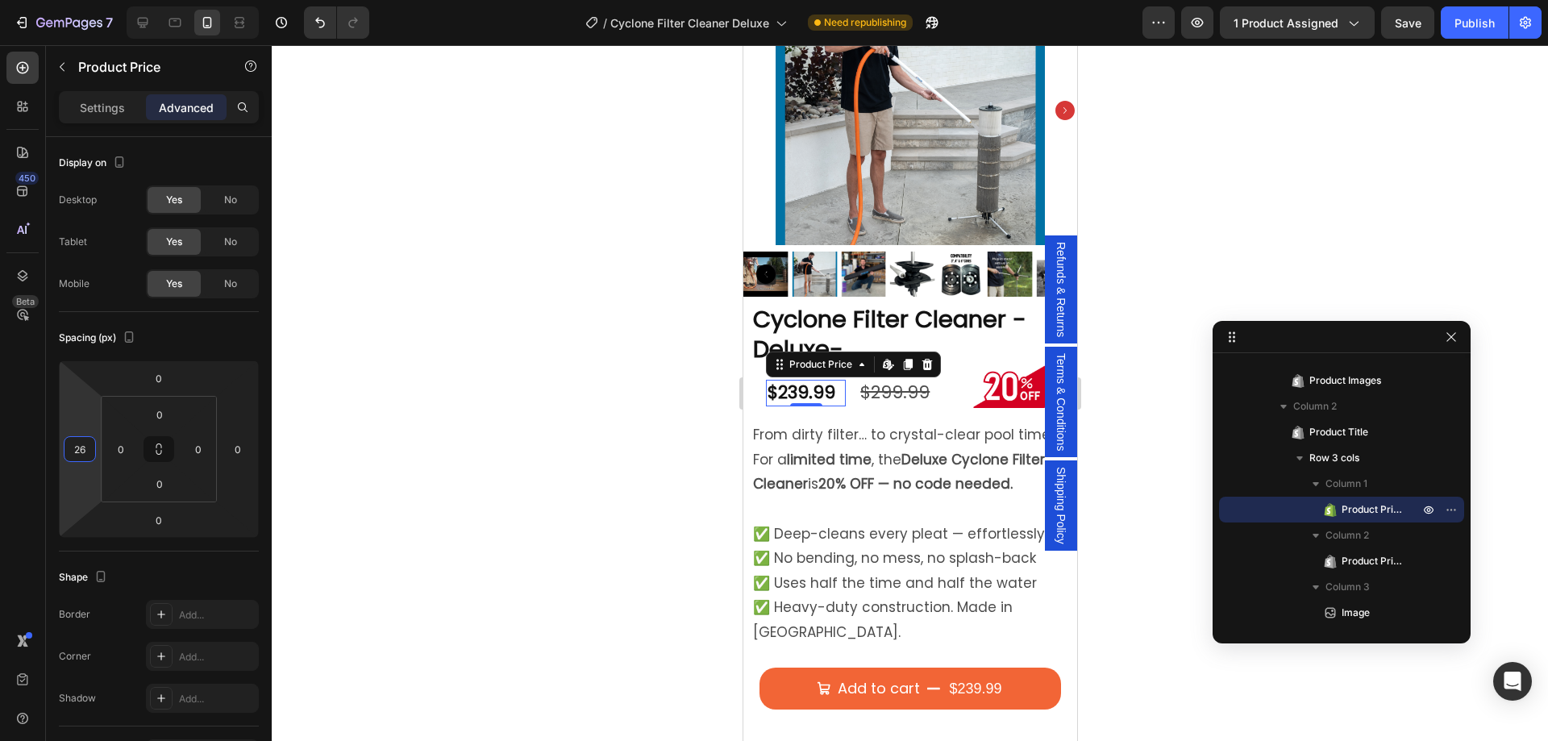
type input "24"
drag, startPoint x: 89, startPoint y: 466, endPoint x: 81, endPoint y: 456, distance: 12.1
click at [81, 0] on html "7 Version history / Cyclone Filter Cleaner Deluxe Need republishing Preview 1 p…" at bounding box center [774, 0] width 1548 height 0
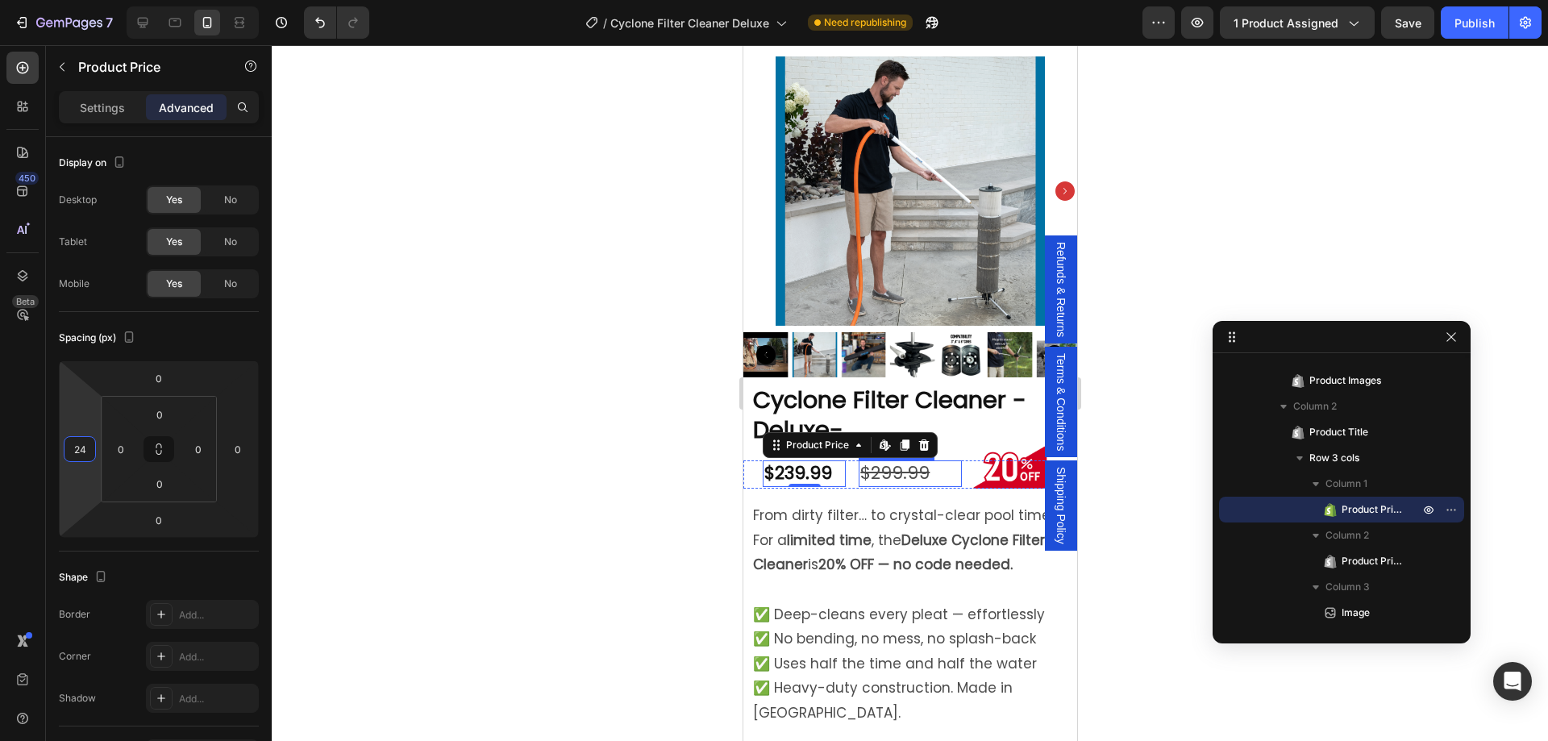
click at [890, 466] on div "$299.99" at bounding box center [909, 473] width 102 height 27
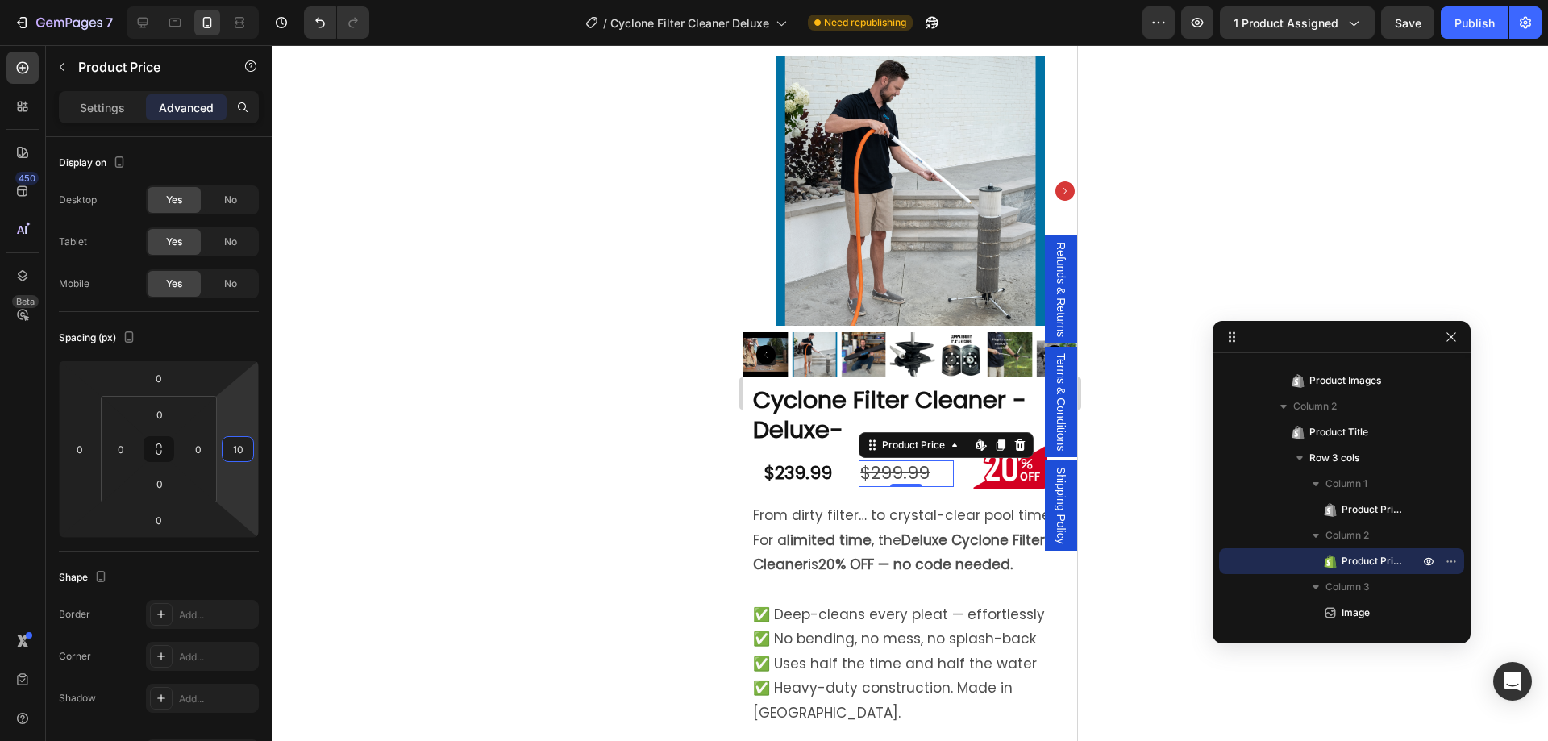
type input "8"
click at [245, 0] on html "7 Version history / Cyclone Filter Cleaner Deluxe Need republishing Preview 1 p…" at bounding box center [774, 0] width 1548 height 0
click at [94, 0] on html "7 Version history / Cyclone Filter Cleaner Deluxe Need republishing Preview 1 p…" at bounding box center [774, 0] width 1548 height 0
type input "10"
click at [92, 0] on html "7 Version history / Cyclone Filter Cleaner Deluxe Need republishing Preview 1 p…" at bounding box center [774, 0] width 1548 height 0
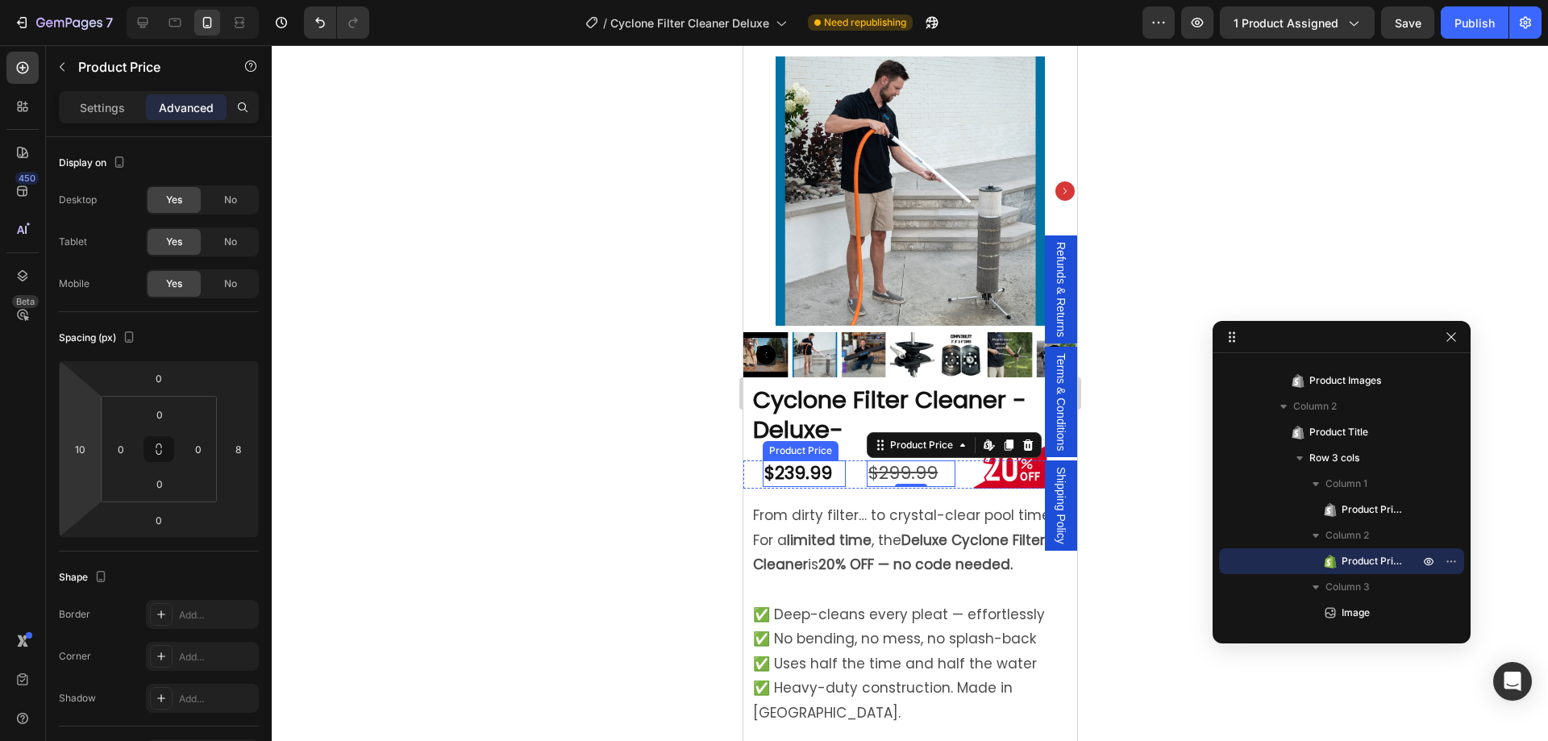
click at [781, 462] on div "$239.99" at bounding box center [803, 473] width 83 height 27
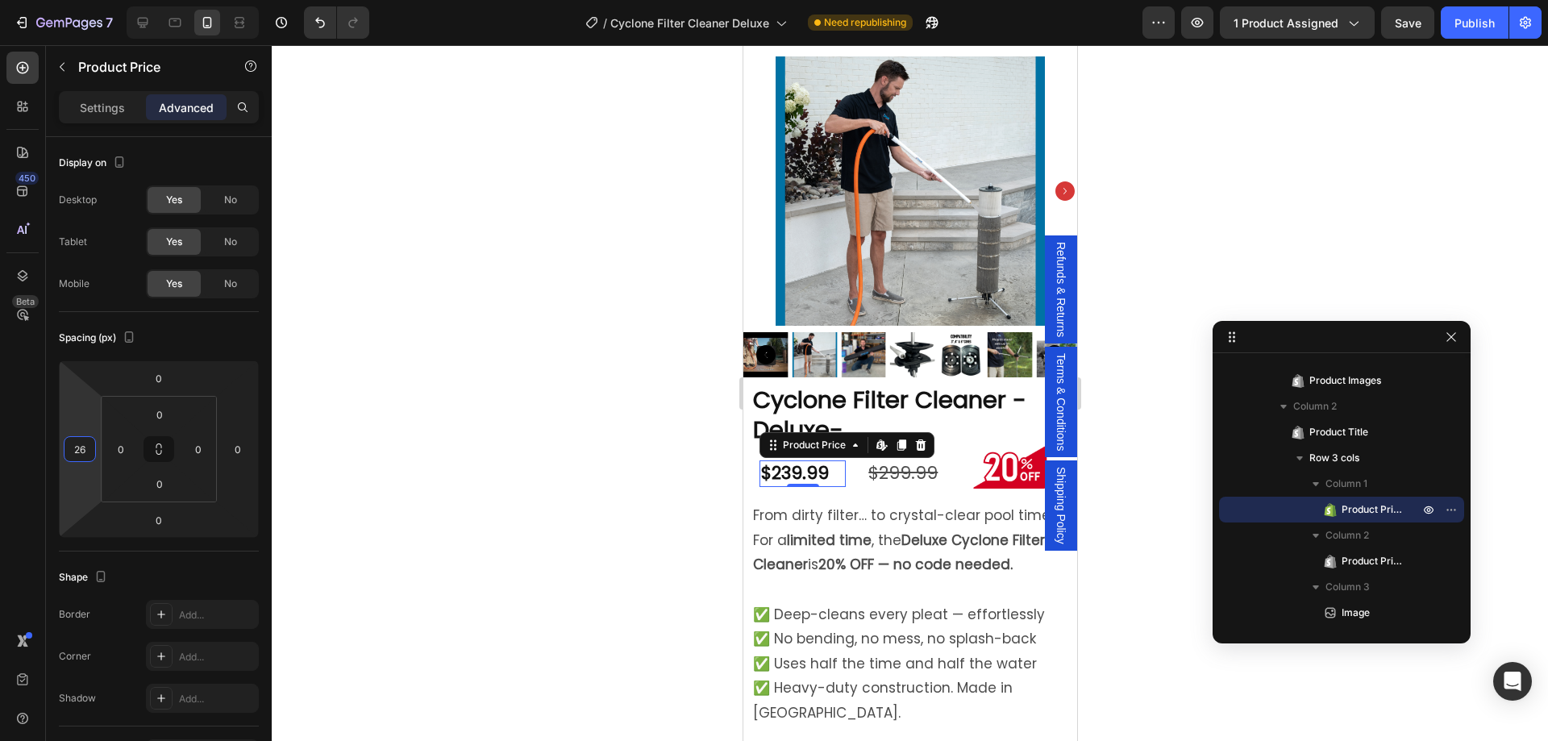
type input "28"
drag, startPoint x: 93, startPoint y: 466, endPoint x: 102, endPoint y: 463, distance: 9.4
click at [94, 0] on html "7 Version history / Cyclone Filter Cleaner Deluxe Need republishing Preview 1 p…" at bounding box center [774, 0] width 1548 height 0
type input "-26"
drag, startPoint x: 247, startPoint y: 466, endPoint x: 246, endPoint y: 477, distance: 10.5
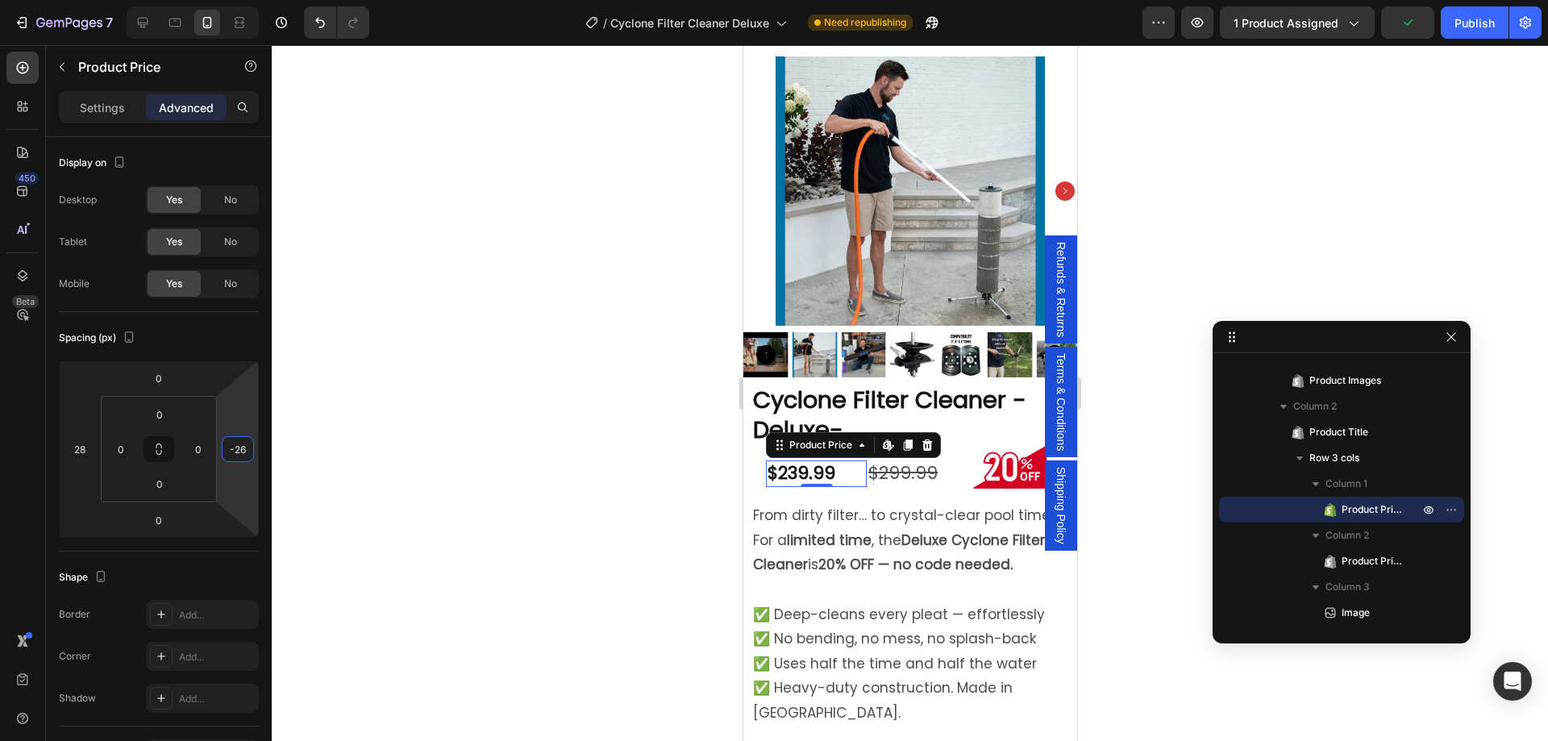
click at [246, 0] on html "7 Version history / Cyclone Filter Cleaner Deluxe Need republishing Preview 1 p…" at bounding box center [774, 0] width 1548 height 0
type input "38"
click at [79, 0] on html "7 Version history / Cyclone Filter Cleaner Deluxe Need republishing Preview 1 p…" at bounding box center [774, 0] width 1548 height 0
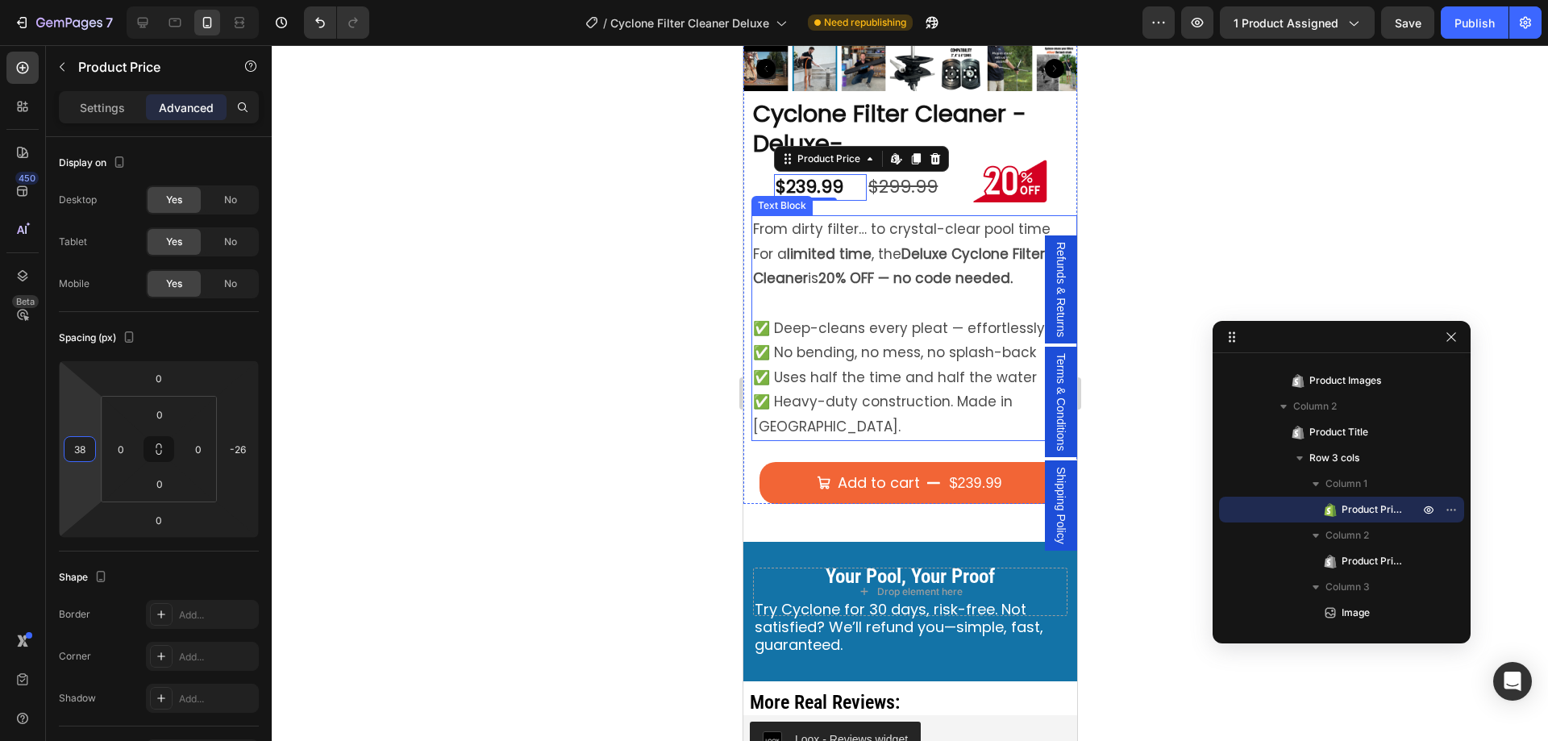
scroll to position [403, 0]
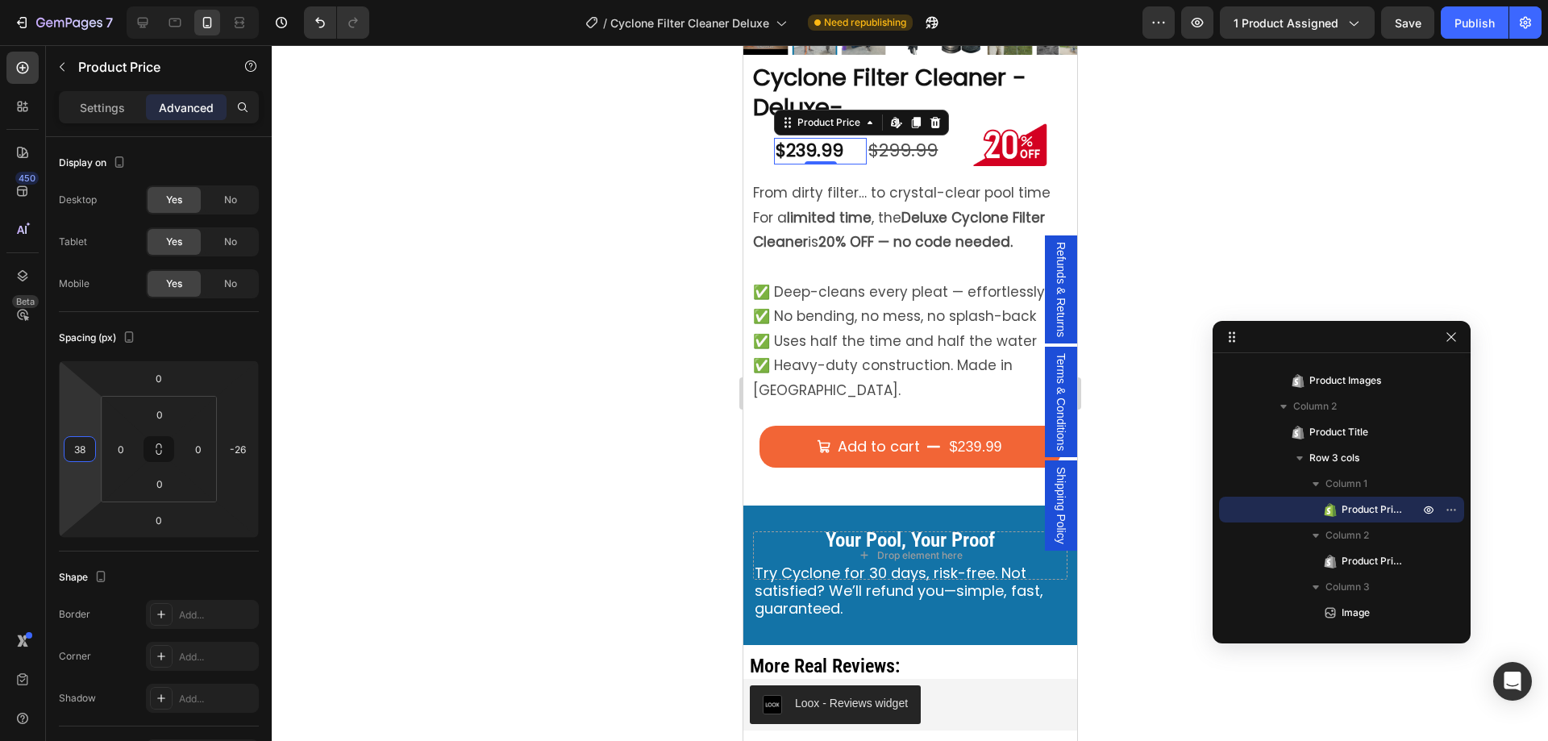
click at [555, 457] on div at bounding box center [910, 393] width 1276 height 696
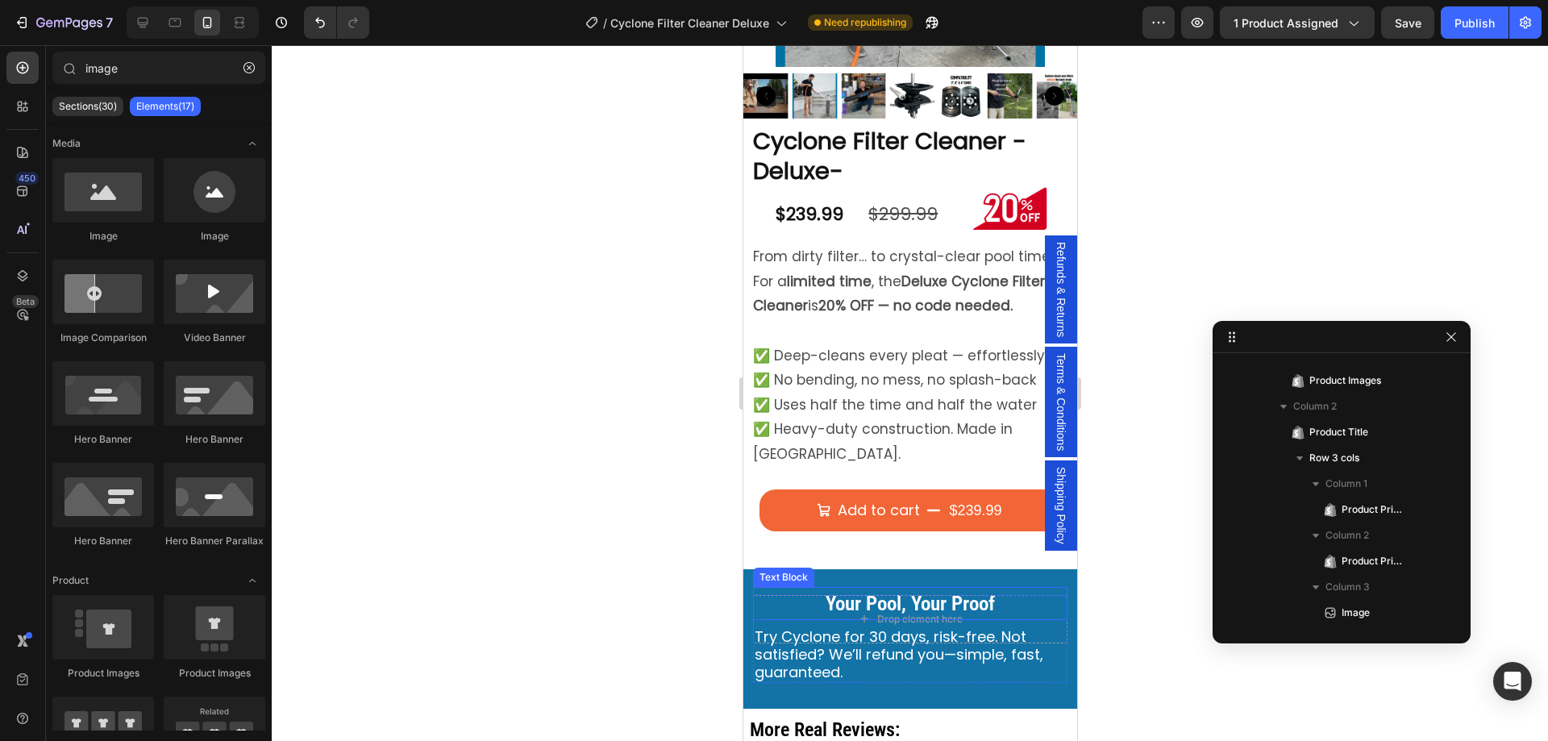
scroll to position [323, 0]
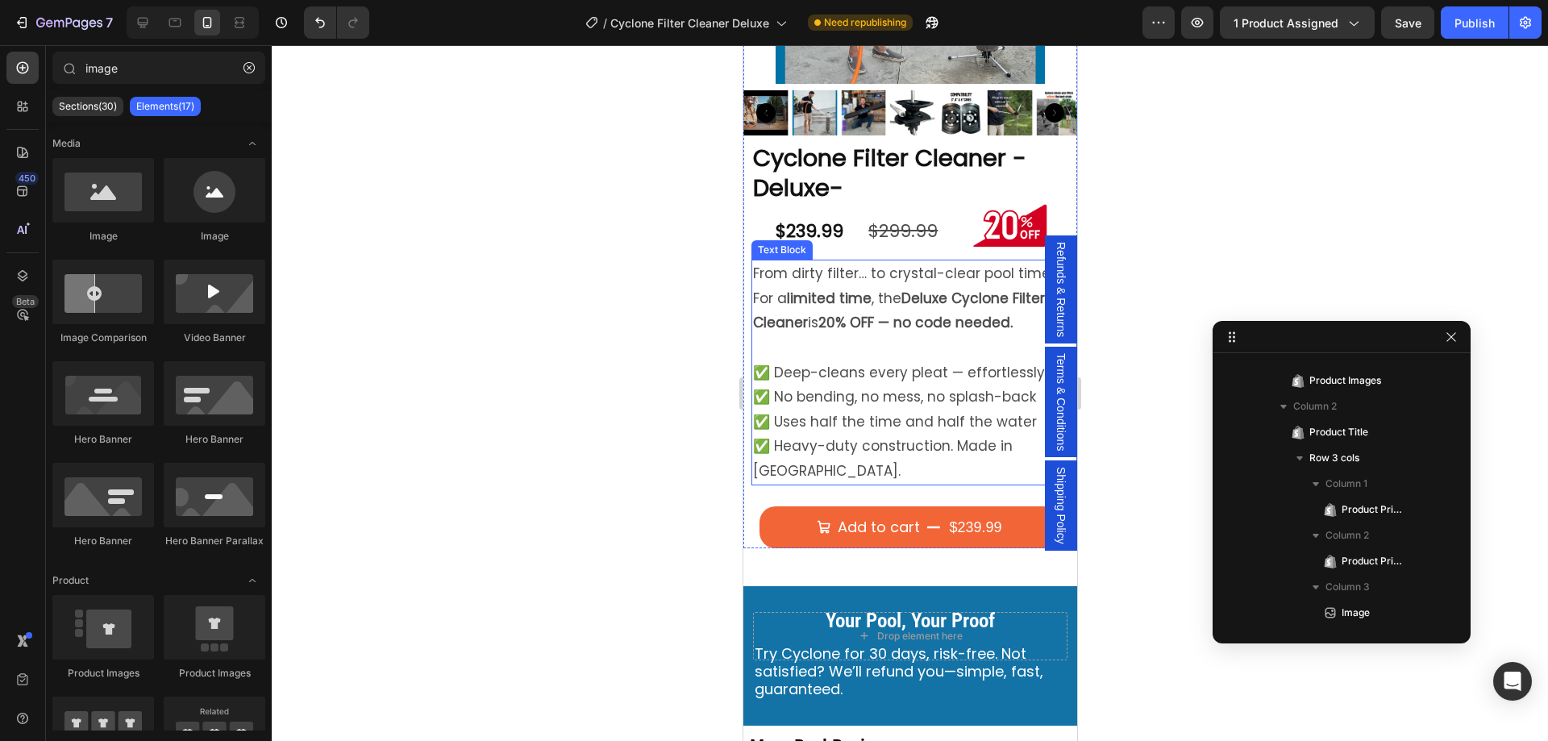
click at [767, 261] on p "From dirty filter… to crystal-clear pool time" at bounding box center [913, 273] width 323 height 25
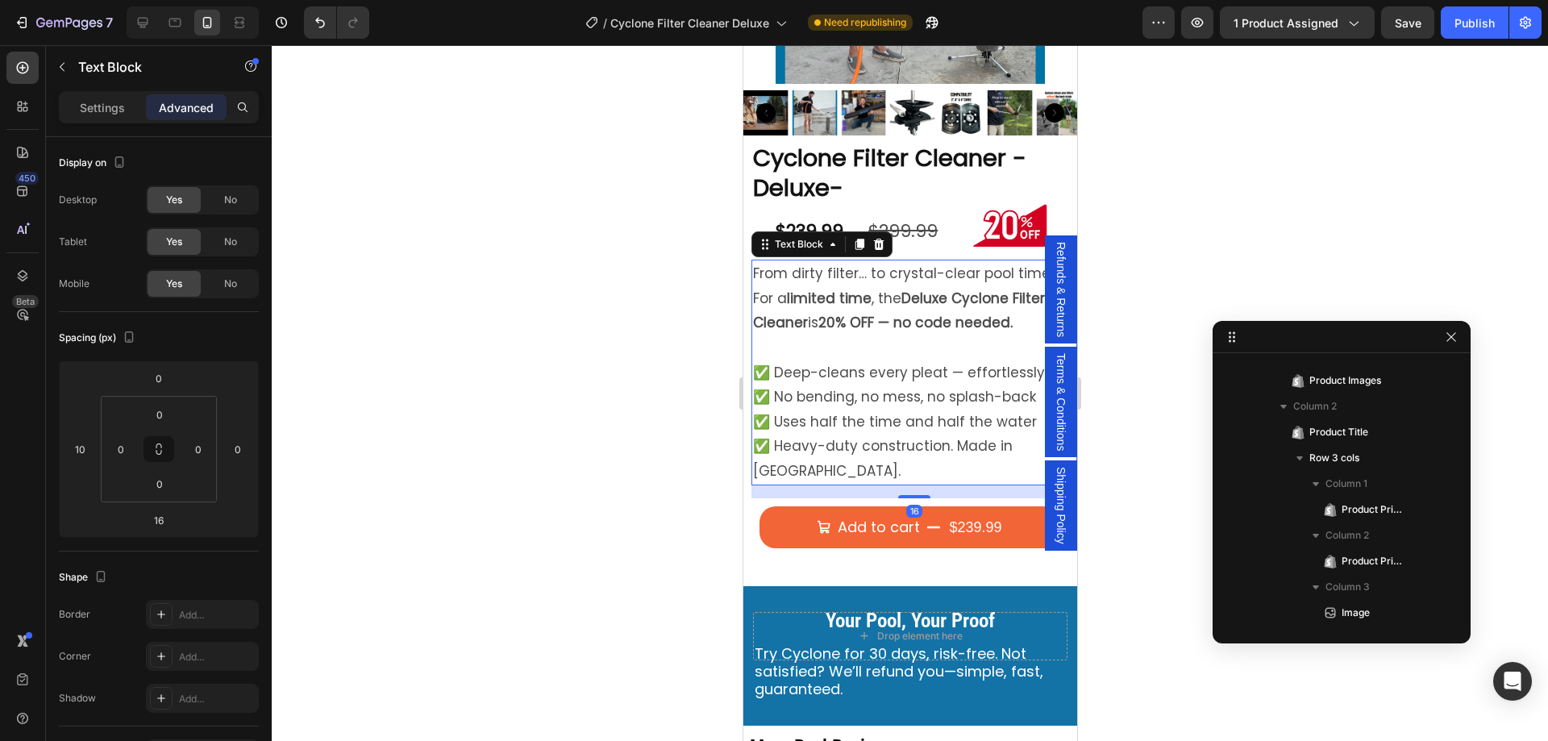
scroll to position [353, 0]
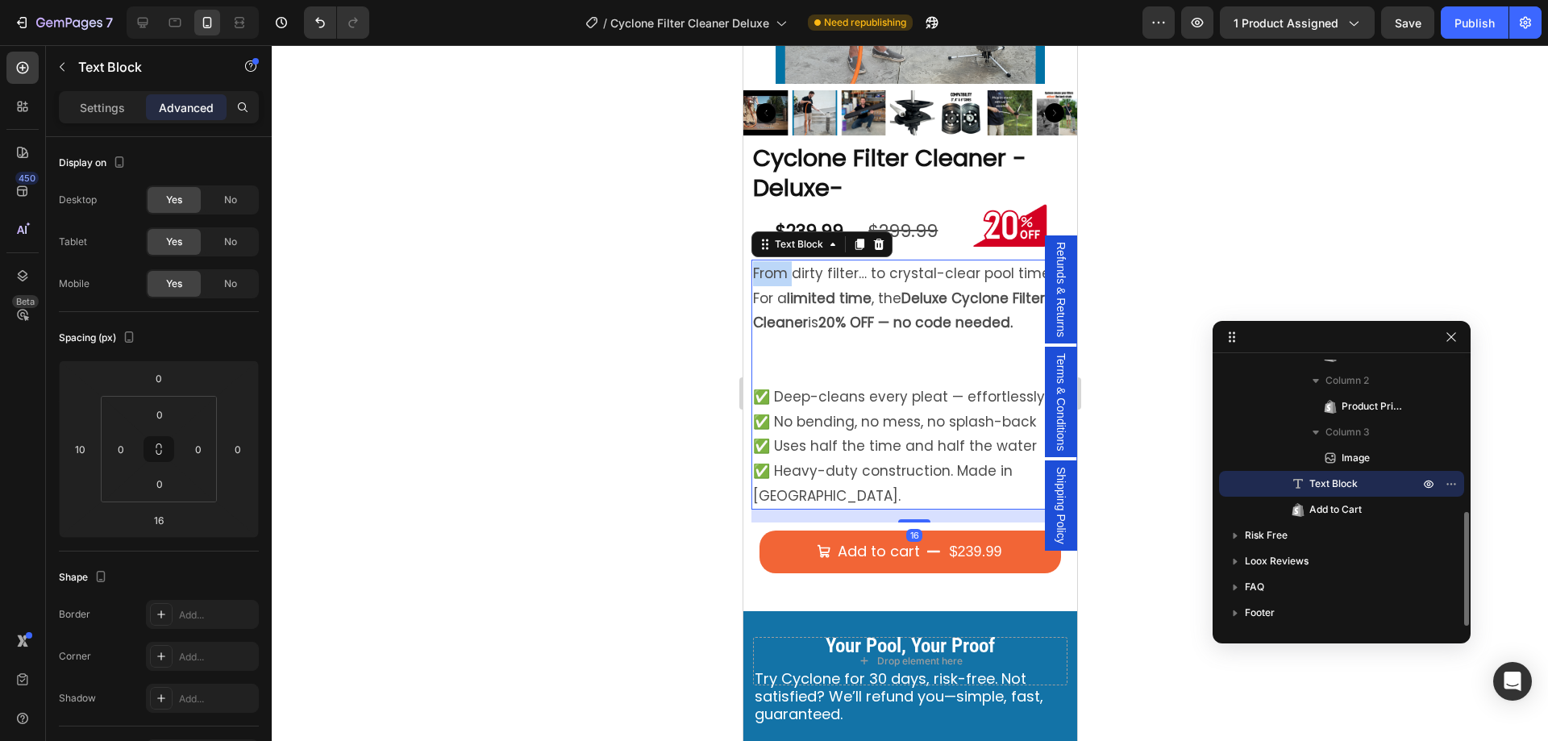
click at [759, 262] on p "From dirty filter… to crystal-clear pool time" at bounding box center [913, 273] width 323 height 25
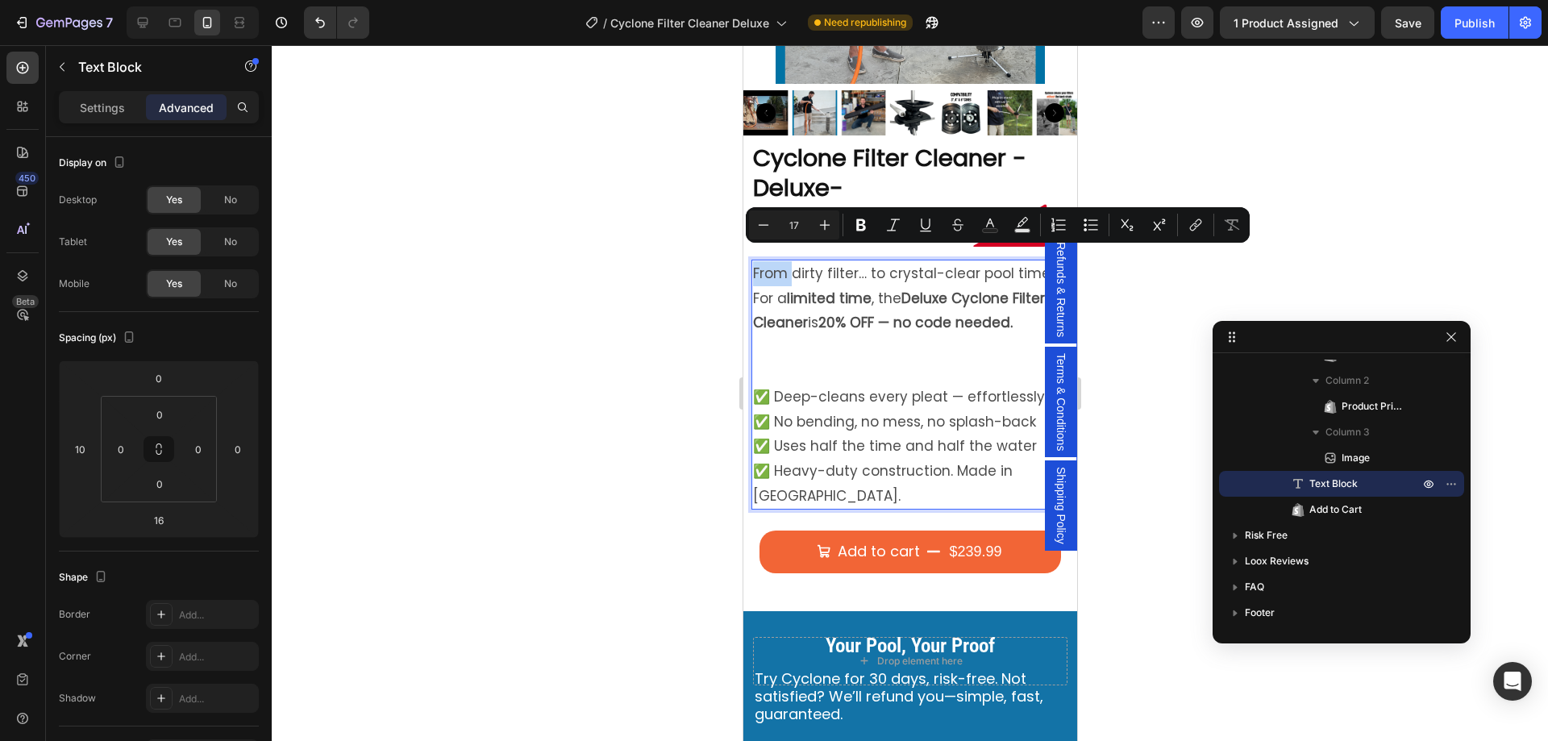
click at [758, 264] on p "From dirty filter… to crystal-clear pool time" at bounding box center [913, 273] width 323 height 25
drag, startPoint x: 756, startPoint y: 261, endPoint x: 765, endPoint y: 260, distance: 9.7
click at [765, 261] on p "From dirty filter… to crystal-clear pool time" at bounding box center [913, 273] width 323 height 25
drag, startPoint x: 752, startPoint y: 260, endPoint x: 1039, endPoint y: 267, distance: 286.3
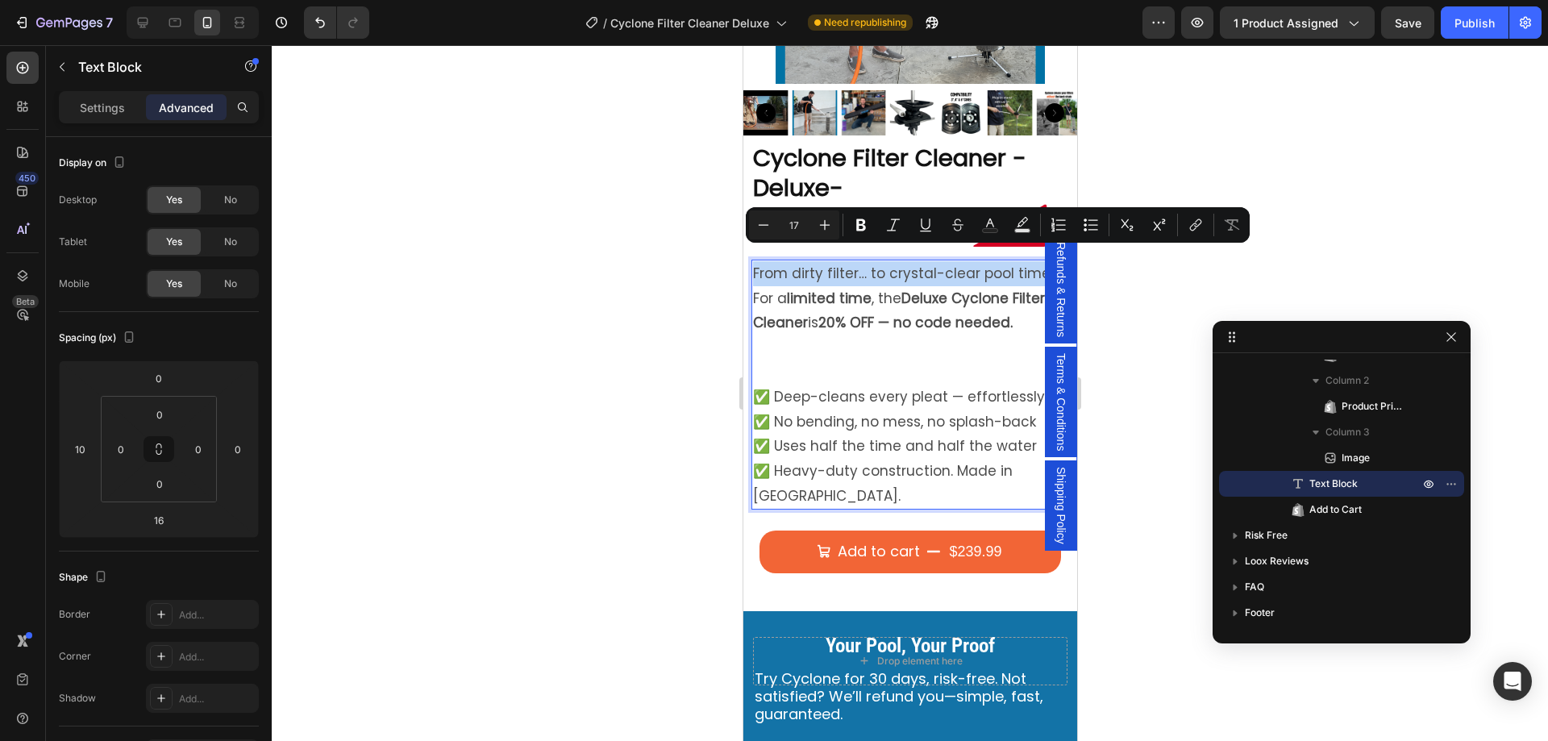
copy p "From dirty filter… to crystal-clear pool time"
click at [887, 294] on p "For a limited time , the Deluxe Cyclone Filter Cleaner is 20% OFF — no code nee…" at bounding box center [913, 310] width 323 height 49
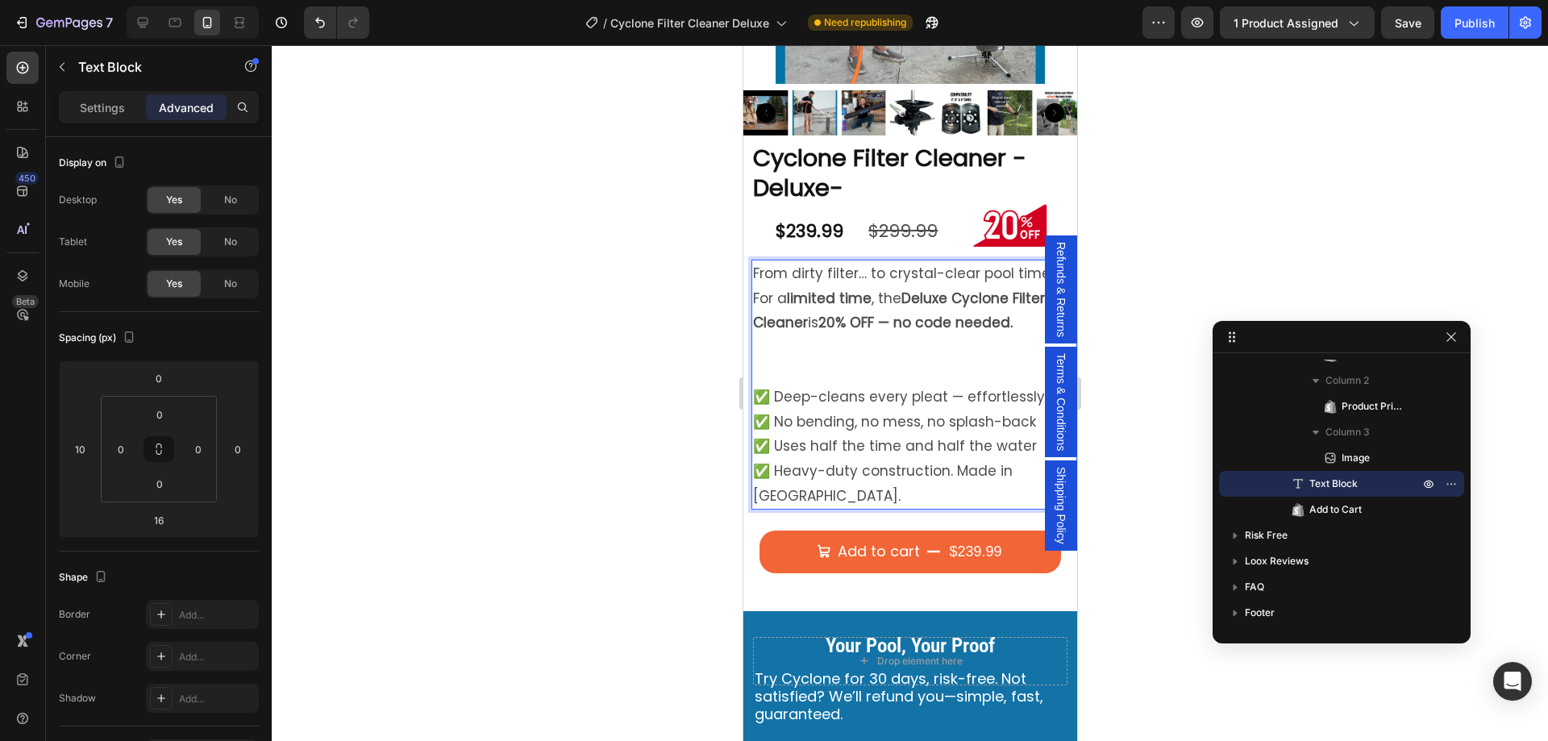
click at [755, 286] on p "For a limited time , the Deluxe Cyclone Filter Cleaner is 20% OFF — no code nee…" at bounding box center [913, 310] width 323 height 49
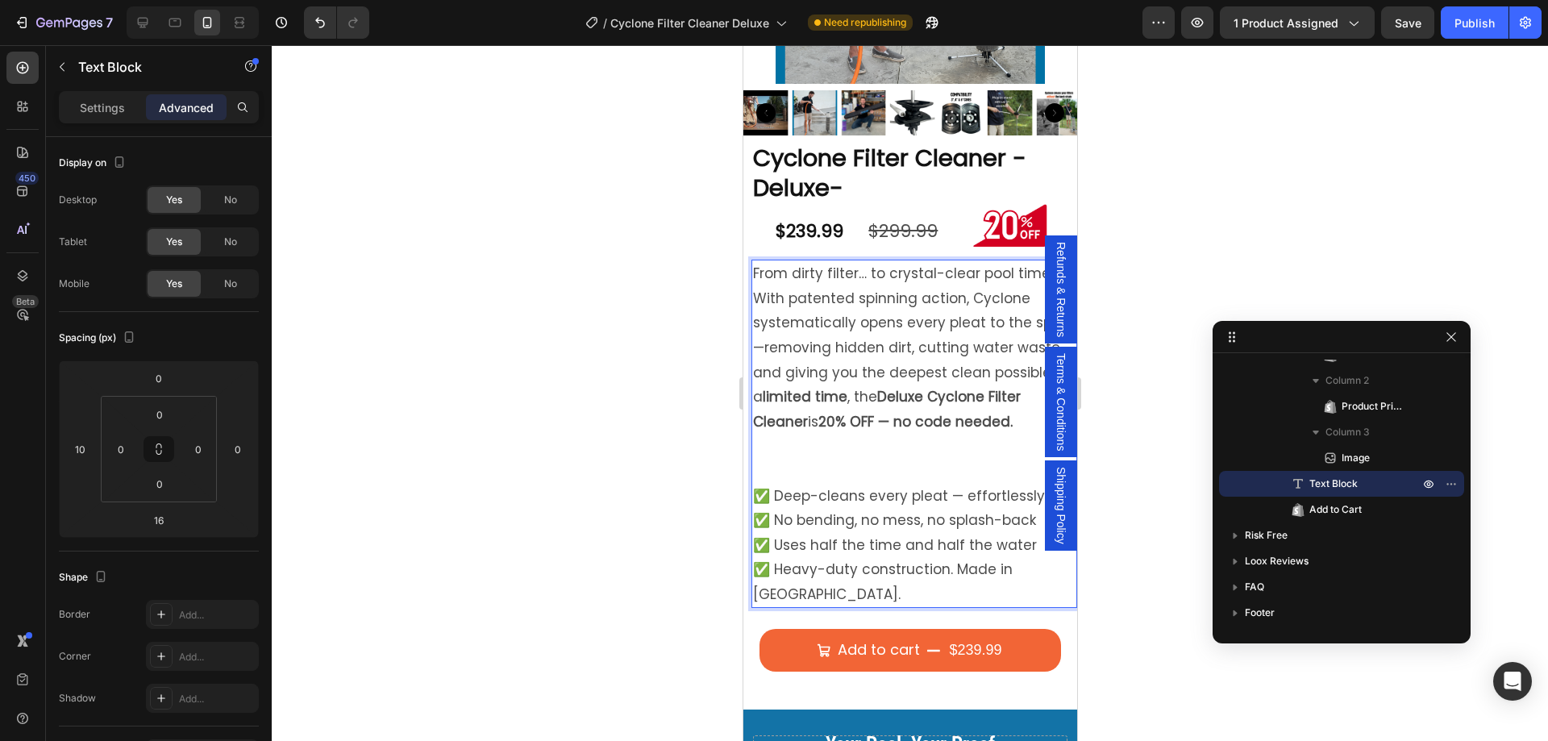
click at [767, 261] on p "From dirty filter… to crystal-clear pool time" at bounding box center [913, 273] width 323 height 25
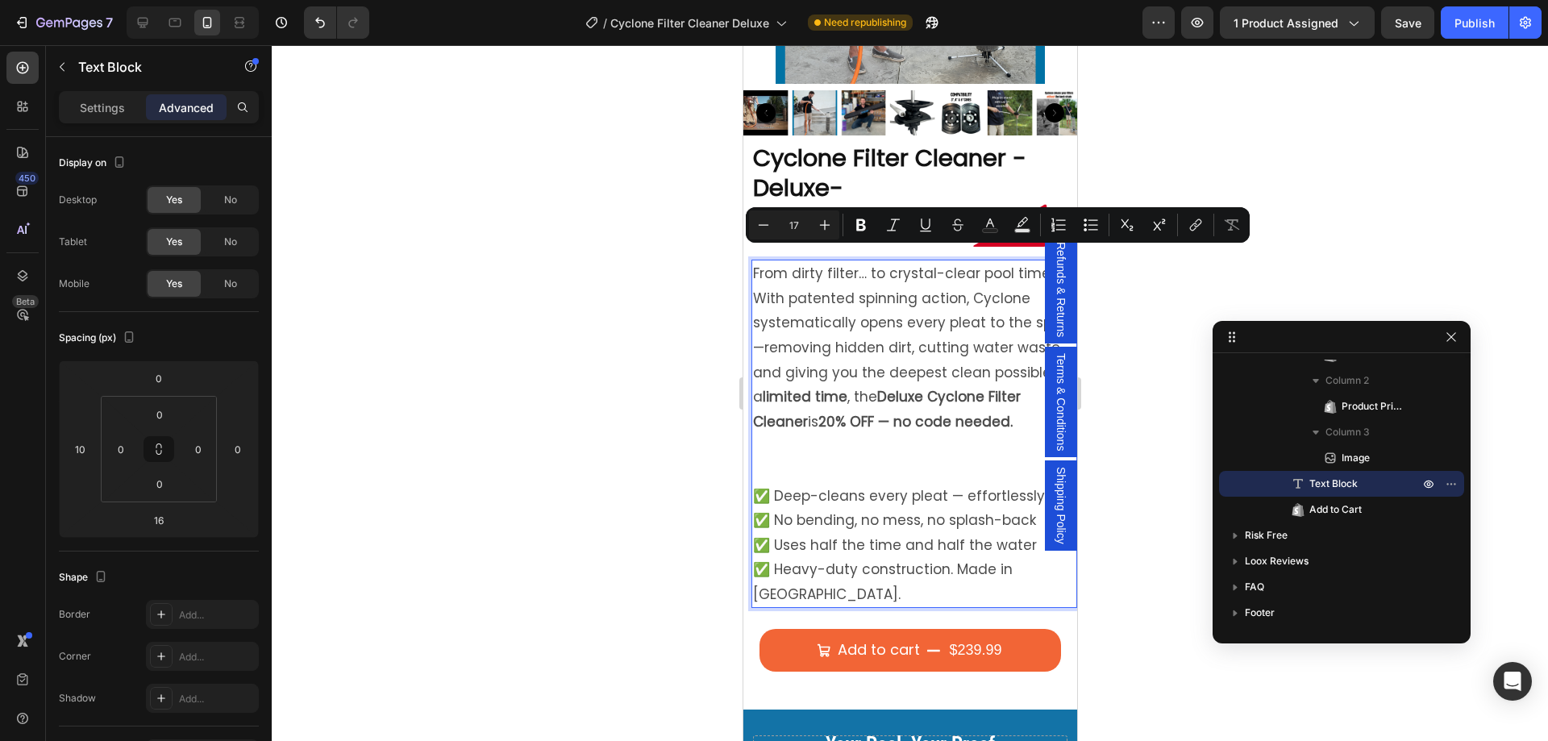
click at [815, 266] on p "From dirty filter… to crystal-clear pool time" at bounding box center [913, 273] width 323 height 25
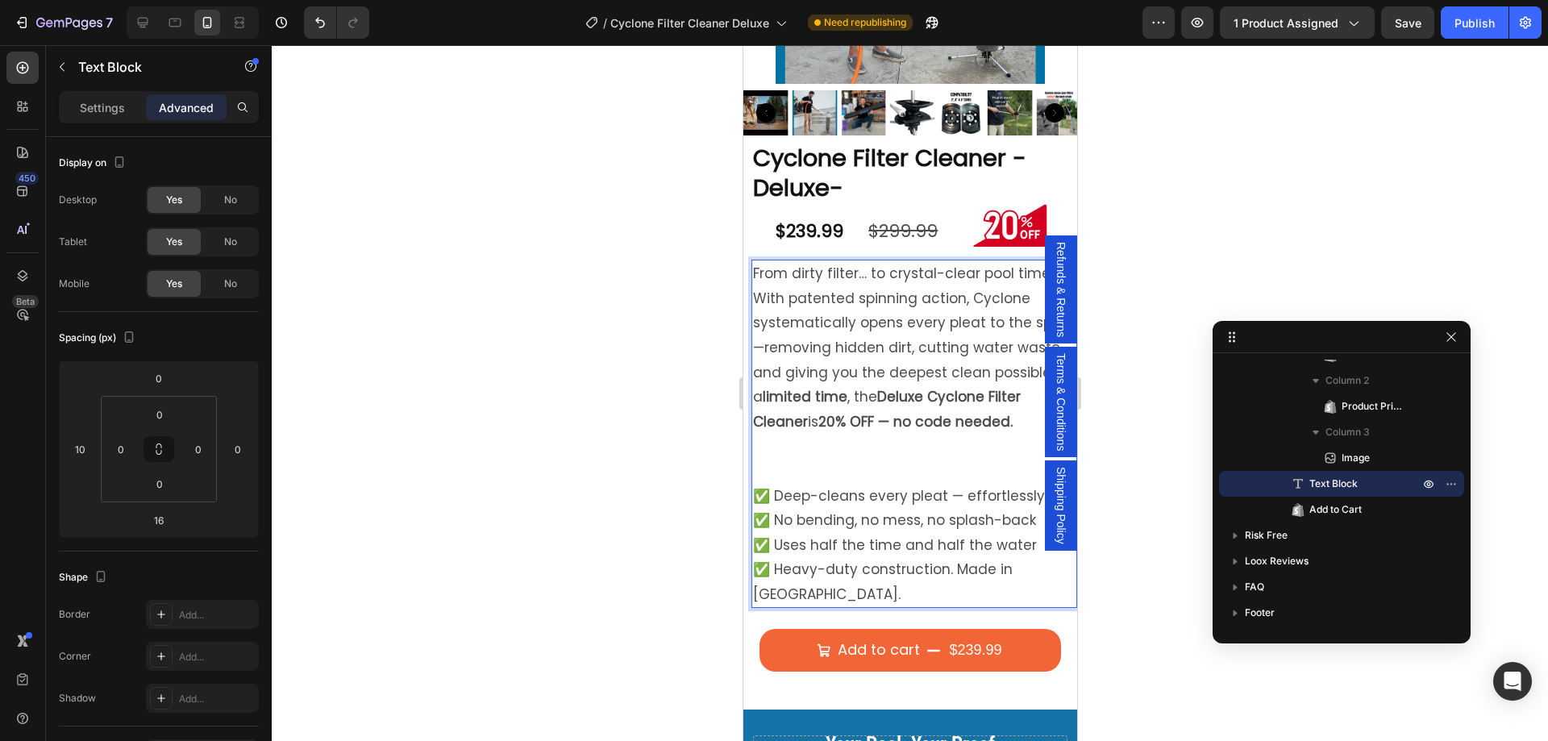
click at [768, 264] on p "From dirty filter… to crystal-clear pool time" at bounding box center [913, 273] width 323 height 25
click at [757, 261] on p "From dirty filter… to crystal-clear pool time" at bounding box center [913, 273] width 323 height 25
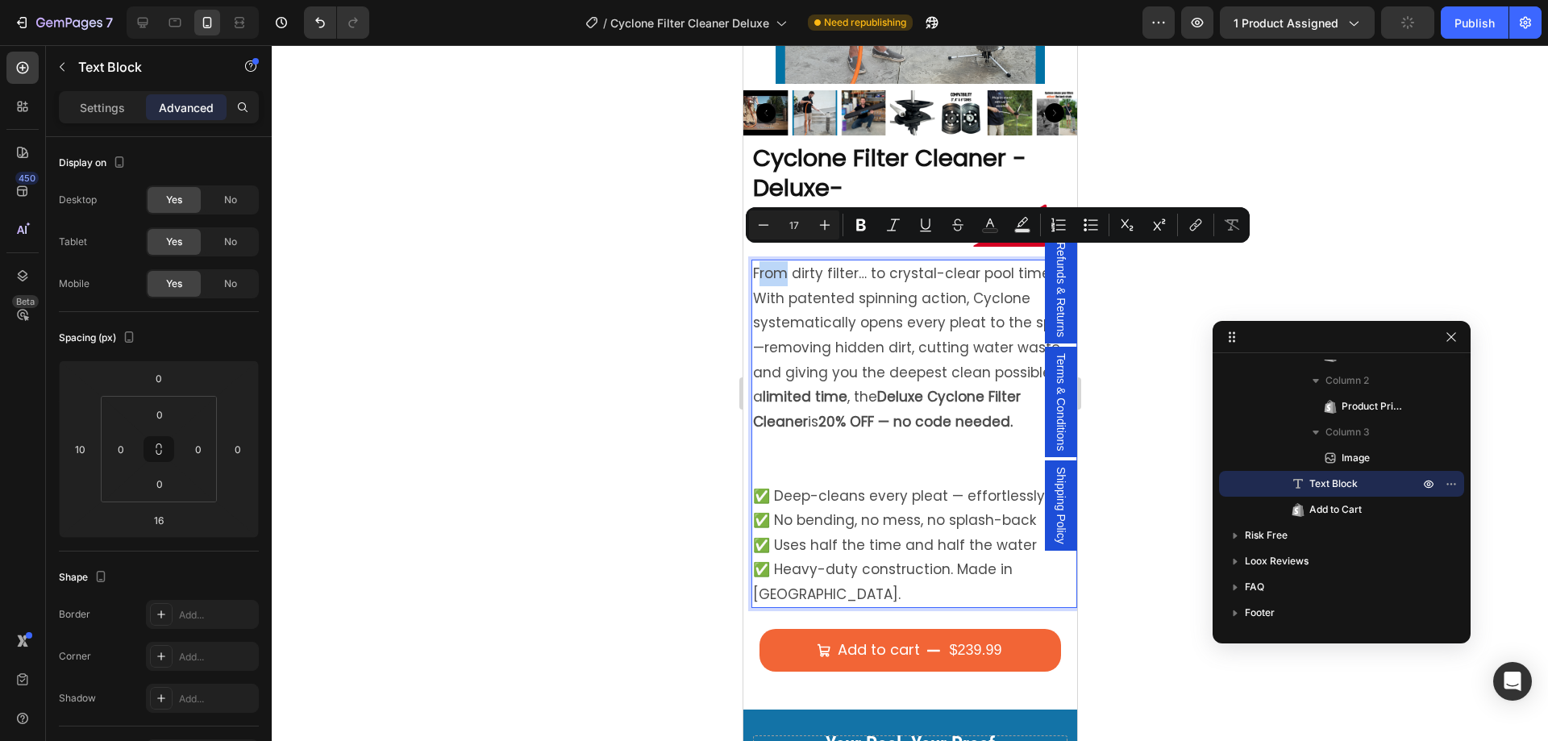
drag, startPoint x: 756, startPoint y: 260, endPoint x: 782, endPoint y: 260, distance: 26.6
click at [782, 261] on p "From dirty filter… to crystal-clear pool time" at bounding box center [913, 273] width 323 height 25
drag, startPoint x: 754, startPoint y: 261, endPoint x: 1045, endPoint y: 259, distance: 291.1
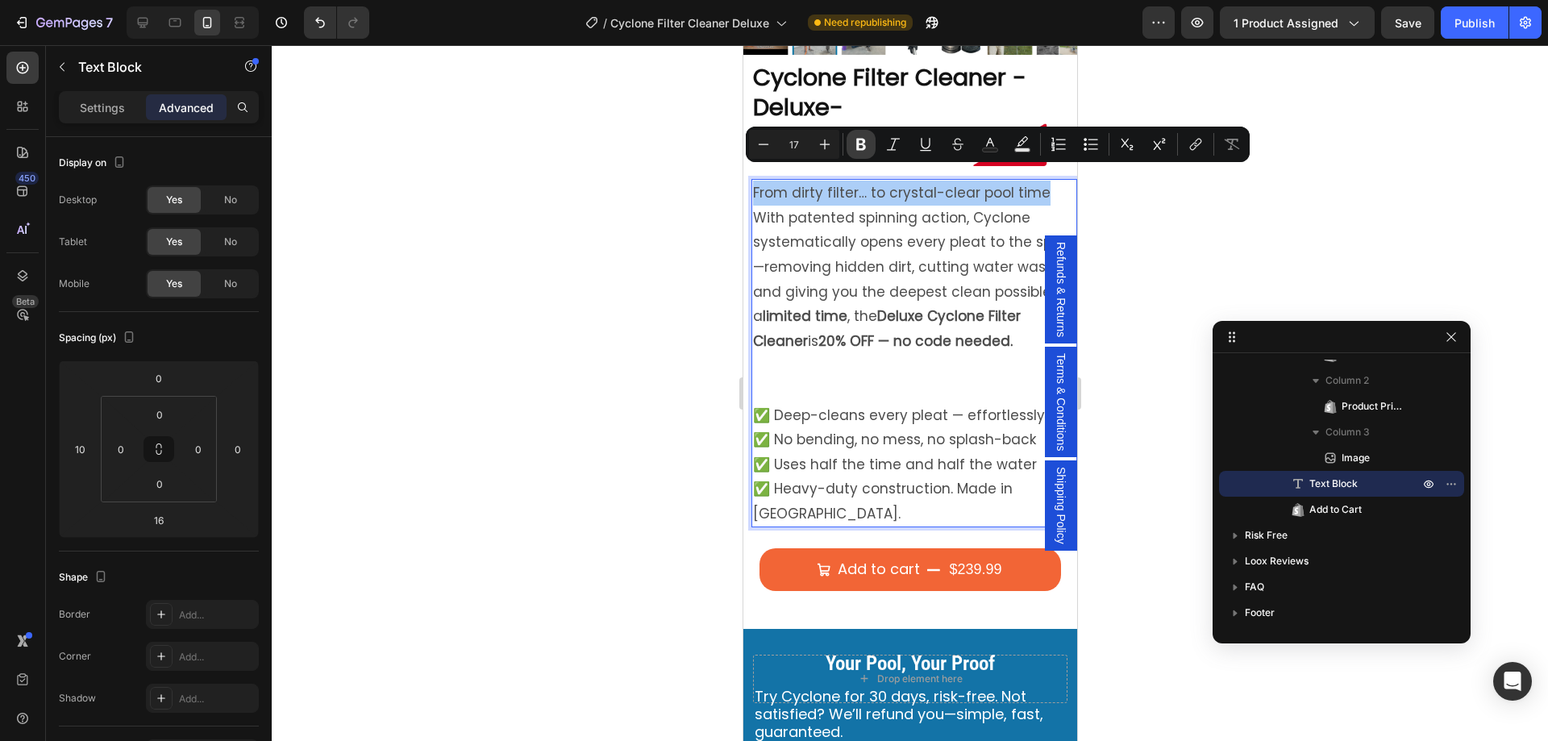
click at [857, 142] on icon "Editor contextual toolbar" at bounding box center [861, 145] width 10 height 12
click at [829, 148] on icon "Editor contextual toolbar" at bounding box center [825, 144] width 16 height 16
type input "18"
click at [1056, 182] on strong "From dirty filter… to crystal-clear pool time" at bounding box center [905, 192] width 306 height 20
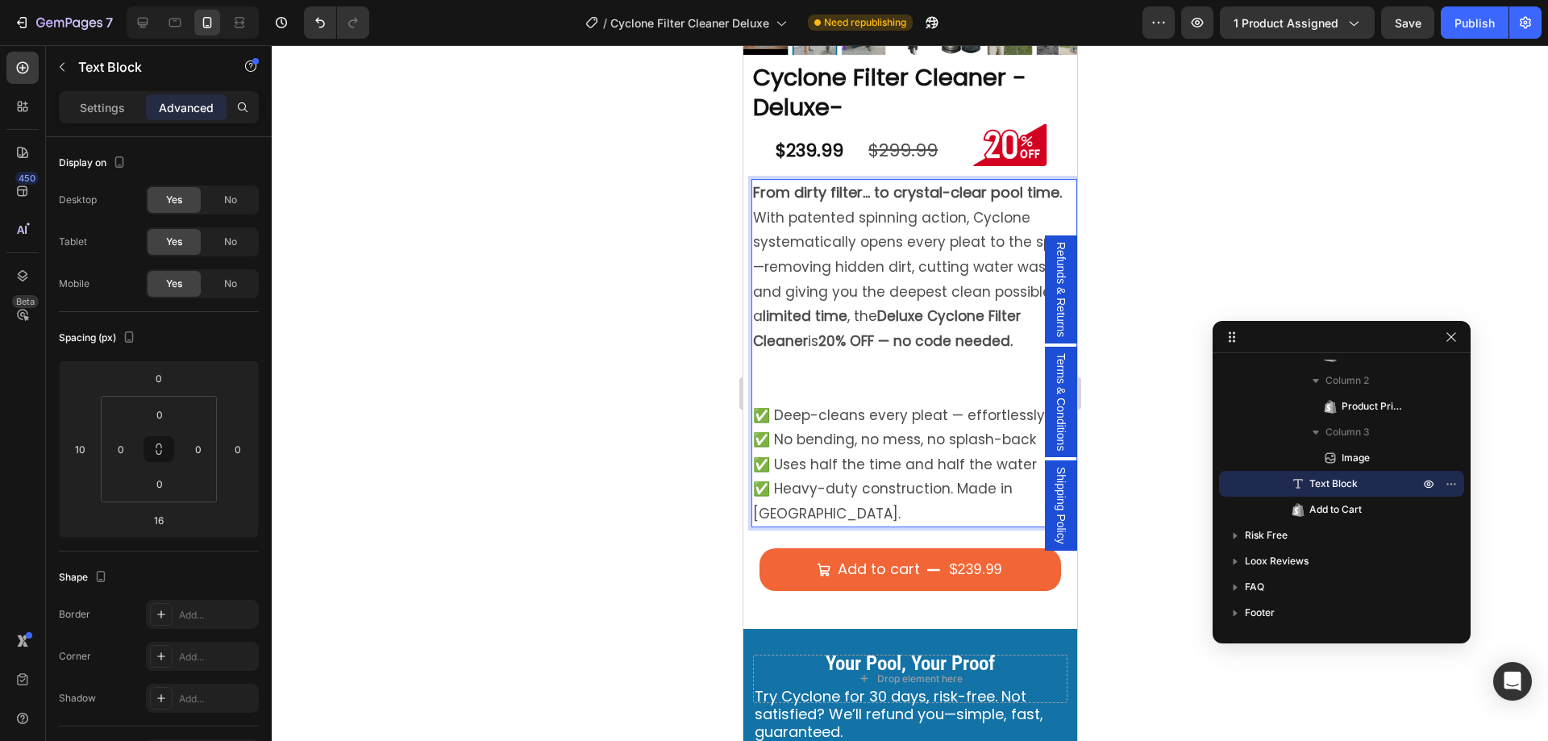
scroll to position [484, 0]
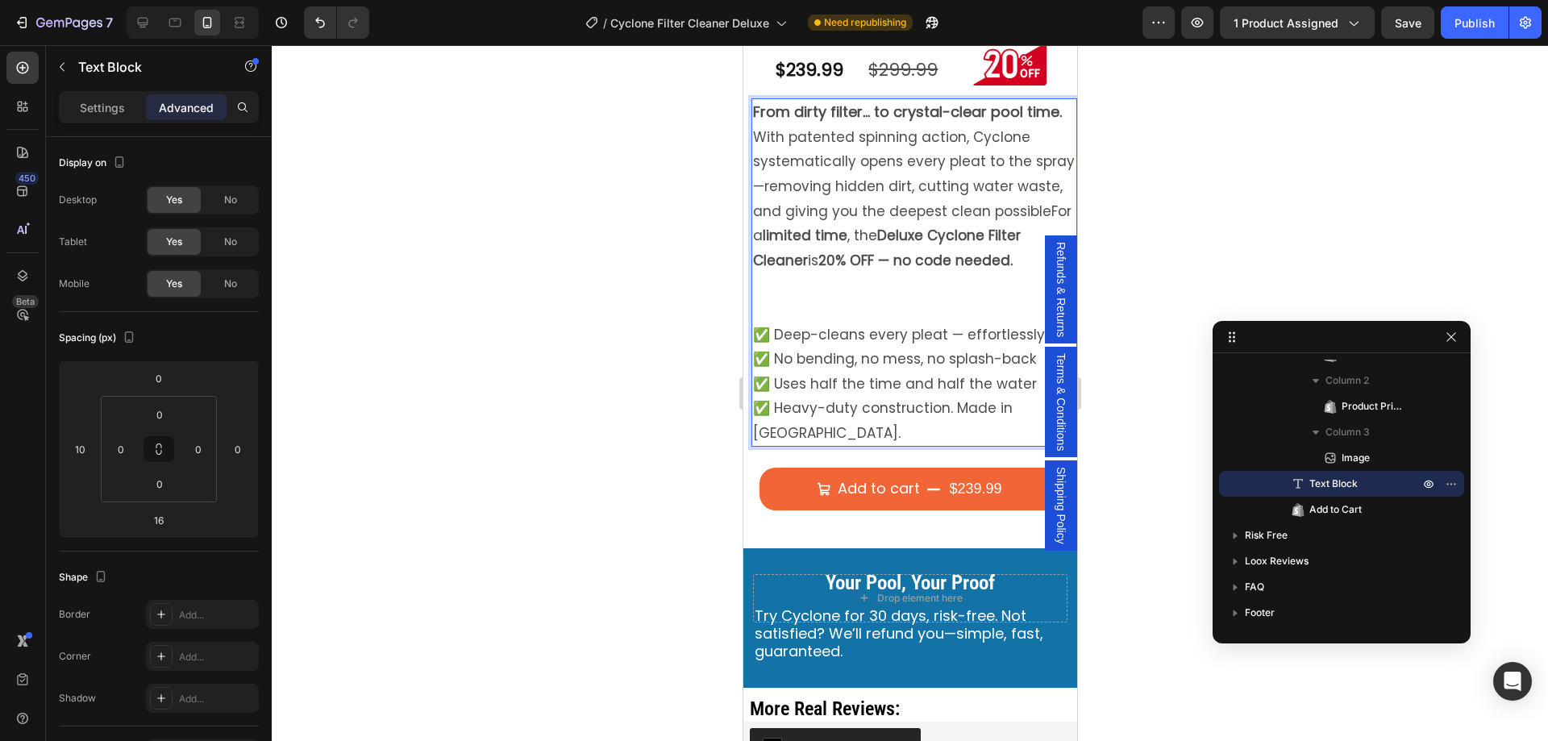
click at [813, 223] on p "With patented spinning action, Cyclone systematically opens every pleat to the …" at bounding box center [913, 199] width 323 height 148
click at [809, 221] on p "With patented spinning action, Cyclone systematically opens every pleat to the …" at bounding box center [913, 199] width 323 height 148
click at [765, 125] on p "With patented spinning action, Cyclone systematically opens every pleat to the …" at bounding box center [913, 199] width 323 height 148
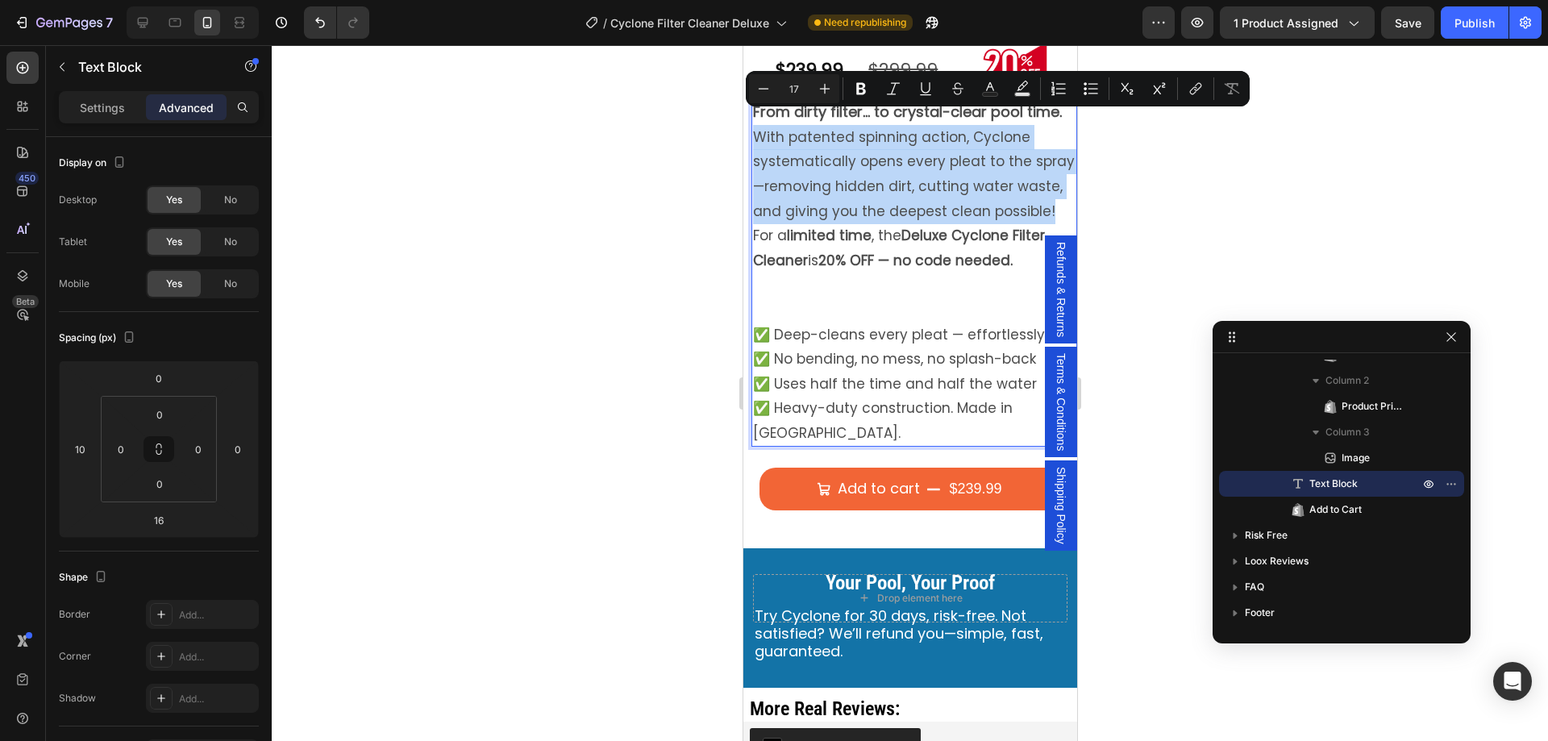
drag, startPoint x: 754, startPoint y: 122, endPoint x: 811, endPoint y: 218, distance: 111.7
click at [811, 218] on p "With patented spinning action, Cyclone systematically opens every pleat to the …" at bounding box center [913, 199] width 323 height 148
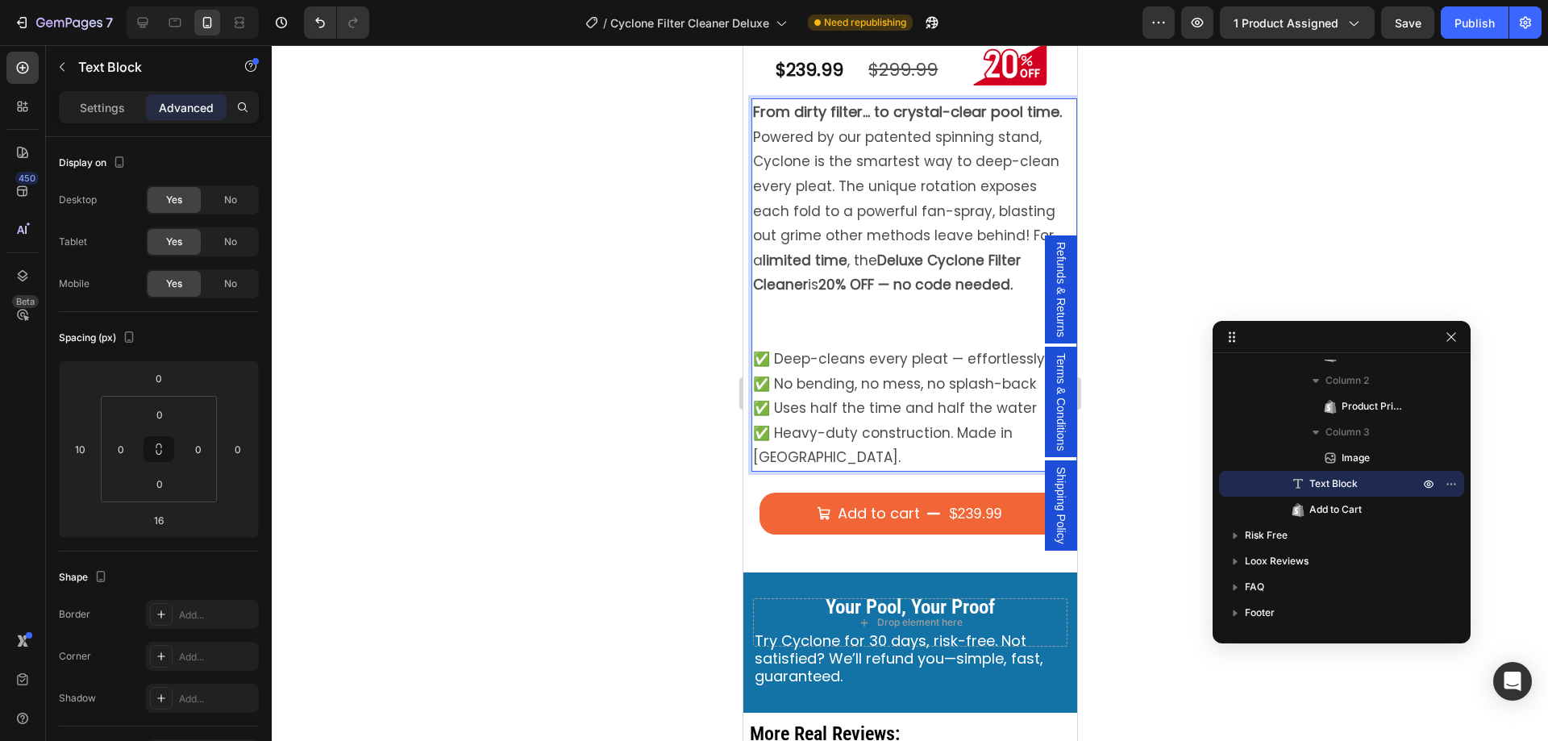
click at [1029, 219] on p "Powered by our patented spinning stand, Cyclone is the smartest way to deep-cle…" at bounding box center [913, 211] width 323 height 173
click at [847, 325] on p "Rich Text Editor. Editing area: main" at bounding box center [913, 322] width 323 height 49
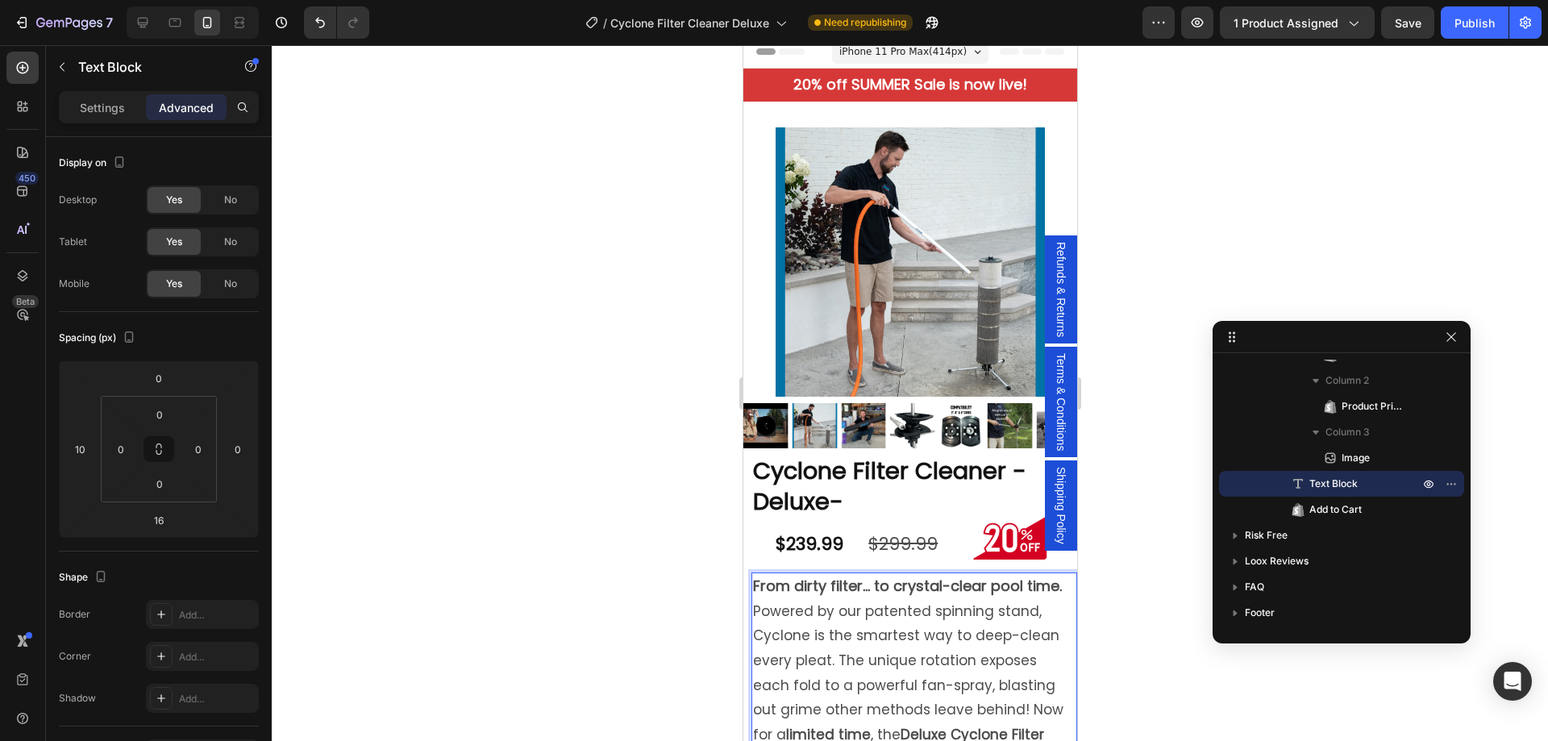
scroll to position [0, 0]
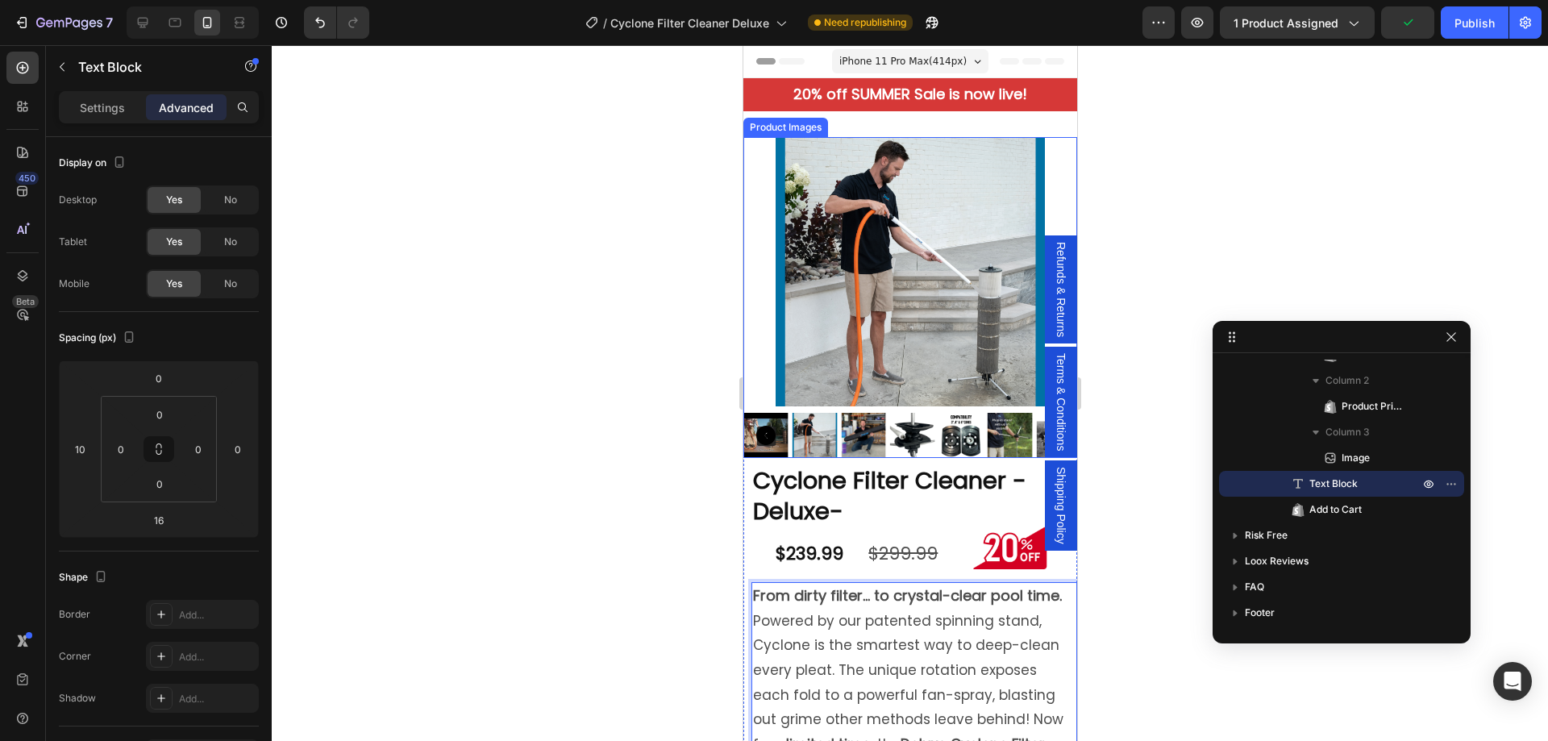
click at [752, 160] on div at bounding box center [910, 271] width 334 height 269
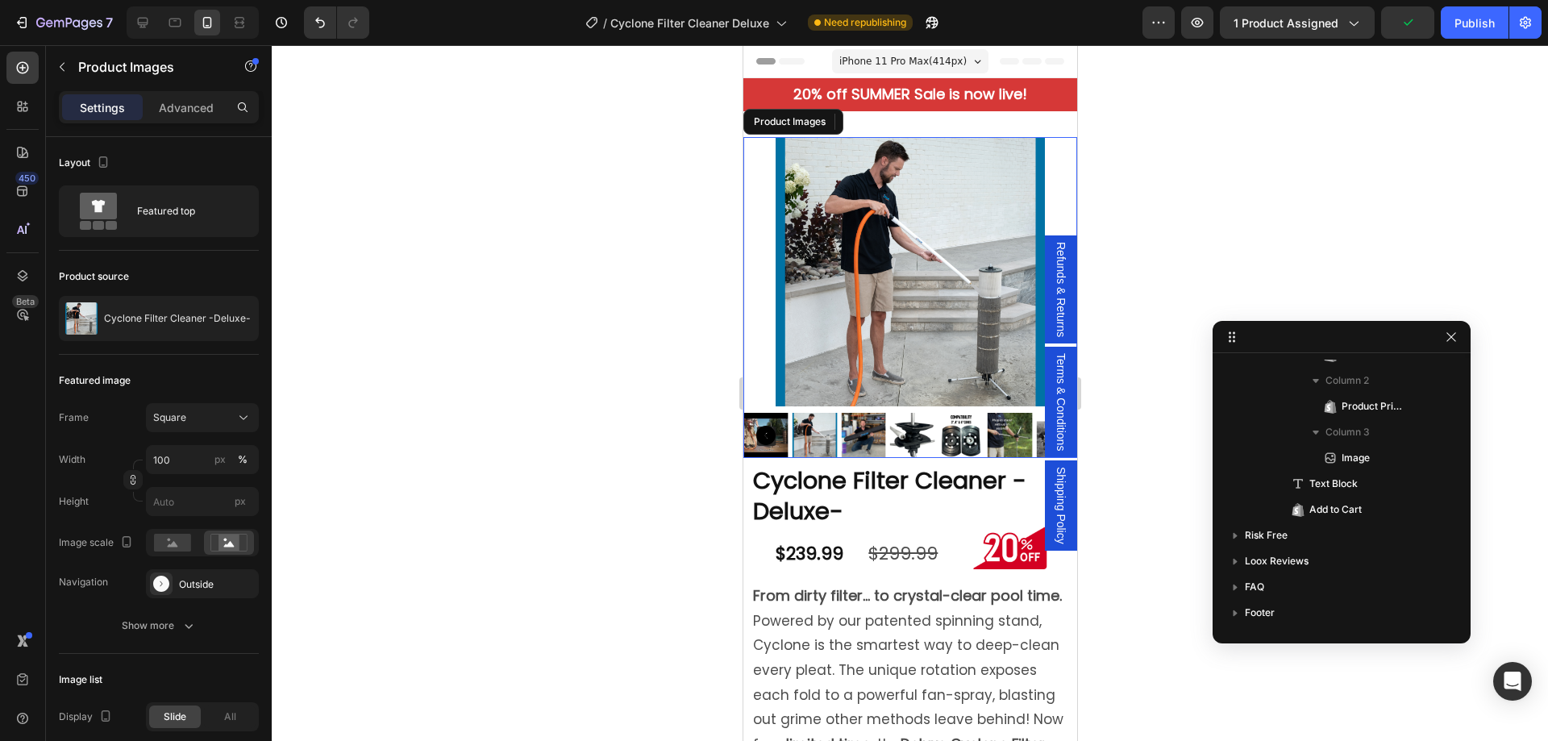
scroll to position [99, 0]
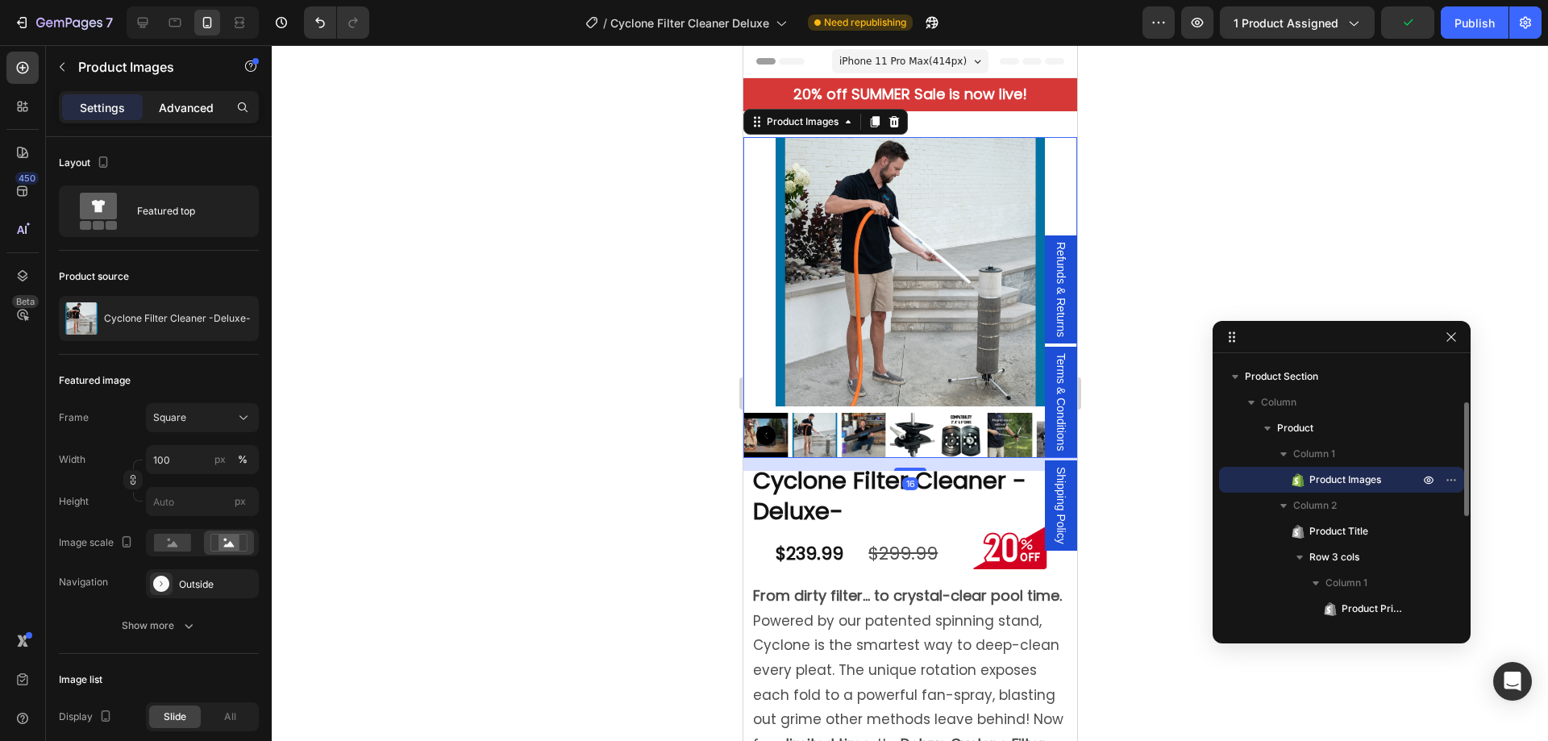
click at [160, 110] on p "Advanced" at bounding box center [186, 107] width 55 height 17
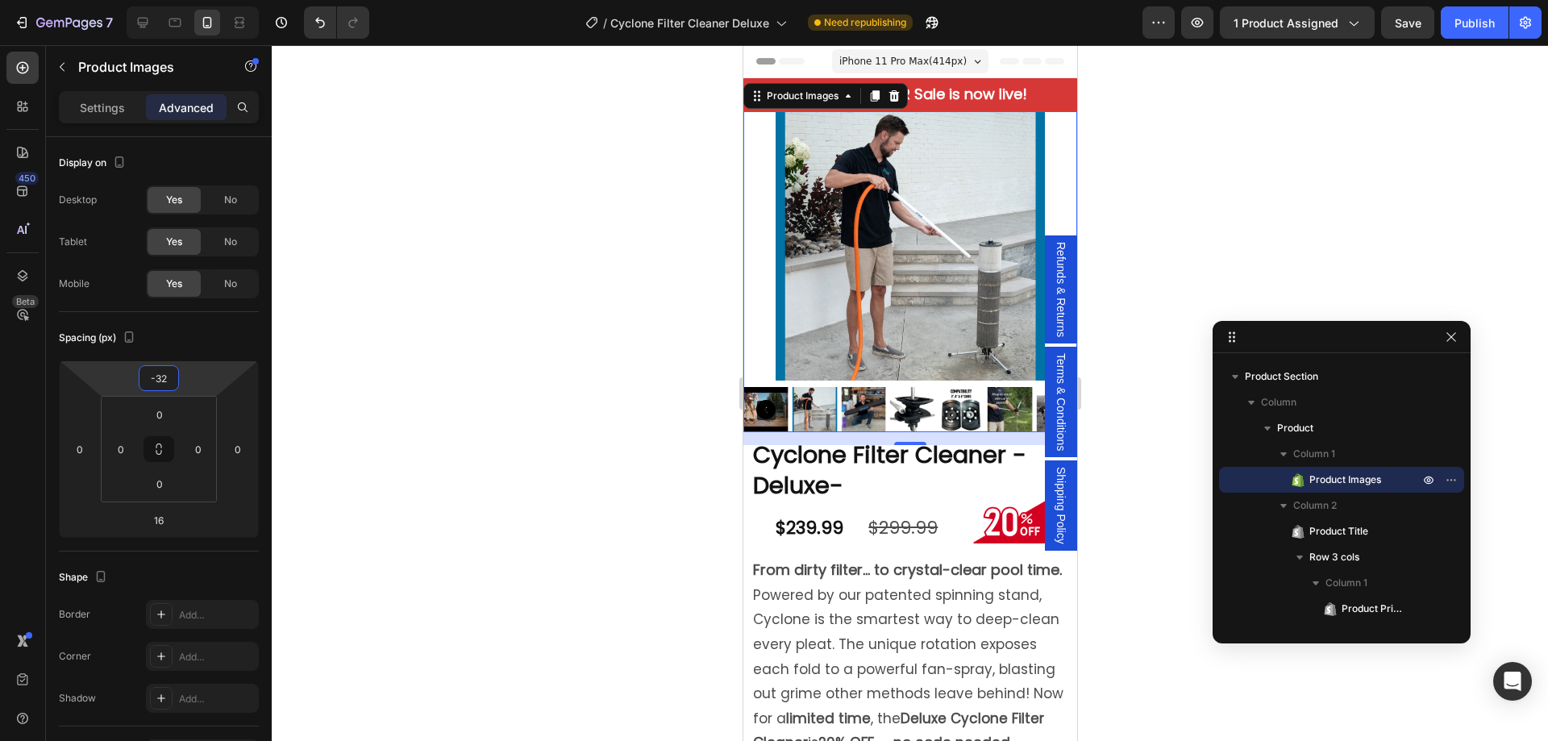
type input "-28"
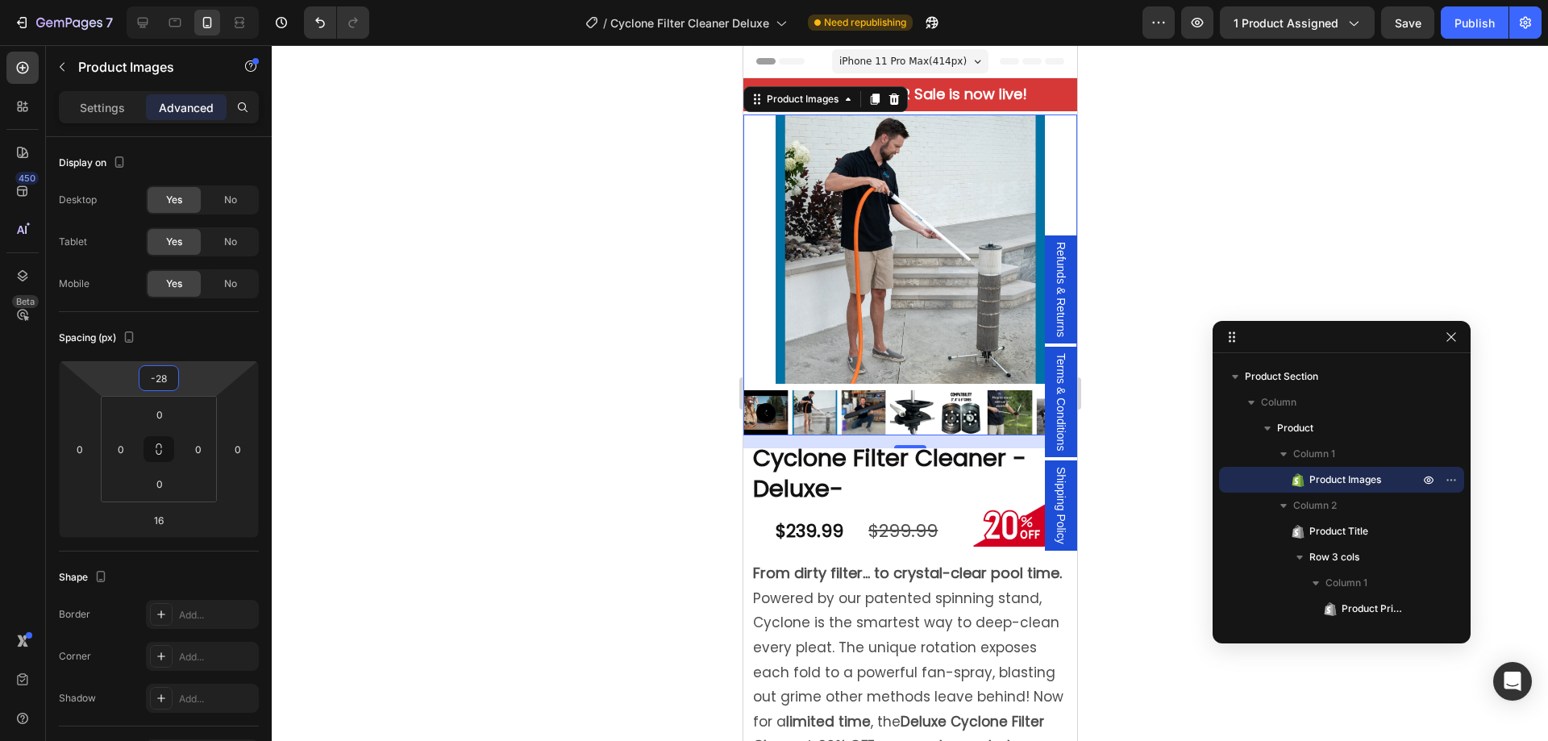
drag, startPoint x: 194, startPoint y: 381, endPoint x: 201, endPoint y: 392, distance: 13.0
click at [201, 0] on html "7 Version history / Cyclone Filter Cleaner Deluxe Need republishing Preview 1 p…" at bounding box center [774, 0] width 1548 height 0
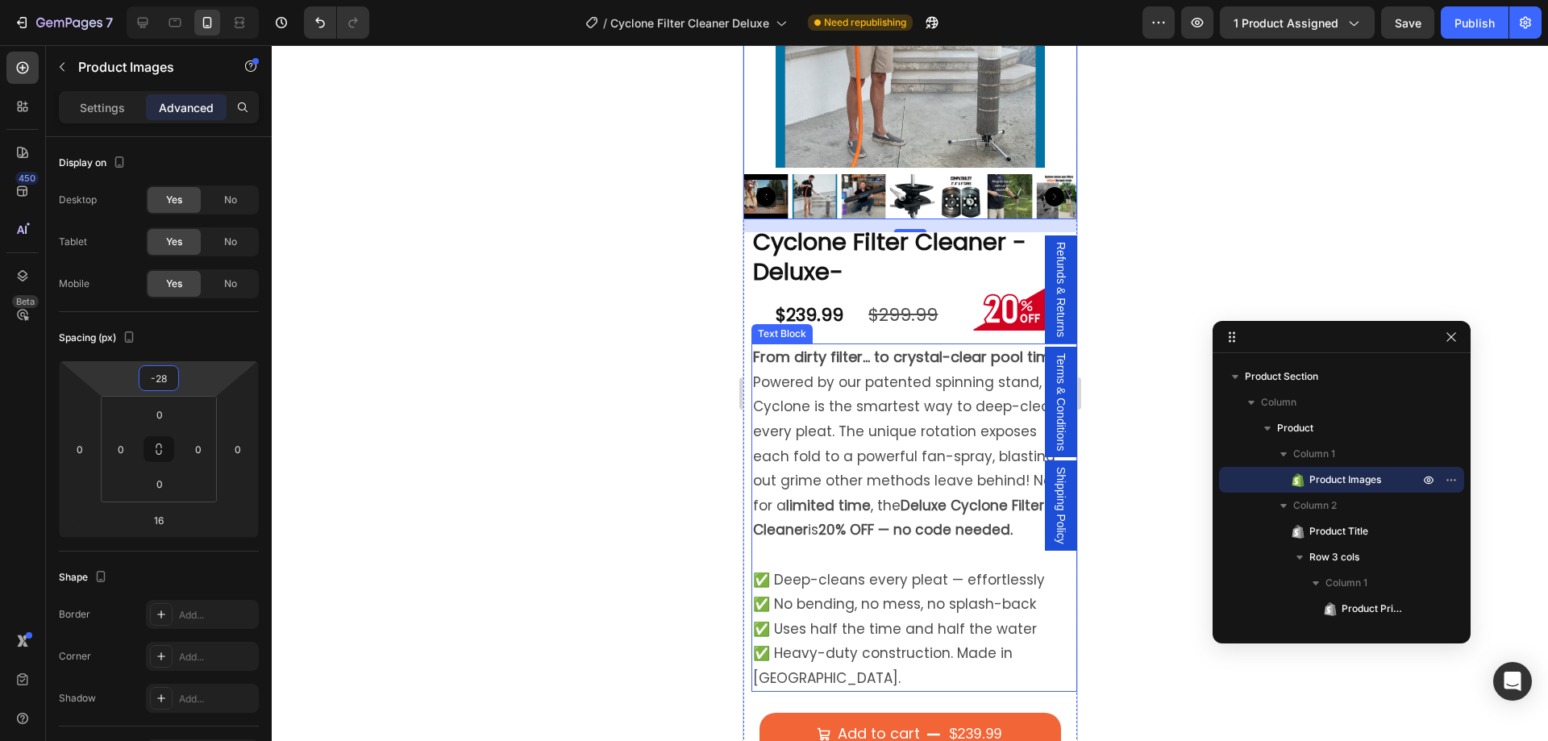
scroll to position [242, 0]
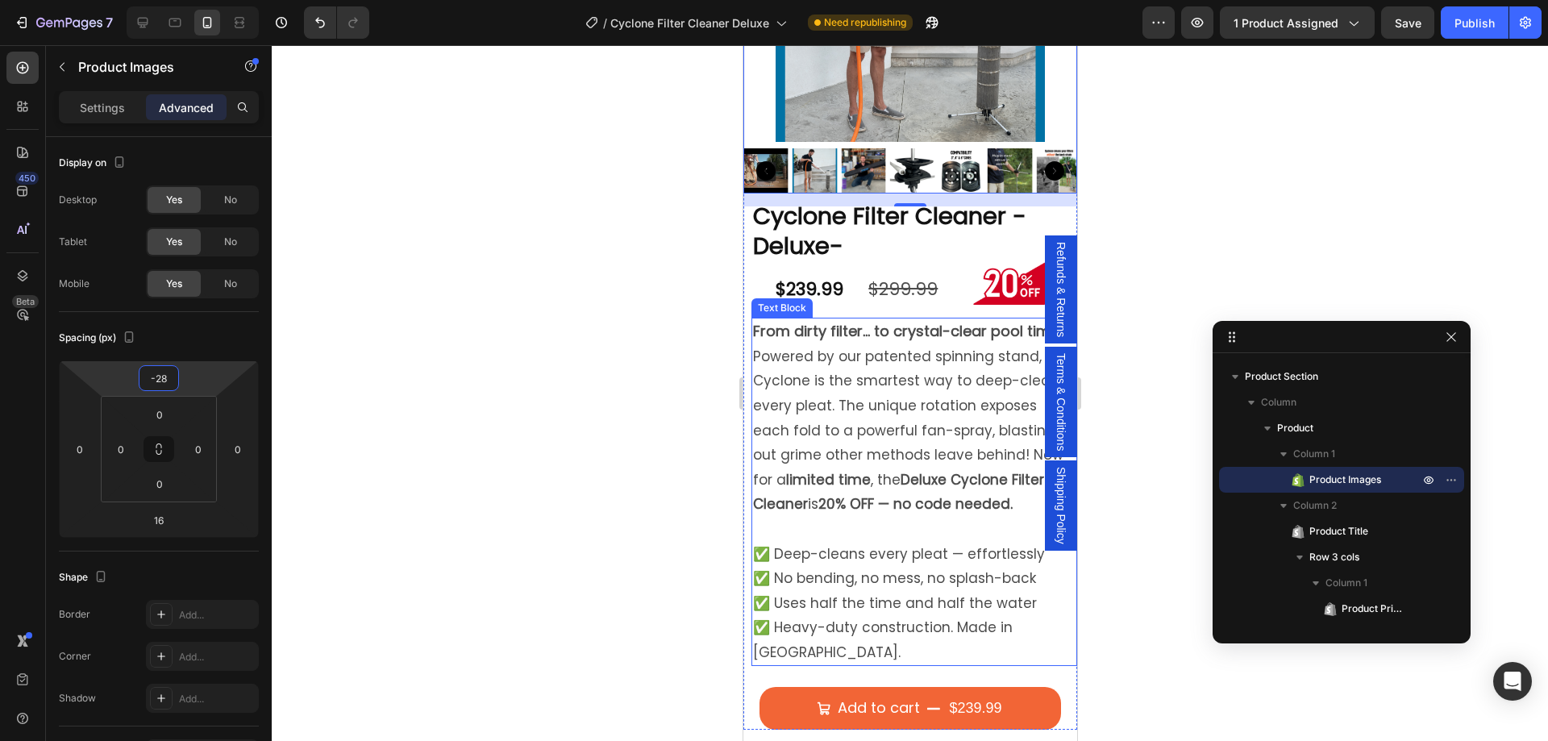
click at [798, 322] on strong "From dirty filter… to crystal-clear pool time." at bounding box center [906, 331] width 309 height 20
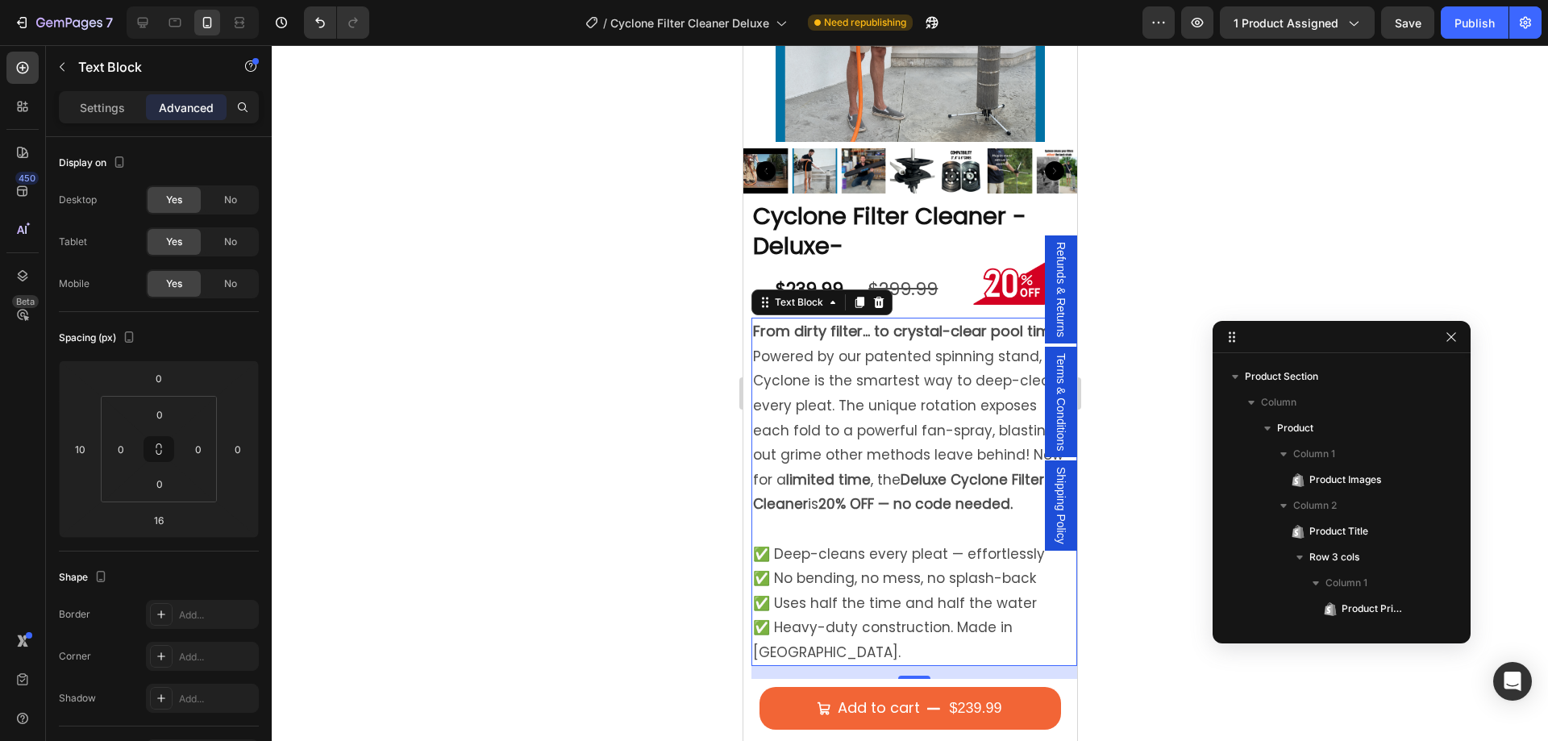
scroll to position [353, 0]
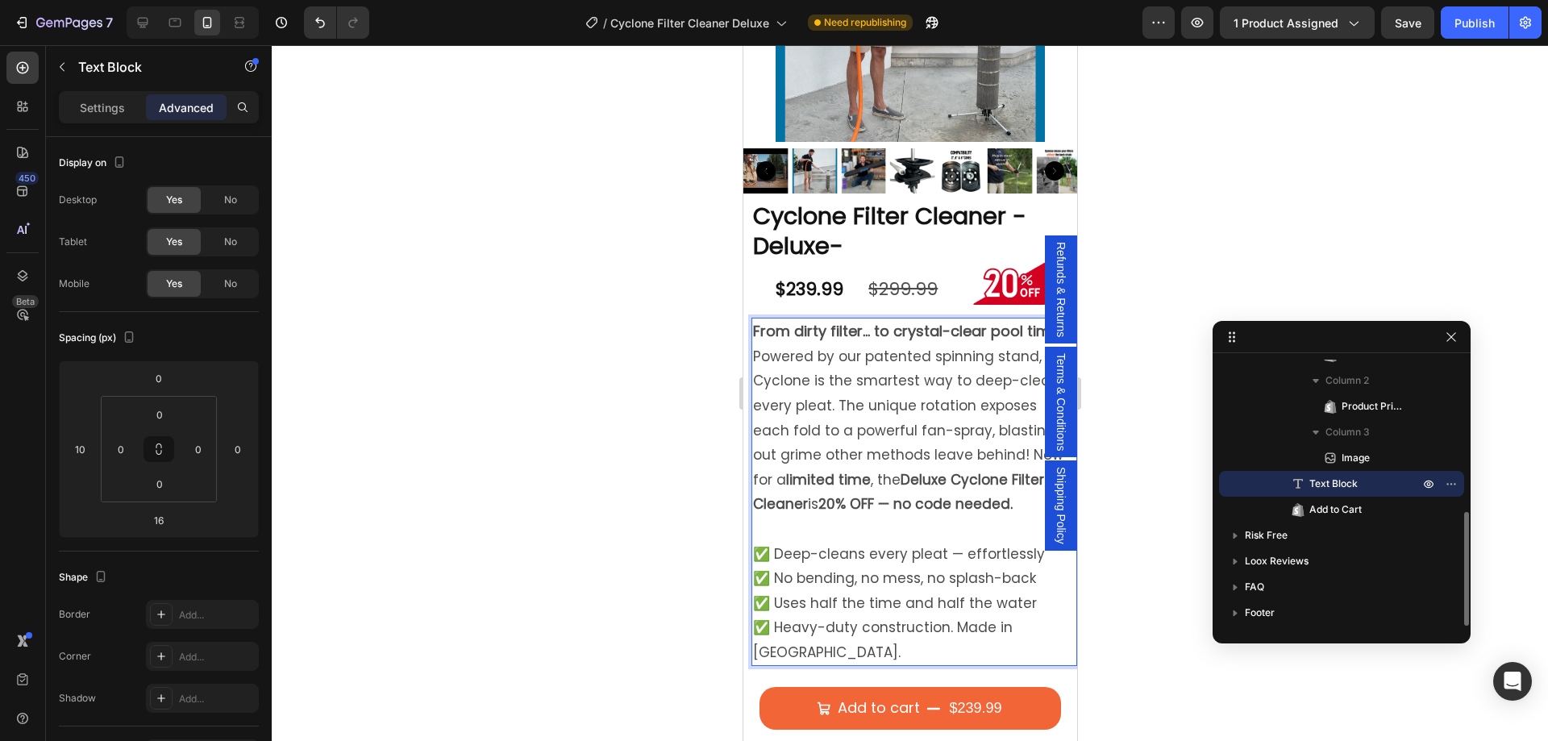
click at [910, 325] on strong "From dirty filter… to crystal-clear pool time." at bounding box center [906, 331] width 309 height 20
click at [770, 324] on strong "From dirty filter… to crystal-clear pool time." at bounding box center [906, 331] width 309 height 20
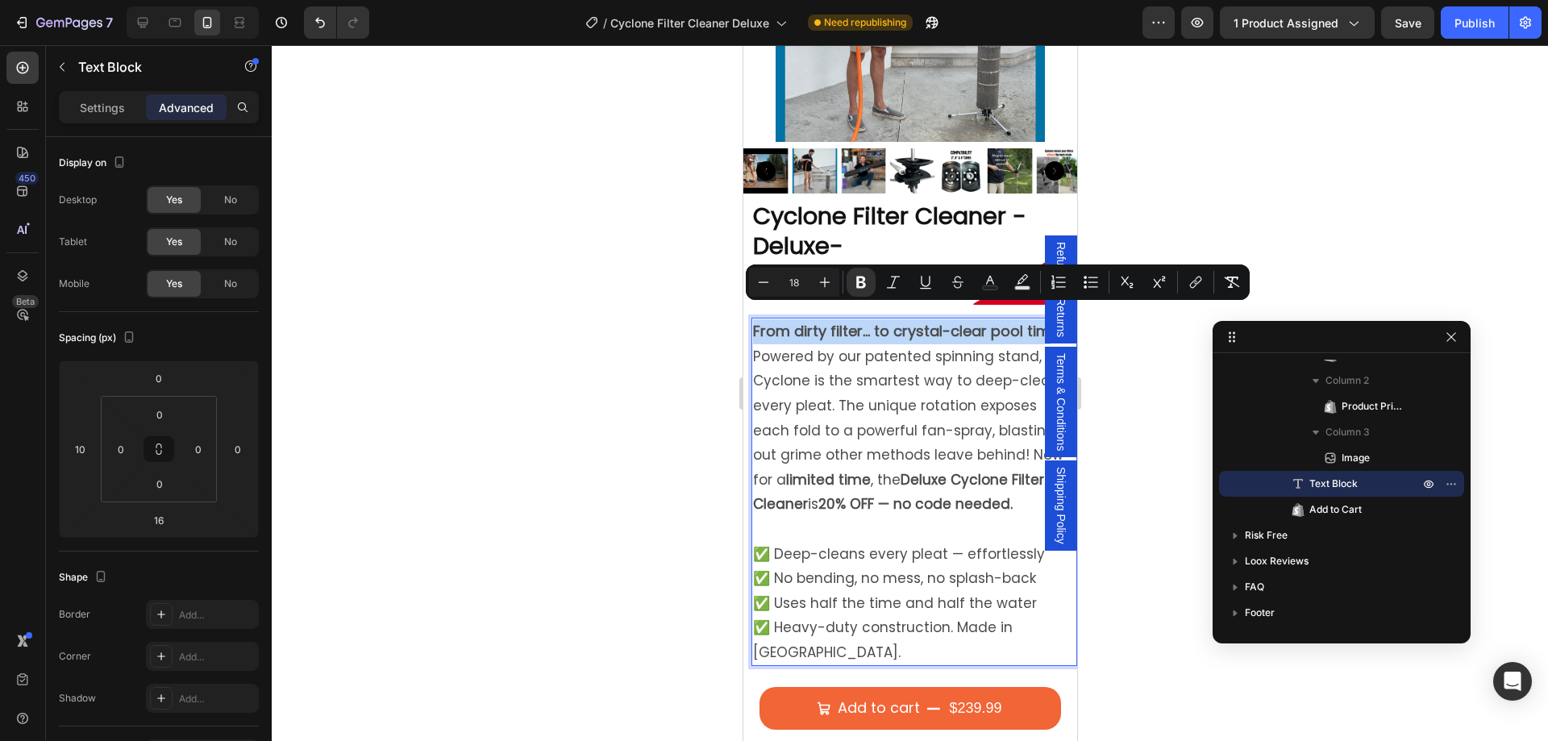
drag, startPoint x: 755, startPoint y: 318, endPoint x: 1048, endPoint y: 328, distance: 293.7
click at [820, 277] on icon "Editor contextual toolbar" at bounding box center [825, 282] width 16 height 16
type input "20"
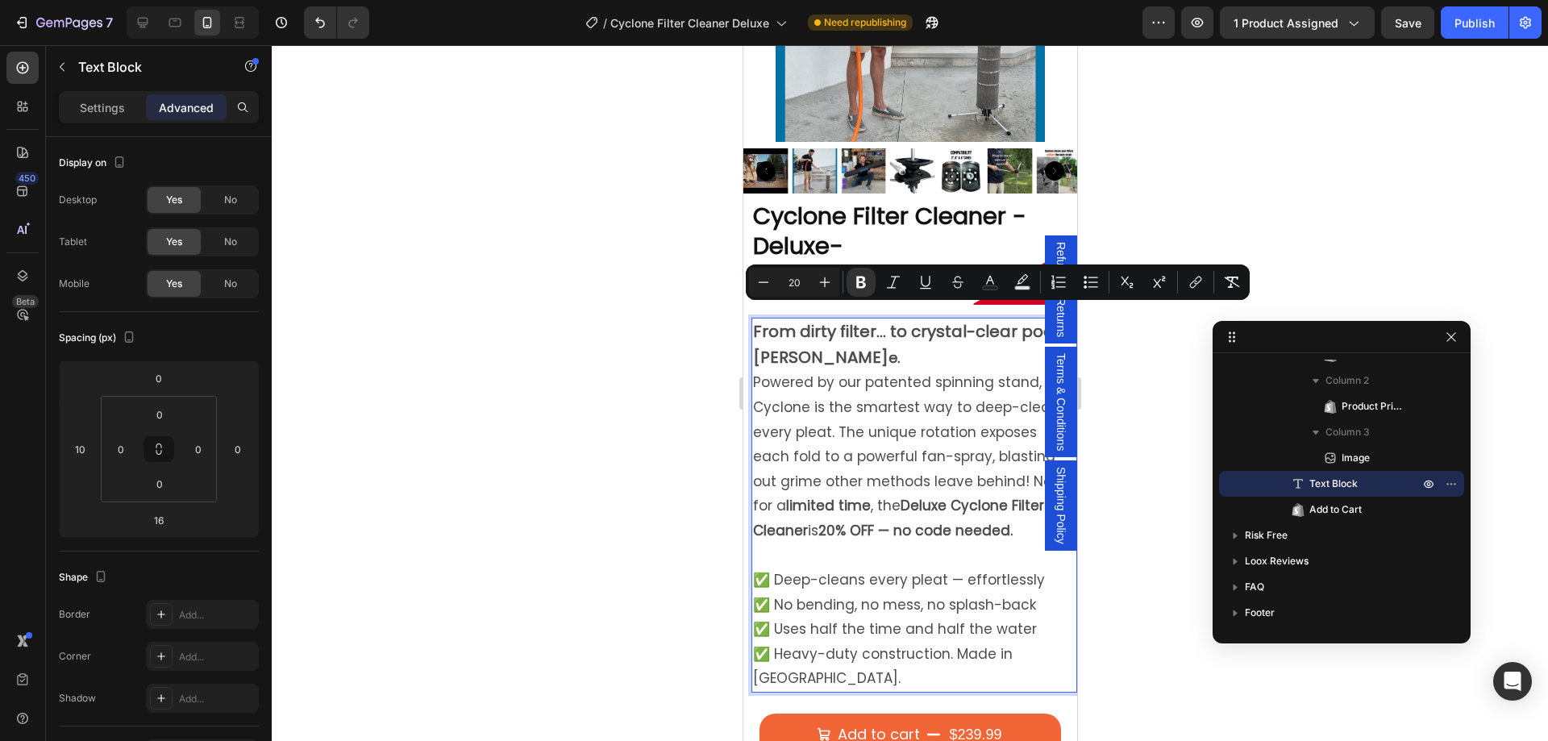
click at [662, 399] on div at bounding box center [910, 393] width 1276 height 696
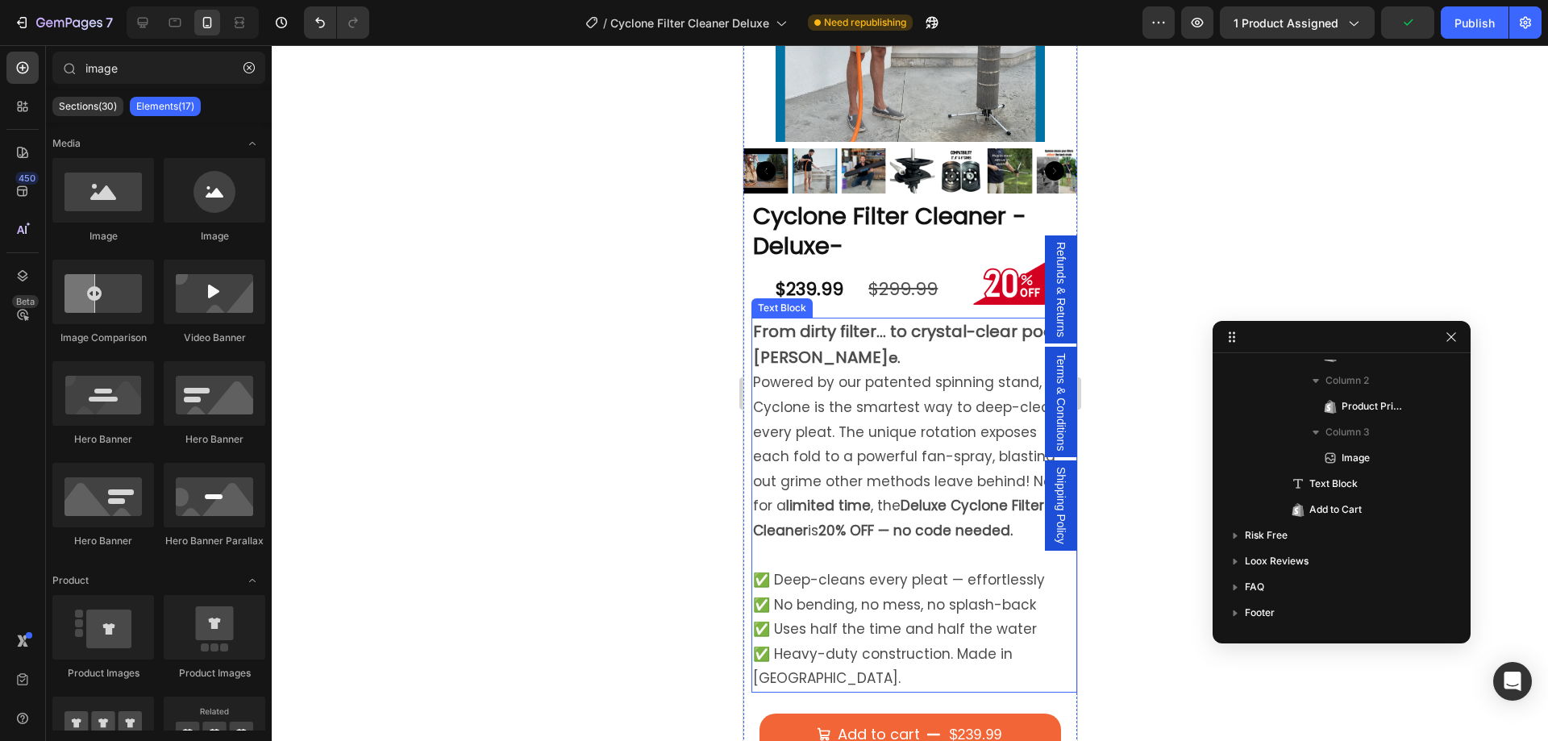
scroll to position [323, 0]
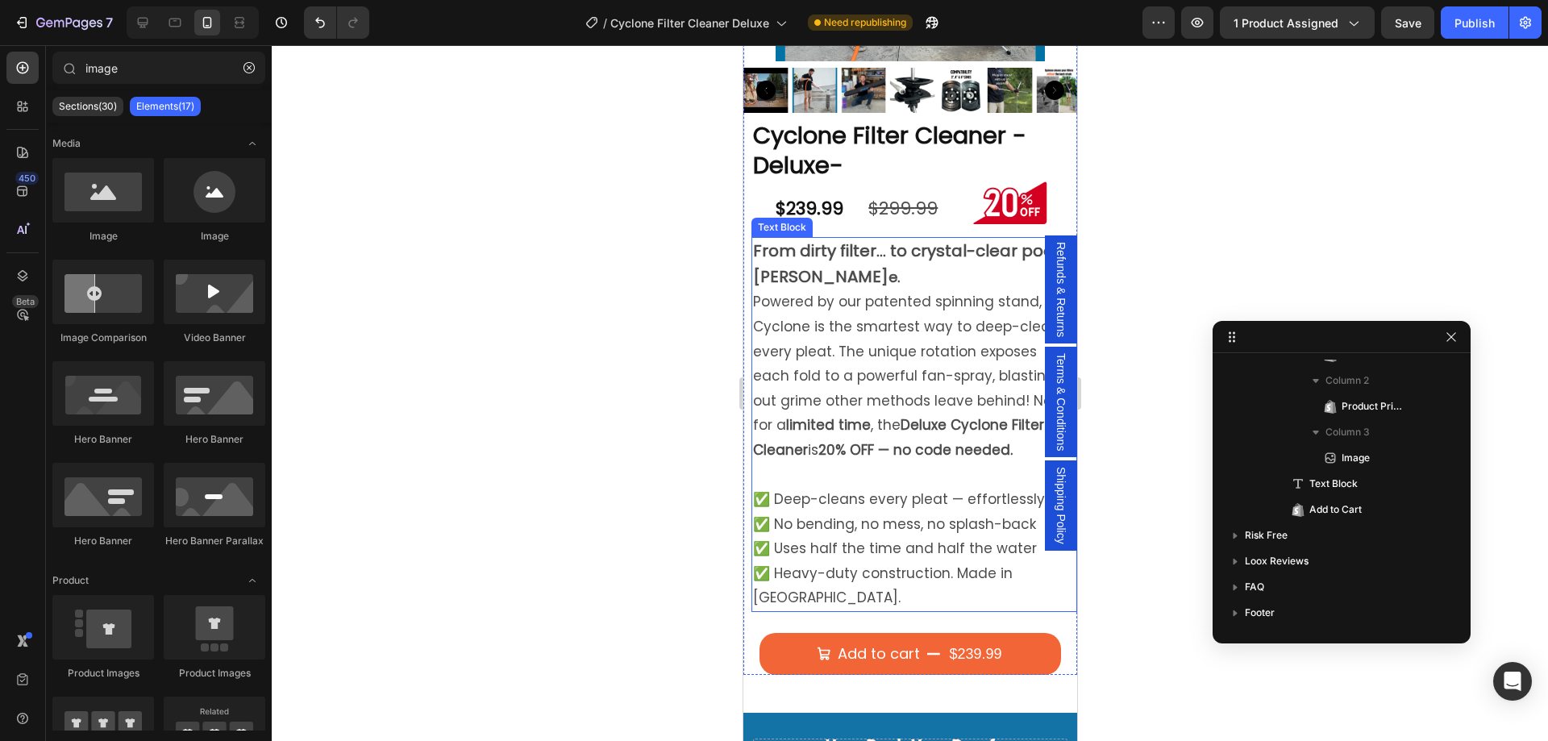
click at [888, 267] on strong "e." at bounding box center [893, 277] width 11 height 20
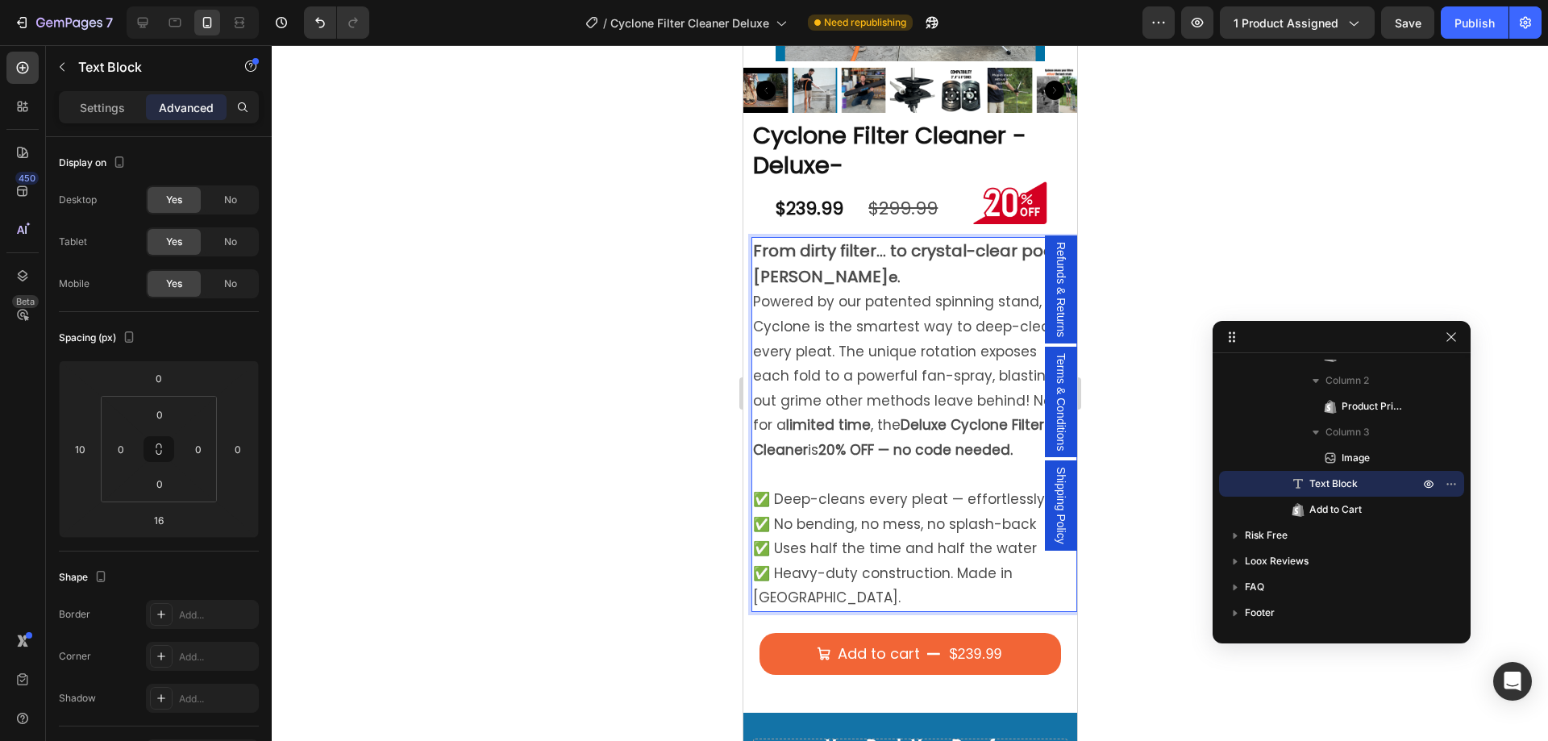
click at [797, 267] on p "From dirty filter… to crystal-clear pool [PERSON_NAME]" at bounding box center [913, 264] width 323 height 51
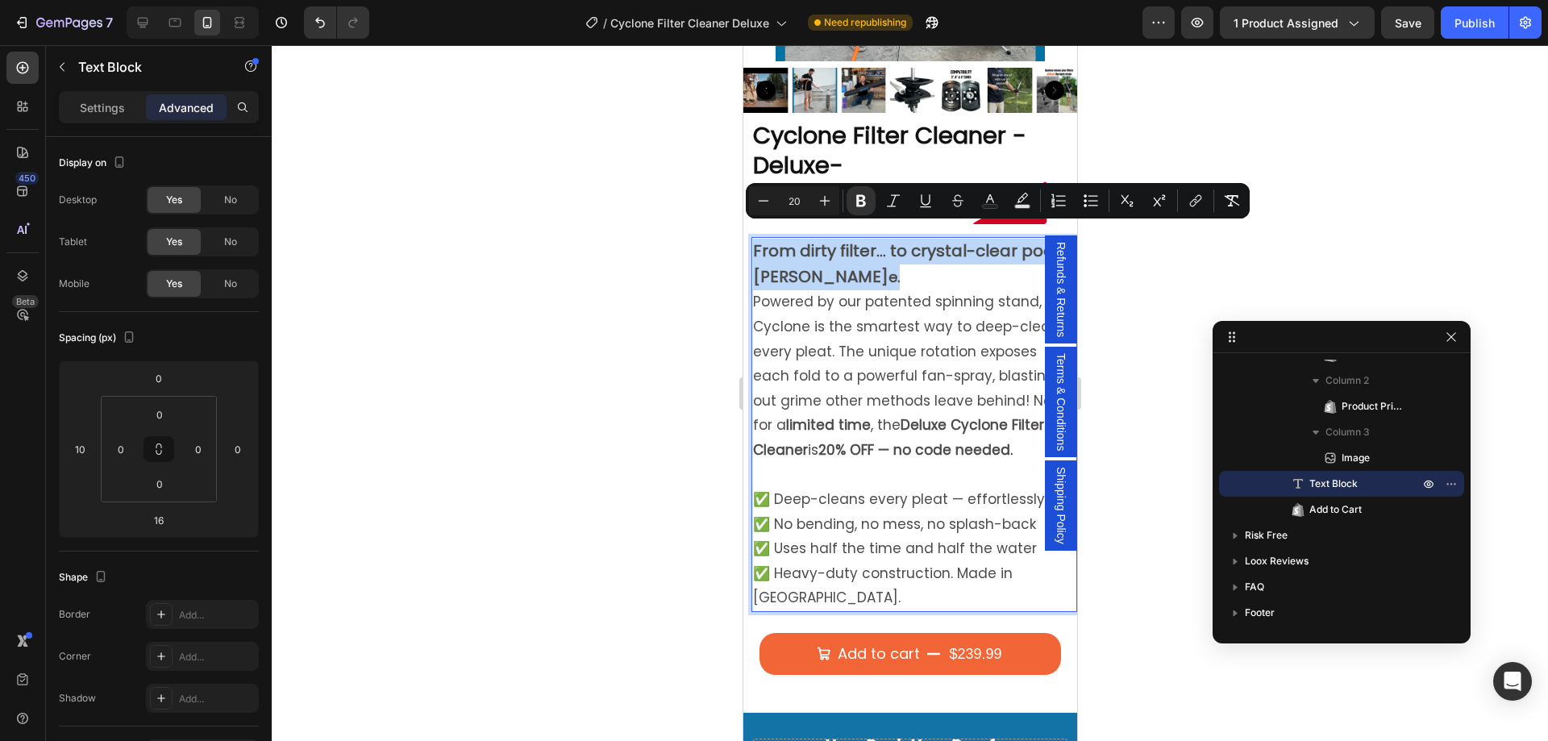
drag, startPoint x: 806, startPoint y: 269, endPoint x: 752, endPoint y: 243, distance: 60.2
click at [752, 243] on p "From dirty filter… to crystal-clear pool [PERSON_NAME]" at bounding box center [913, 264] width 323 height 51
click at [832, 203] on icon "Editor contextual toolbar" at bounding box center [825, 201] width 16 height 16
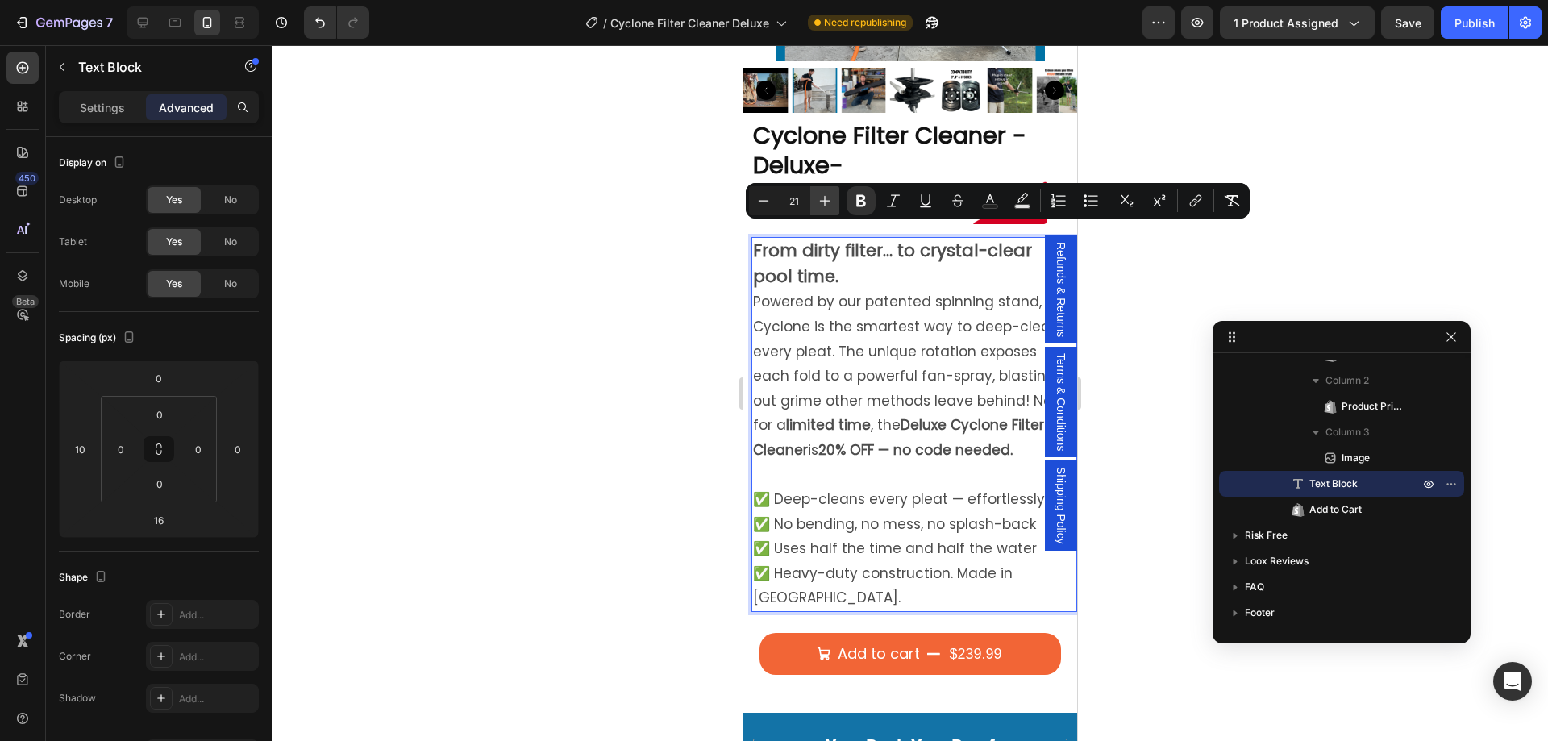
click at [832, 203] on icon "Editor contextual toolbar" at bounding box center [825, 201] width 16 height 16
type input "22"
click at [939, 319] on p "Powered by our patented spinning stand, Cyclone is the smartest way to deep-cle…" at bounding box center [913, 375] width 323 height 173
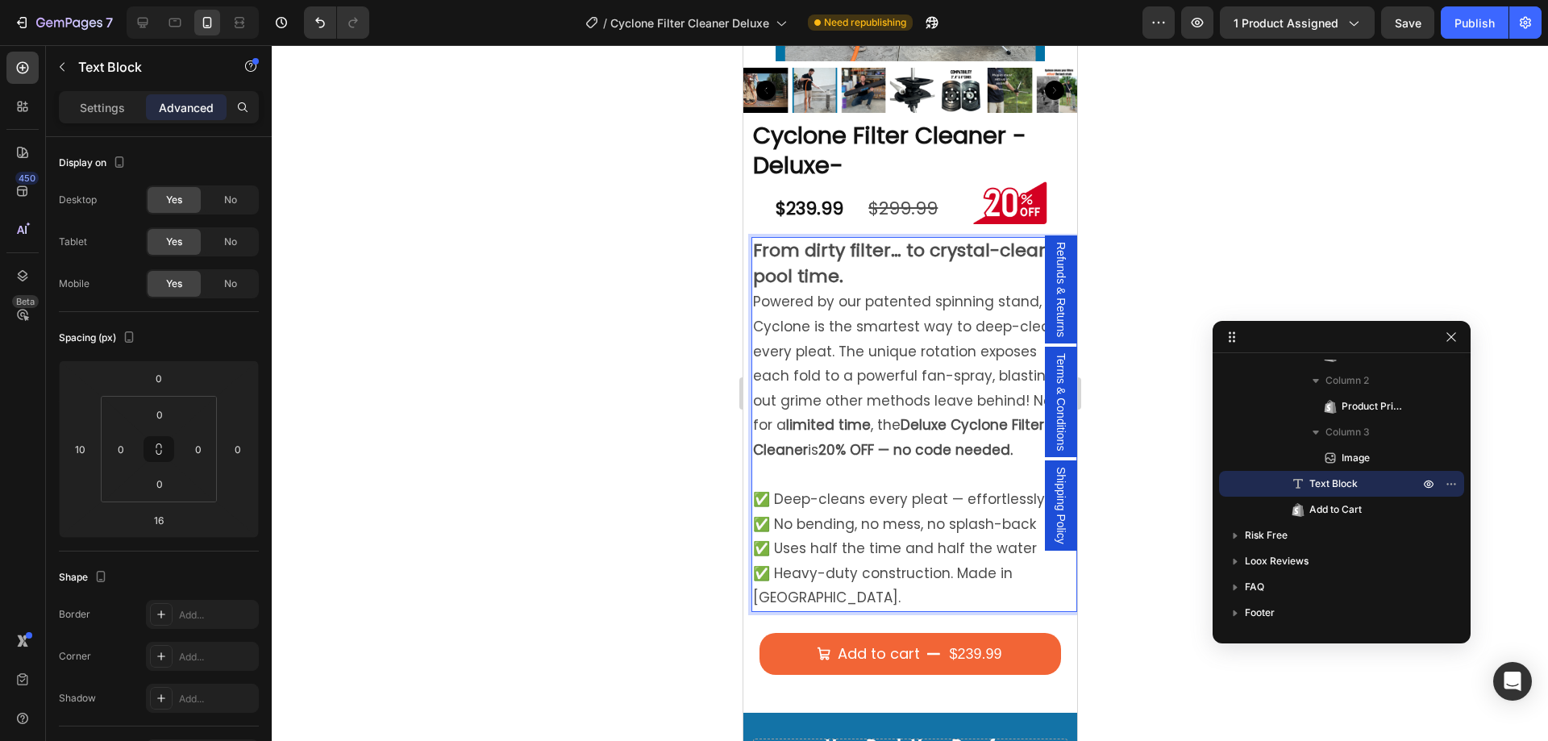
click at [902, 239] on strong "From dirty filter… to crystal-clear pool time." at bounding box center [898, 263] width 293 height 51
click at [658, 333] on div at bounding box center [910, 393] width 1276 height 696
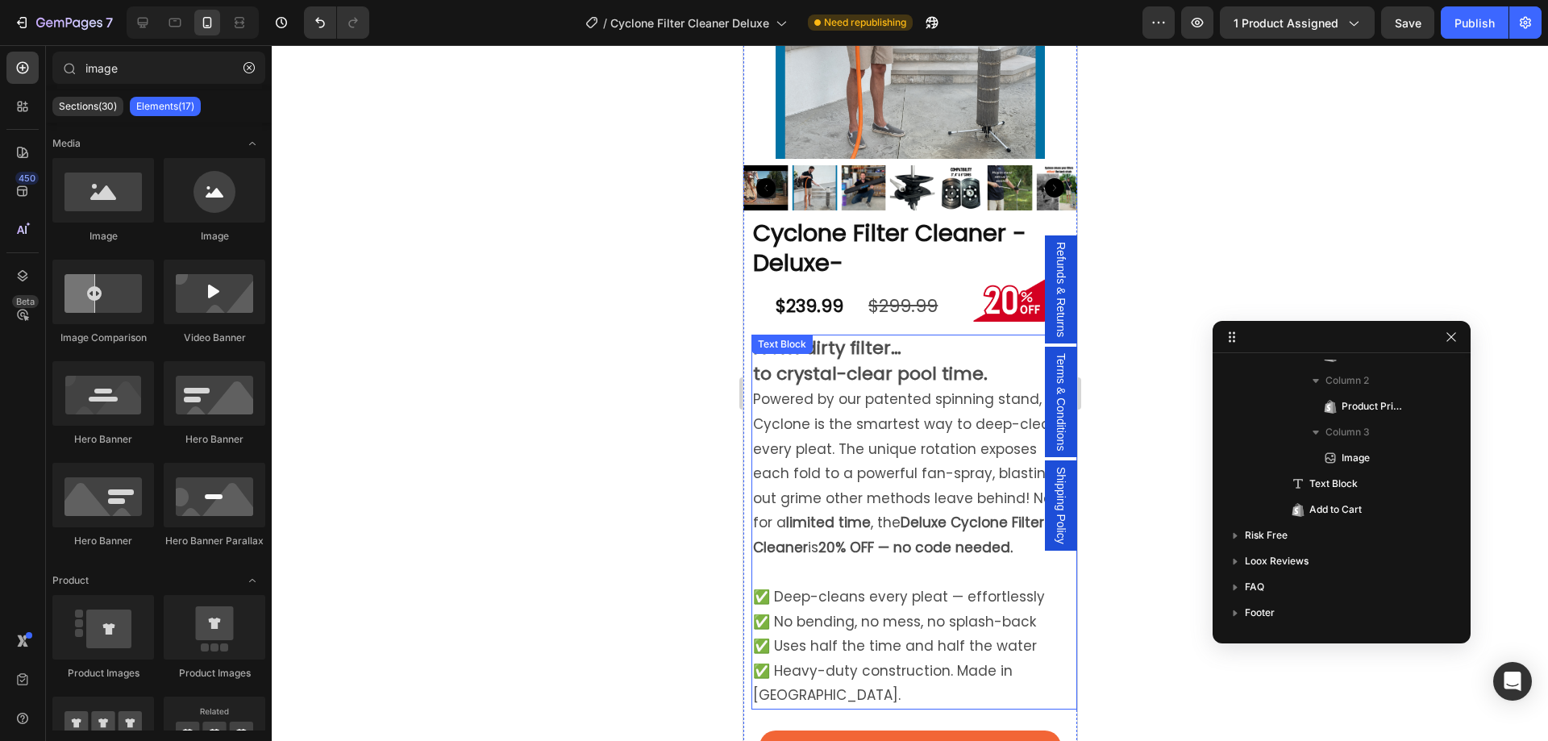
scroll to position [242, 0]
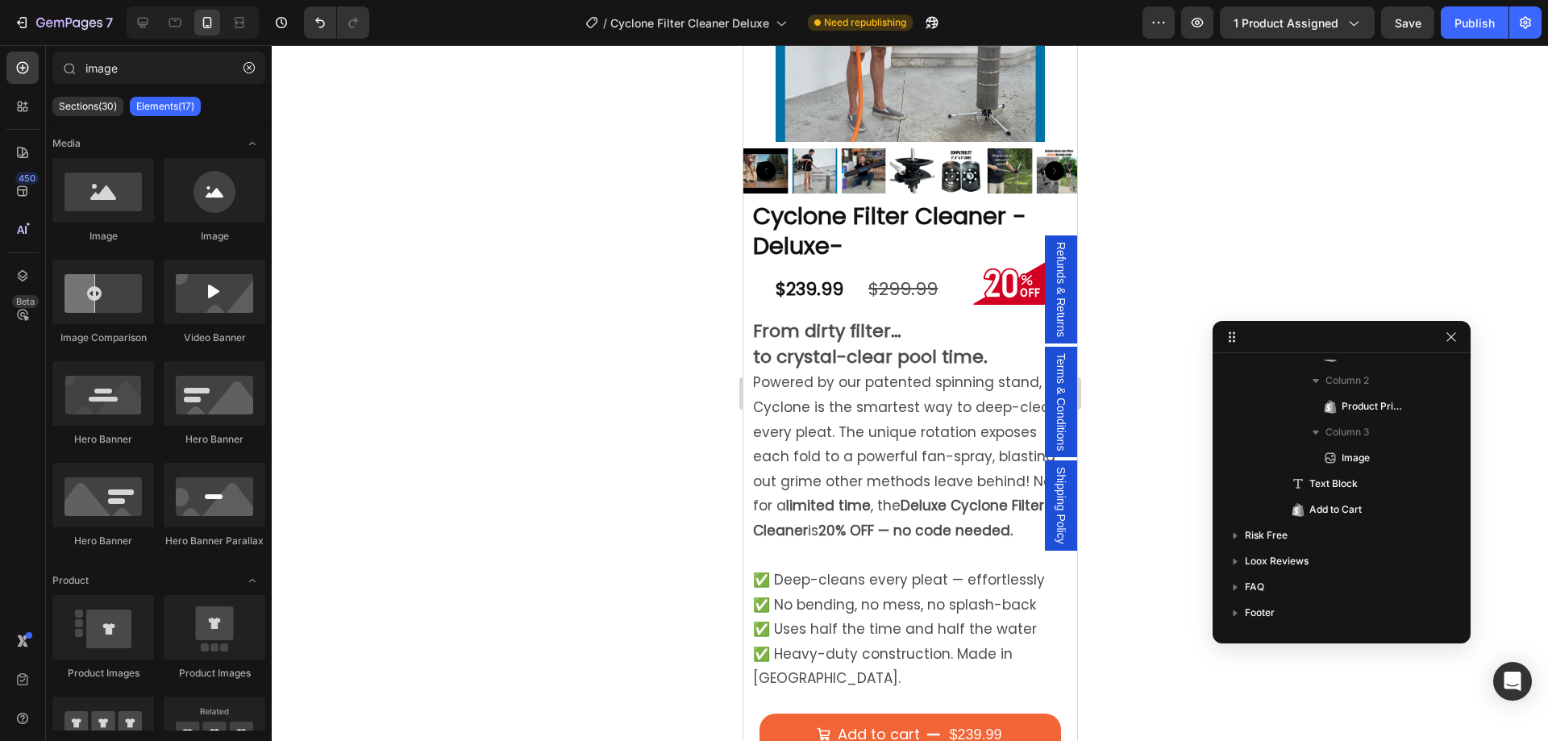
click at [683, 434] on div at bounding box center [910, 393] width 1276 height 696
click at [861, 422] on p "Powered by our patented spinning stand, Cyclone is the smartest way to deep-cle…" at bounding box center [913, 456] width 323 height 173
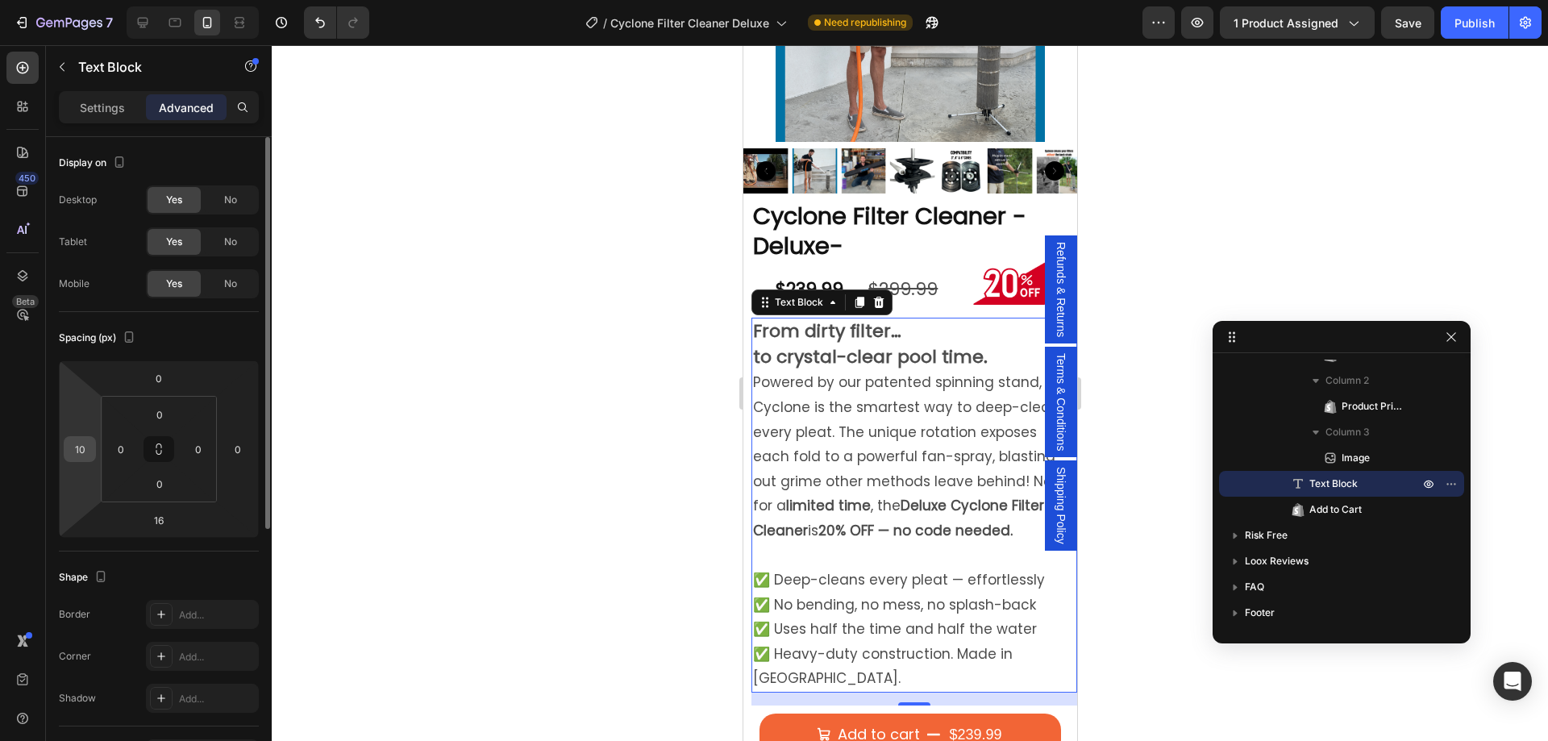
click at [90, 451] on input "10" at bounding box center [80, 449] width 24 height 24
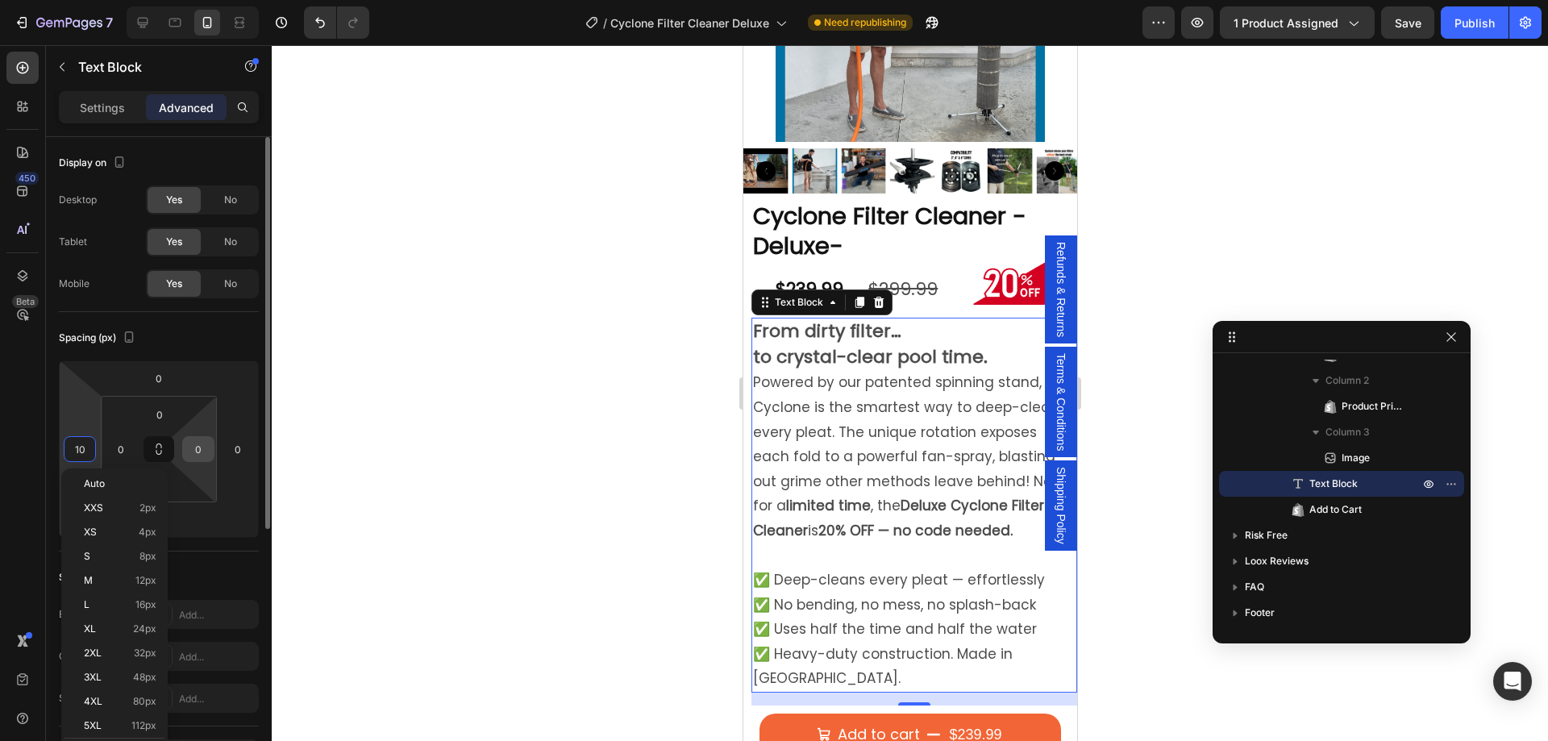
type input "0"
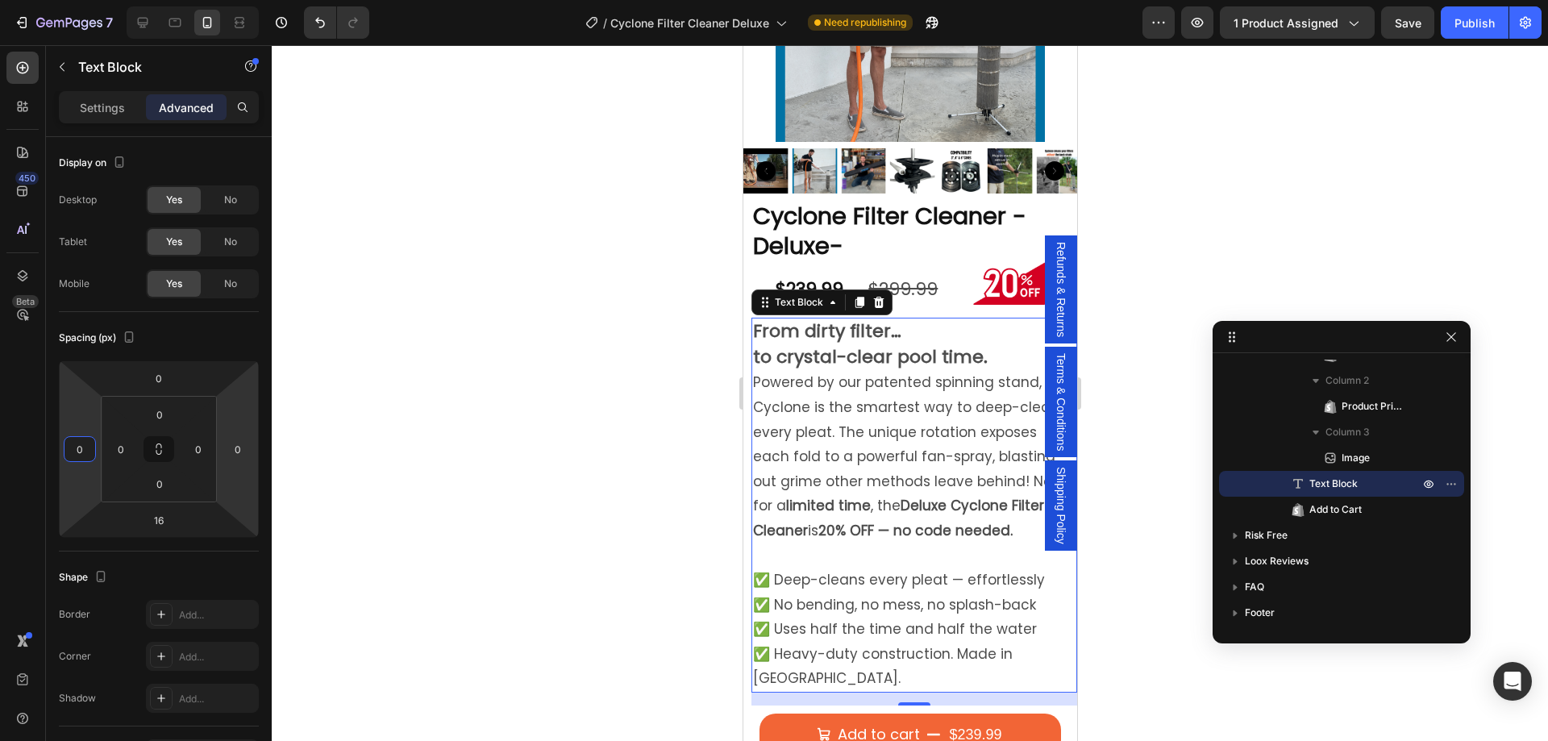
click at [606, 404] on div at bounding box center [910, 393] width 1276 height 696
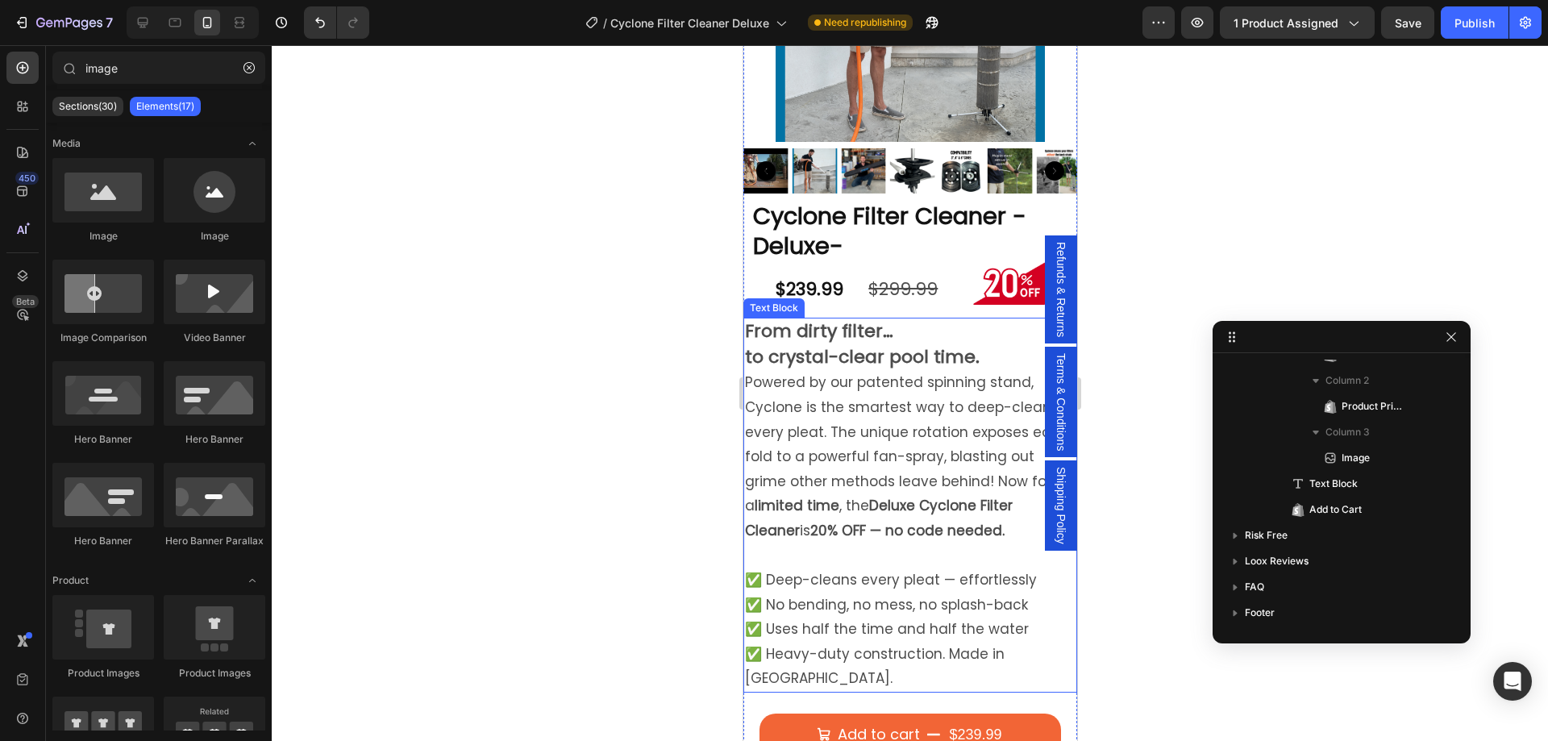
click at [824, 388] on p "Powered by our patented spinning stand, Cyclone is the smartest way to deep-cle…" at bounding box center [909, 456] width 331 height 173
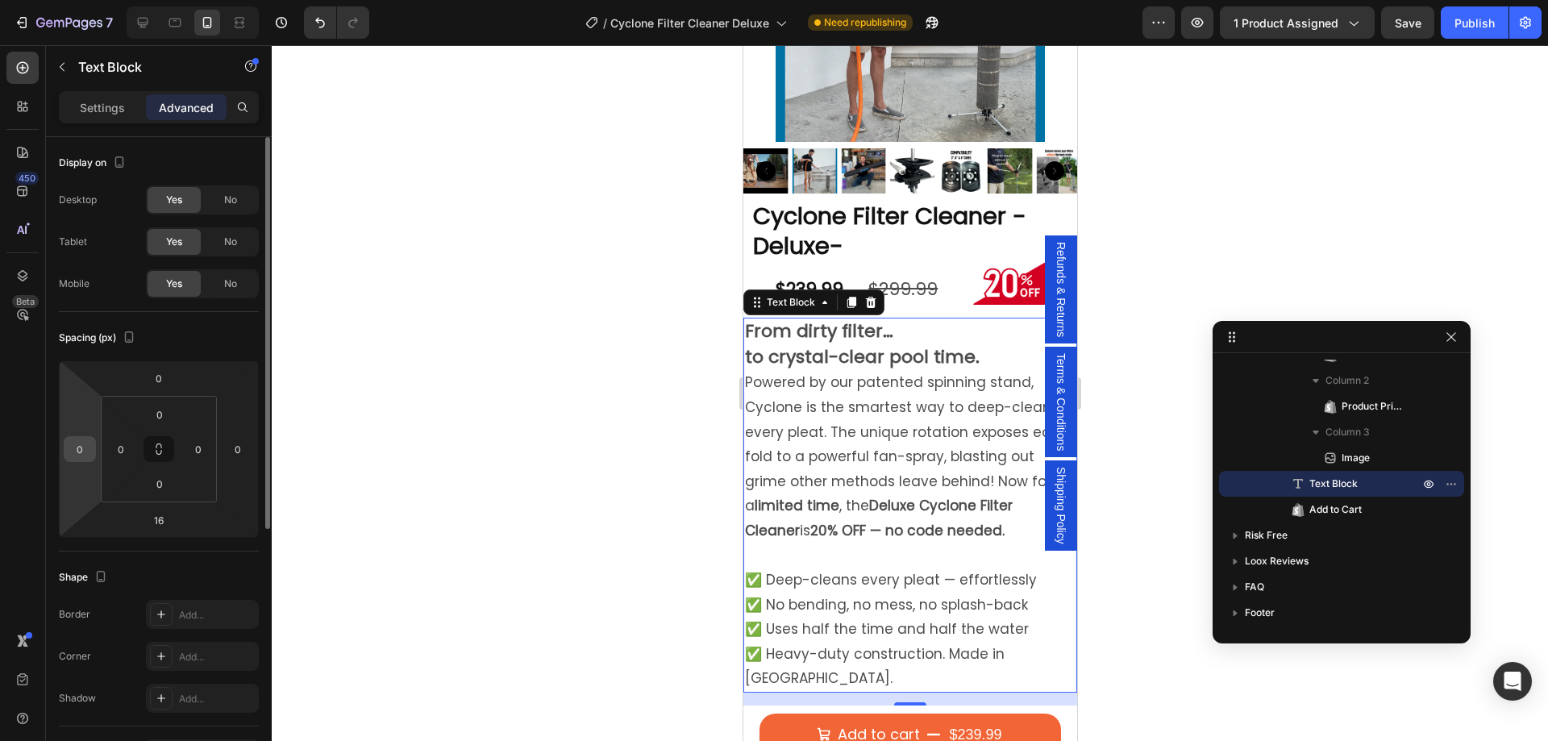
click at [85, 452] on input "0" at bounding box center [80, 449] width 24 height 24
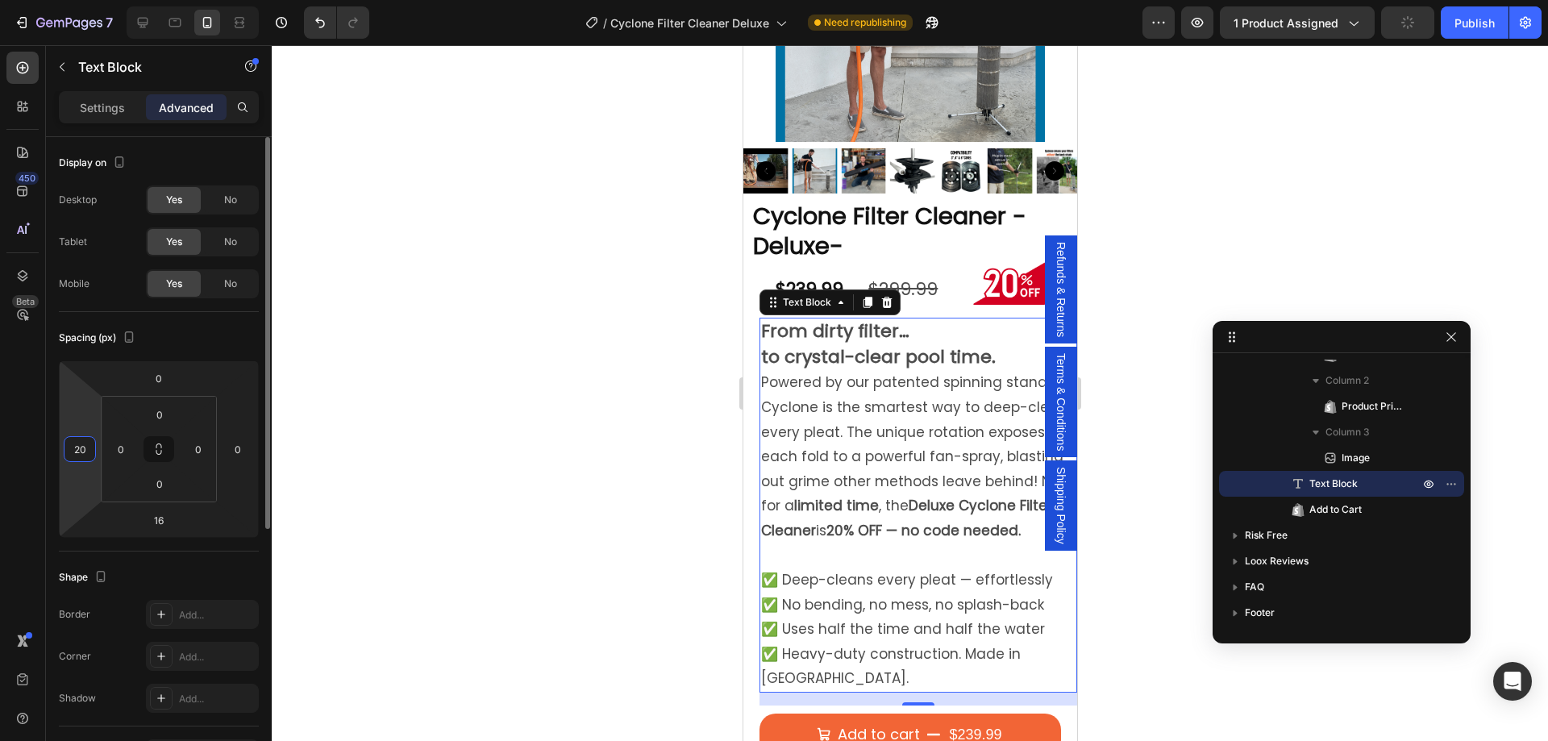
type input "2"
type input "18"
click at [235, 450] on input "0" at bounding box center [238, 449] width 24 height 24
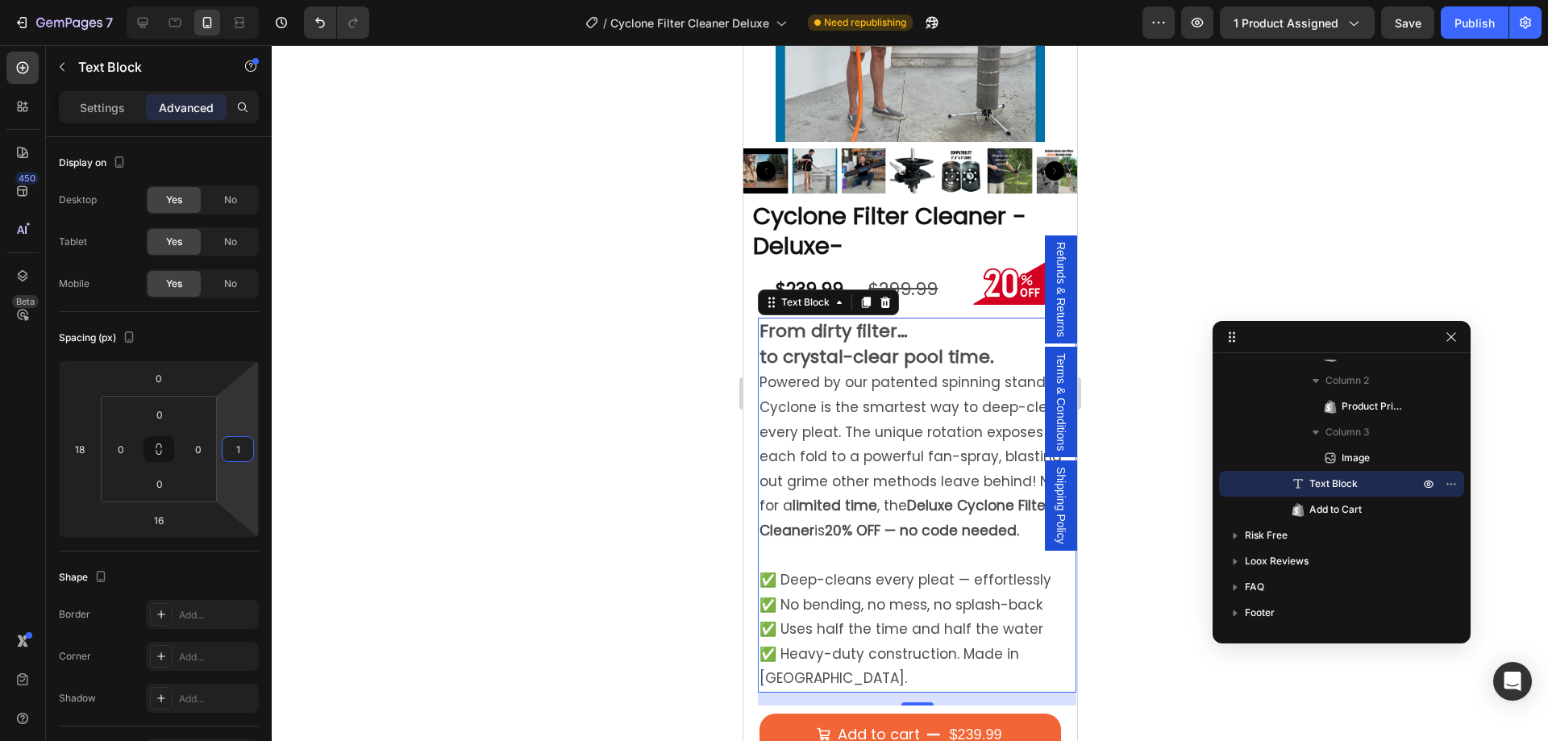
type input "18"
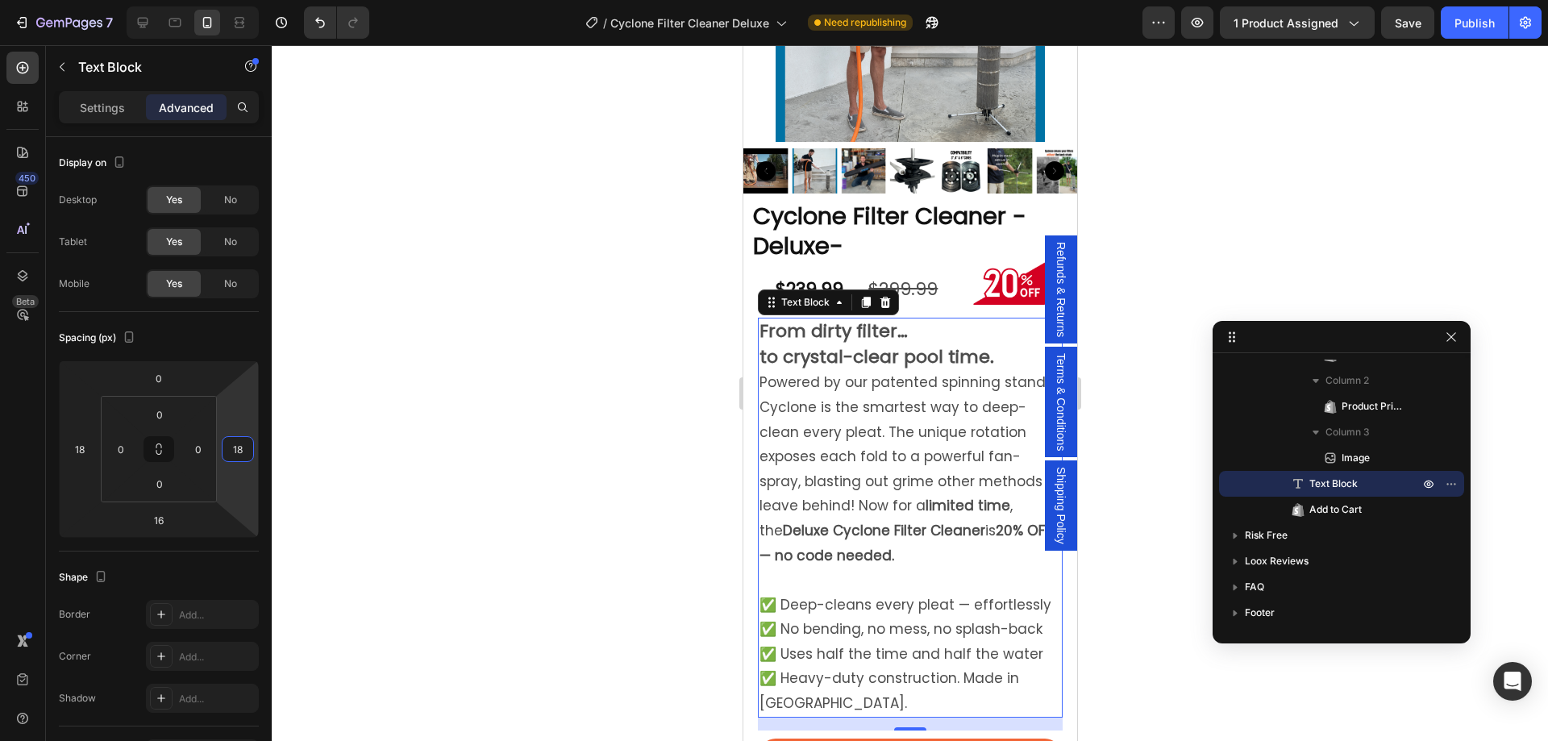
click at [625, 535] on div at bounding box center [910, 393] width 1276 height 696
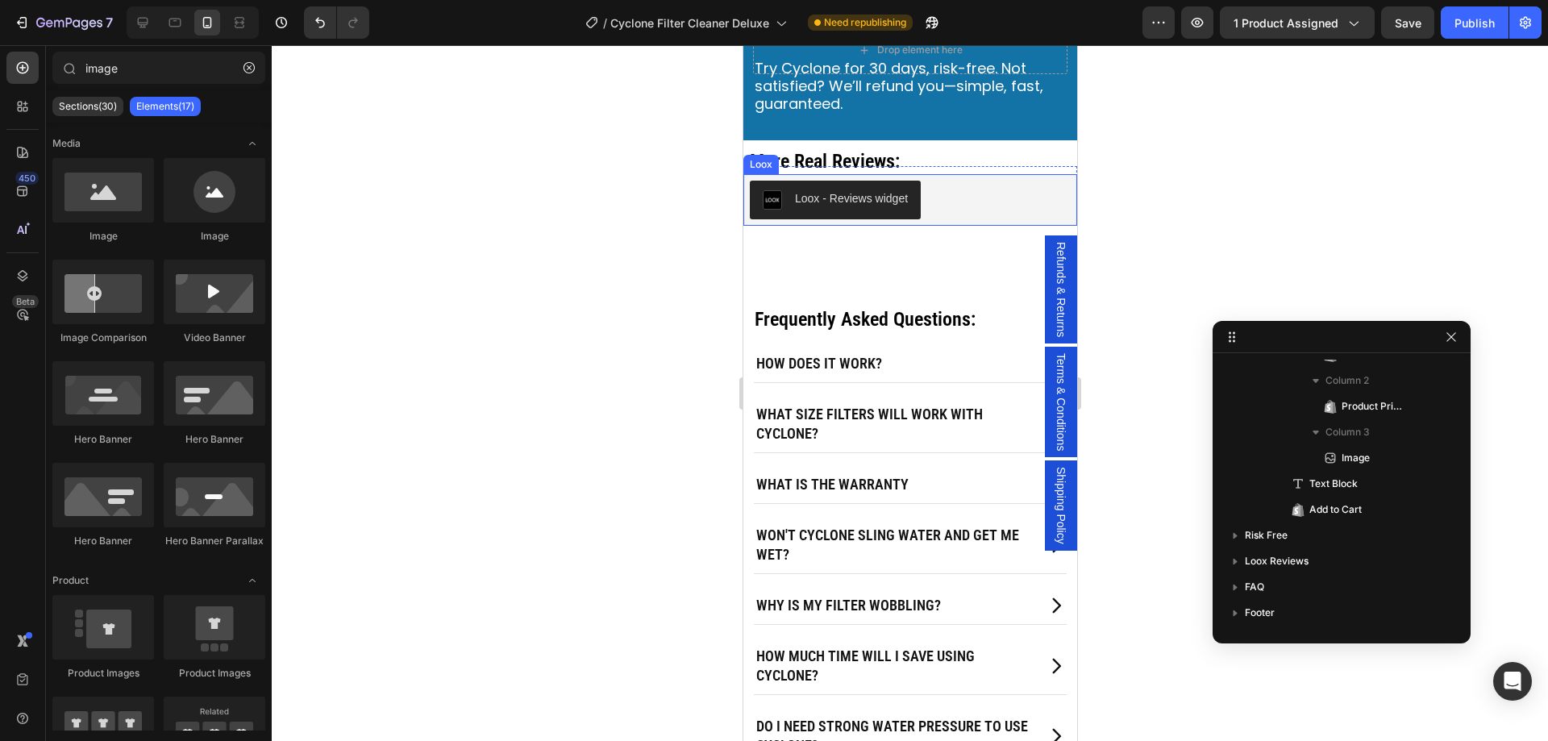
scroll to position [823, 0]
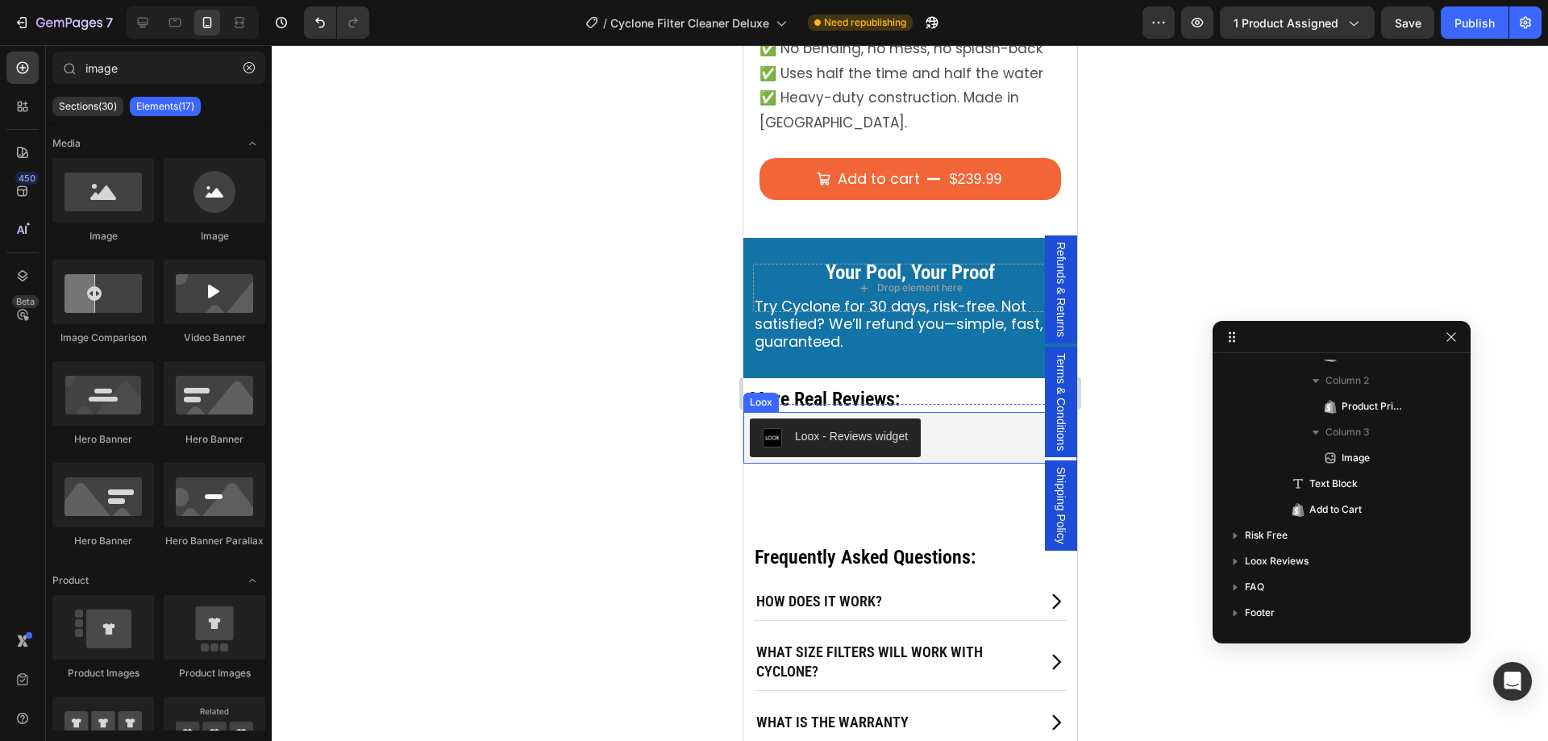
click at [940, 419] on div "Loox - Reviews widget" at bounding box center [909, 438] width 321 height 39
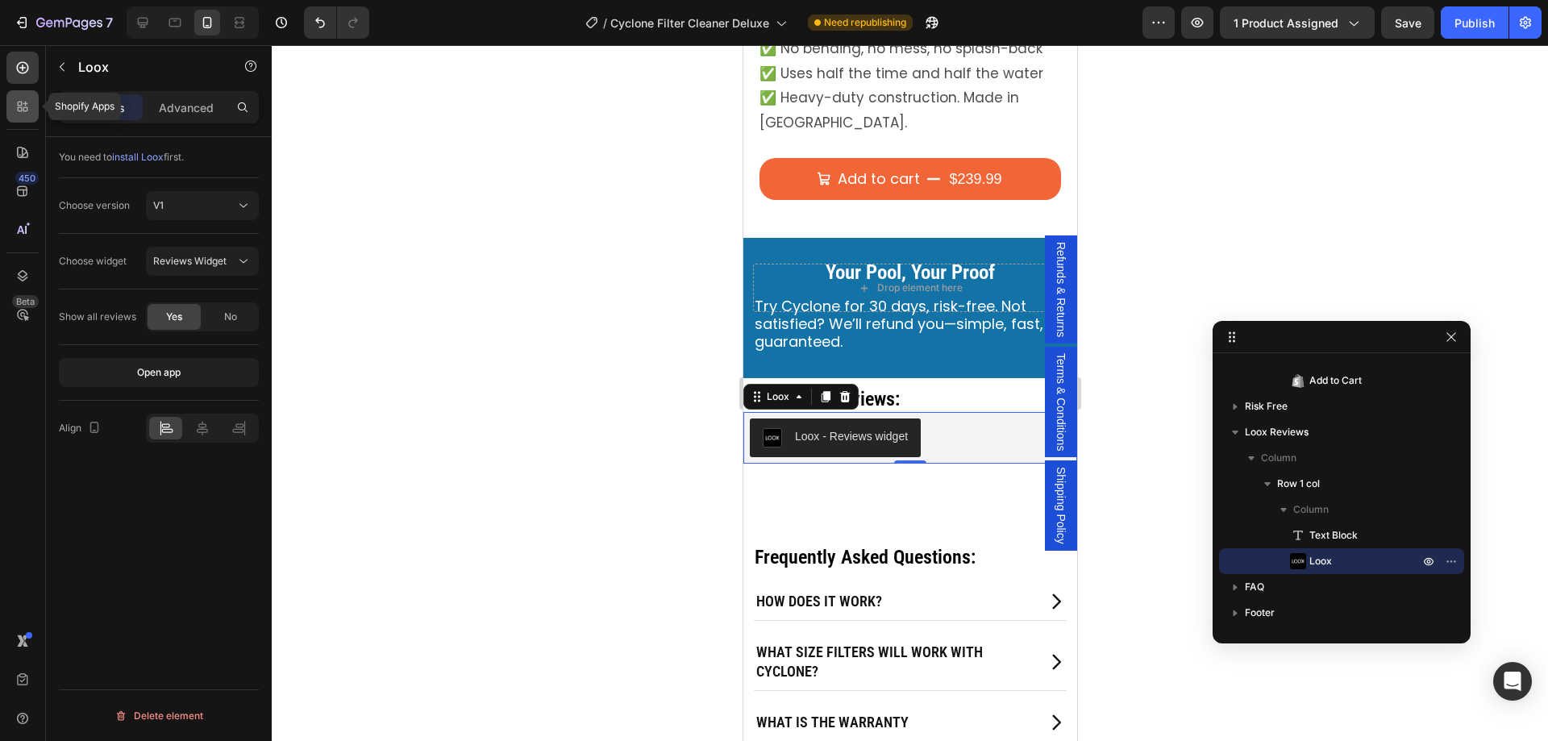
click at [23, 105] on icon at bounding box center [23, 106] width 16 height 16
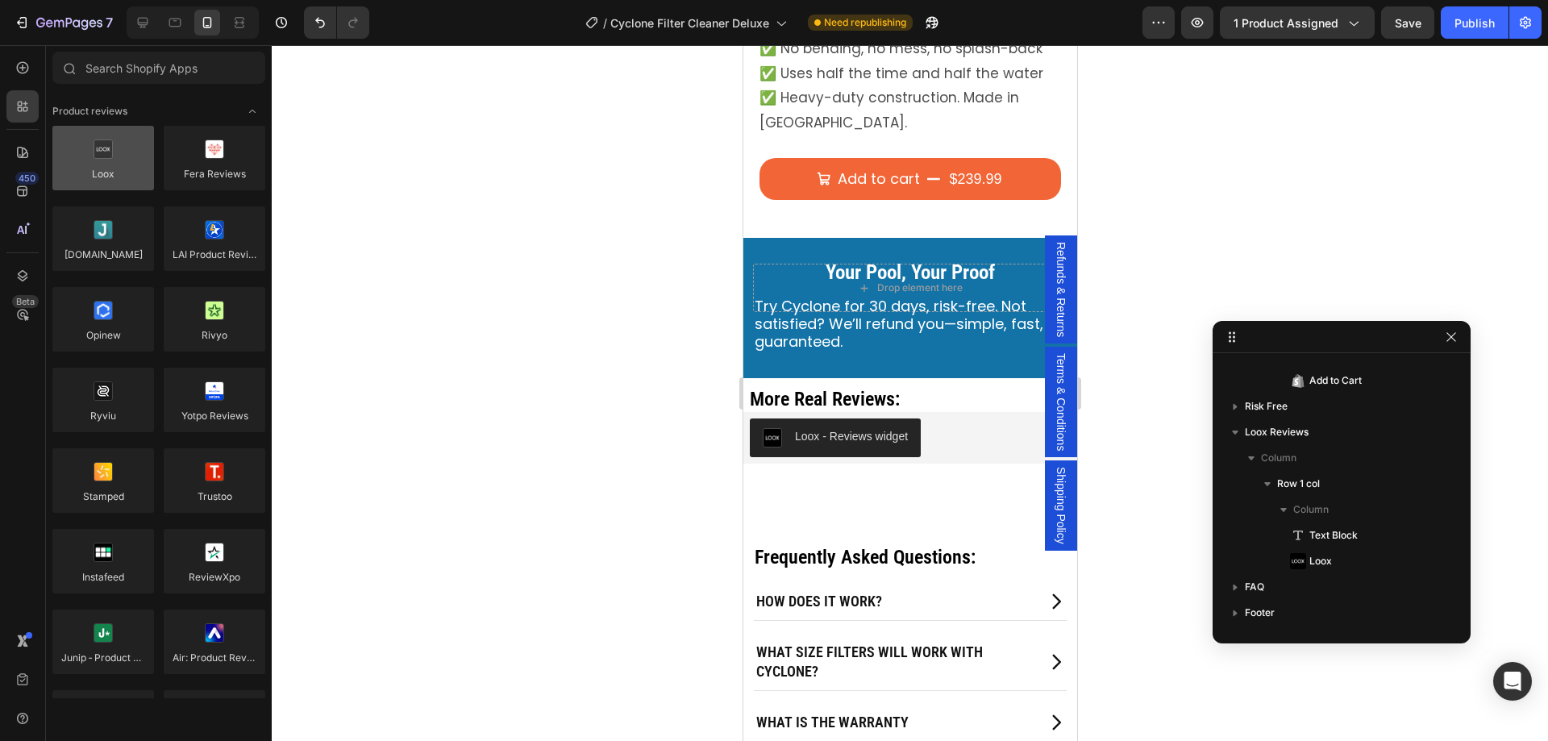
click at [122, 162] on div at bounding box center [103, 158] width 102 height 65
click at [643, 523] on div at bounding box center [910, 393] width 1276 height 696
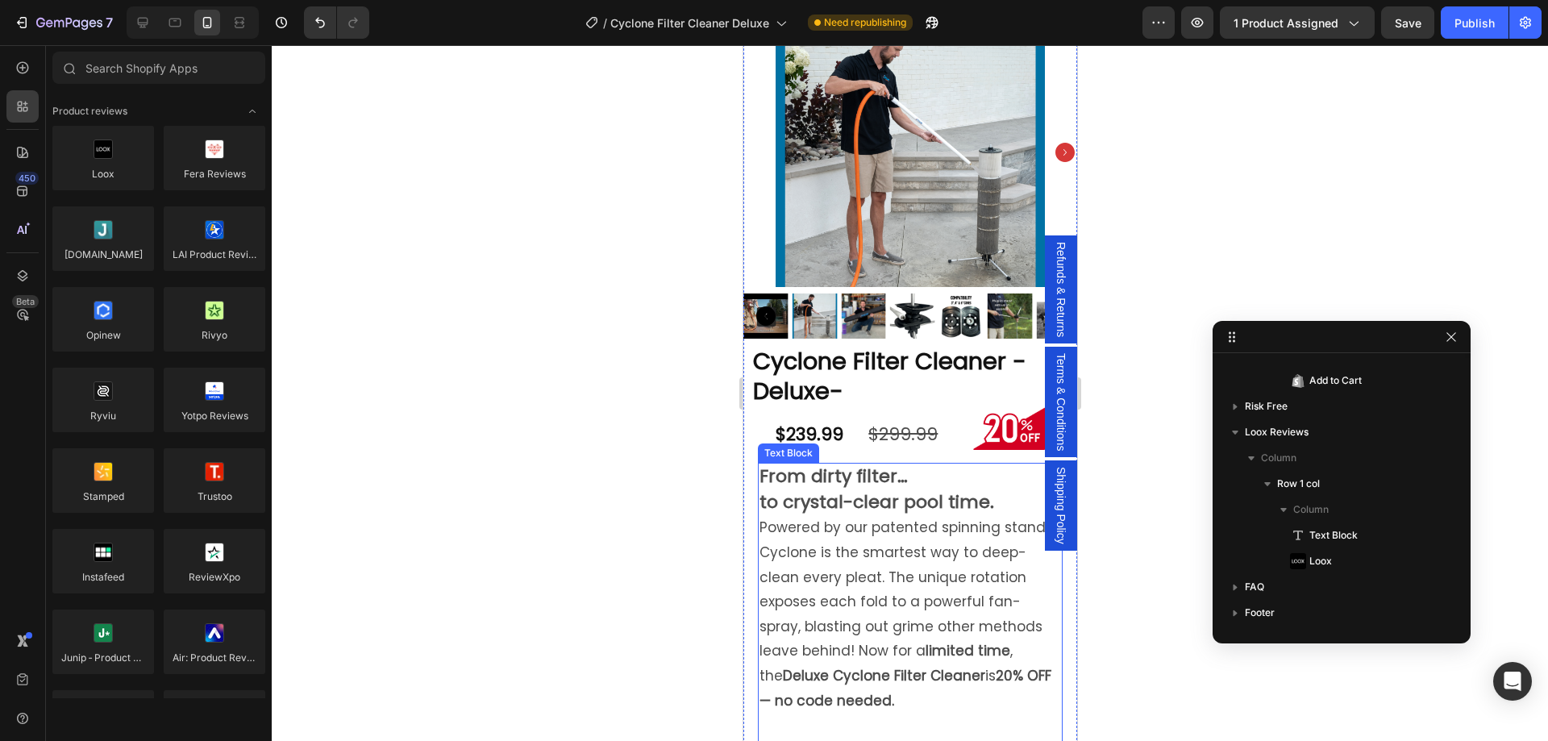
scroll to position [0, 0]
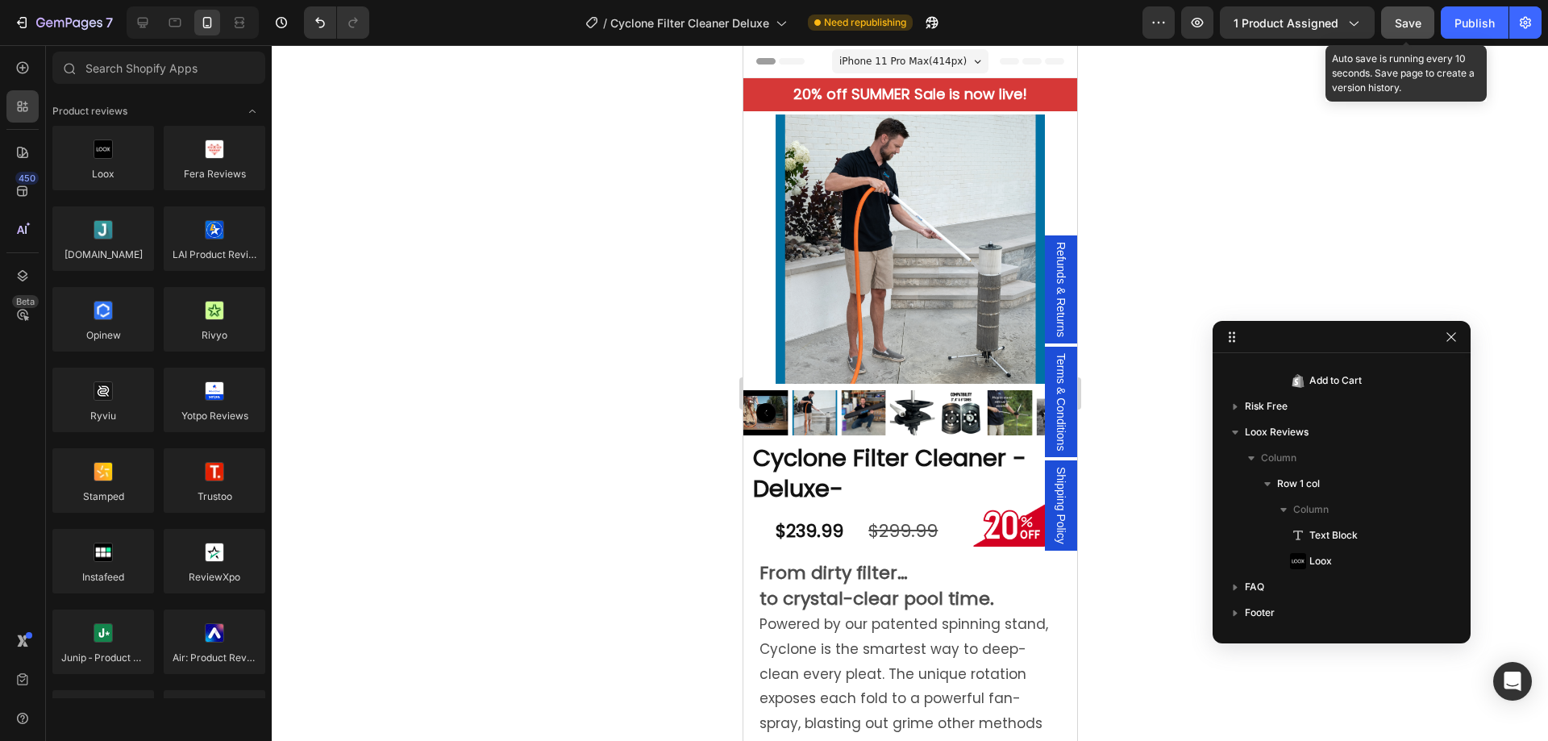
click at [1414, 23] on span "Save" at bounding box center [1408, 23] width 27 height 14
click at [1404, 27] on span "Save" at bounding box center [1408, 23] width 27 height 14
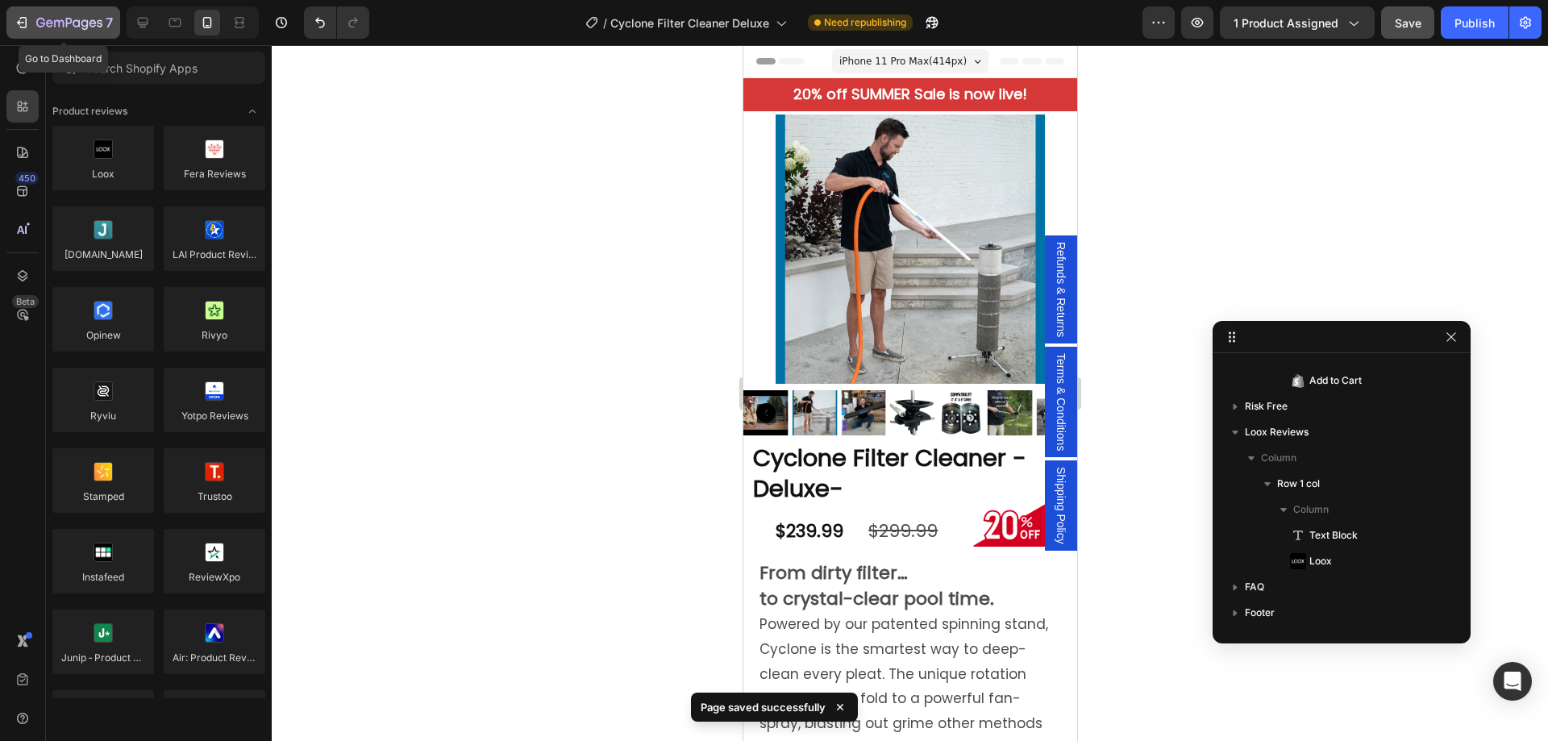
click at [35, 21] on div "7" at bounding box center [63, 22] width 99 height 19
